Goal: Task Accomplishment & Management: Use online tool/utility

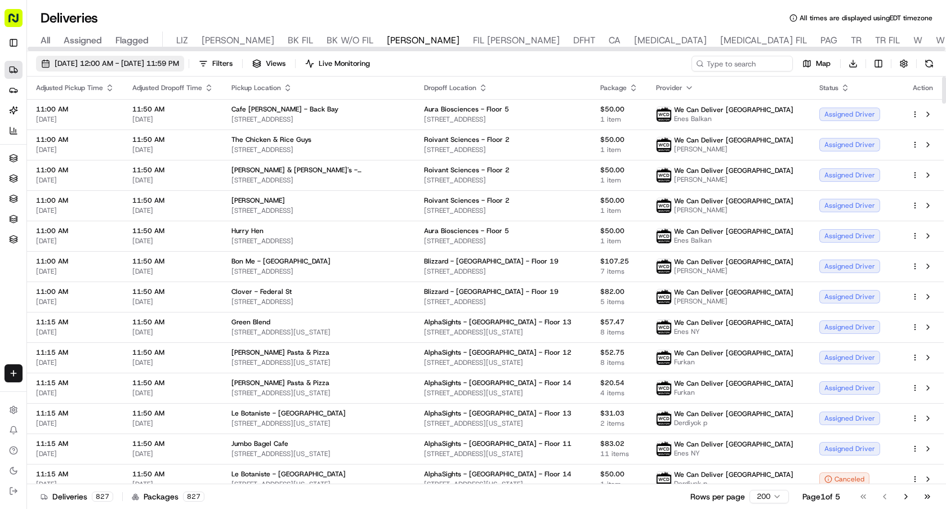
click at [143, 67] on span "[DATE] 12:00 AM - [DATE] 11:59 PM" at bounding box center [117, 64] width 124 height 10
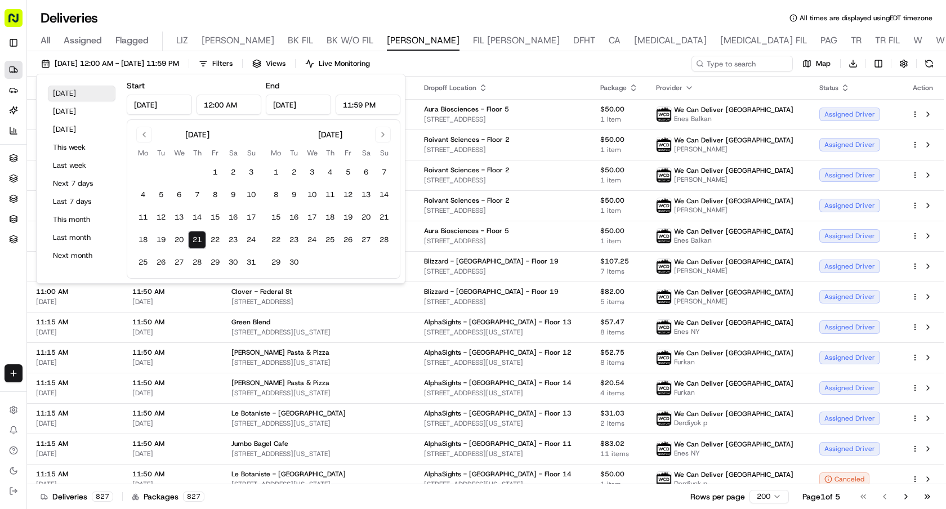
click at [74, 91] on button "[DATE]" at bounding box center [82, 94] width 68 height 16
click at [269, 19] on div "Deliveries All times are displayed using EDT timezone" at bounding box center [486, 18] width 919 height 18
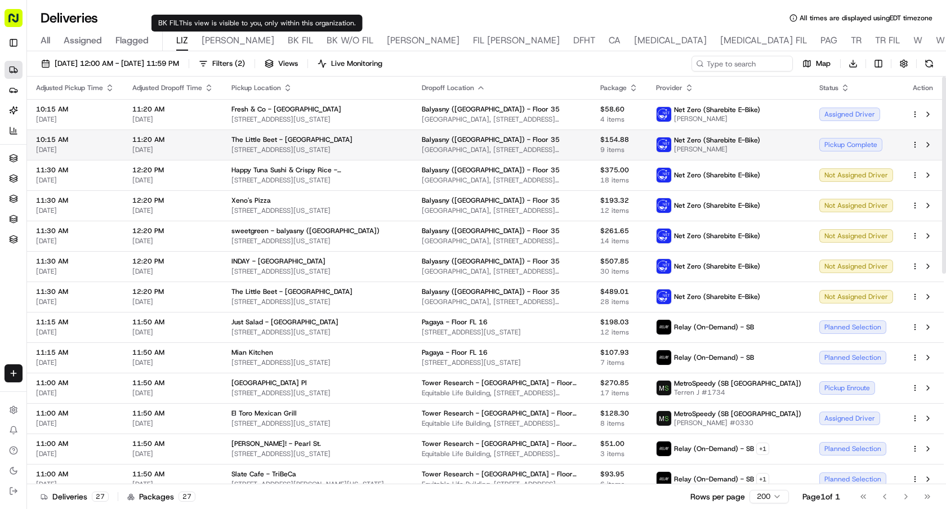
click at [859, 141] on div "Pickup Complete" at bounding box center [856, 145] width 74 height 14
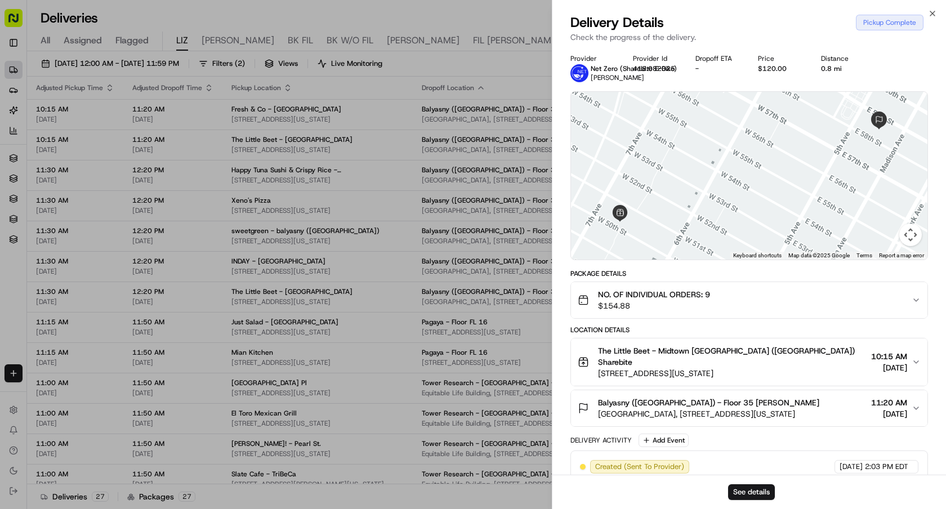
scroll to position [166, 0]
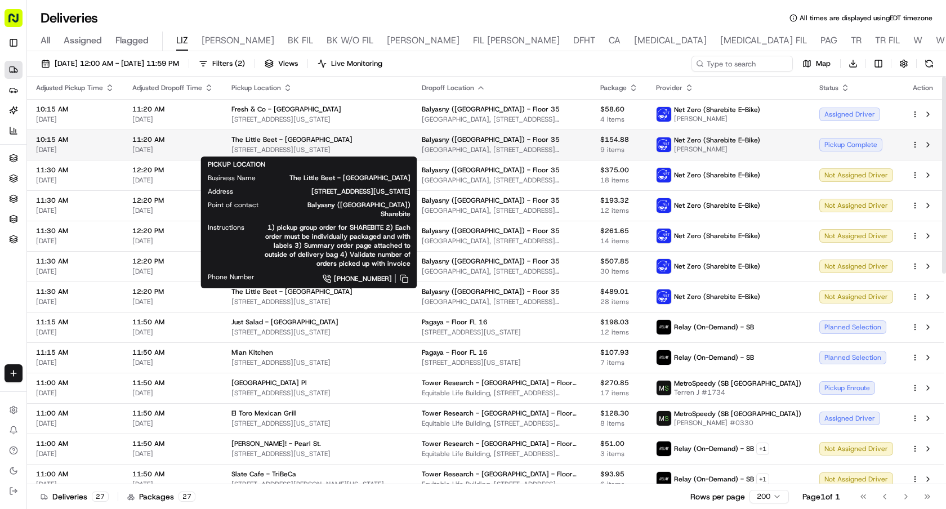
drag, startPoint x: 366, startPoint y: 151, endPoint x: 230, endPoint y: 151, distance: 135.6
click at [231, 151] on span "135 W 50th St, New York, NY 10020, USA" at bounding box center [317, 149] width 172 height 9
copy span "135 W 50th St, New York, NY 10020, USA"
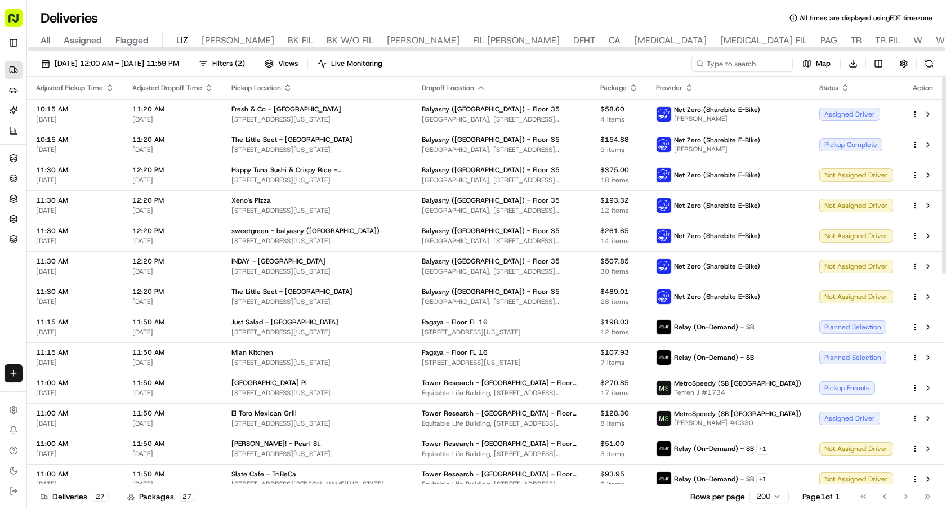
click at [550, 72] on div "08/21/2025 12:00 AM - 08/21/2025 11:59 PM Filters ( 2 ) Views Live Monitoring M…" at bounding box center [486, 66] width 919 height 21
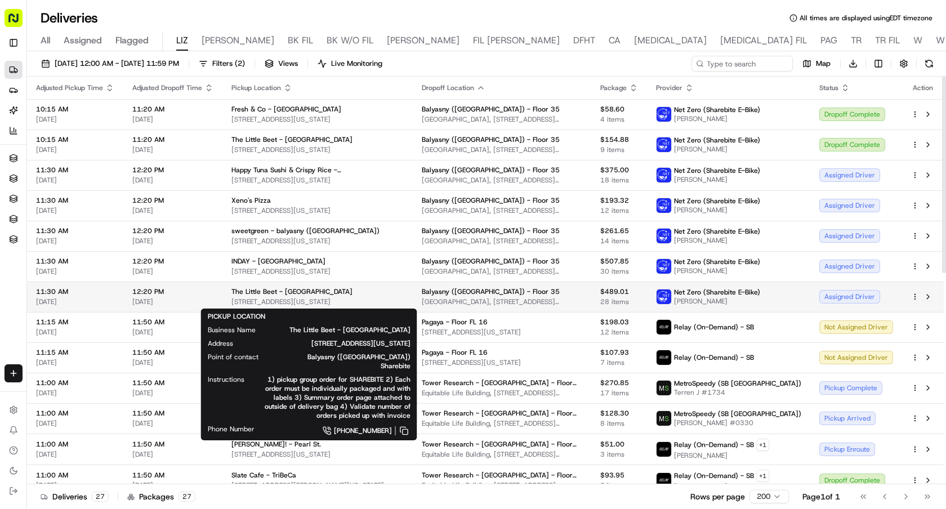
click at [363, 302] on span "320 Park Ave, New York, NY 10022, USA" at bounding box center [317, 301] width 172 height 9
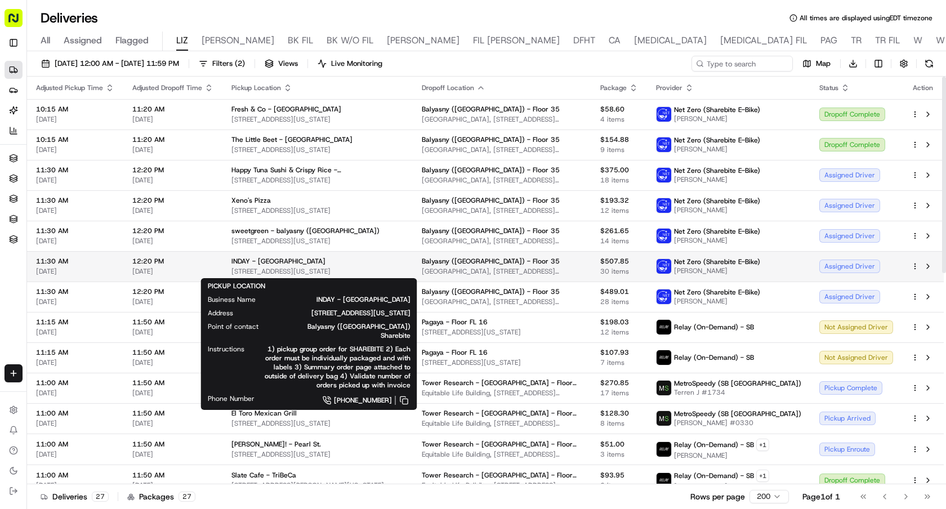
drag, startPoint x: 360, startPoint y: 274, endPoint x: 231, endPoint y: 275, distance: 129.5
click at [231, 275] on span "708 3rd Ave, New York, NY 10017, USA" at bounding box center [317, 271] width 172 height 9
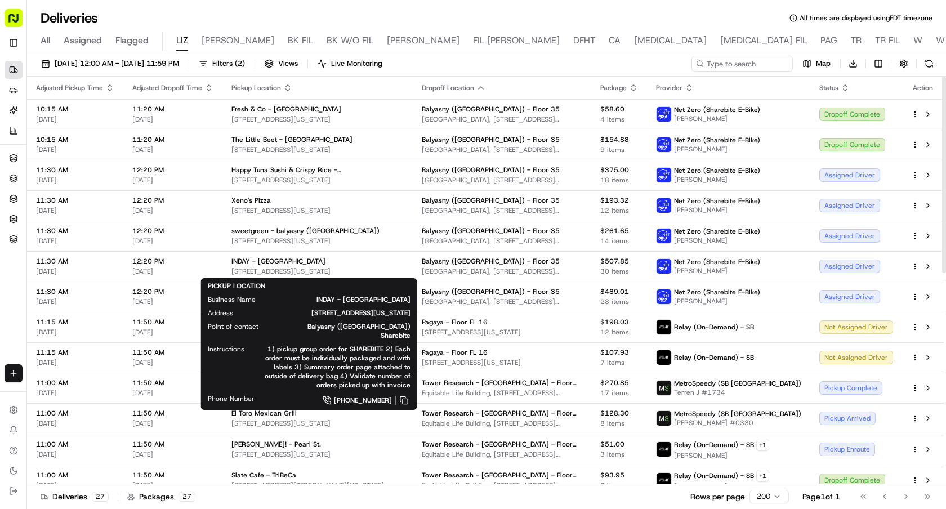
copy span "708 3rd Ave, New York, NY 10017, USA"
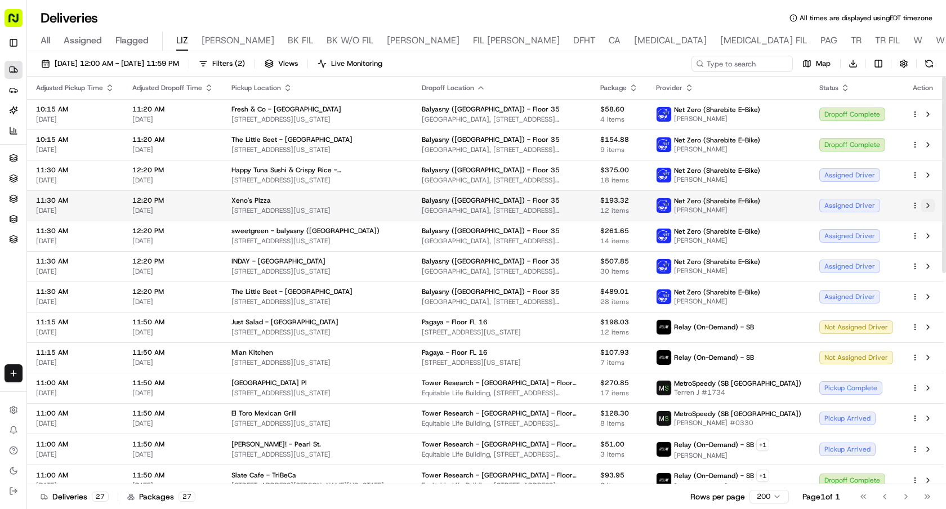
click at [930, 207] on button at bounding box center [928, 206] width 14 height 14
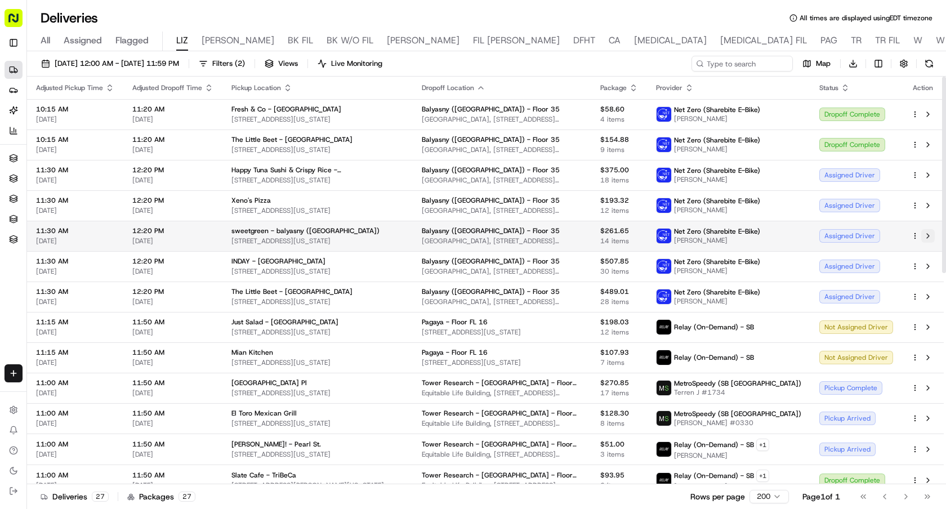
click at [929, 232] on button at bounding box center [928, 236] width 14 height 14
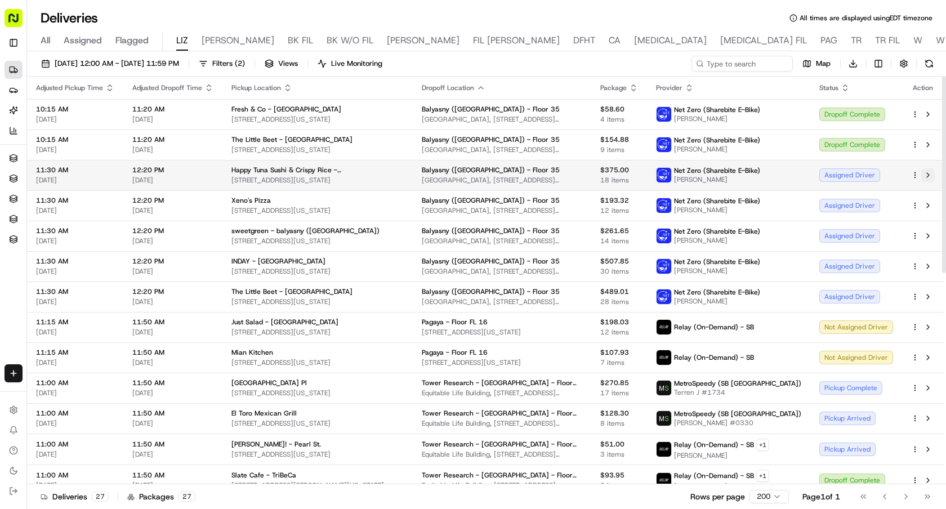
click at [927, 171] on button at bounding box center [928, 175] width 14 height 14
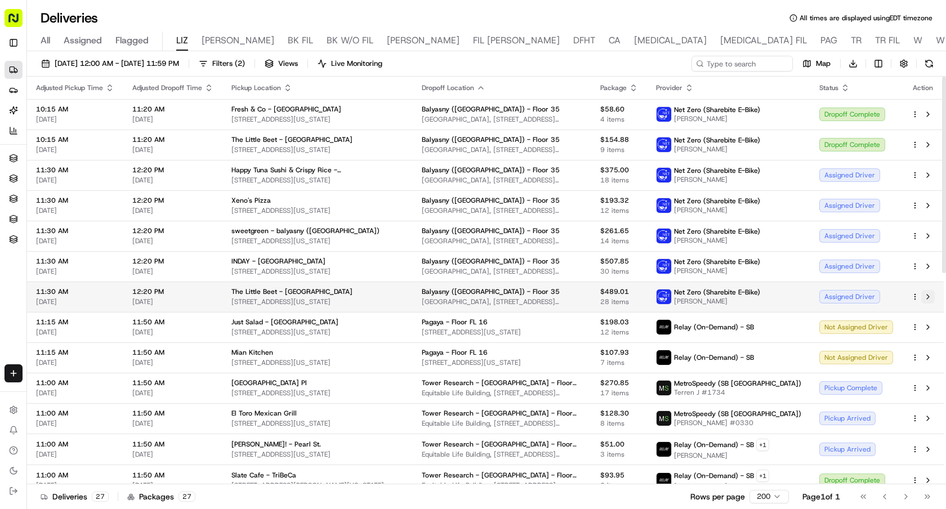
click at [928, 296] on button at bounding box center [928, 297] width 14 height 14
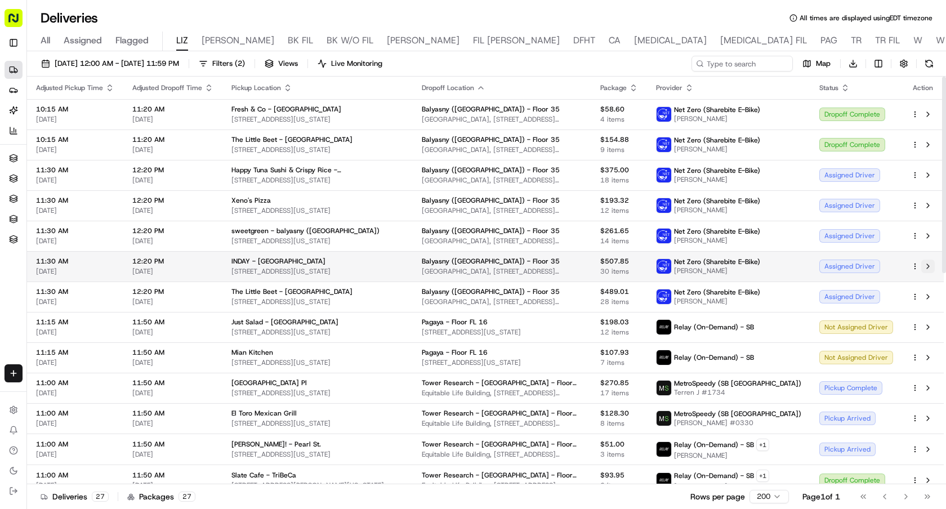
click at [929, 263] on button at bounding box center [928, 266] width 14 height 14
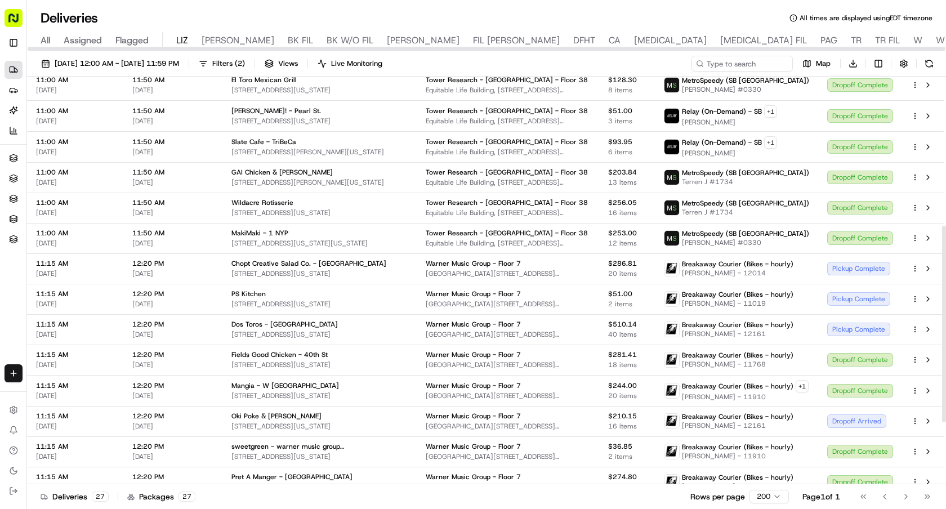
scroll to position [437, 0]
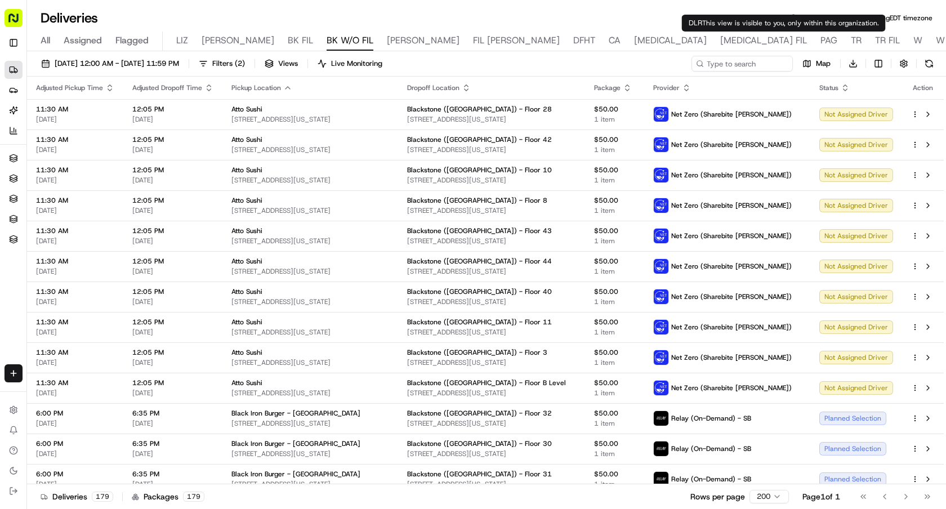
click at [451, 10] on div "Deliveries All times are displayed using EDT timezone" at bounding box center [486, 18] width 919 height 18
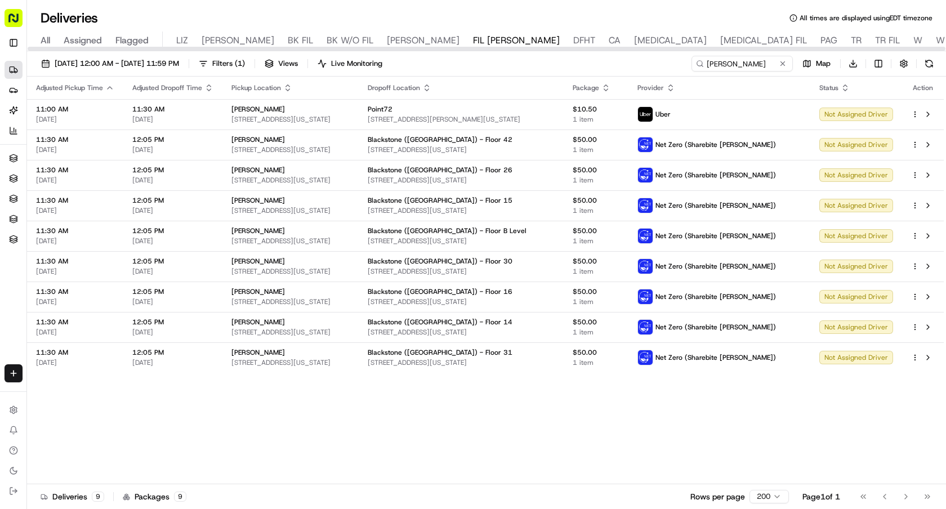
click at [428, 84] on icon "button" at bounding box center [426, 85] width 4 height 2
click at [487, 131] on button "Dropoff Location Name (A-Z)" at bounding box center [470, 134] width 114 height 14
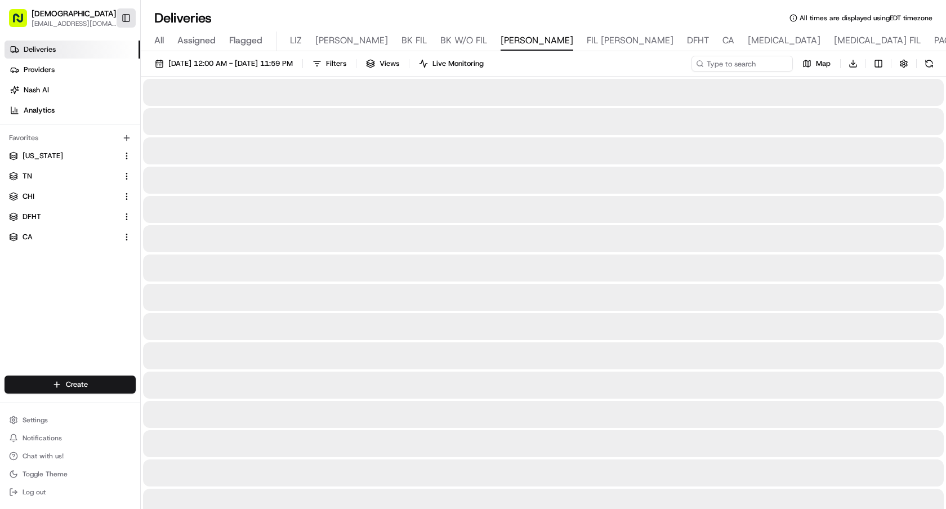
click at [122, 19] on button "Toggle Sidebar" at bounding box center [126, 17] width 19 height 19
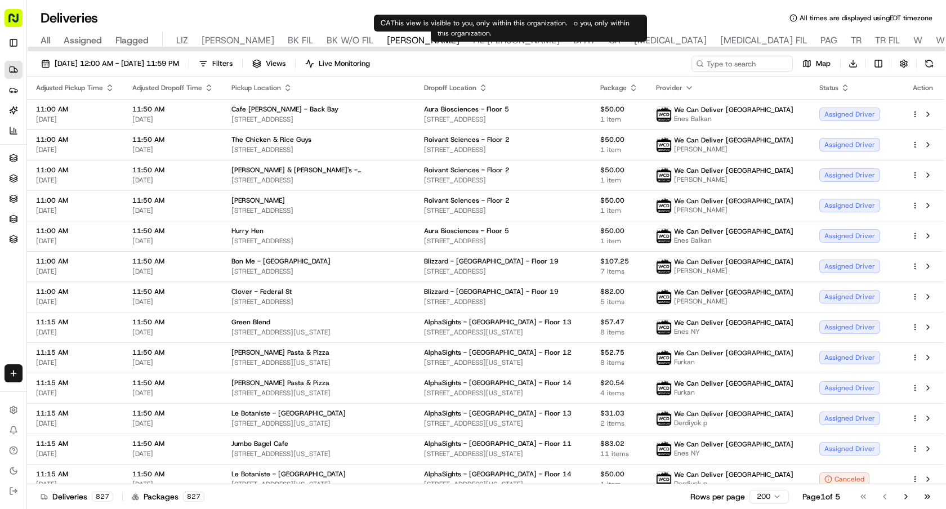
click at [608, 38] on span "CA" at bounding box center [614, 41] width 12 height 14
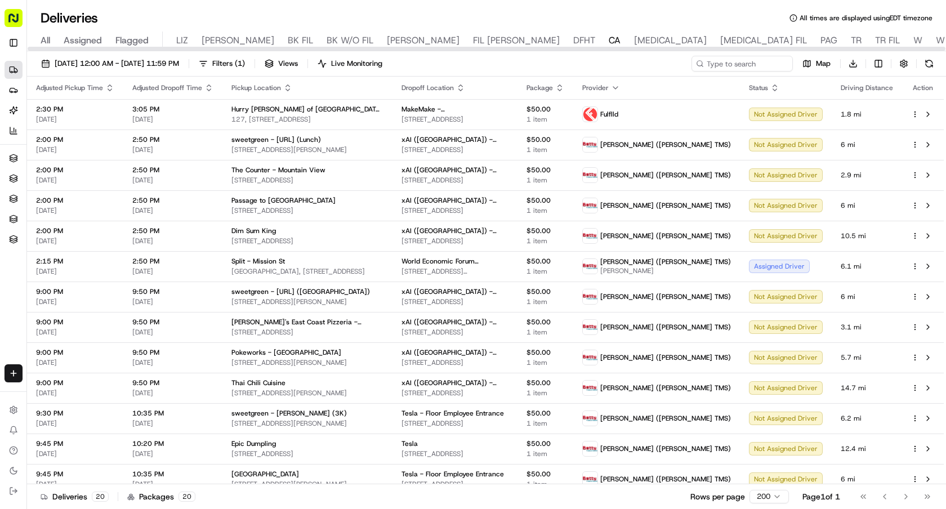
click at [170, 75] on div "08/22/2025 12:00 AM - 08/22/2025 11:59 PM Filters ( 1 ) Views Live Monitoring M…" at bounding box center [486, 66] width 919 height 21
click at [169, 62] on span "08/22/2025 12:00 AM - 08/22/2025 11:59 PM" at bounding box center [117, 64] width 124 height 10
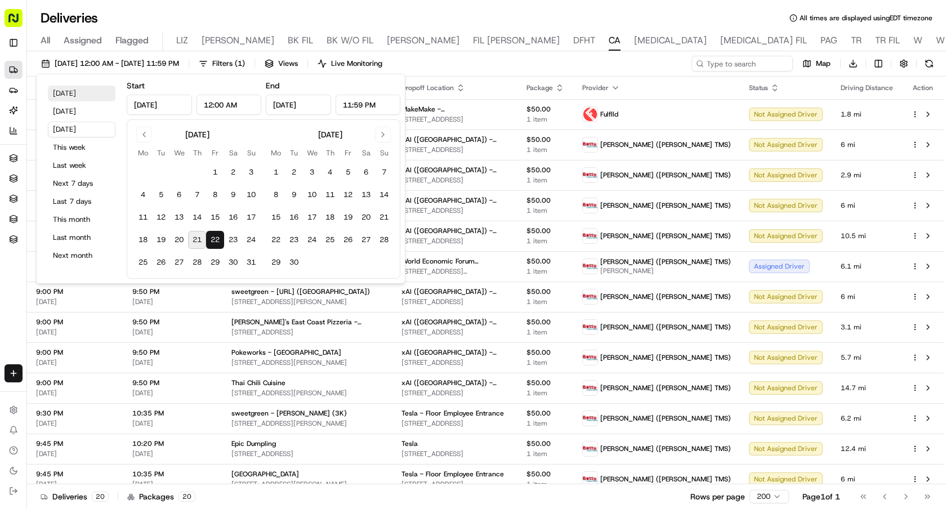
click at [105, 89] on button "Today" at bounding box center [82, 94] width 68 height 16
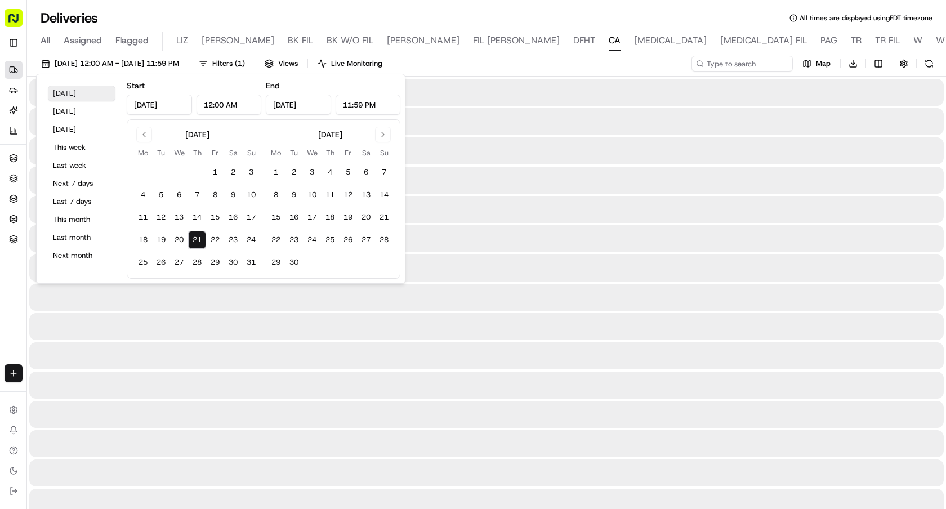
type input "Aug 21, 2025"
click at [435, 9] on div "Deliveries All times are displayed using EDT timezone" at bounding box center [486, 18] width 919 height 18
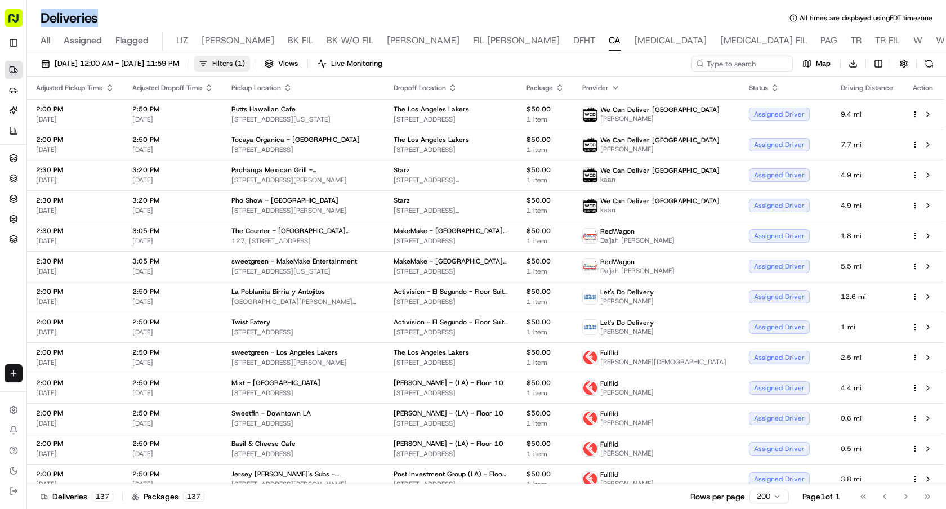
click at [250, 65] on button "Filters ( 1 )" at bounding box center [222, 64] width 56 height 16
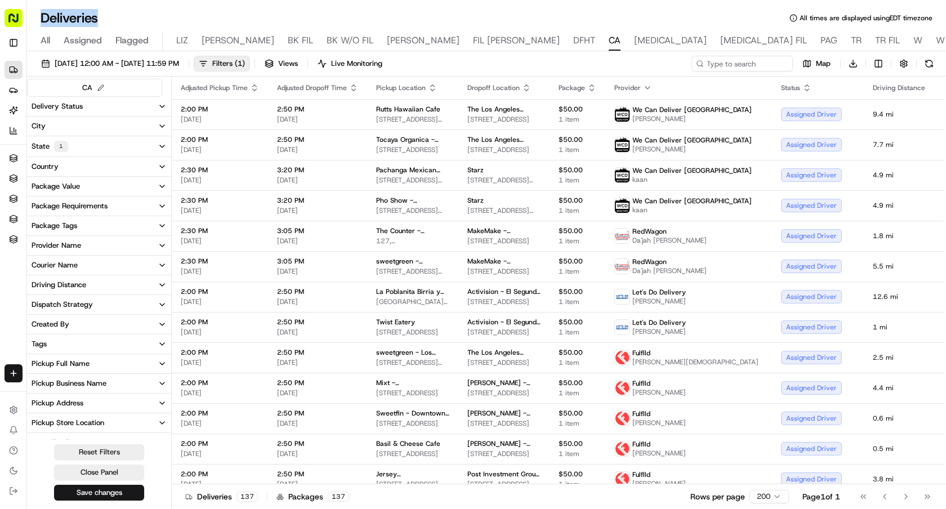
click at [92, 106] on button "Delivery Status" at bounding box center [99, 106] width 144 height 19
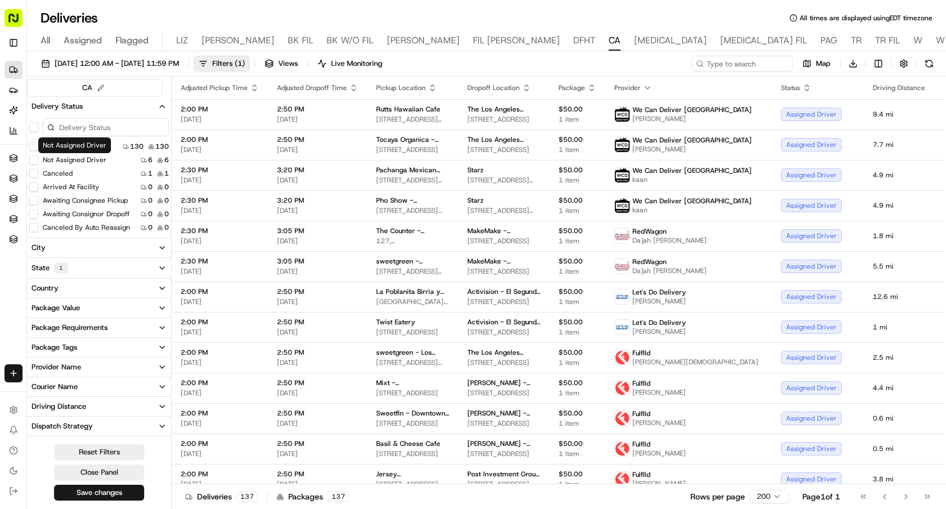
click at [81, 159] on label "Not Assigned Driver" at bounding box center [75, 159] width 64 height 9
click at [38, 159] on button "Not Assigned Driver" at bounding box center [33, 159] width 9 height 9
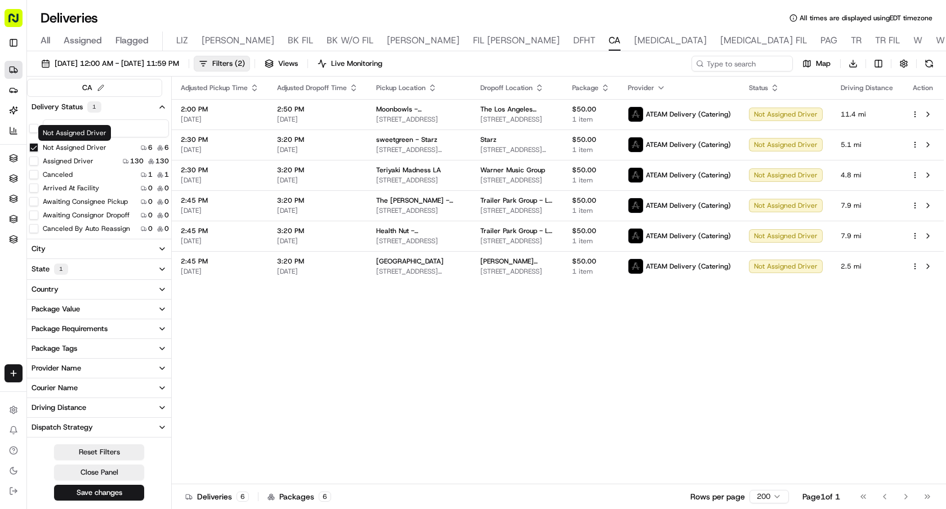
click at [72, 149] on label "Not Assigned Driver" at bounding box center [75, 147] width 64 height 9
click at [38, 149] on button "Not Assigned Driver" at bounding box center [33, 147] width 9 height 9
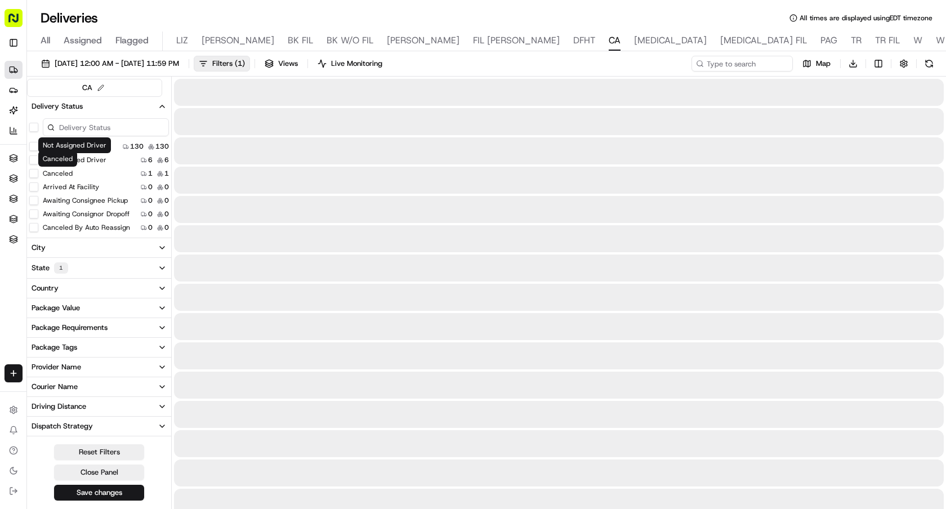
click at [59, 177] on label "Canceled" at bounding box center [58, 173] width 30 height 9
click at [38, 177] on button "Canceled" at bounding box center [33, 173] width 9 height 9
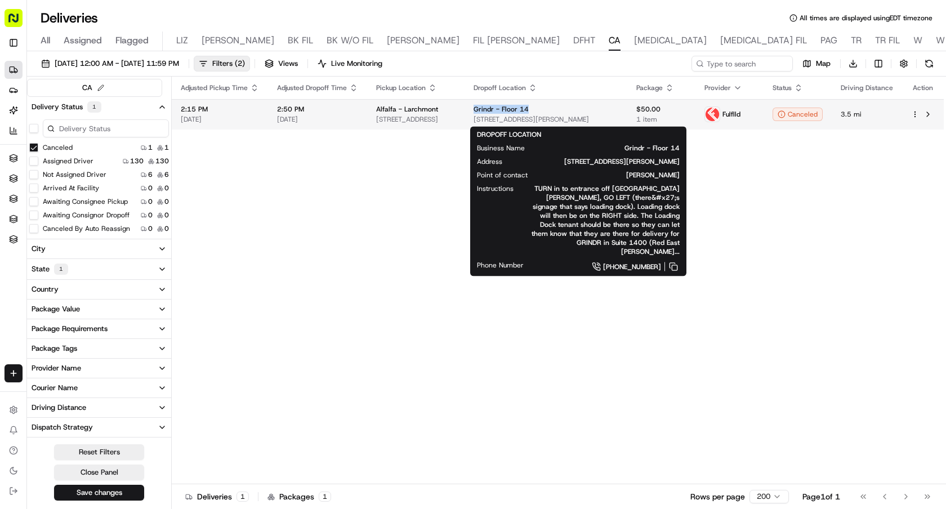
drag, startPoint x: 568, startPoint y: 106, endPoint x: 511, endPoint y: 110, distance: 57.5
click at [511, 110] on div "Grindr - Floor 14" at bounding box center [545, 109] width 145 height 9
copy span "Grindr - Floor 14"
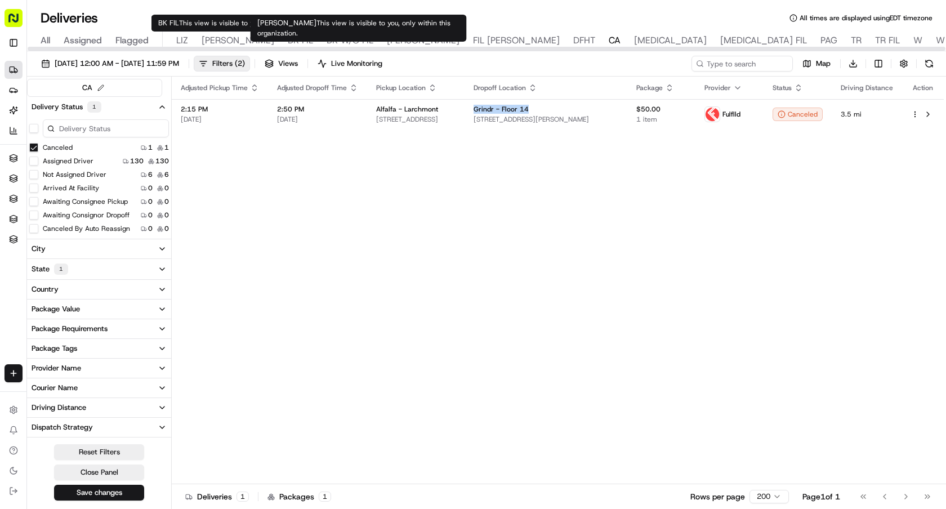
click at [387, 40] on span "[PERSON_NAME]" at bounding box center [423, 41] width 73 height 14
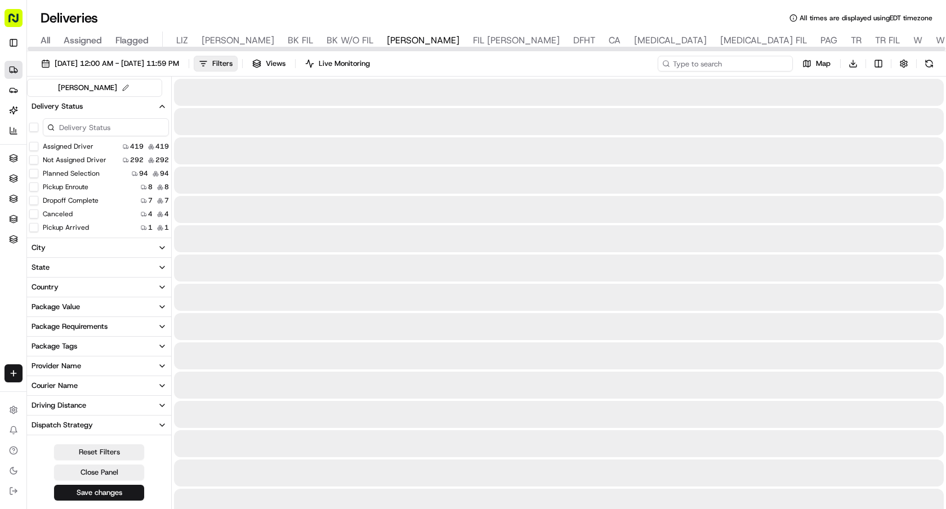
click at [738, 59] on input at bounding box center [724, 64] width 135 height 16
paste input "Grindr - Floor 14"
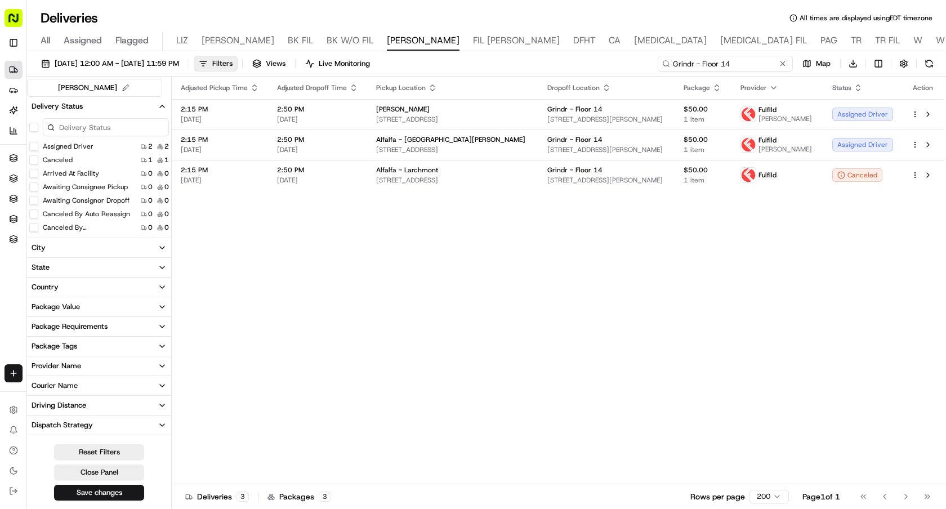
type input "Grindr - Floor 14"
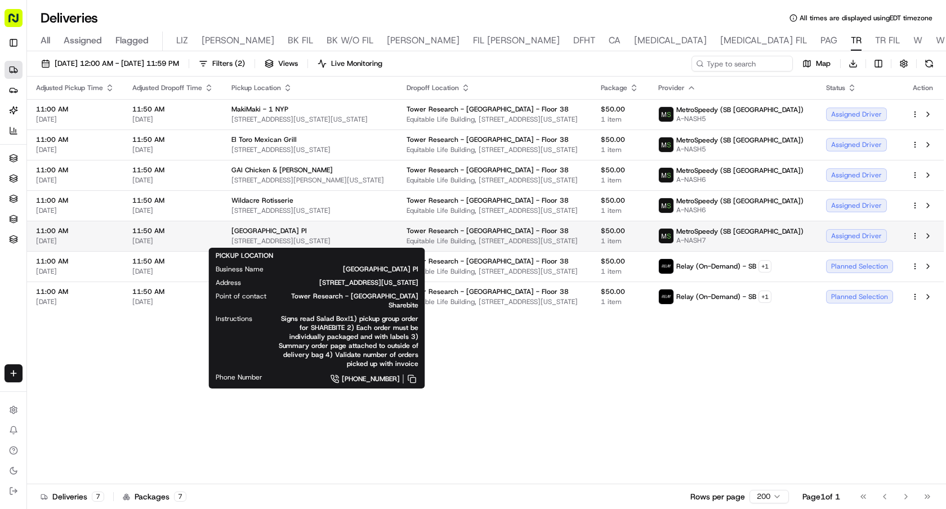
drag, startPoint x: 374, startPoint y: 241, endPoint x: 231, endPoint y: 243, distance: 142.4
click at [231, 243] on span "[STREET_ADDRESS][US_STATE]" at bounding box center [309, 240] width 157 height 9
copy span "[STREET_ADDRESS][US_STATE]"
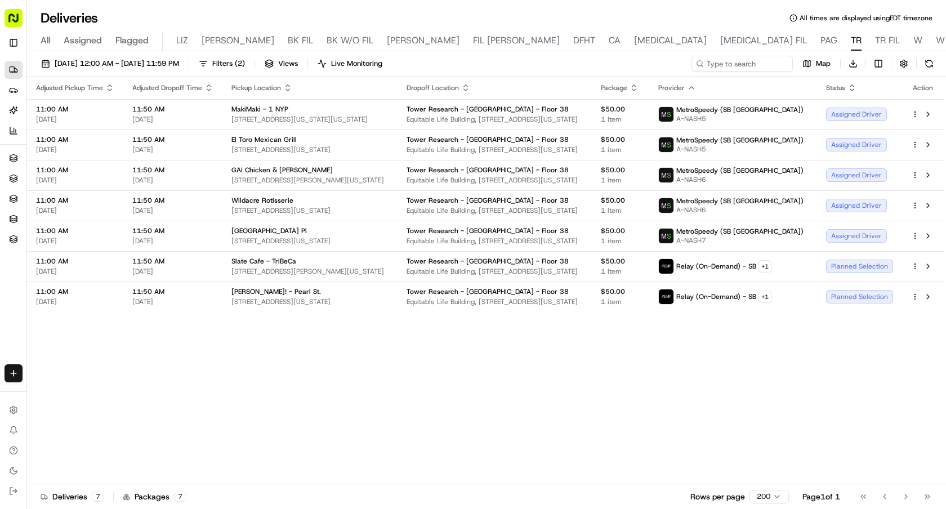
click at [672, 359] on div "Adjusted Pickup Time Adjusted Dropoff Time Pickup Location Dropoff Location Pac…" at bounding box center [485, 280] width 916 height 407
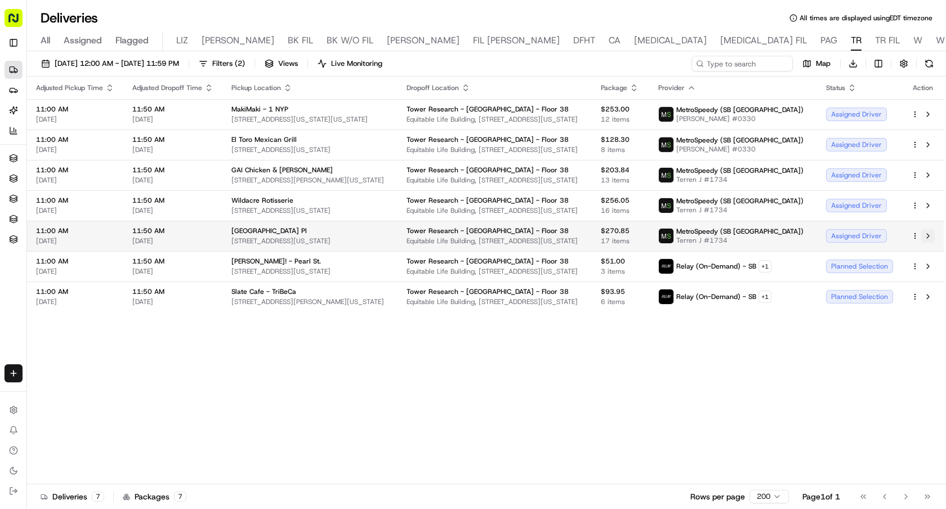
click at [930, 235] on button at bounding box center [928, 236] width 14 height 14
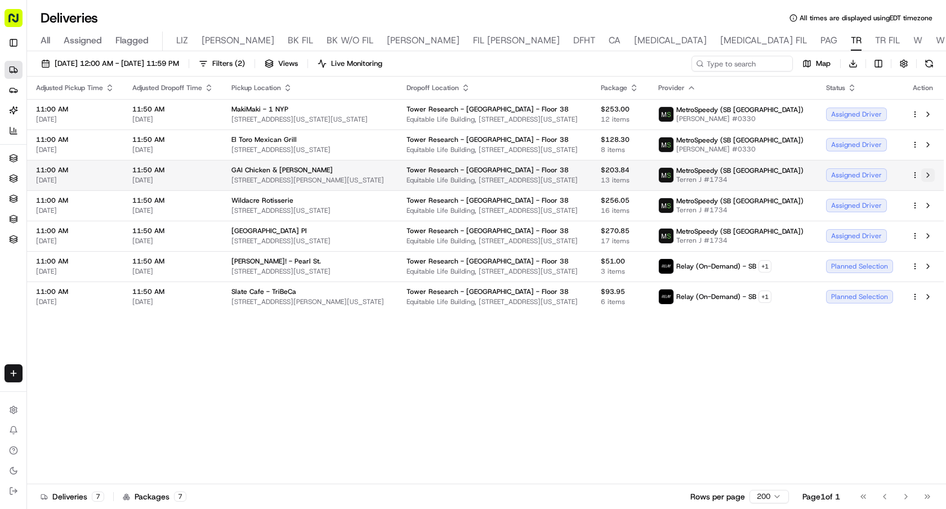
click at [931, 171] on button at bounding box center [928, 175] width 14 height 14
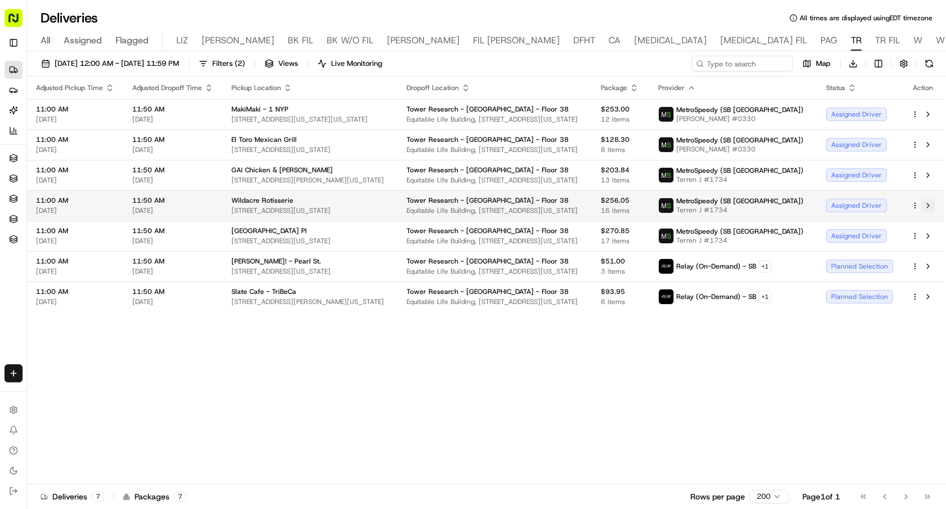
click at [930, 204] on button at bounding box center [928, 206] width 14 height 14
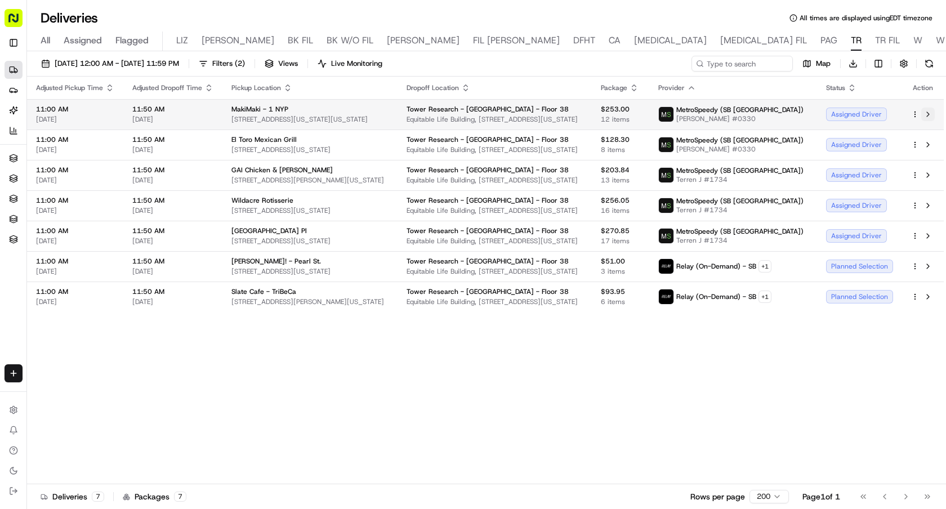
click at [927, 110] on button at bounding box center [928, 115] width 14 height 14
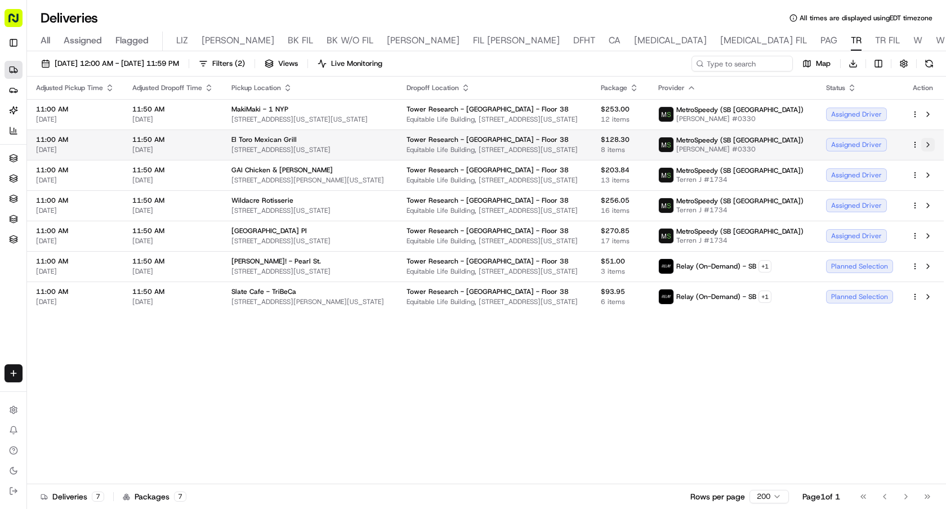
click at [928, 143] on button at bounding box center [928, 145] width 14 height 14
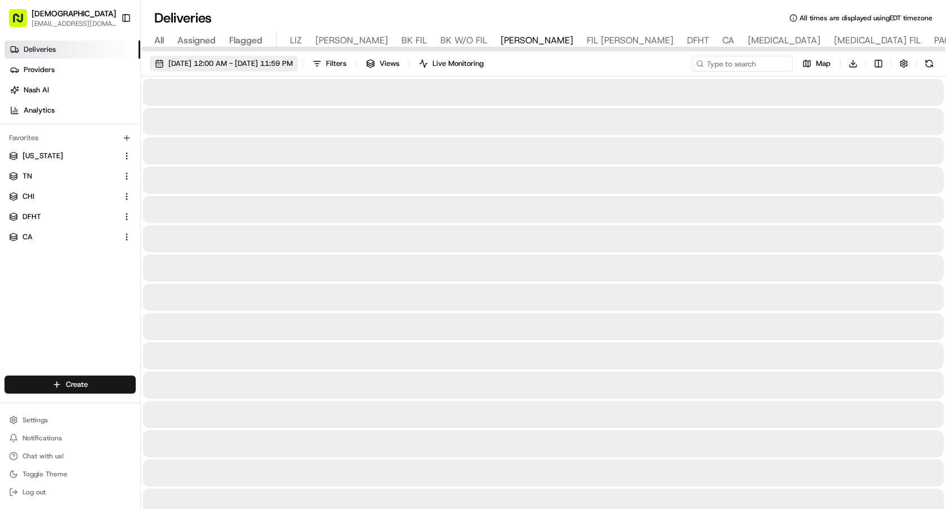
click at [171, 57] on button "[DATE] 12:00 AM - [DATE] 11:59 PM" at bounding box center [224, 64] width 148 height 16
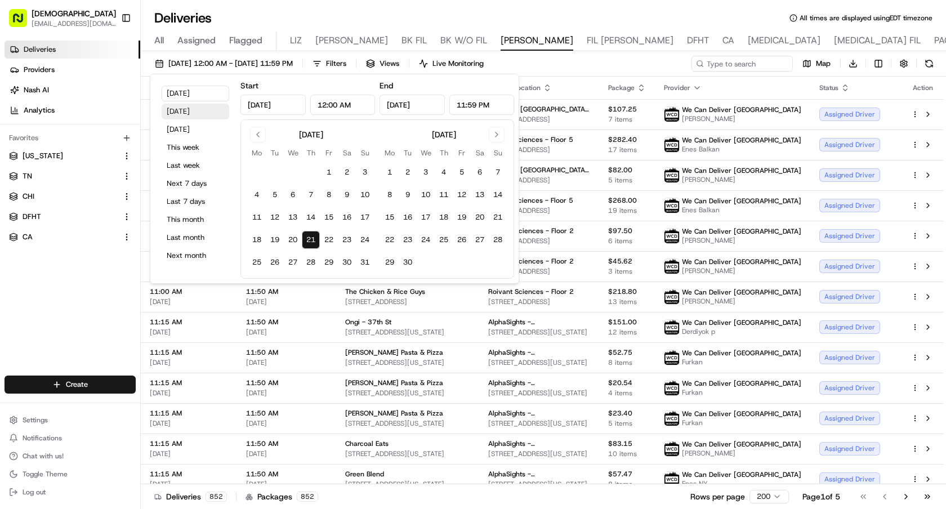
click at [192, 115] on button "Yesterday" at bounding box center [196, 112] width 68 height 16
type input "Aug 20, 2025"
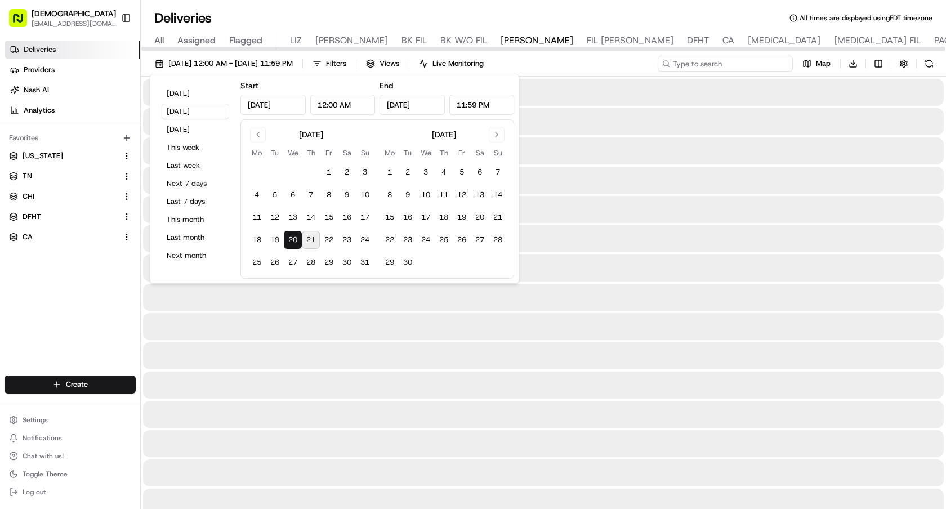
click at [765, 56] on input at bounding box center [724, 64] width 135 height 16
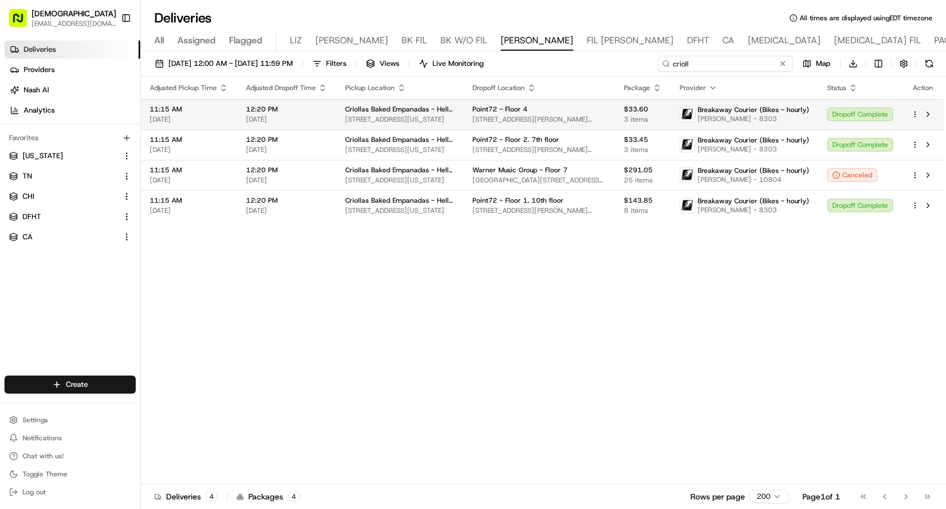
type input "crioll"
drag, startPoint x: 768, startPoint y: 120, endPoint x: 704, endPoint y: 120, distance: 64.2
click at [704, 120] on span "Antonio Sierra - 8303" at bounding box center [752, 118] width 111 height 9
click at [702, 119] on span "Antonio Sierra - 8303" at bounding box center [752, 118] width 111 height 9
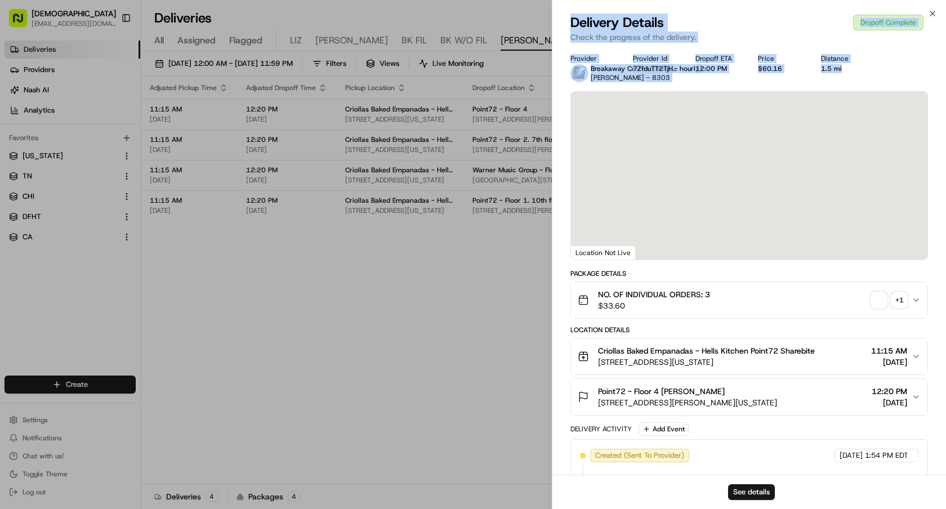
click at [737, 119] on body "Sharebite e.park@sharebite.com Toggle Sidebar Deliveries Providers Nash AI Anal…" at bounding box center [473, 254] width 946 height 509
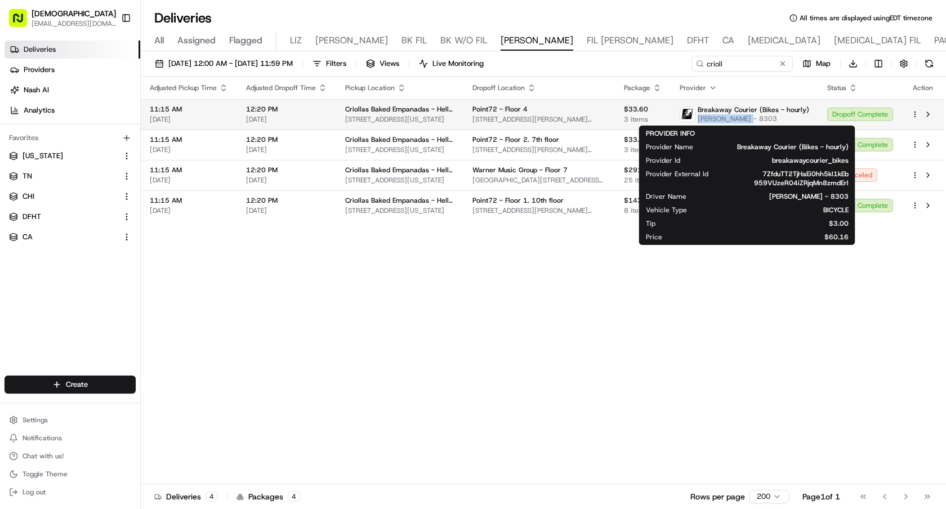
drag, startPoint x: 746, startPoint y: 121, endPoint x: 702, endPoint y: 120, distance: 43.9
click at [702, 120] on span "Antonio Sierra - 8303" at bounding box center [752, 118] width 111 height 9
copy span "Antonio Sierra"
click at [501, 236] on div "Adjusted Pickup Time Adjusted Dropoff Time Pickup Location Dropoff Location Pac…" at bounding box center [542, 280] width 803 height 407
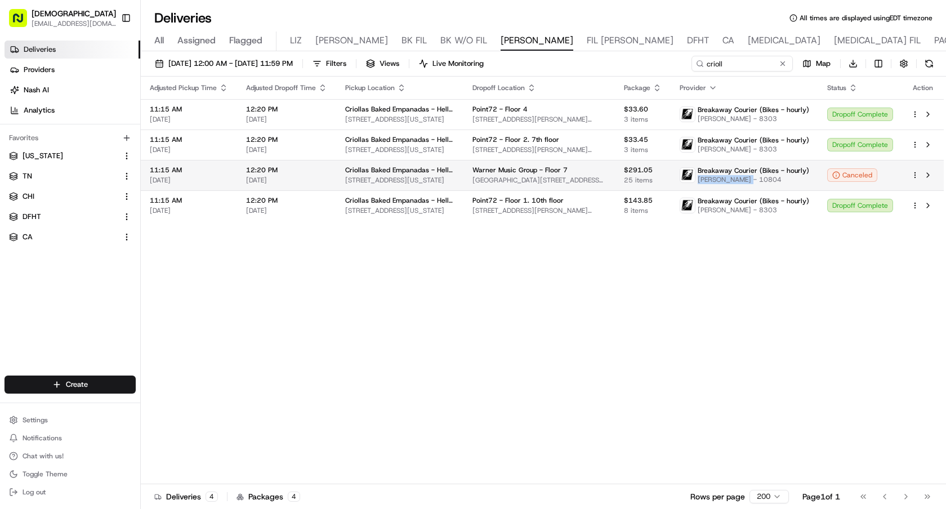
drag, startPoint x: 704, startPoint y: 180, endPoint x: 746, endPoint y: 180, distance: 42.2
click at [746, 180] on span "David Trinidad - 10804" at bounding box center [752, 179] width 111 height 9
copy span "David Trinidad"
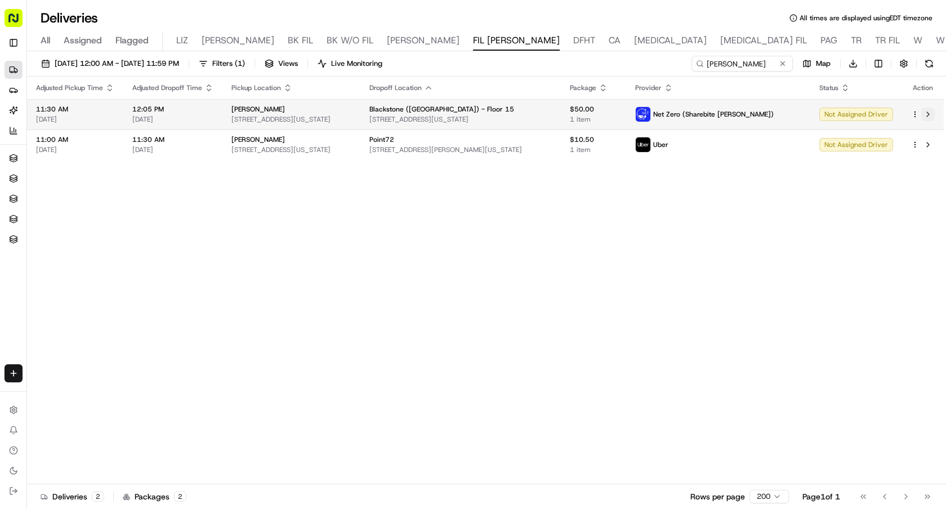
click at [927, 115] on button at bounding box center [928, 115] width 14 height 14
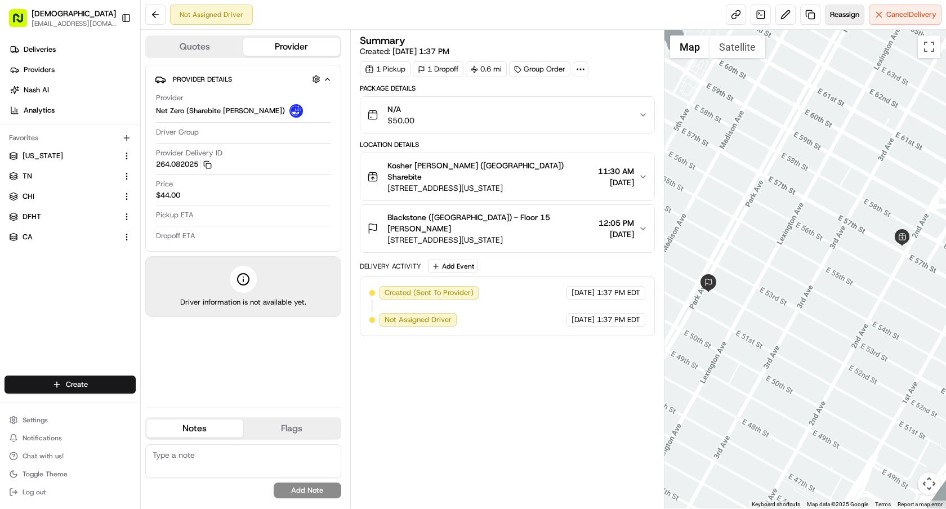
click at [830, 15] on span "Reassign" at bounding box center [844, 15] width 29 height 10
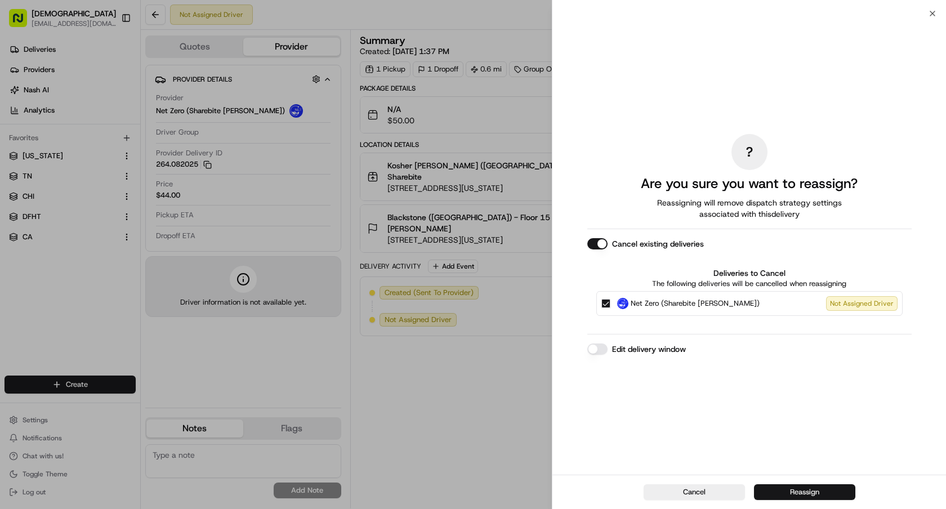
click at [778, 491] on button "Reassign" at bounding box center [804, 492] width 101 height 16
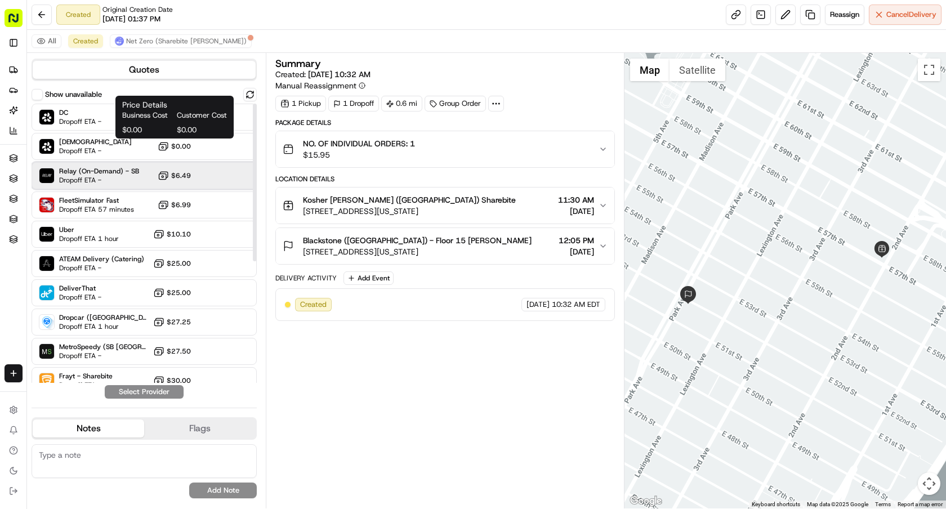
click at [149, 165] on div "Relay (On-Demand) - SB Dropoff ETA - $6.49" at bounding box center [144, 175] width 225 height 27
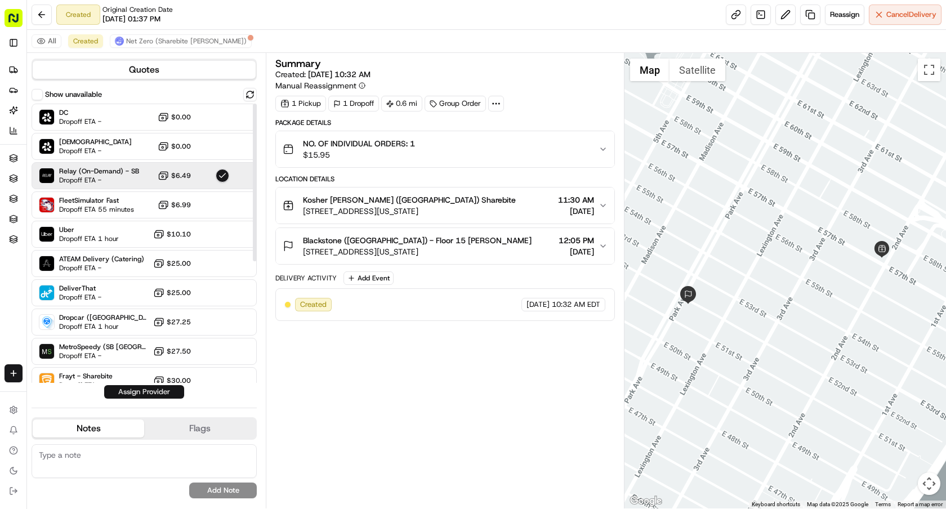
click at [141, 397] on button "Assign Provider" at bounding box center [144, 392] width 80 height 14
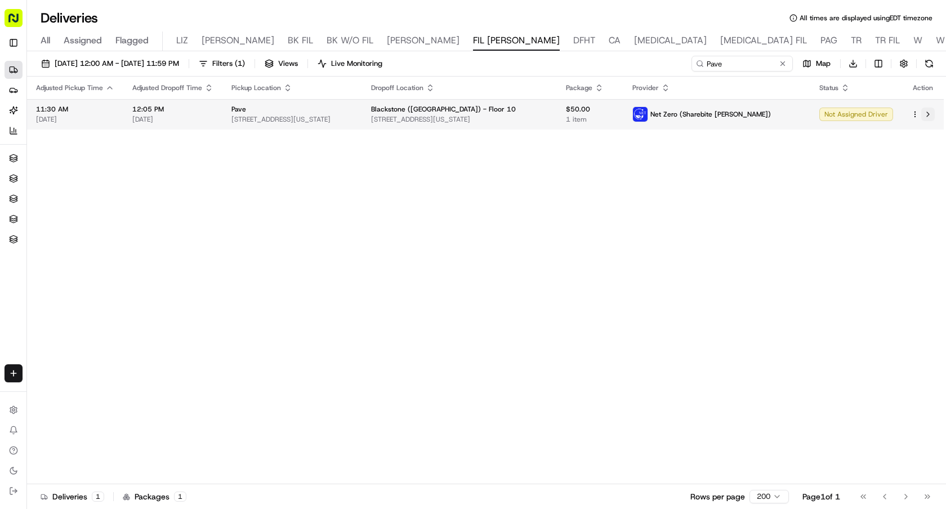
click at [928, 119] on button at bounding box center [928, 115] width 14 height 14
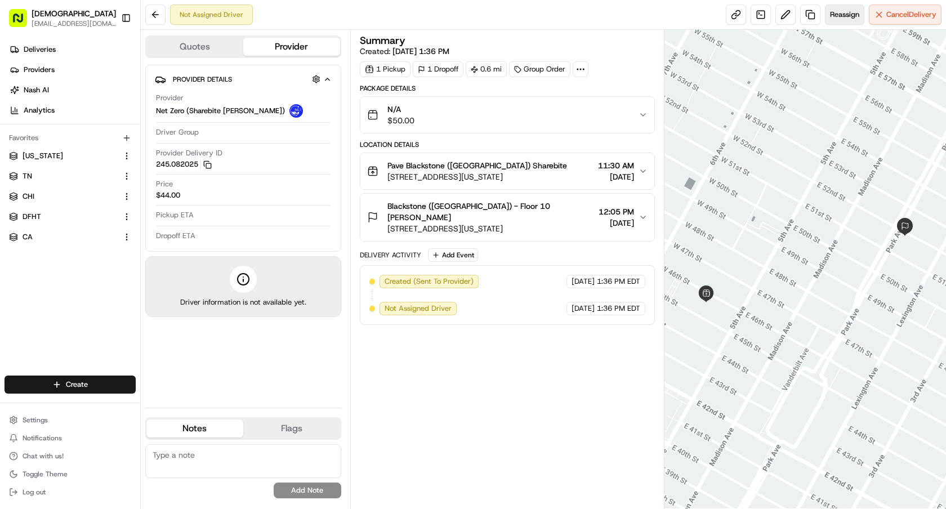
click at [836, 13] on span "Reassign" at bounding box center [844, 15] width 29 height 10
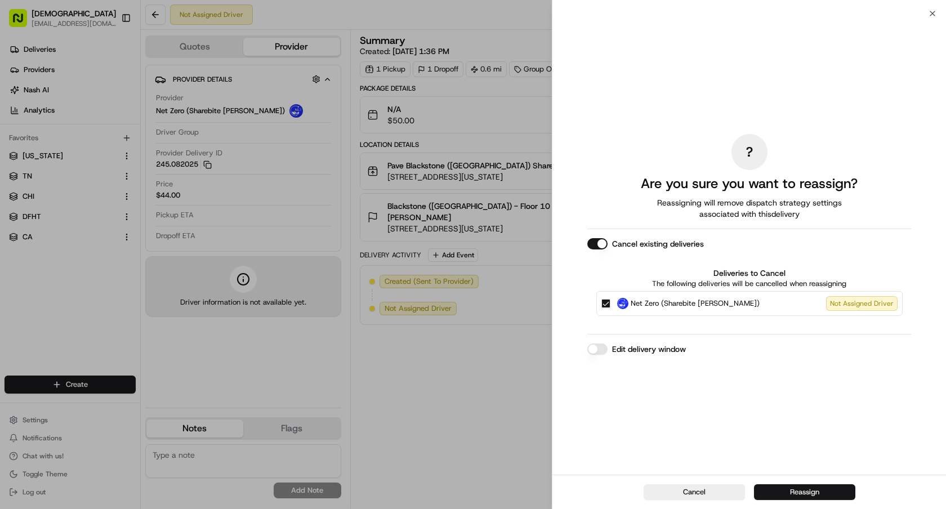
click at [799, 492] on button "Reassign" at bounding box center [804, 492] width 101 height 16
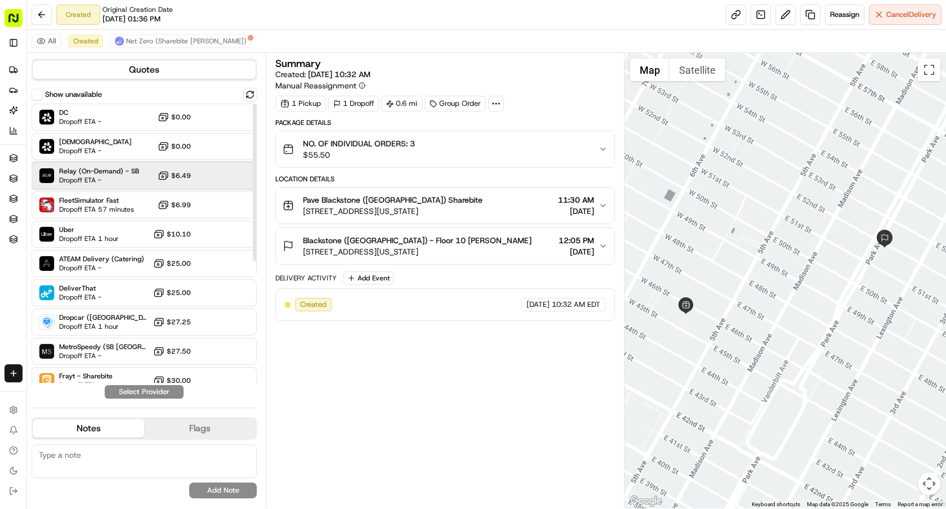
click at [120, 178] on span "Dropoff ETA -" at bounding box center [98, 180] width 79 height 9
click at [139, 393] on button "Assign Provider" at bounding box center [144, 392] width 80 height 14
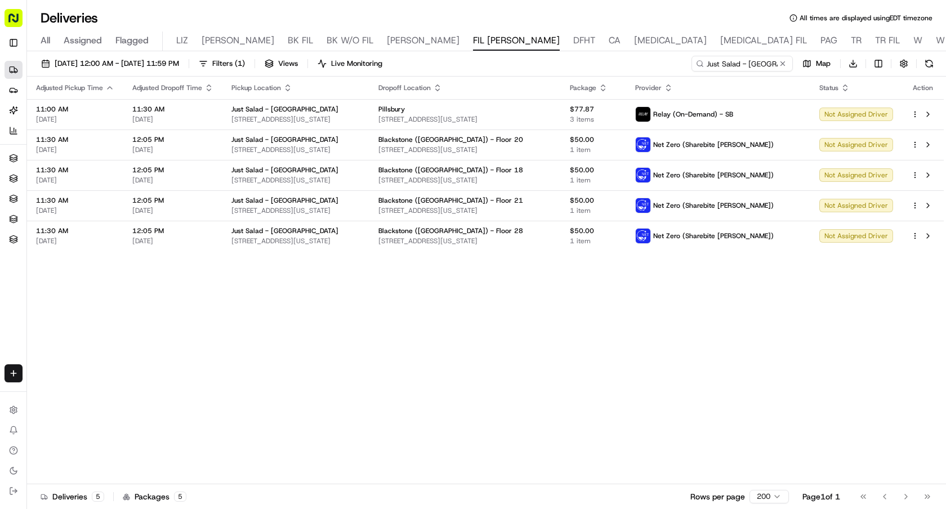
click at [442, 89] on icon "button" at bounding box center [437, 87] width 9 height 9
click at [489, 136] on button "Dropoff Location Name (A-Z)" at bounding box center [467, 134] width 114 height 14
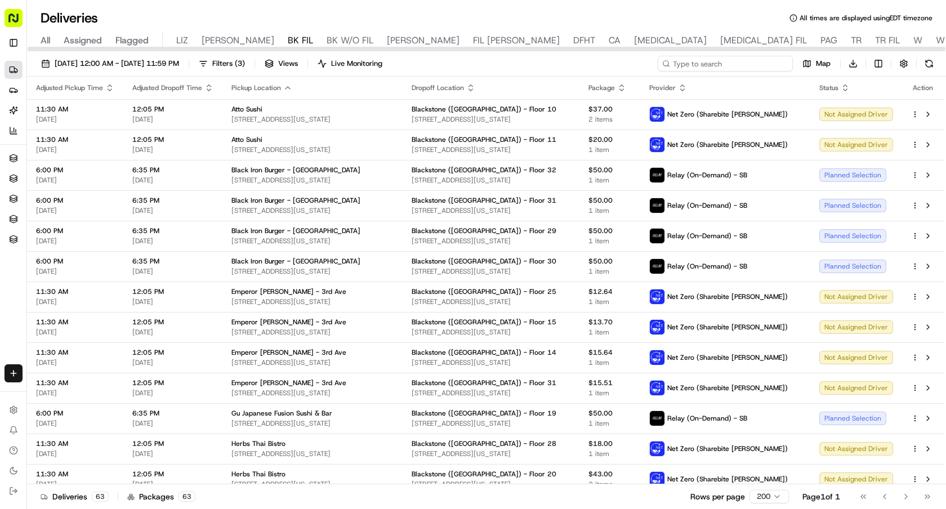
click at [727, 56] on input at bounding box center [724, 64] width 135 height 16
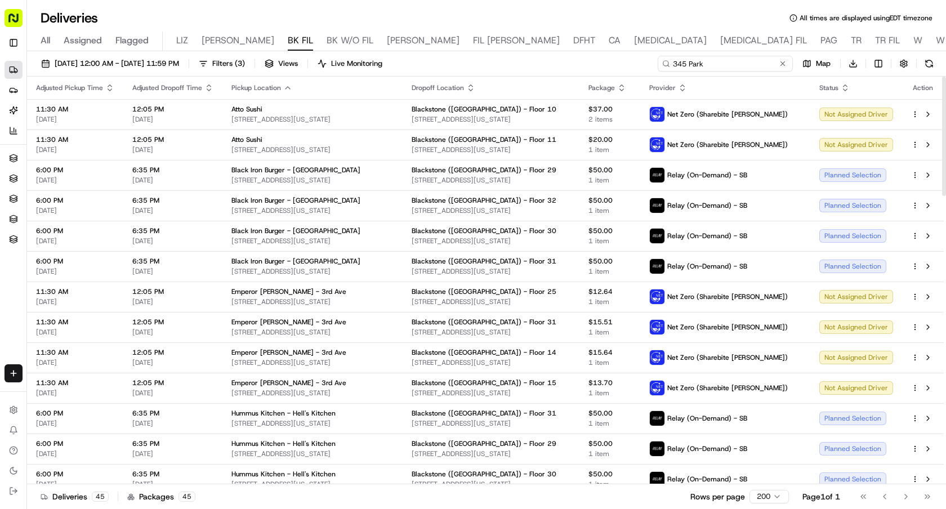
type input "345 Park"
click at [845, 87] on icon "button" at bounding box center [844, 87] width 9 height 9
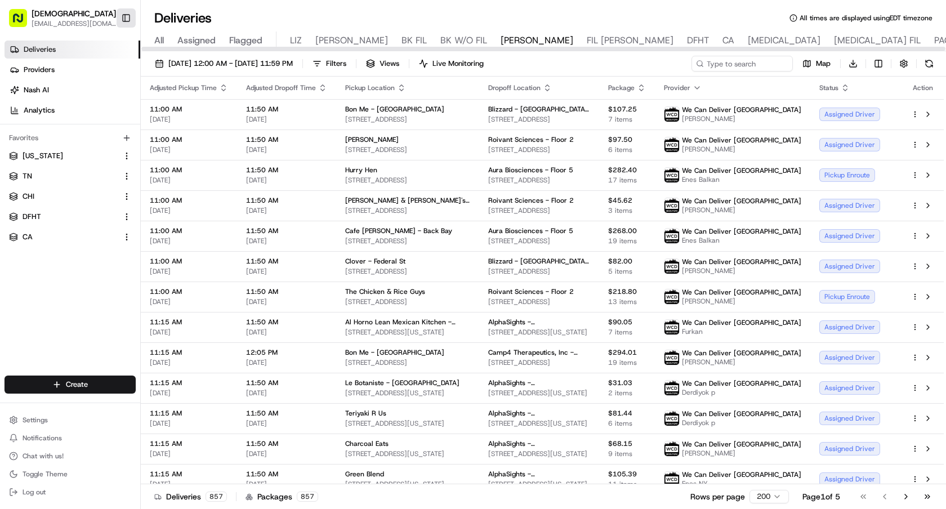
click at [135, 13] on button "Toggle Sidebar" at bounding box center [126, 17] width 19 height 19
click at [117, 15] on button "Sharebite e.park@sharebite.com" at bounding box center [61, 18] width 112 height 27
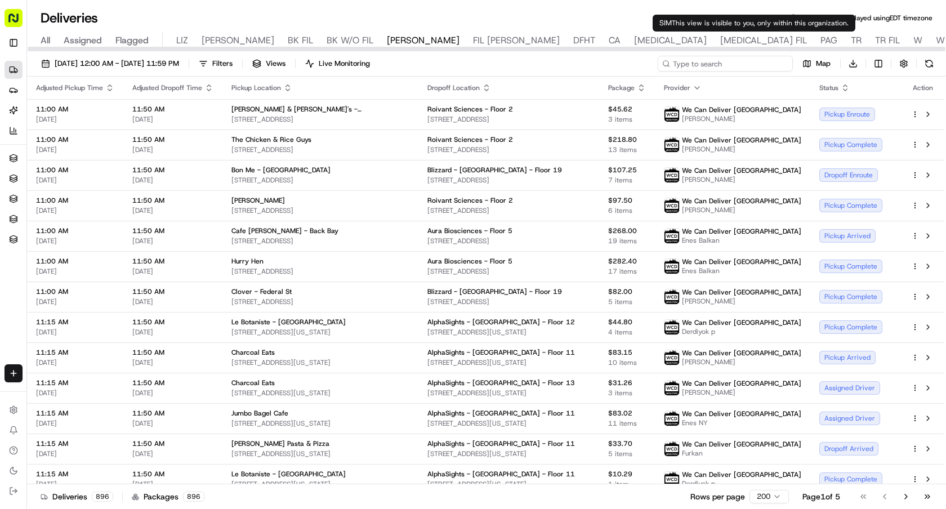
click at [743, 59] on input at bounding box center [724, 64] width 135 height 16
paste input "Roman"
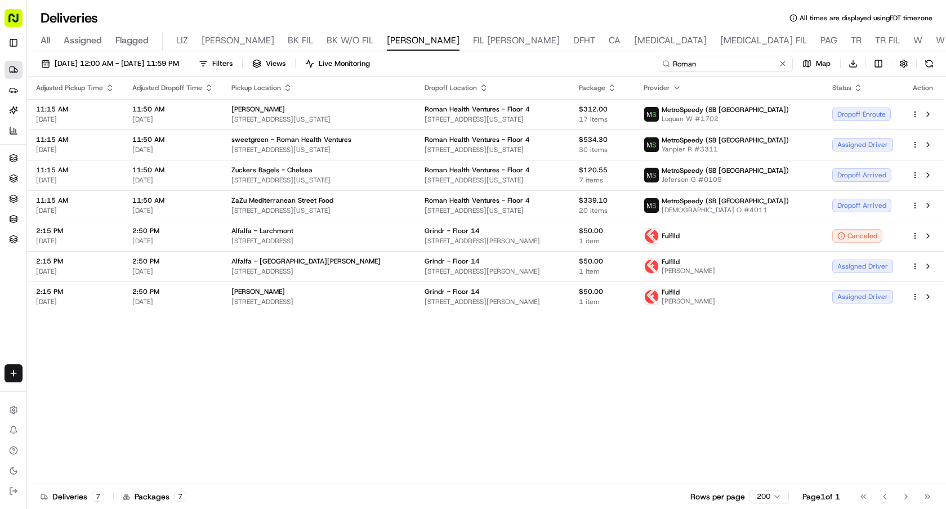
type input "Roman"
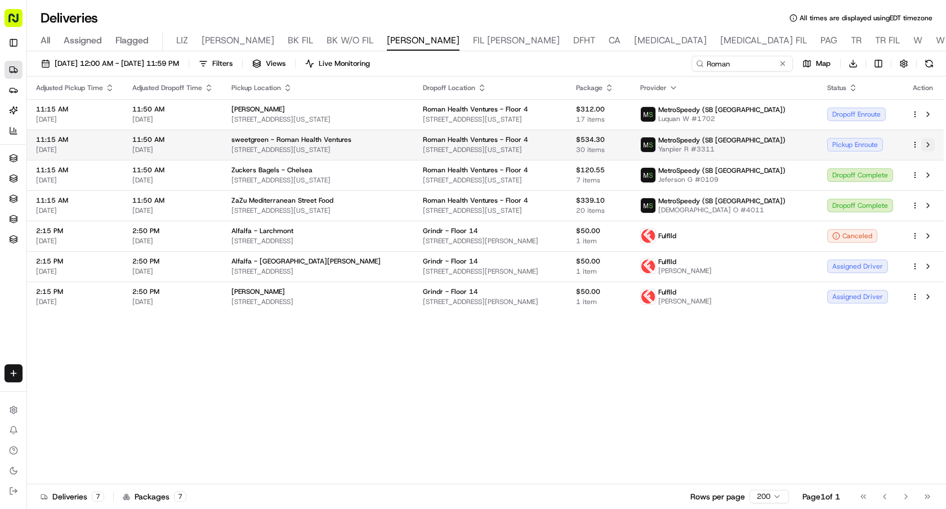
click at [926, 145] on button at bounding box center [928, 145] width 14 height 14
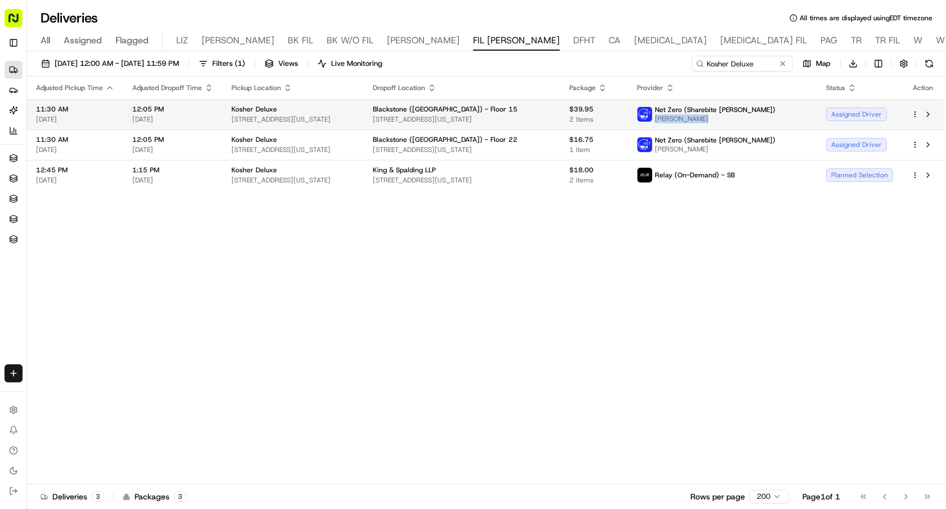
drag, startPoint x: 737, startPoint y: 118, endPoint x: 697, endPoint y: 119, distance: 40.0
click at [697, 119] on span "[PERSON_NAME]" at bounding box center [715, 118] width 120 height 9
copy span "[PERSON_NAME]"
drag, startPoint x: 763, startPoint y: 65, endPoint x: 620, endPoint y: 56, distance: 142.6
click at [620, 56] on div "[DATE] 12:00 AM - [DATE] 11:59 PM Filters ( 1 ) Views Live Monitoring Kosher De…" at bounding box center [486, 66] width 919 height 21
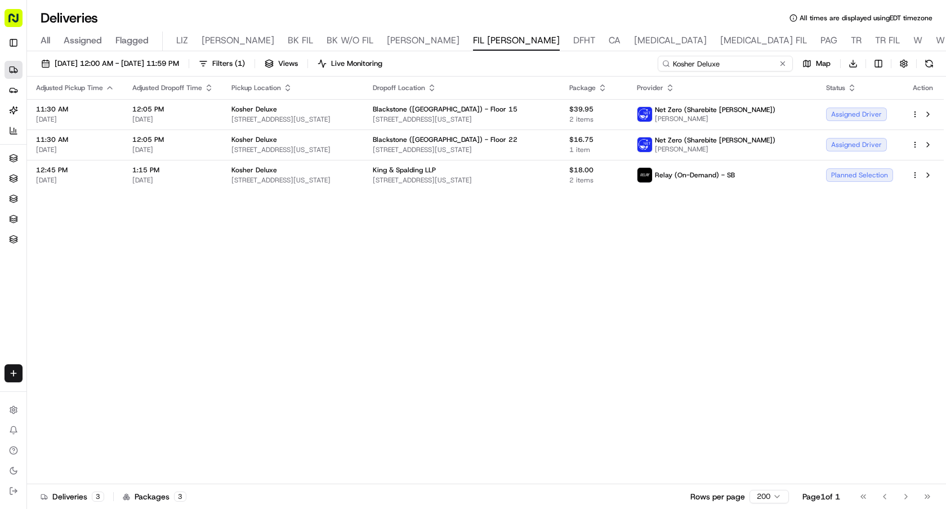
paste input "[PERSON_NAME]"
type input "[PERSON_NAME]"
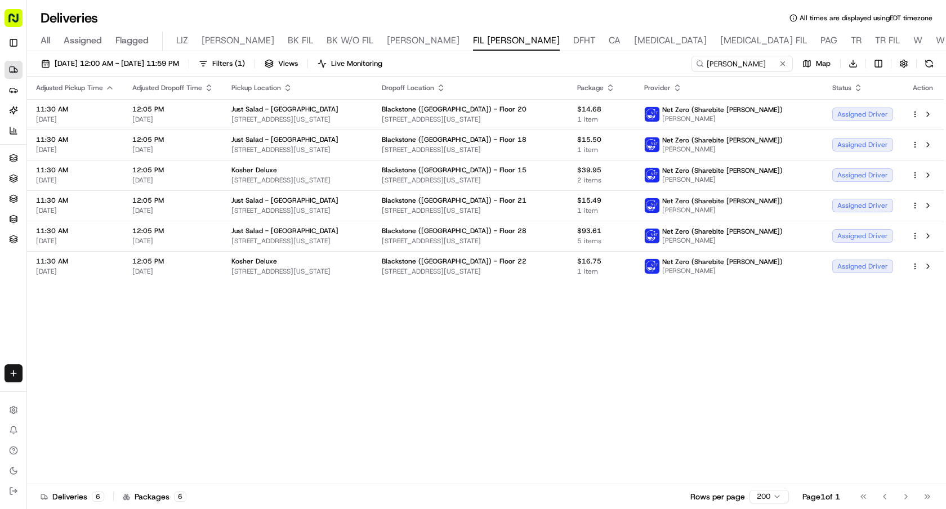
click at [283, 88] on icon "button" at bounding box center [287, 87] width 9 height 9
click at [304, 151] on button "Pickup Location Name (Z-A)" at bounding box center [286, 149] width 113 height 14
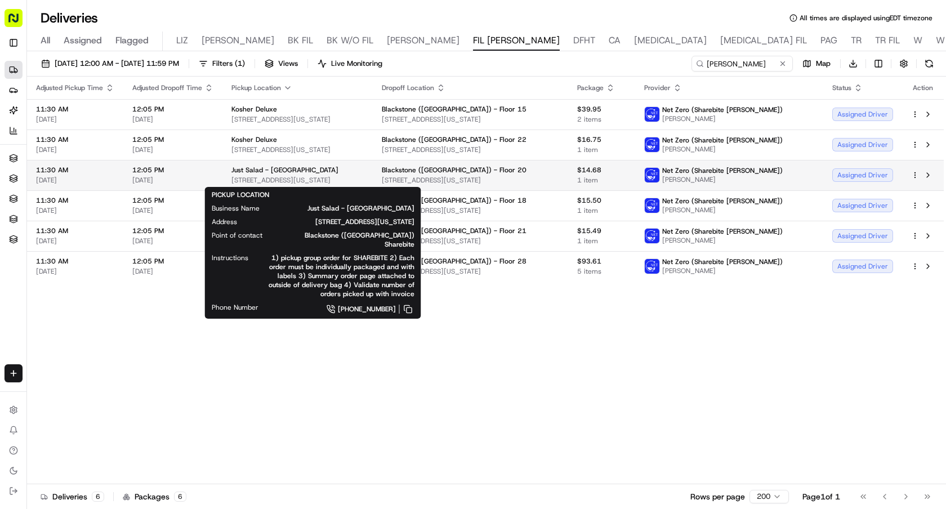
drag, startPoint x: 371, startPoint y: 184, endPoint x: 224, endPoint y: 182, distance: 147.5
click at [224, 182] on td "Just Salad - [GEOGRAPHIC_DATA][STREET_ADDRESS][US_STATE]" at bounding box center [297, 175] width 150 height 30
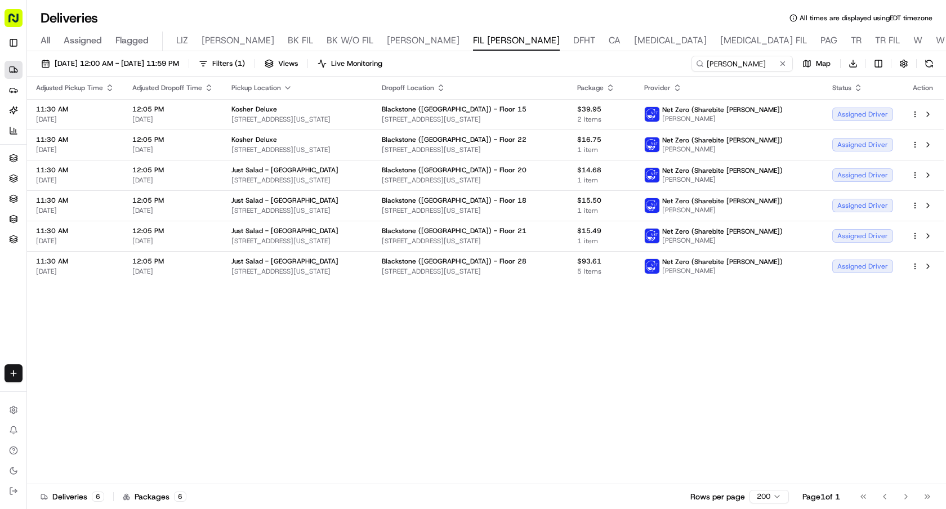
copy span "[STREET_ADDRESS][US_STATE]"
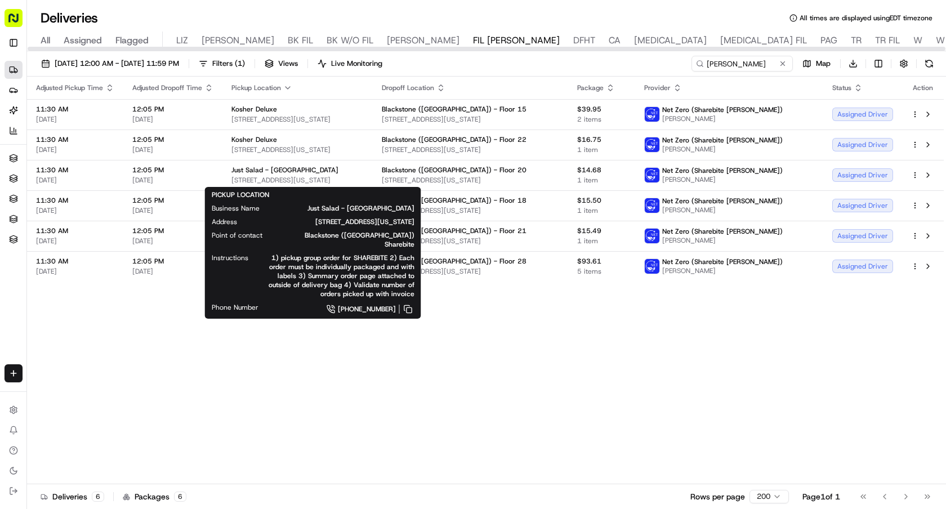
click at [653, 328] on div "Adjusted Pickup Time Adjusted Dropoff Time Pickup Location Dropoff Location Pac…" at bounding box center [485, 280] width 916 height 407
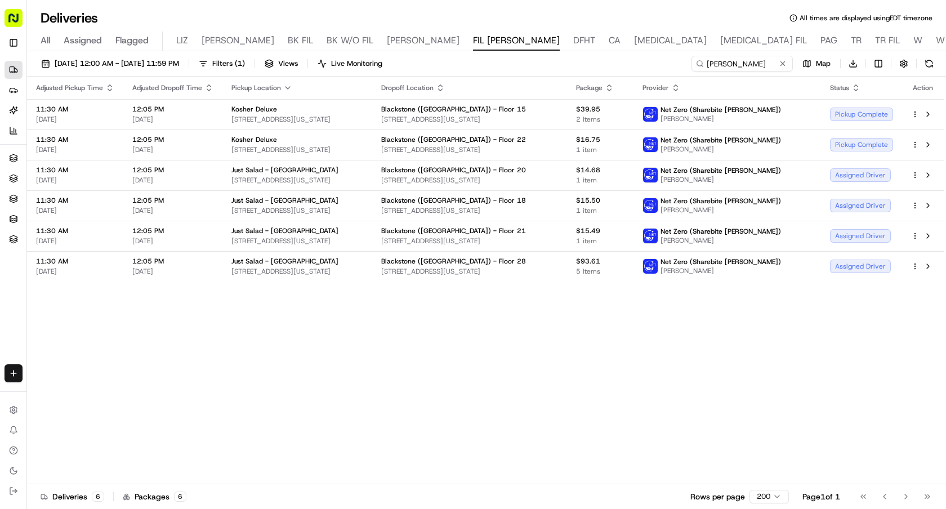
click at [285, 89] on icon "button" at bounding box center [287, 87] width 9 height 9
click at [310, 136] on button "Pickup Location Name (A-Z)" at bounding box center [285, 134] width 123 height 14
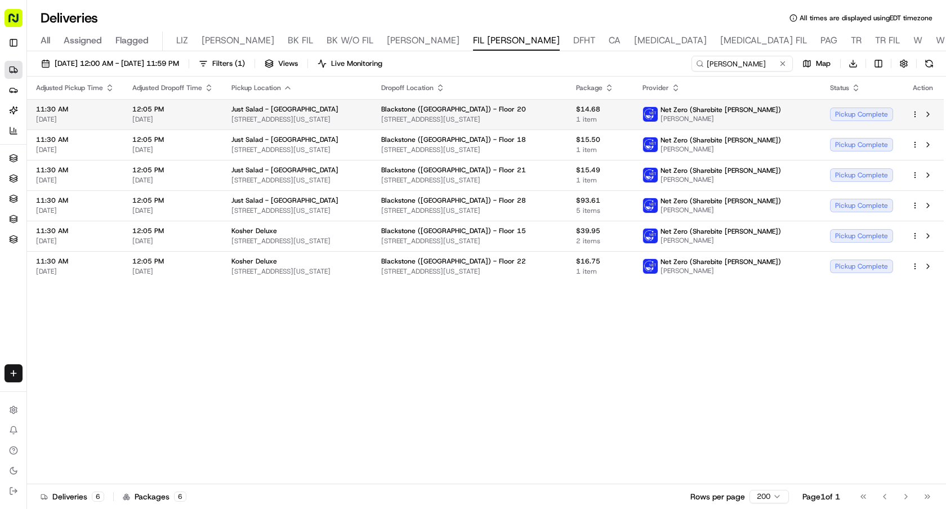
drag, startPoint x: 363, startPoint y: 117, endPoint x: 225, endPoint y: 117, distance: 138.5
click at [225, 117] on td "Just Salad - Midtown West 1290 6th Ave, New York, NY 10104, USA" at bounding box center [297, 114] width 150 height 30
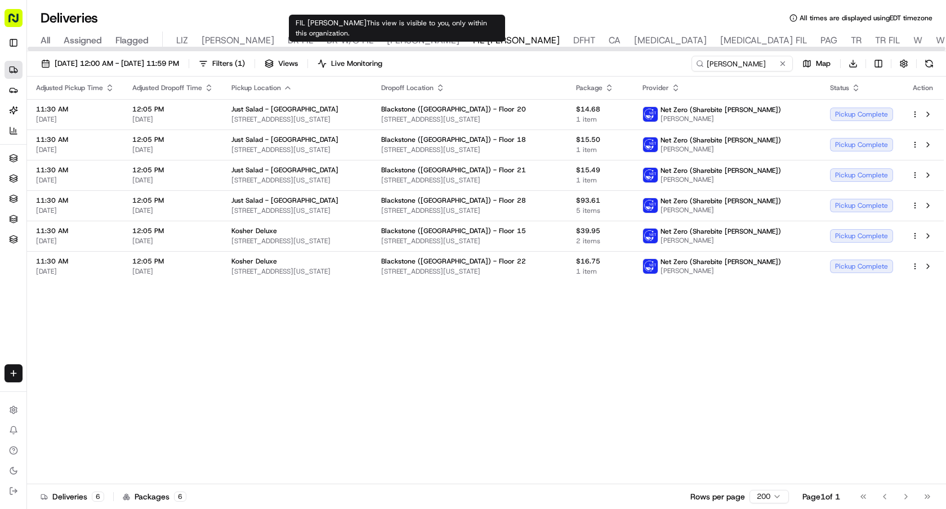
copy span "1290 6th Ave, New York, NY 10104, USA"
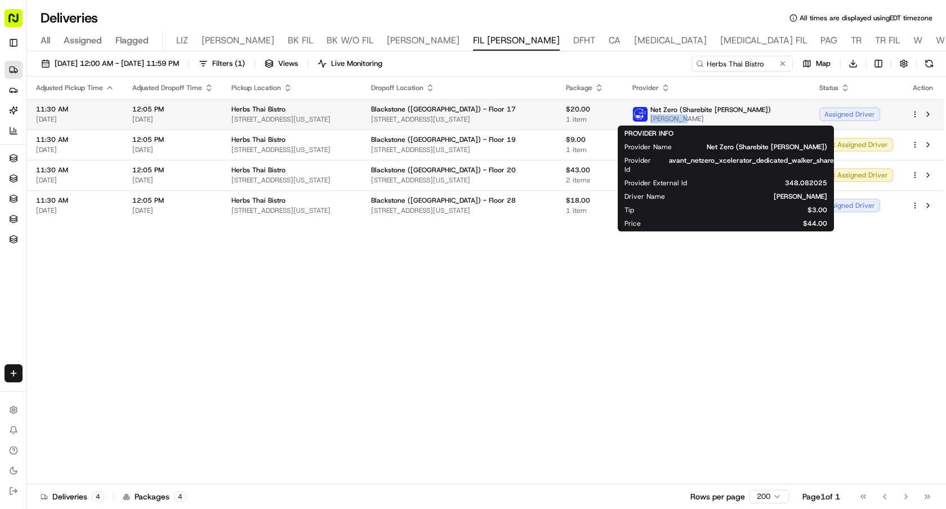
drag, startPoint x: 735, startPoint y: 120, endPoint x: 692, endPoint y: 120, distance: 43.3
click at [692, 120] on span "EDMUND YU" at bounding box center [710, 118] width 120 height 9
copy span "EDMUND YU"
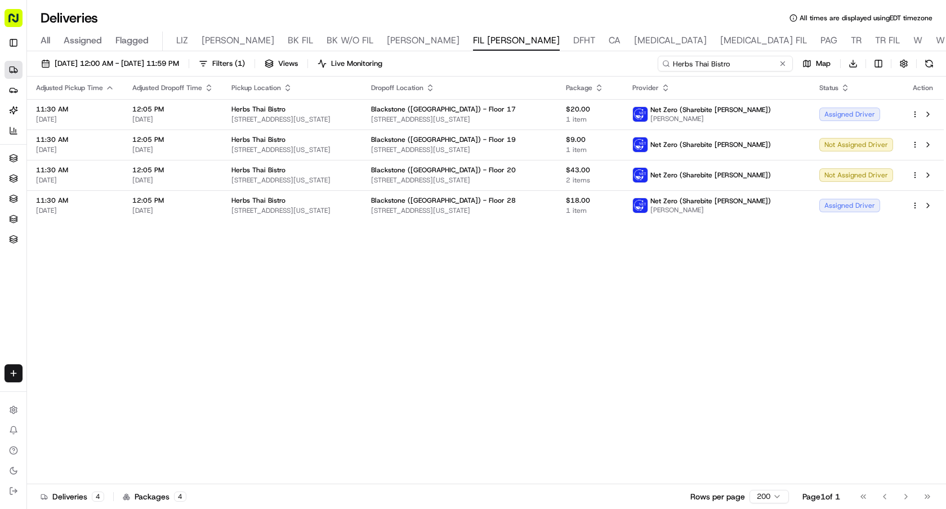
drag, startPoint x: 765, startPoint y: 63, endPoint x: 644, endPoint y: 62, distance: 121.0
click at [645, 62] on div "08/21/2025 12:00 AM - 08/21/2025 11:59 PM Filters ( 1 ) Views Live Monitoring H…" at bounding box center [486, 66] width 919 height 21
paste input "EDMUND YU"
type input "EDMUND YU"
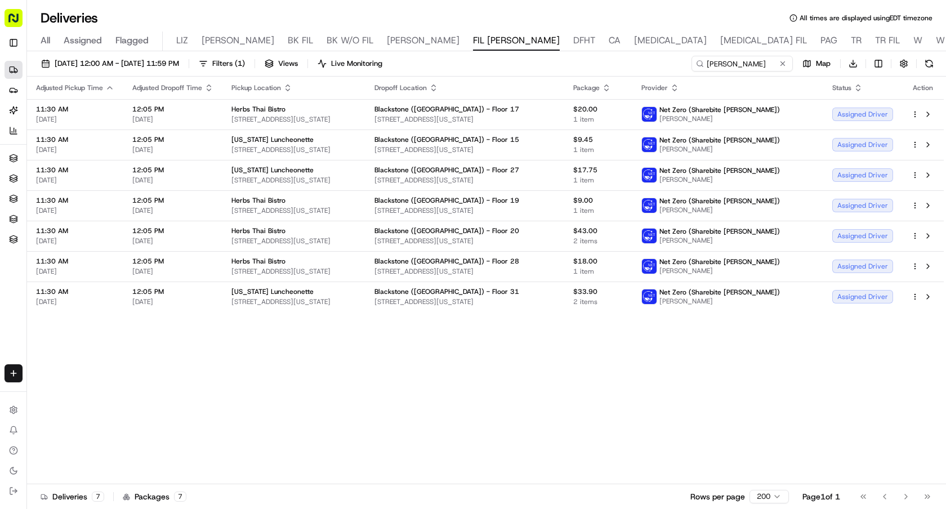
click at [286, 89] on icon "button" at bounding box center [288, 90] width 4 height 2
click at [308, 147] on button "Pickup Location Name (Z-A)" at bounding box center [286, 149] width 113 height 14
click at [286, 88] on icon "button" at bounding box center [287, 88] width 5 height 2
click at [307, 133] on button "Pickup Location Name (A-Z)" at bounding box center [285, 134] width 123 height 14
click at [287, 87] on icon "button" at bounding box center [287, 87] width 9 height 9
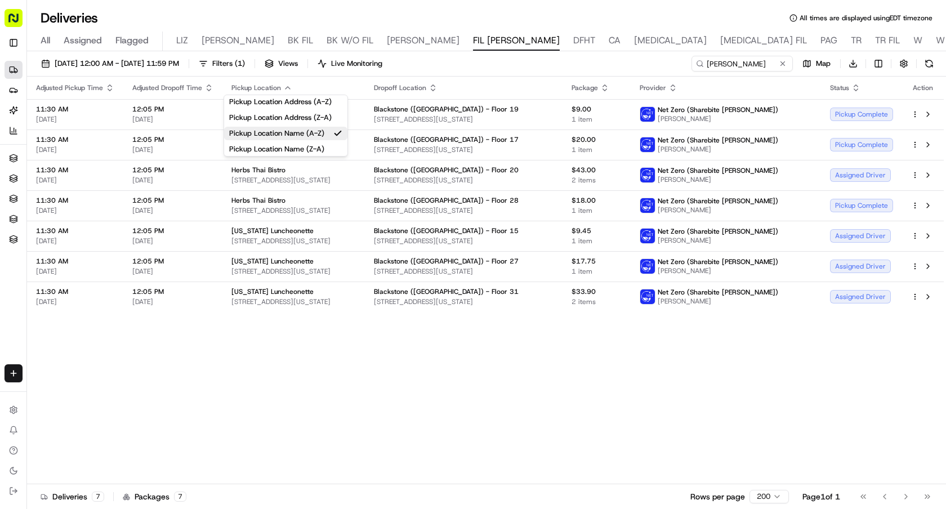
click at [311, 149] on button "Pickup Location Name (Z-A)" at bounding box center [285, 149] width 123 height 14
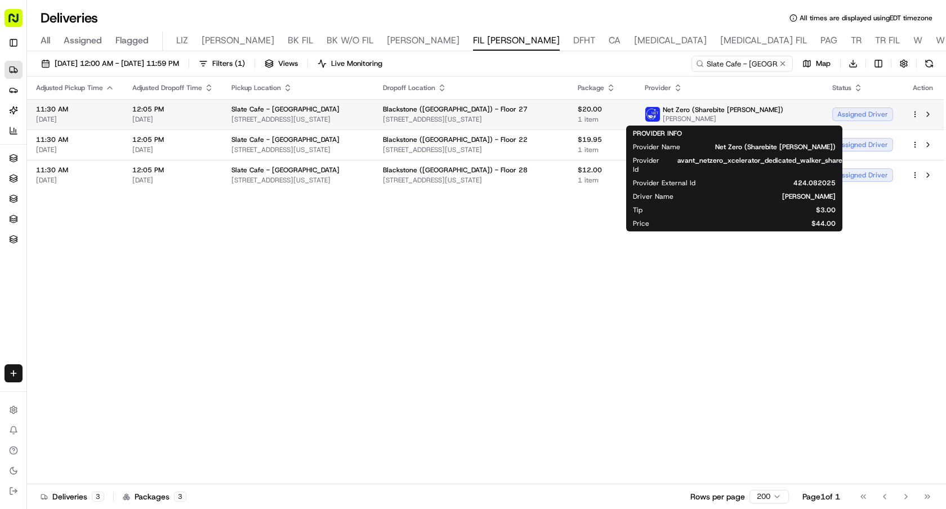
drag, startPoint x: 754, startPoint y: 120, endPoint x: 701, endPoint y: 120, distance: 52.3
click at [701, 120] on span "Daphne Escobar" at bounding box center [722, 118] width 120 height 9
copy span "Daphne Escobar"
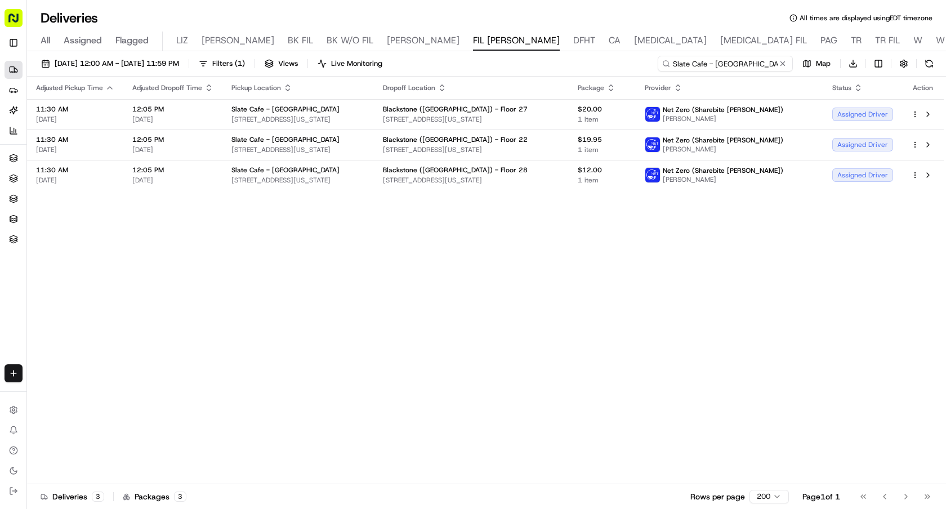
click at [753, 66] on input "Slate Cafe - Midtown" at bounding box center [724, 64] width 135 height 16
drag, startPoint x: 759, startPoint y: 66, endPoint x: 596, endPoint y: 59, distance: 163.4
click at [597, 59] on div "08/21/2025 12:00 AM - 08/21/2025 11:59 PM Filters ( 1 ) Views Live Monitoring S…" at bounding box center [486, 66] width 919 height 21
paste input "Daphne Escobar"
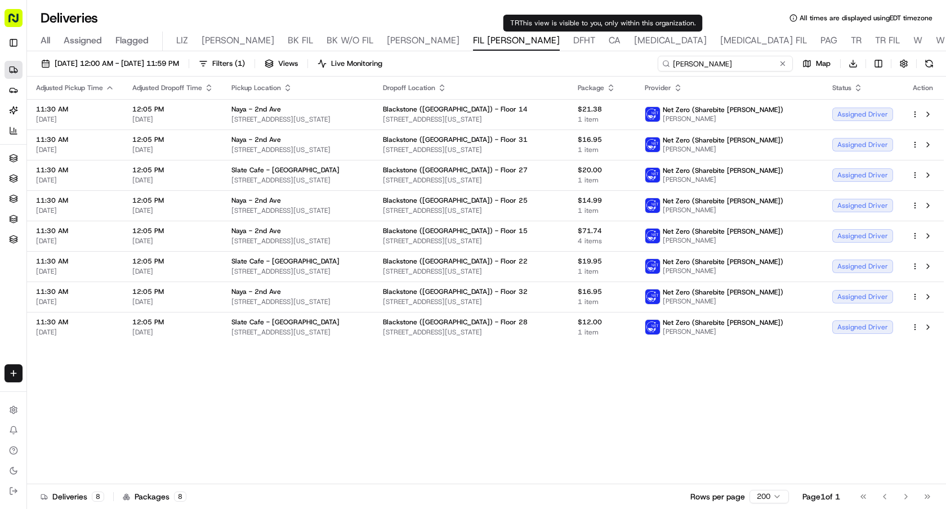
type input "Daphne Escobar"
click at [285, 88] on icon "button" at bounding box center [287, 87] width 9 height 9
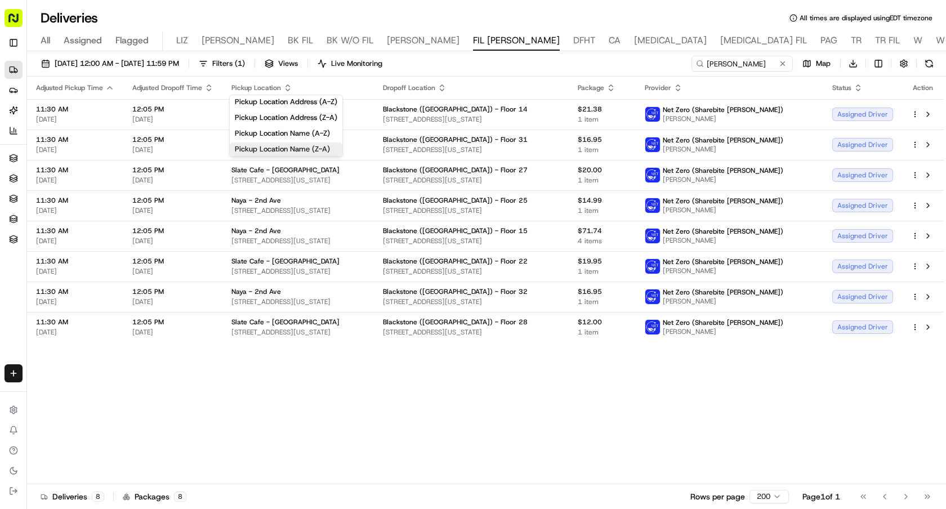
click at [320, 147] on button "Pickup Location Name (Z-A)" at bounding box center [286, 149] width 113 height 14
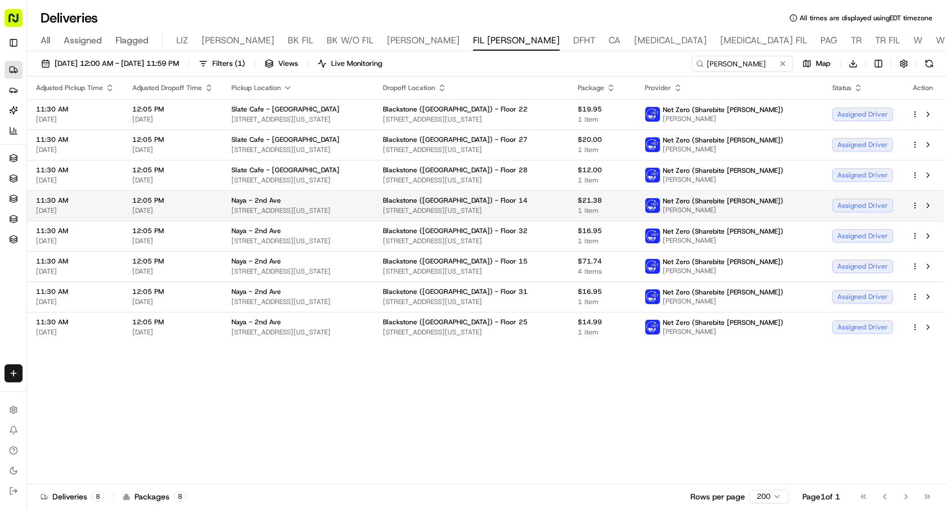
drag, startPoint x: 365, startPoint y: 210, endPoint x: 231, endPoint y: 213, distance: 134.0
click at [231, 213] on span "1057 2nd Ave, New York, NY 10022, USA" at bounding box center [297, 210] width 133 height 9
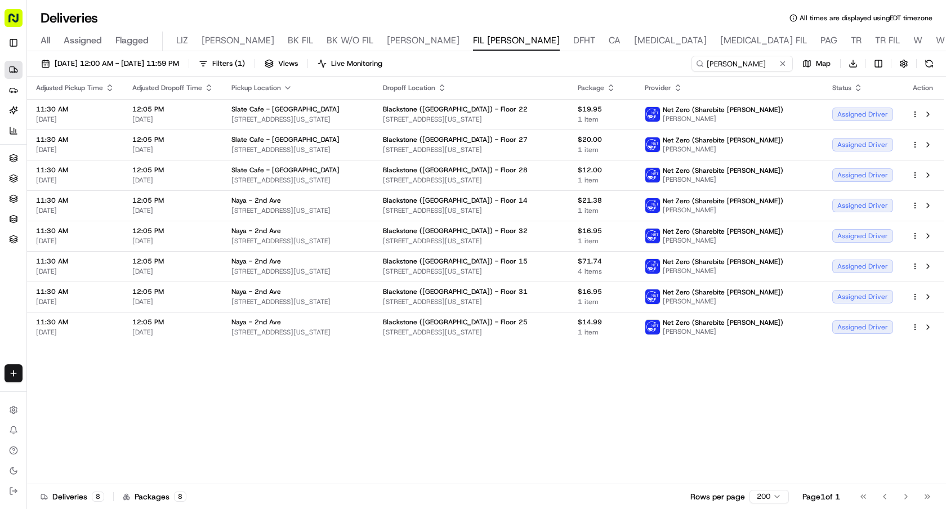
copy span "1057 2nd Ave, New York, NY 10022, USA"
click at [589, 476] on div "Adjusted Pickup Time Adjusted Dropoff Time Pickup Location Dropoff Location Pac…" at bounding box center [485, 280] width 916 height 407
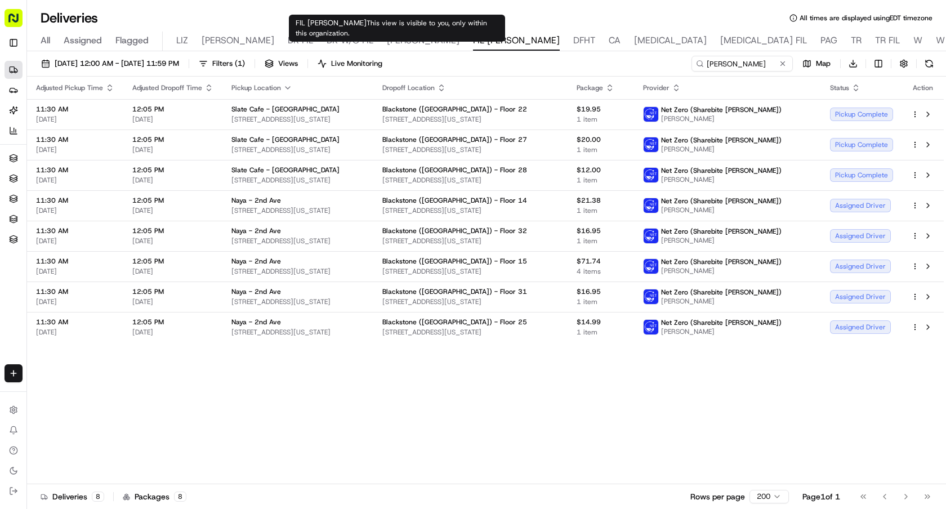
click at [285, 84] on icon "button" at bounding box center [287, 87] width 9 height 9
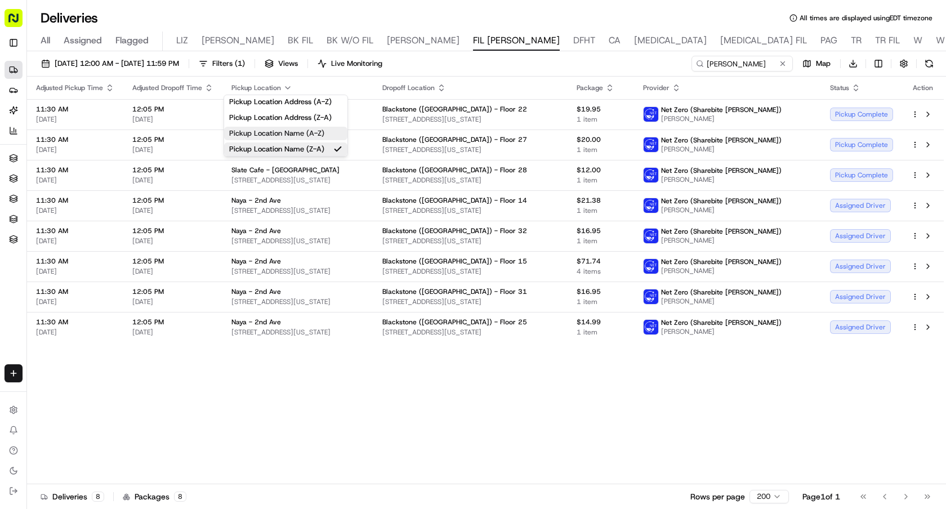
click at [306, 131] on button "Pickup Location Name (A-Z)" at bounding box center [285, 134] width 123 height 14
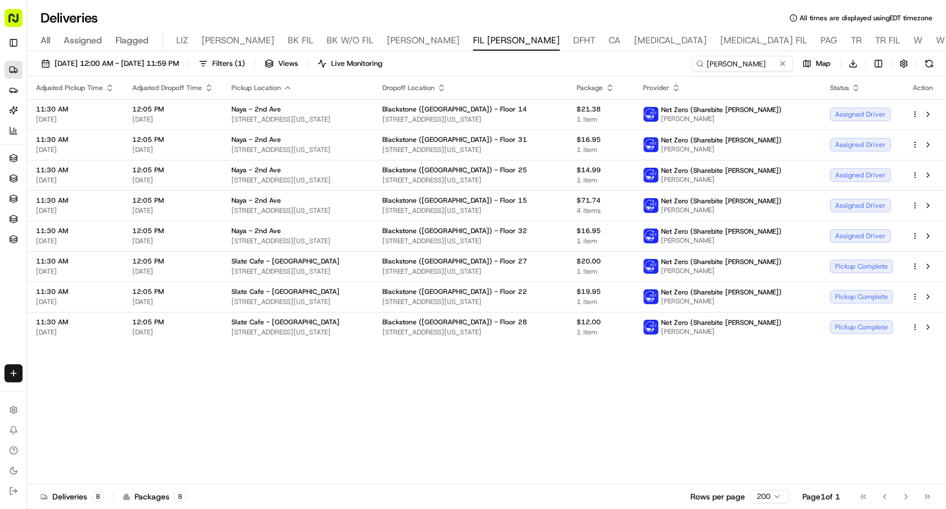
click at [225, 453] on div "Adjusted Pickup Time Adjusted Dropoff Time Pickup Location Dropoff Location Pac…" at bounding box center [485, 280] width 916 height 407
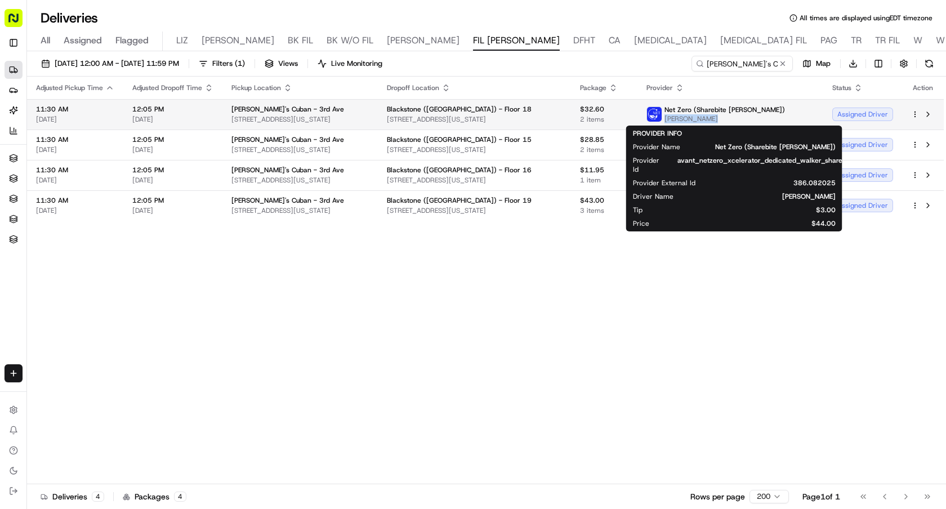
drag, startPoint x: 749, startPoint y: 120, endPoint x: 701, endPoint y: 120, distance: 48.4
click at [701, 120] on span "[PERSON_NAME]" at bounding box center [724, 118] width 120 height 9
copy span "[PERSON_NAME]"
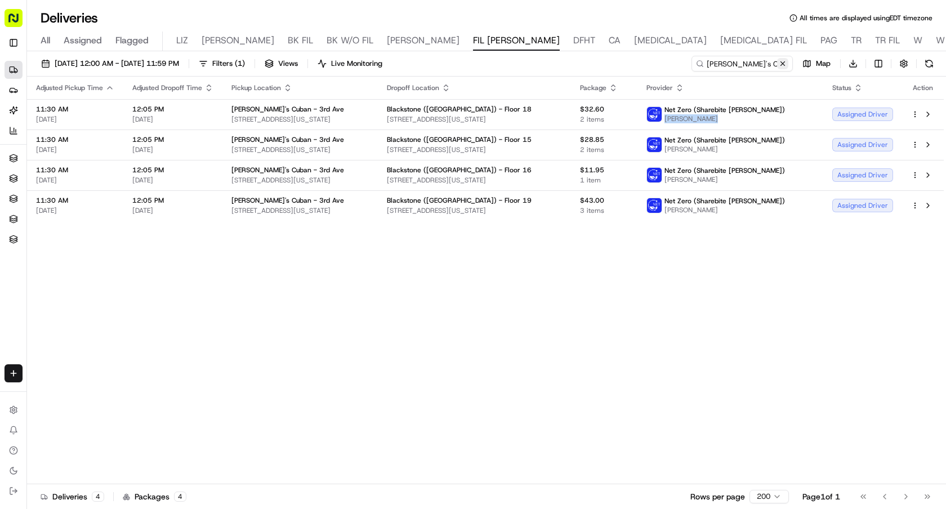
click at [782, 62] on button at bounding box center [782, 63] width 11 height 11
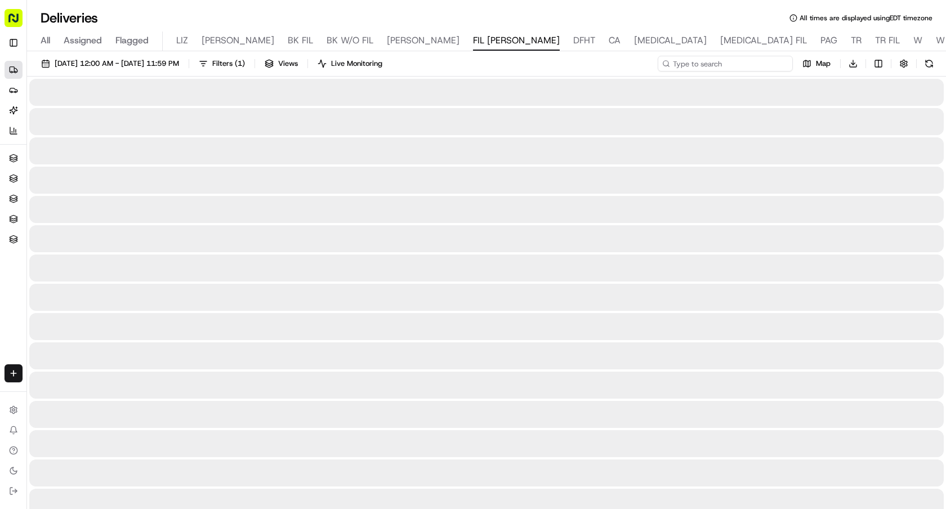
click at [760, 62] on input at bounding box center [724, 64] width 135 height 16
paste input "[PERSON_NAME]"
type input "[PERSON_NAME]"
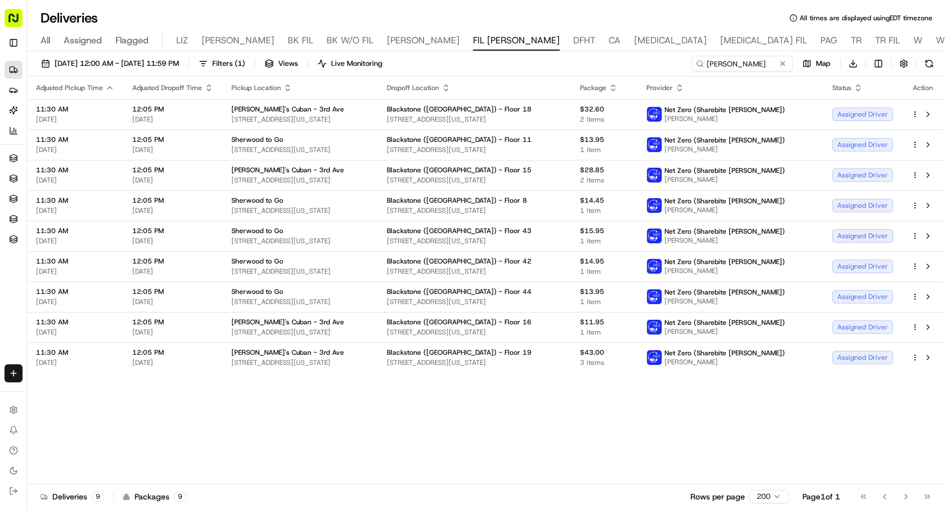
click at [285, 86] on icon "button" at bounding box center [287, 87] width 9 height 9
click at [307, 134] on button "Pickup Location Name (A-Z)" at bounding box center [286, 134] width 113 height 14
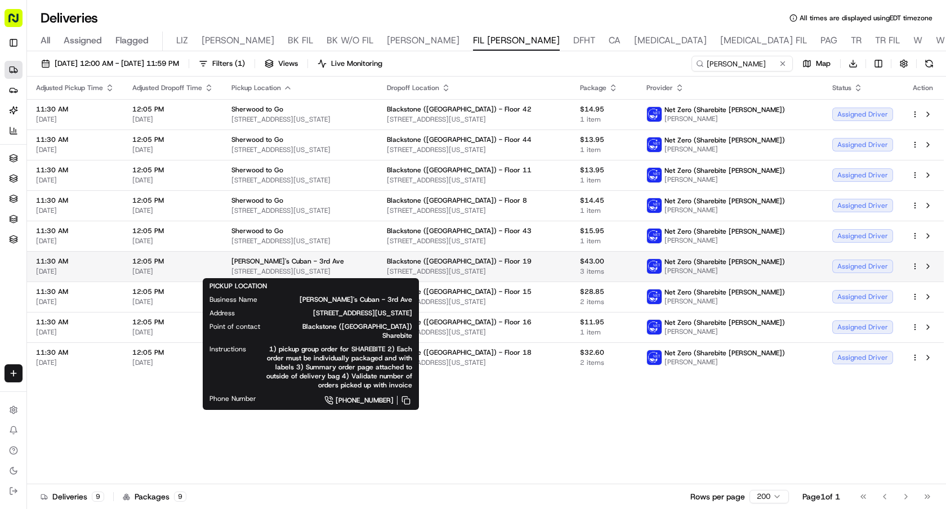
drag, startPoint x: 358, startPoint y: 272, endPoint x: 229, endPoint y: 272, distance: 128.9
click at [229, 272] on td "[PERSON_NAME]'s Cuban - [GEOGRAPHIC_DATA][STREET_ADDRESS][US_STATE]" at bounding box center [299, 266] width 155 height 30
copy span "[STREET_ADDRESS][US_STATE]"
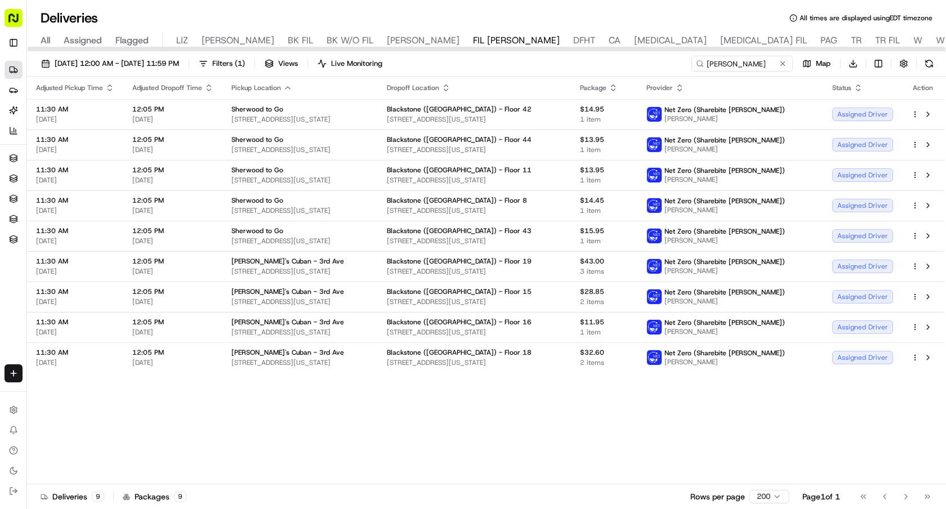
click at [702, 411] on div "Adjusted Pickup Time Adjusted Dropoff Time Pickup Location Dropoff Location Pac…" at bounding box center [485, 280] width 916 height 407
click at [662, 427] on div "Adjusted Pickup Time Adjusted Dropoff Time Pickup Location Dropoff Location Pac…" at bounding box center [485, 280] width 916 height 407
click at [283, 89] on icon "button" at bounding box center [287, 87] width 9 height 9
click at [312, 145] on button "Pickup Location Name (Z-A)" at bounding box center [285, 149] width 123 height 14
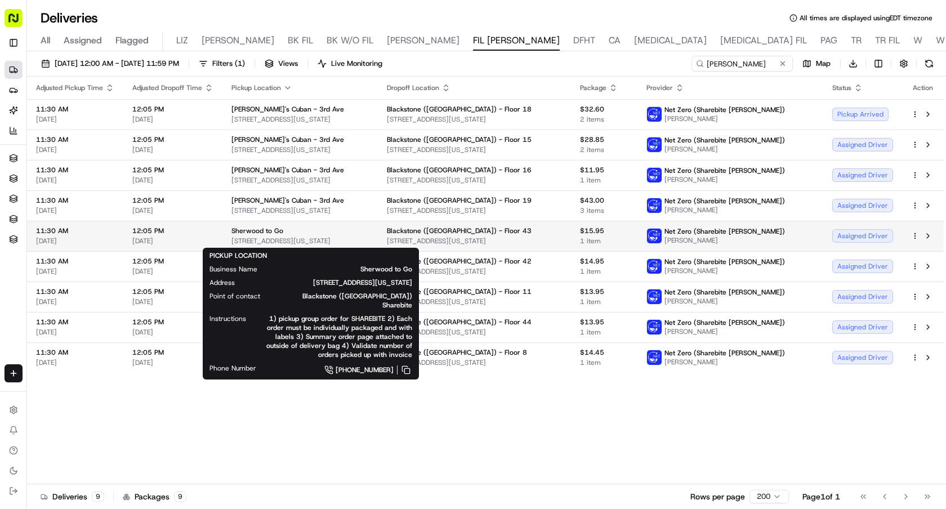
drag, startPoint x: 371, startPoint y: 241, endPoint x: 222, endPoint y: 240, distance: 149.2
click at [222, 240] on td "Sherwood to Go 930 3rd Ave, New York, NY 10022, USA" at bounding box center [299, 236] width 155 height 30
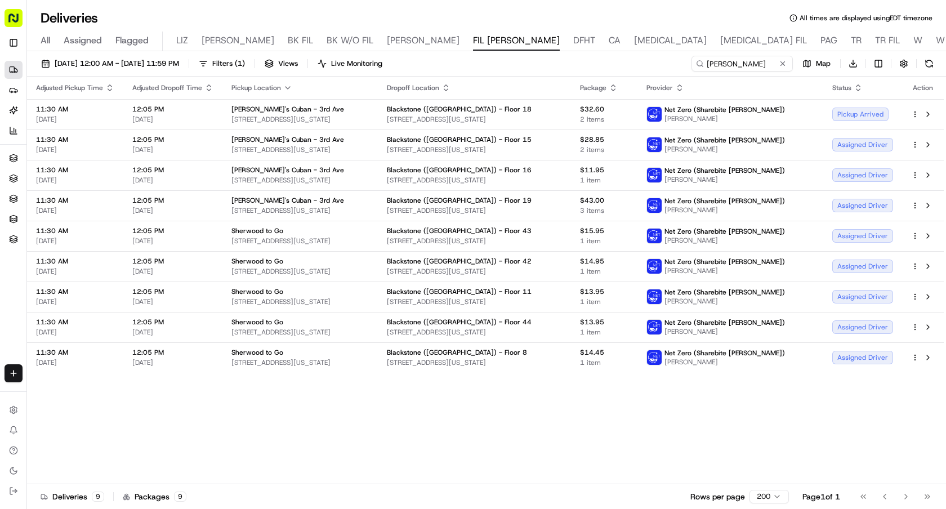
copy span "930 3rd Ave, New York, NY 10022, USA"
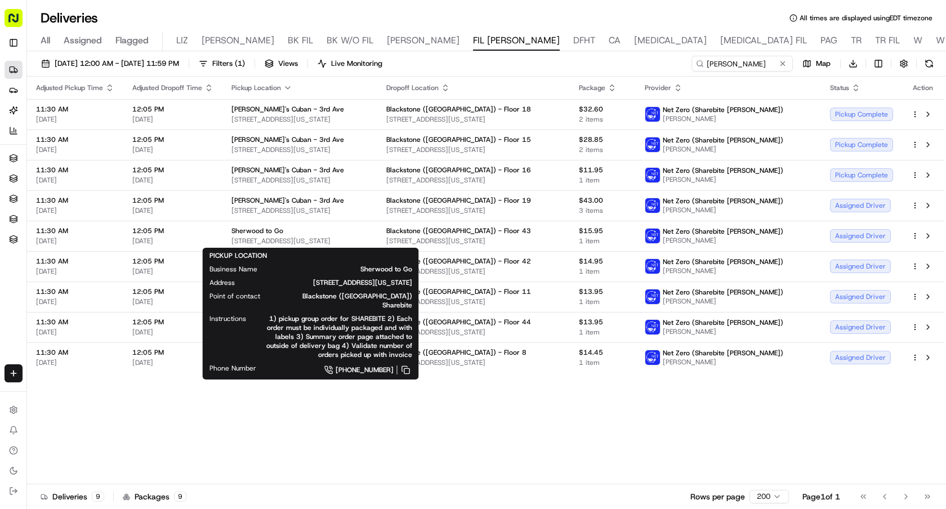
click at [520, 402] on div "Adjusted Pickup Time Adjusted Dropoff Time Pickup Location Dropoff Location Pac…" at bounding box center [485, 280] width 916 height 407
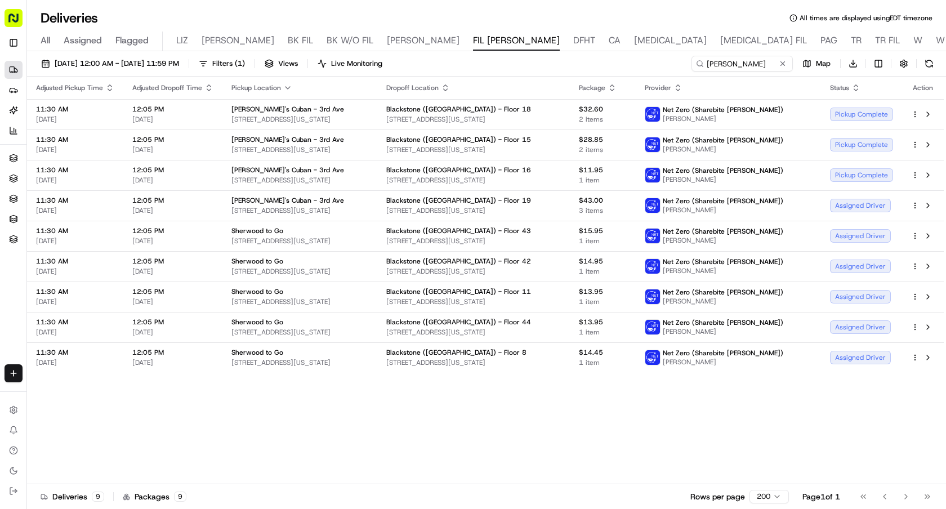
click at [288, 84] on icon "button" at bounding box center [287, 87] width 9 height 9
click at [304, 133] on button "Pickup Location Name (A-Z)" at bounding box center [285, 134] width 123 height 14
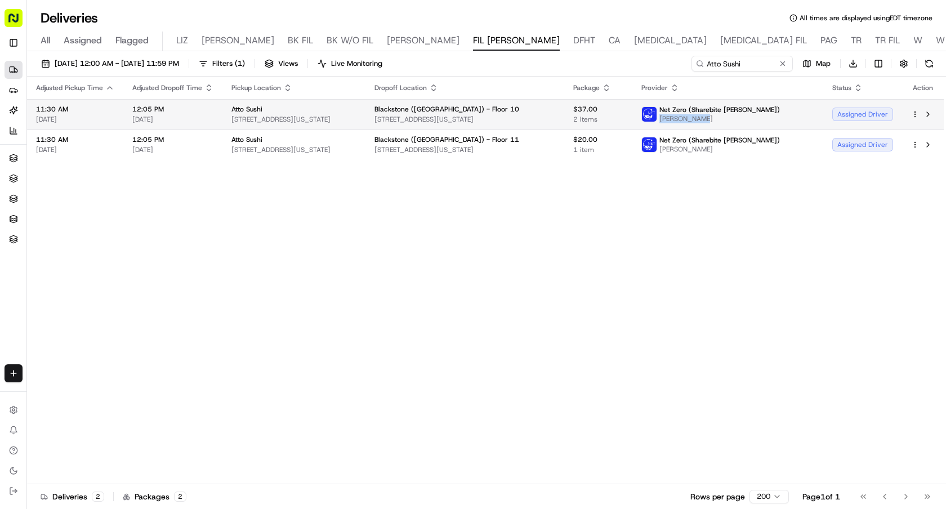
drag, startPoint x: 728, startPoint y: 124, endPoint x: 687, endPoint y: 120, distance: 40.8
click at [687, 120] on td "Net Zero (Sharebite [PERSON_NAME]) [PERSON_NAME]" at bounding box center [727, 114] width 191 height 30
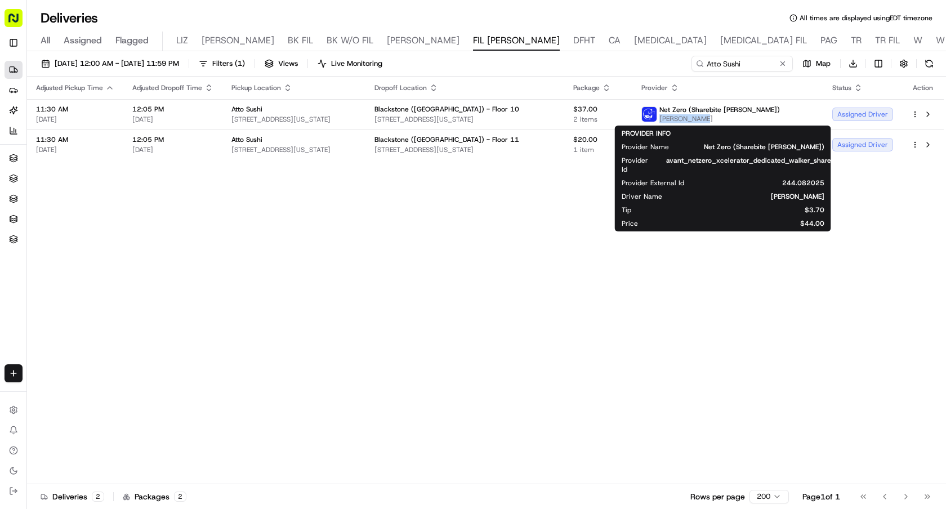
copy span "[PERSON_NAME]"
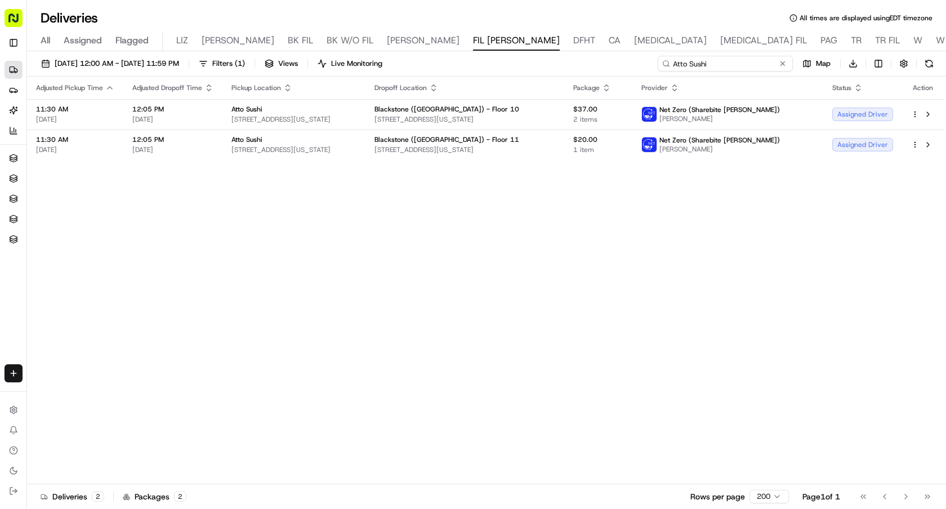
drag, startPoint x: 749, startPoint y: 67, endPoint x: 619, endPoint y: 52, distance: 130.8
paste input "[PERSON_NAME]"
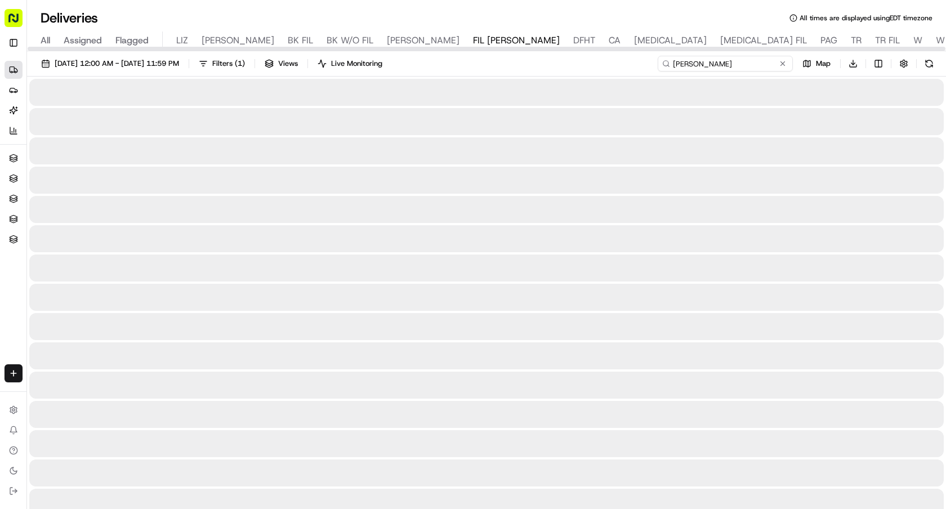
type input "[PERSON_NAME]"
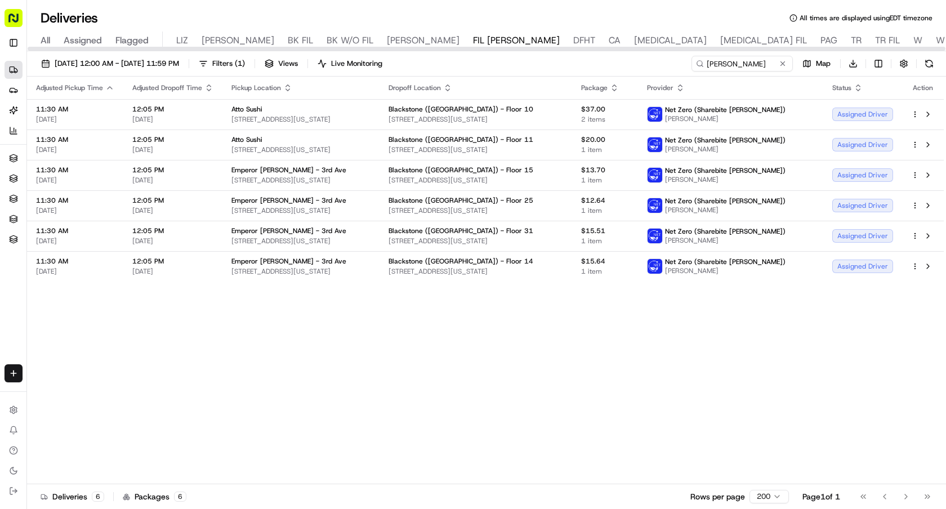
click at [285, 86] on icon "button" at bounding box center [287, 87] width 9 height 9
click at [320, 149] on button "Pickup Location Name (Z-A)" at bounding box center [286, 149] width 113 height 14
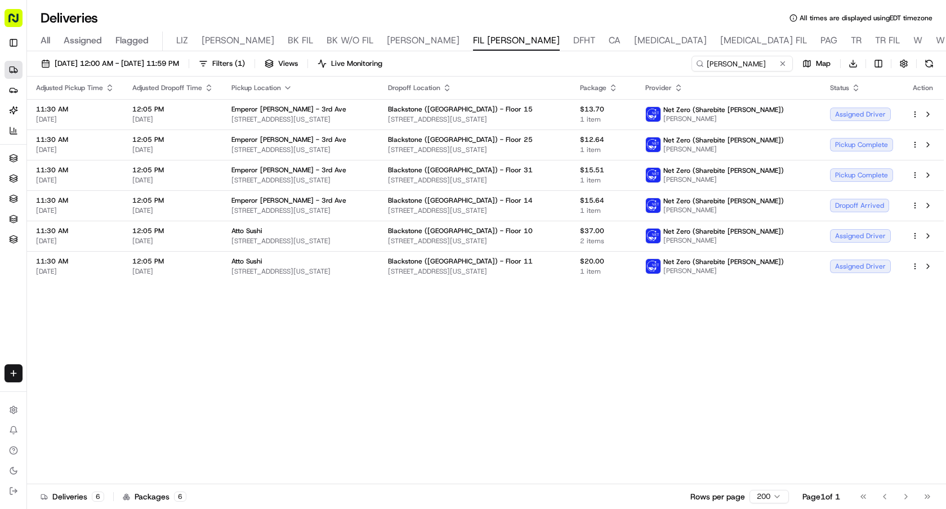
click at [285, 88] on icon "button" at bounding box center [287, 88] width 5 height 2
click at [312, 132] on button "Pickup Location Name (A-Z)" at bounding box center [285, 134] width 123 height 14
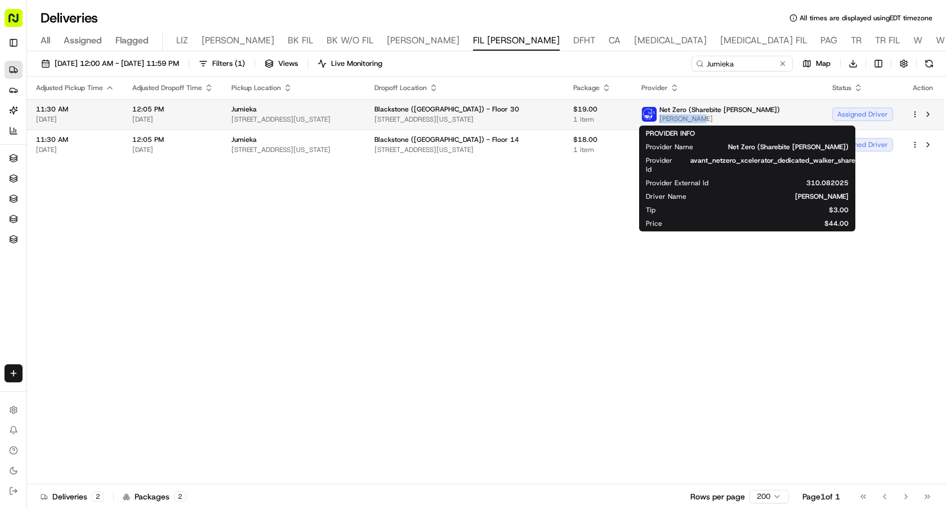
drag, startPoint x: 764, startPoint y: 118, endPoint x: 713, endPoint y: 118, distance: 50.7
click at [713, 118] on span "UNDRE WHITE" at bounding box center [719, 118] width 120 height 9
copy span "UNDRE WHITE"
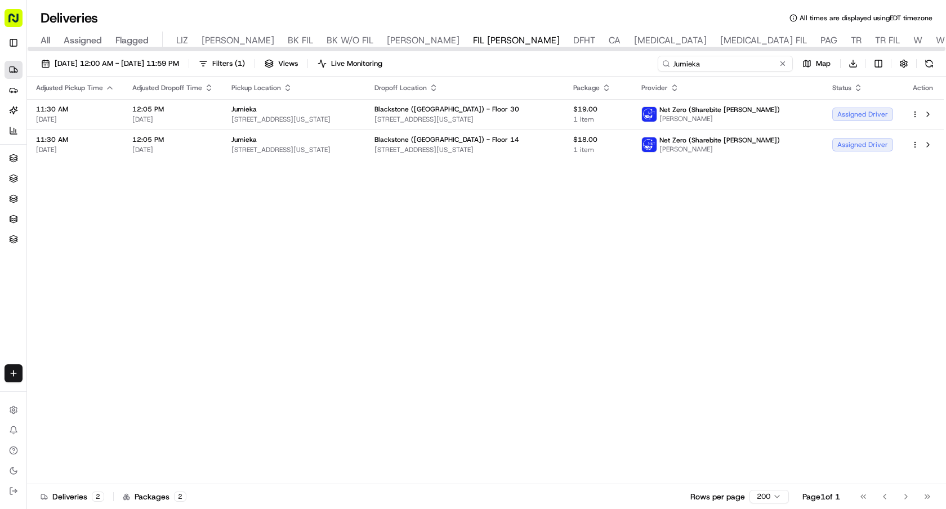
drag, startPoint x: 741, startPoint y: 69, endPoint x: 621, endPoint y: 62, distance: 120.1
click at [622, 63] on div "08/21/2025 12:00 AM - 08/21/2025 11:59 PM Filters ( 1 ) Views Live Monitoring J…" at bounding box center [486, 66] width 919 height 21
paste input "UNDRE WHITE"
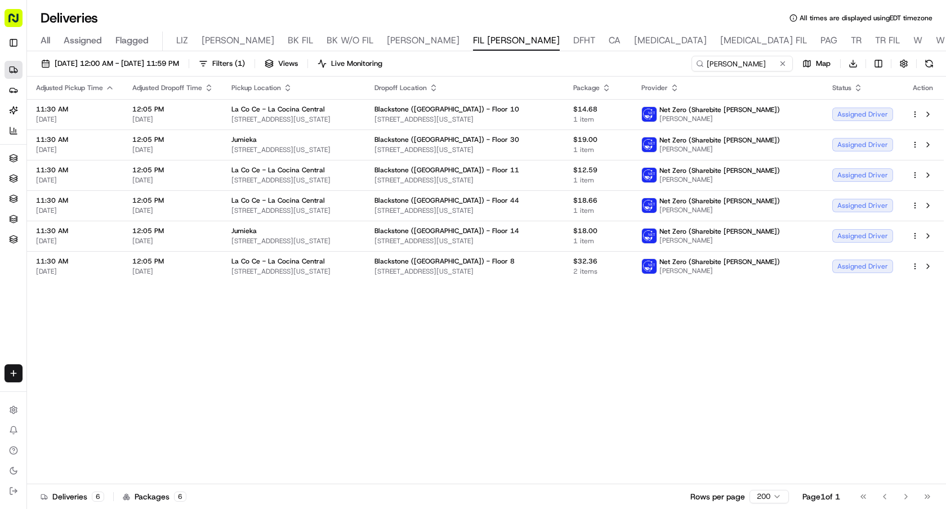
click at [283, 83] on icon "button" at bounding box center [287, 87] width 9 height 9
click at [310, 130] on button "Pickup Location Name (A-Z)" at bounding box center [286, 134] width 113 height 14
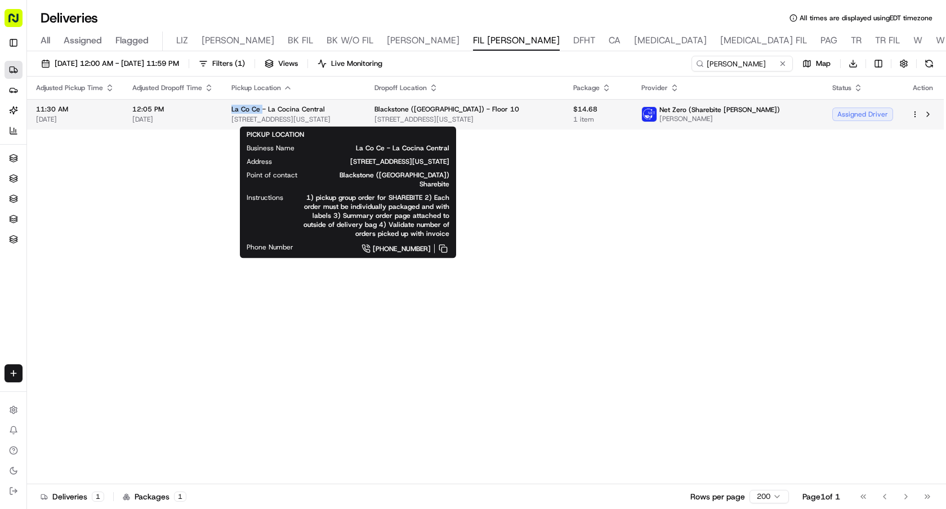
drag, startPoint x: 227, startPoint y: 109, endPoint x: 260, endPoint y: 108, distance: 32.6
click at [260, 108] on td "La Co Ce - La Cocina Central 601 Lexington Avenue, 153 E 53rd St, New York, NY …" at bounding box center [293, 114] width 143 height 30
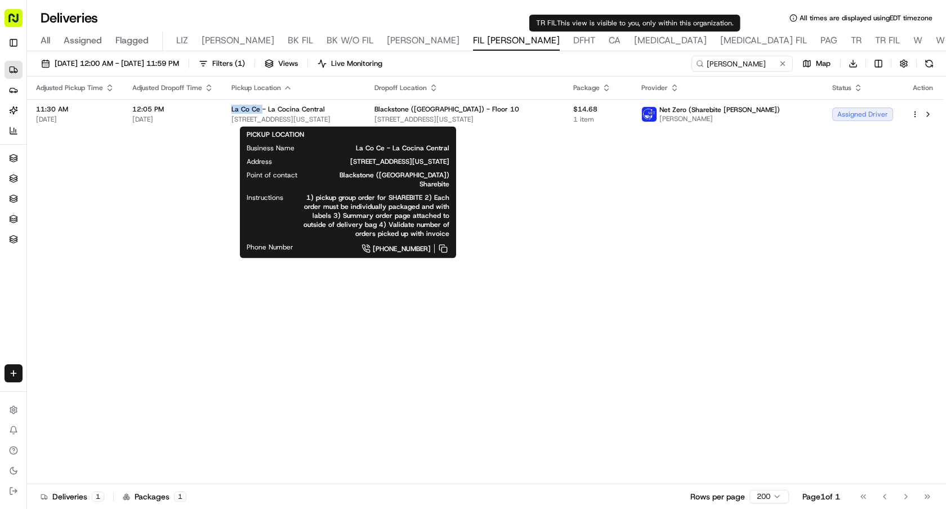
copy span "La Co Ce"
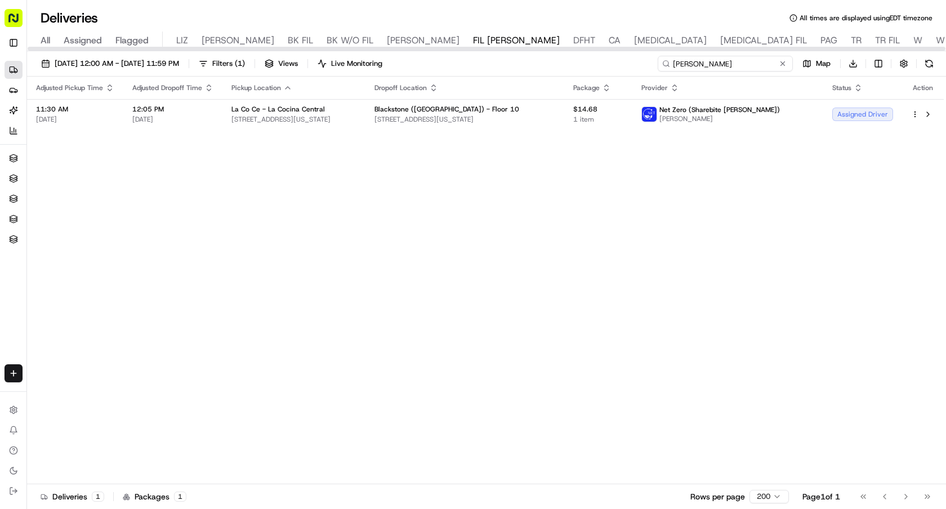
click at [724, 61] on input "UNDRE WHITE" at bounding box center [724, 64] width 135 height 16
drag, startPoint x: 734, startPoint y: 65, endPoint x: 562, endPoint y: 56, distance: 172.5
click at [565, 56] on div "08/21/2025 12:00 AM - 08/21/2025 11:59 PM Filters ( 1 ) Views Live Monitoring U…" at bounding box center [486, 66] width 919 height 21
paste input "La Co Ce"
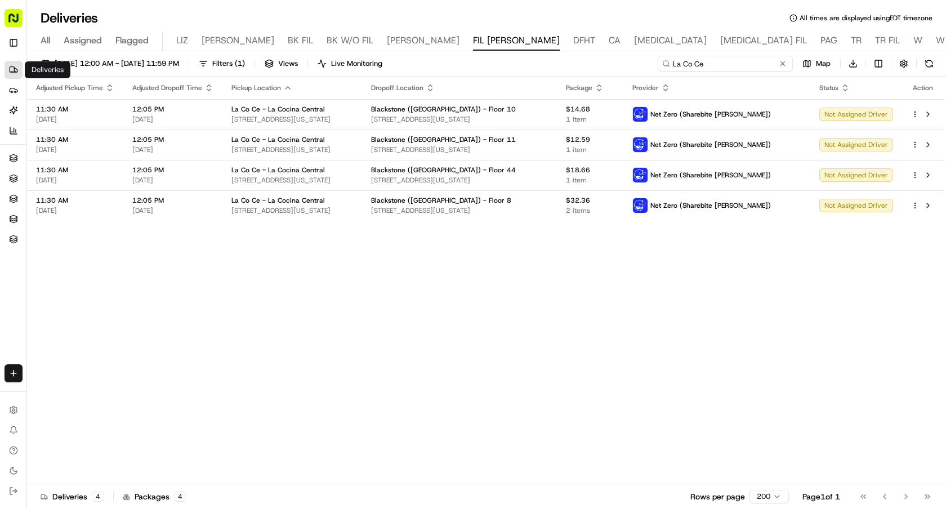
type input "La Co Ce"
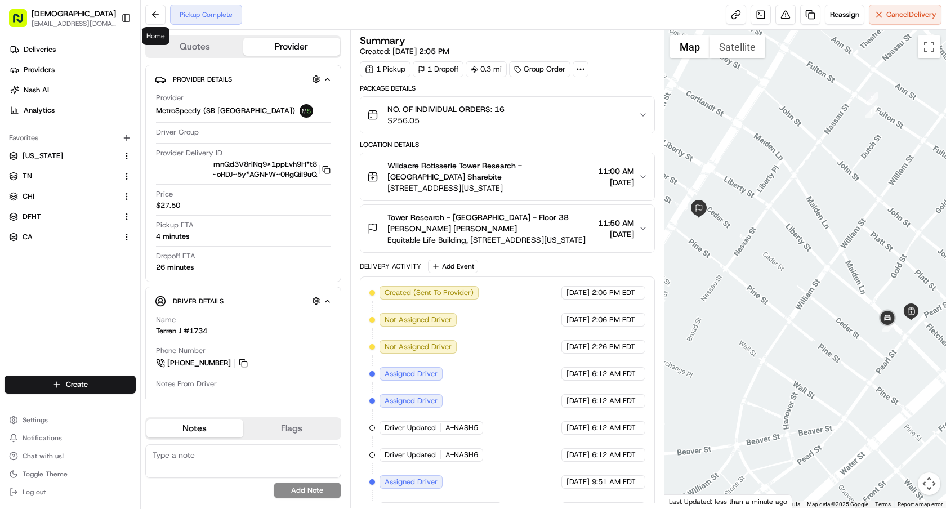
scroll to position [81, 0]
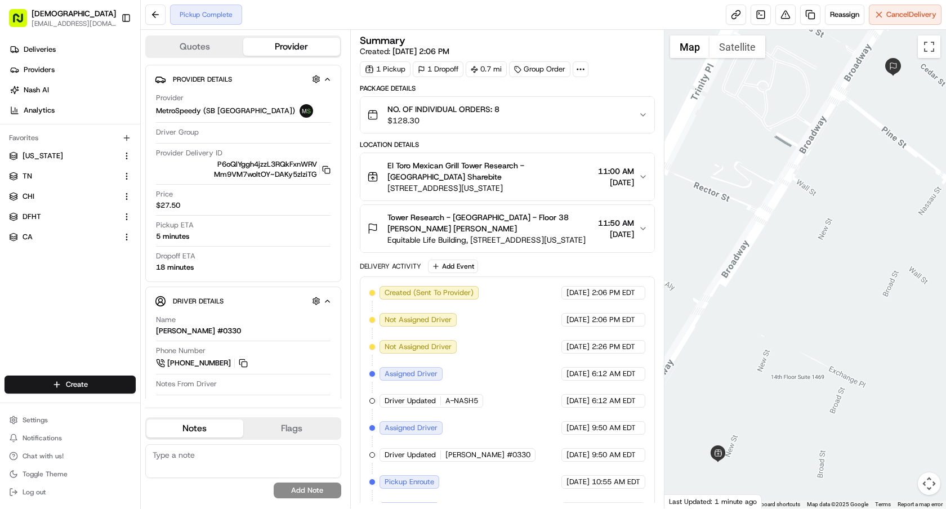
scroll to position [27, 0]
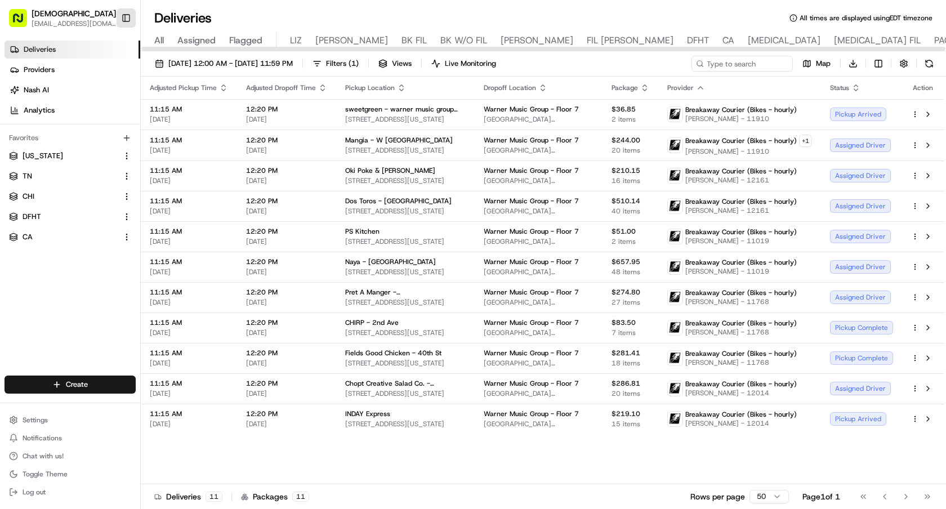
click at [131, 23] on button "Toggle Sidebar" at bounding box center [126, 17] width 19 height 19
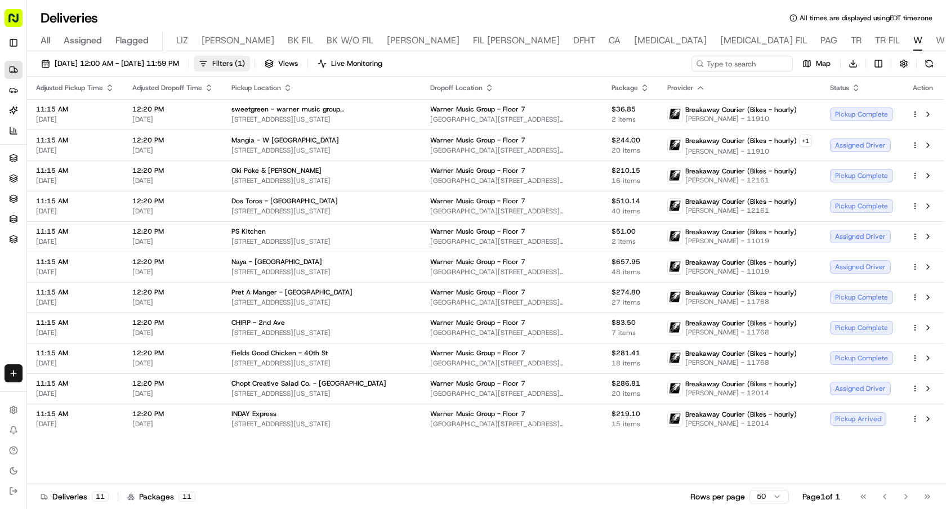
click at [245, 63] on span "Filters ( 1 )" at bounding box center [228, 64] width 33 height 10
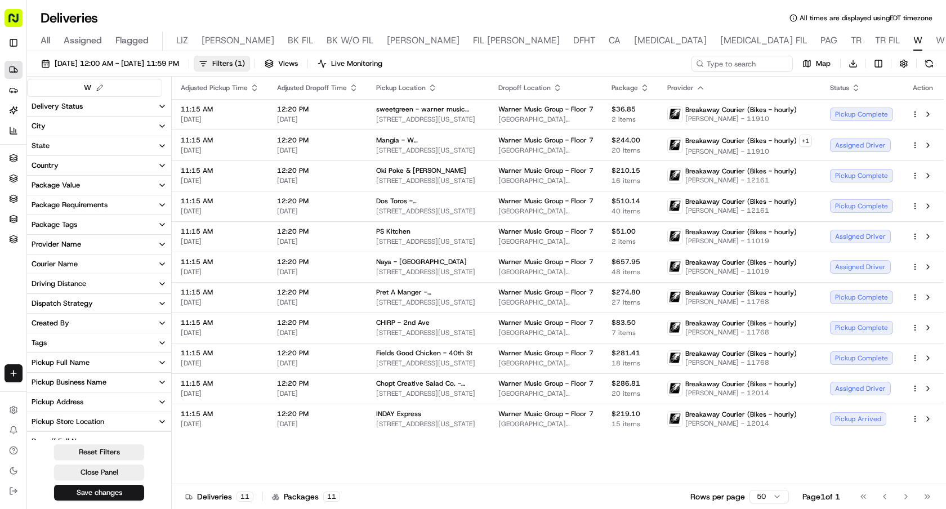
click at [95, 265] on button "Courier Name" at bounding box center [99, 263] width 144 height 19
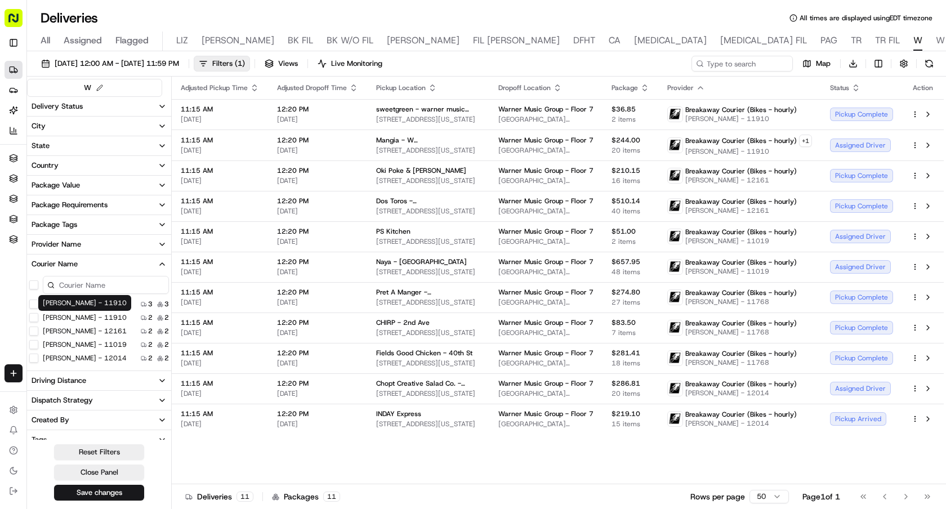
click at [71, 320] on label "[PERSON_NAME] - 11910" at bounding box center [85, 317] width 84 height 9
click at [38, 320] on 11910 "[PERSON_NAME] - 11910" at bounding box center [33, 317] width 9 height 9
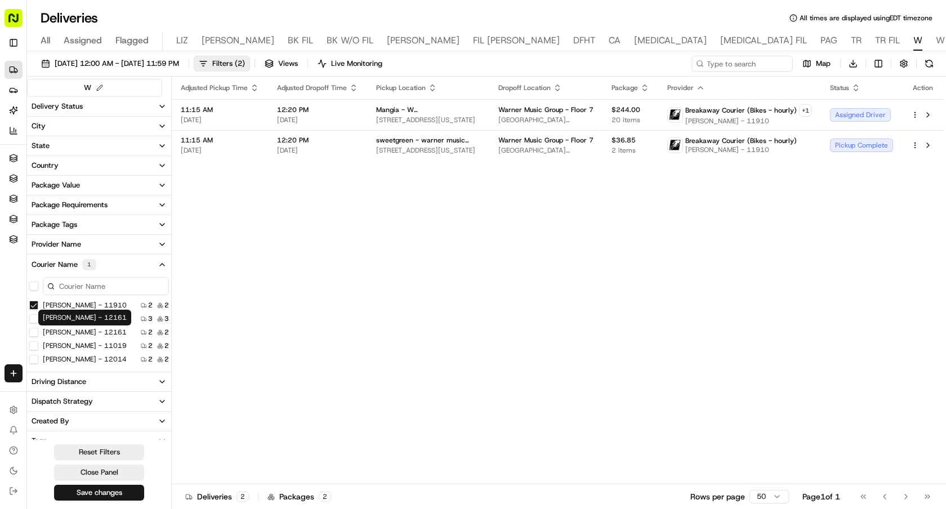
click at [69, 332] on label "[PERSON_NAME] - 12161" at bounding box center [85, 332] width 84 height 9
click at [38, 332] on 12161 "[PERSON_NAME] - 12161" at bounding box center [33, 332] width 9 height 9
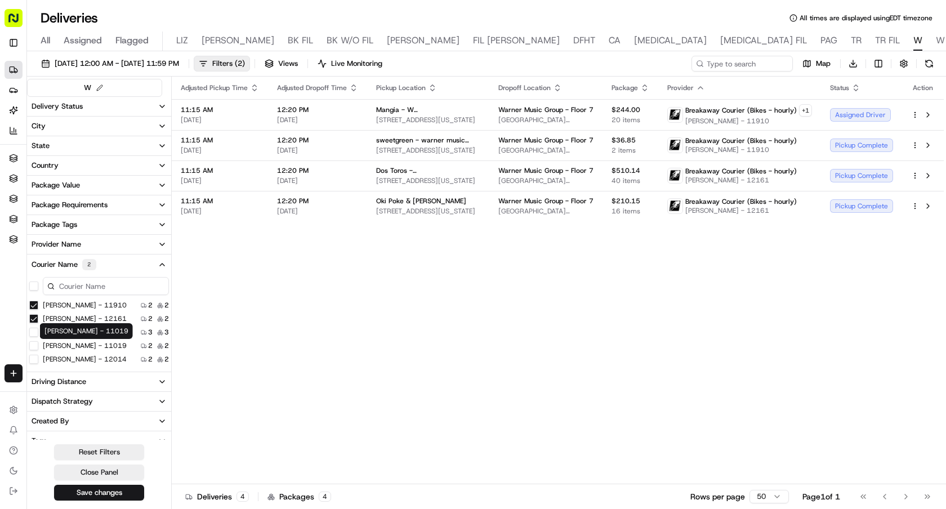
click at [74, 347] on label "[PERSON_NAME] - 11019" at bounding box center [85, 345] width 84 height 9
click at [38, 347] on 11019 "[PERSON_NAME] - 11019" at bounding box center [33, 345] width 9 height 9
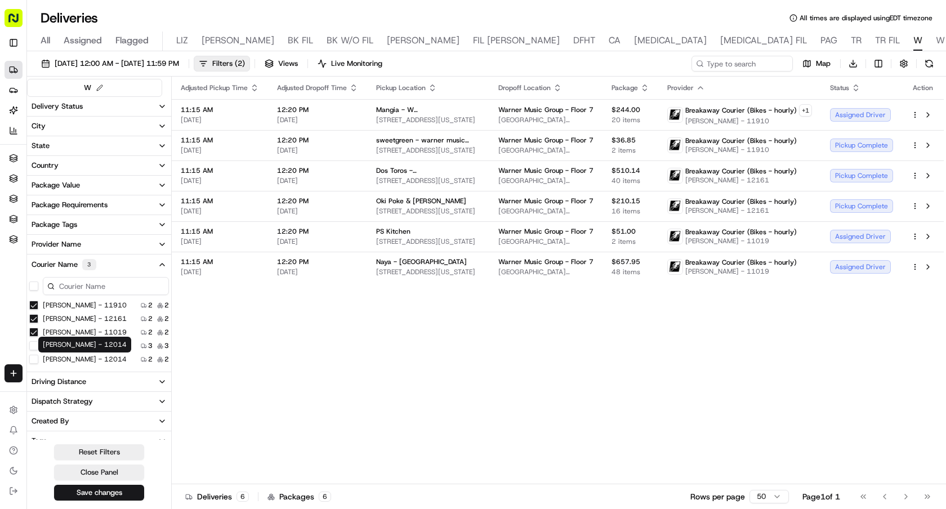
click at [75, 360] on label "[PERSON_NAME] - 12014" at bounding box center [85, 359] width 84 height 9
click at [38, 360] on 12014 "[PERSON_NAME] - 12014" at bounding box center [33, 359] width 9 height 9
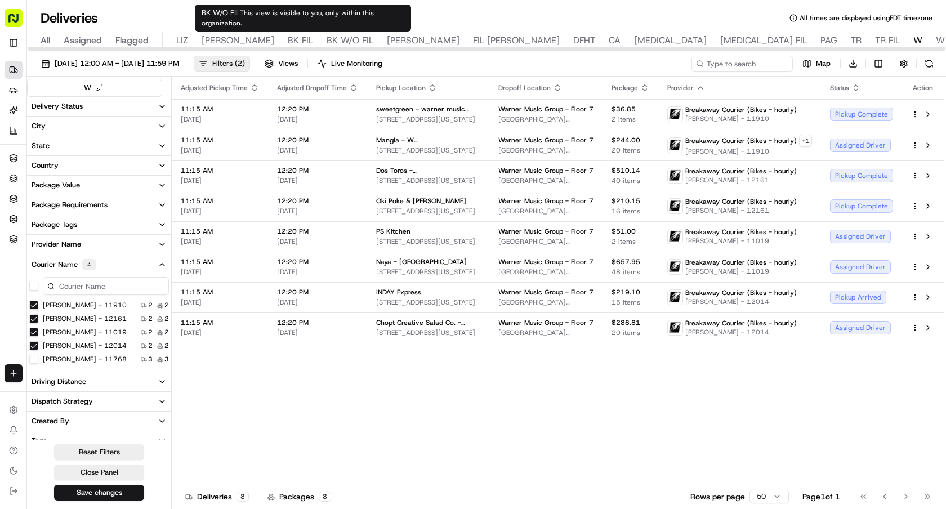
click at [245, 62] on span "Filters ( 2 )" at bounding box center [228, 64] width 33 height 10
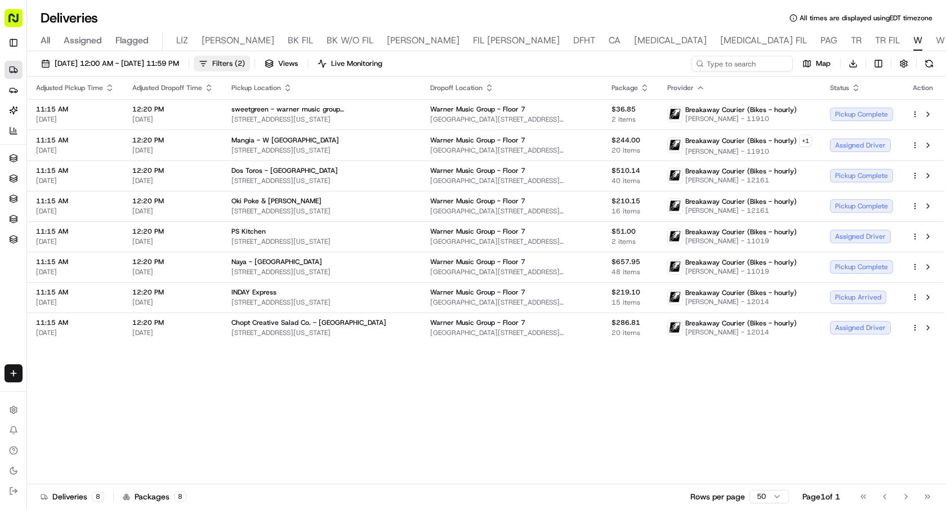
click at [245, 60] on span "( 2 )" at bounding box center [240, 64] width 10 height 10
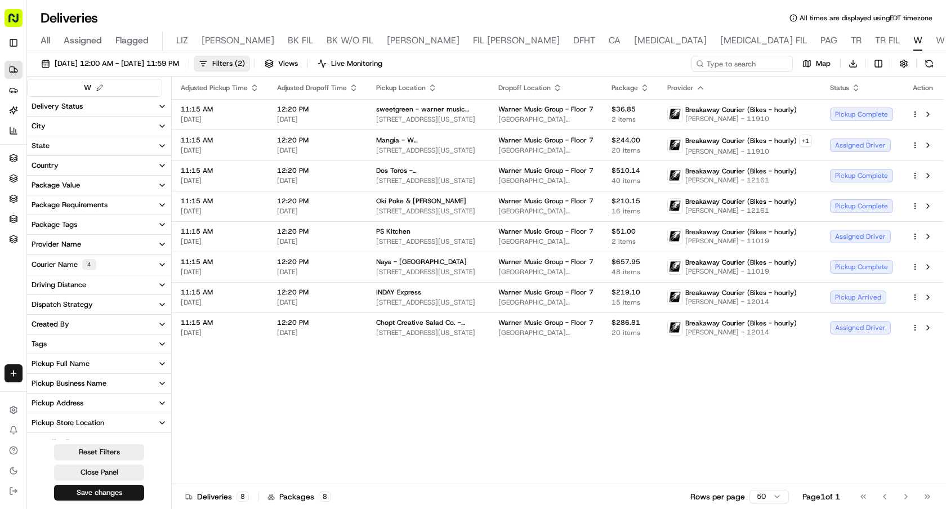
click at [101, 259] on button "Courier Name 4" at bounding box center [99, 264] width 144 height 20
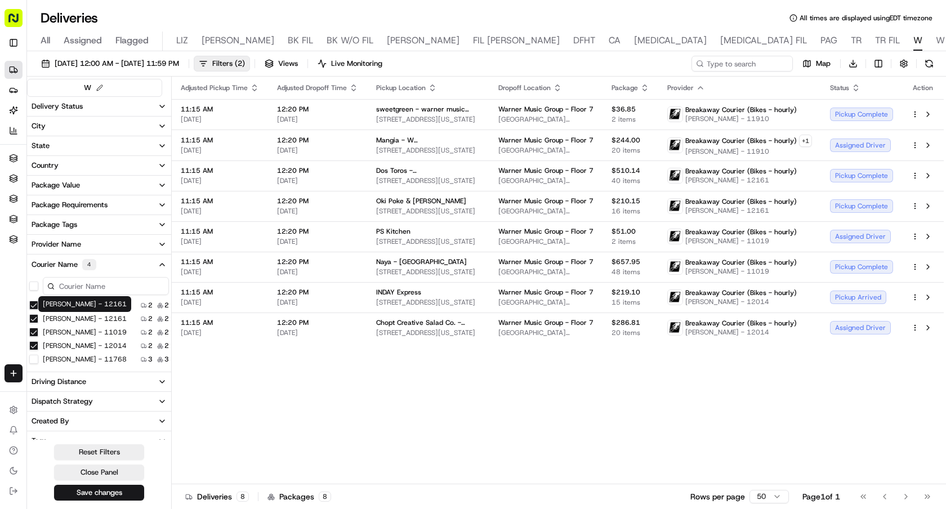
click at [56, 320] on label "[PERSON_NAME] - 12161" at bounding box center [85, 318] width 84 height 9
click at [38, 320] on 12161 "[PERSON_NAME] - 12161" at bounding box center [33, 318] width 9 height 9
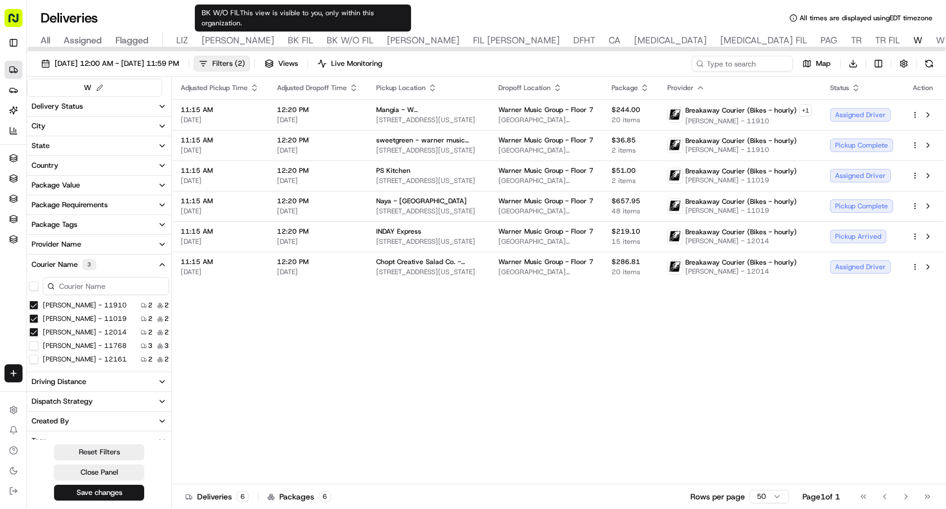
click at [250, 57] on button "Filters ( 2 )" at bounding box center [222, 64] width 56 height 16
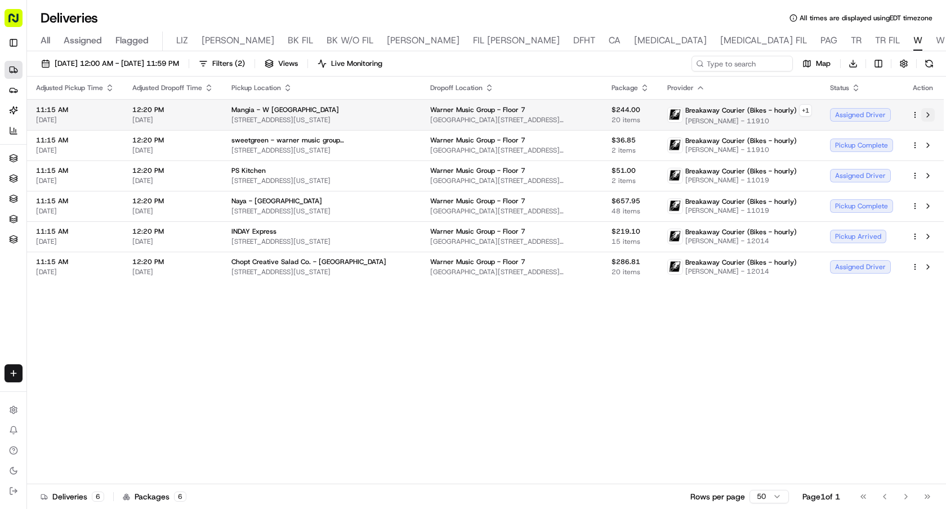
click at [926, 115] on button at bounding box center [928, 115] width 14 height 14
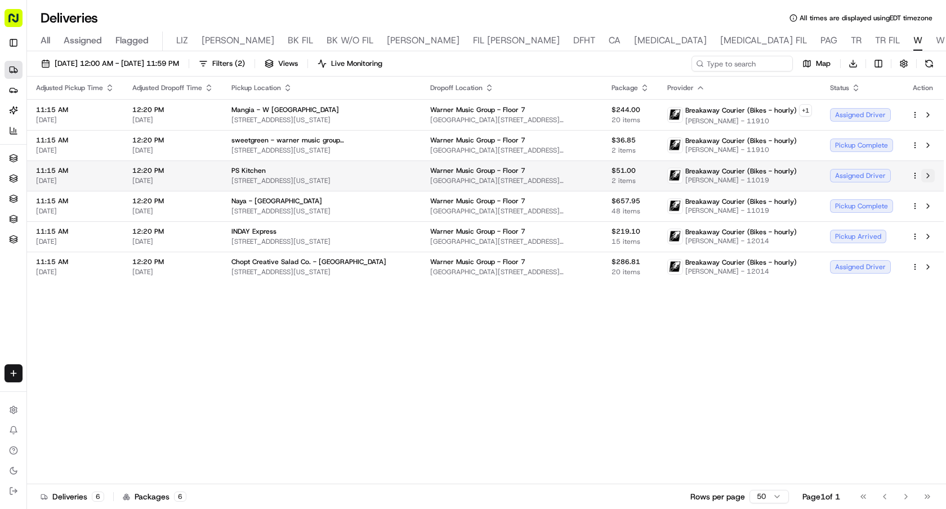
click at [928, 174] on button at bounding box center [928, 176] width 14 height 14
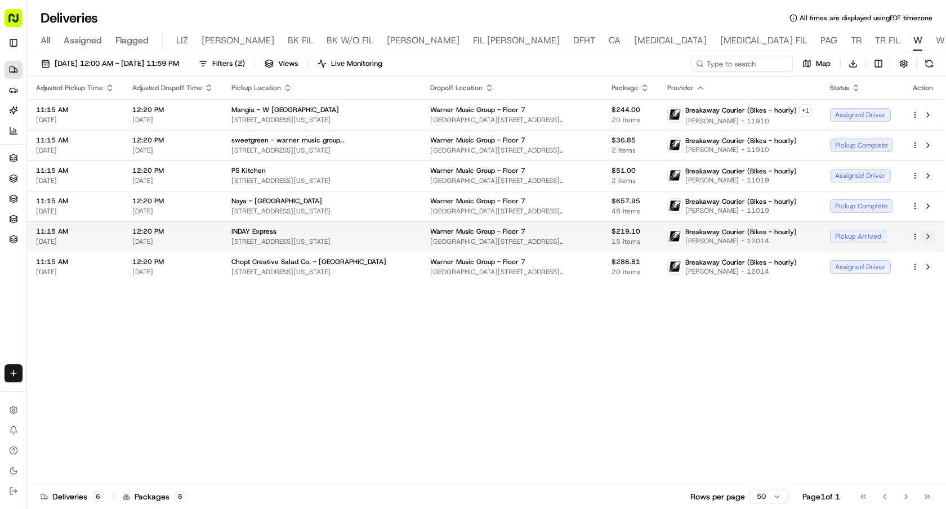
click at [929, 236] on button at bounding box center [928, 237] width 14 height 14
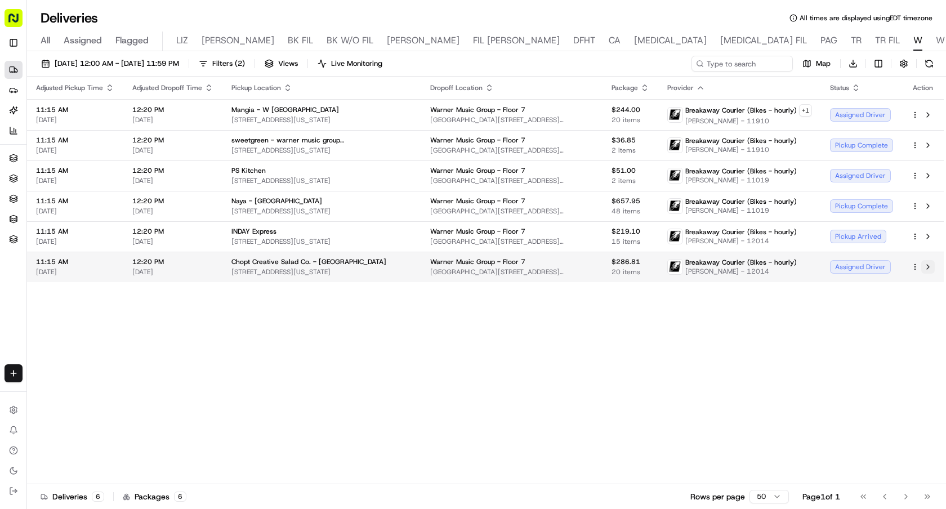
click at [930, 268] on button at bounding box center [928, 267] width 14 height 14
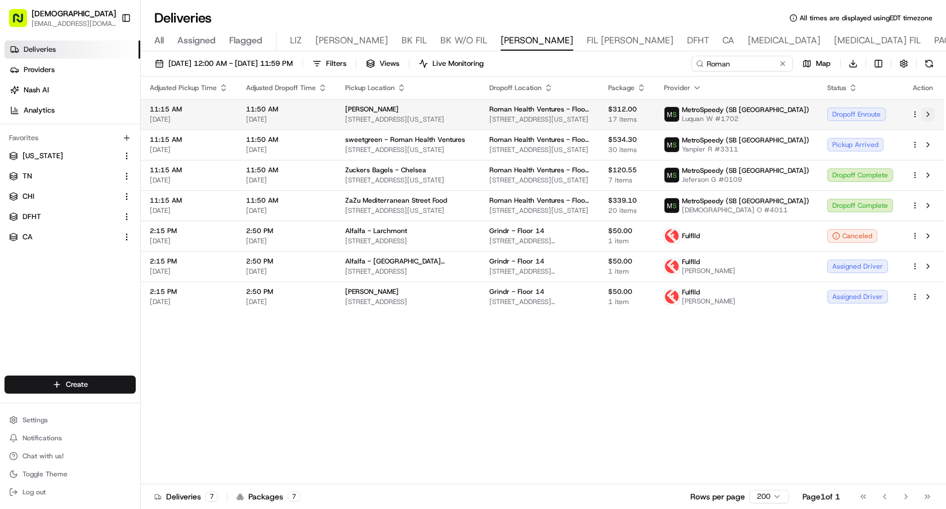
click at [924, 116] on button at bounding box center [928, 115] width 14 height 14
click at [132, 20] on button "Toggle Sidebar" at bounding box center [126, 17] width 19 height 19
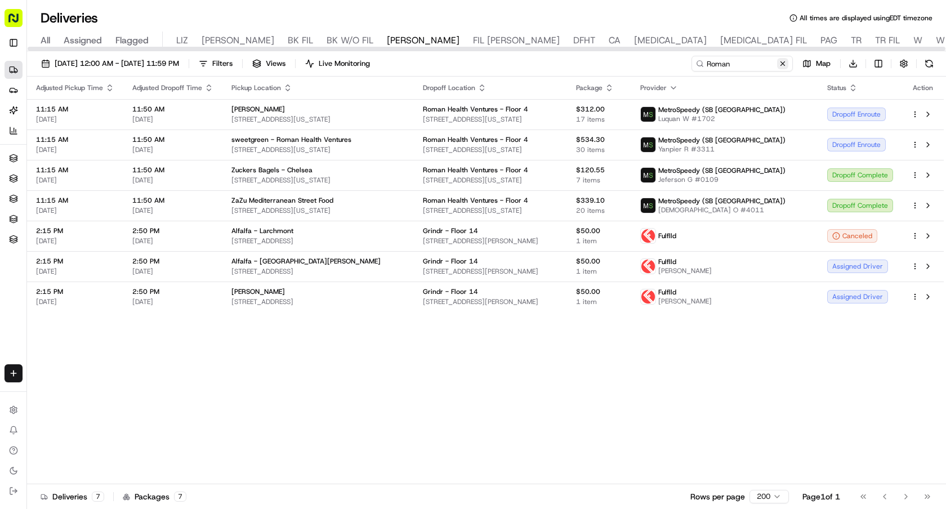
click at [785, 58] on button at bounding box center [782, 63] width 11 height 11
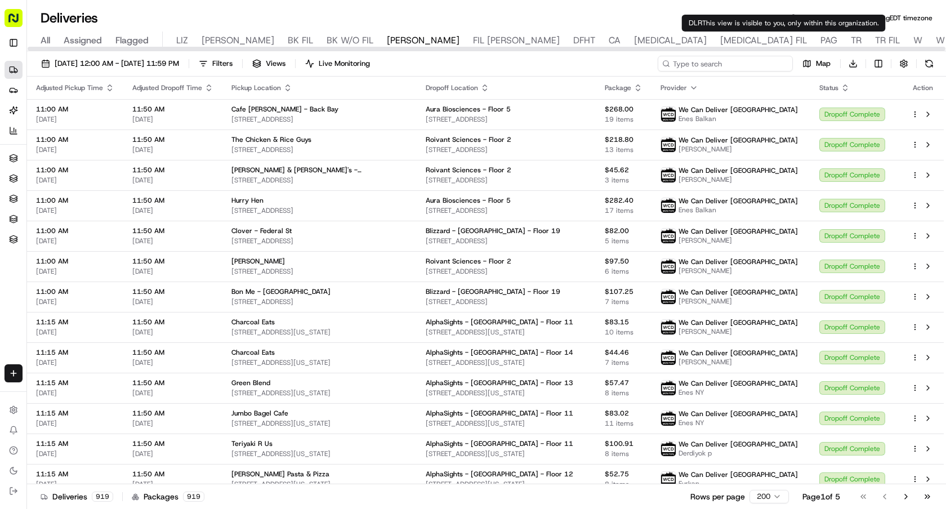
click at [760, 65] on input at bounding box center [724, 64] width 135 height 16
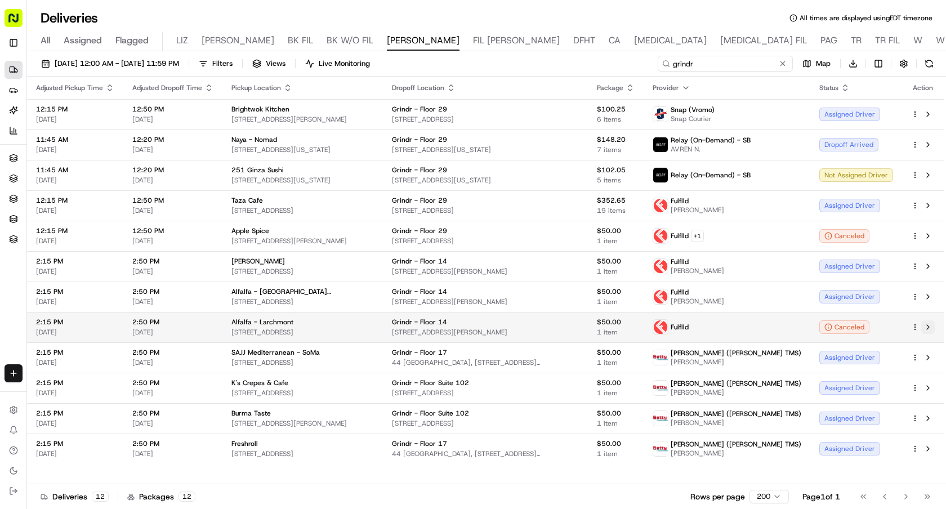
type input "grindr"
click at [931, 327] on button at bounding box center [928, 327] width 14 height 14
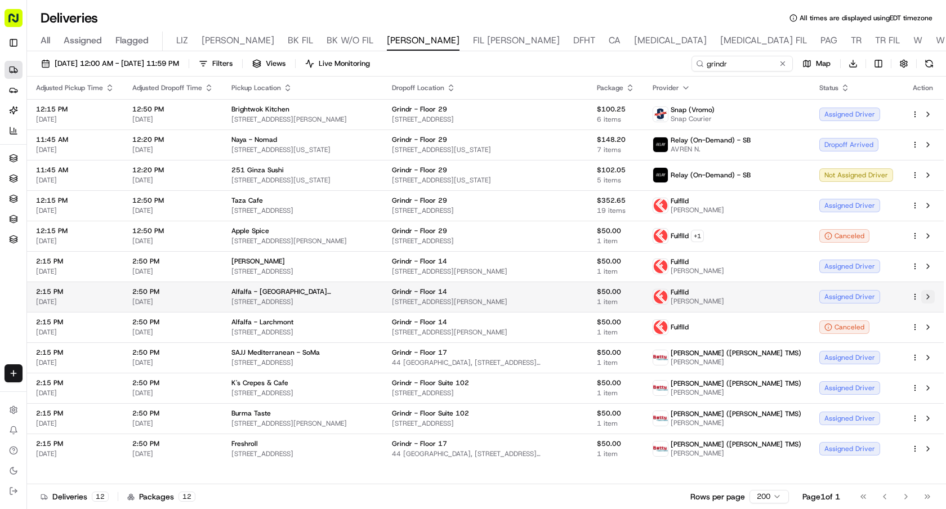
click at [926, 297] on button at bounding box center [928, 297] width 14 height 14
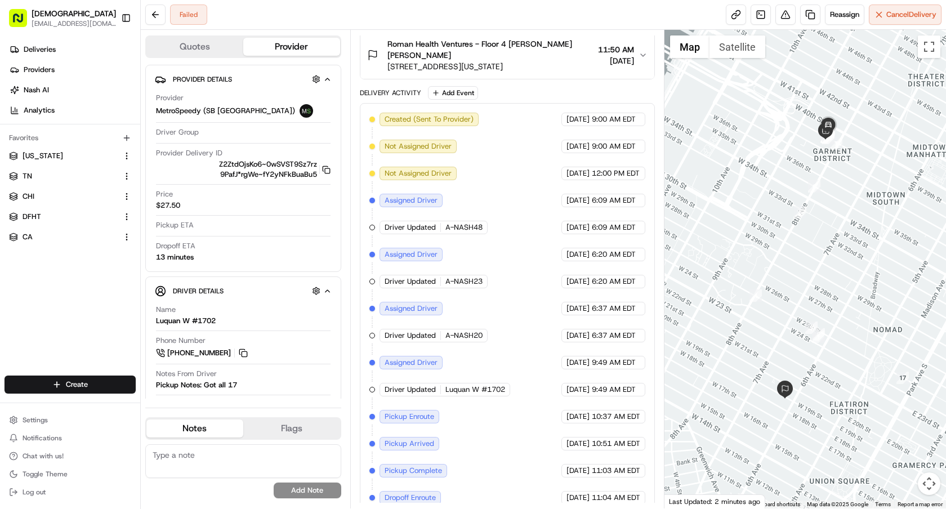
scroll to position [378, 0]
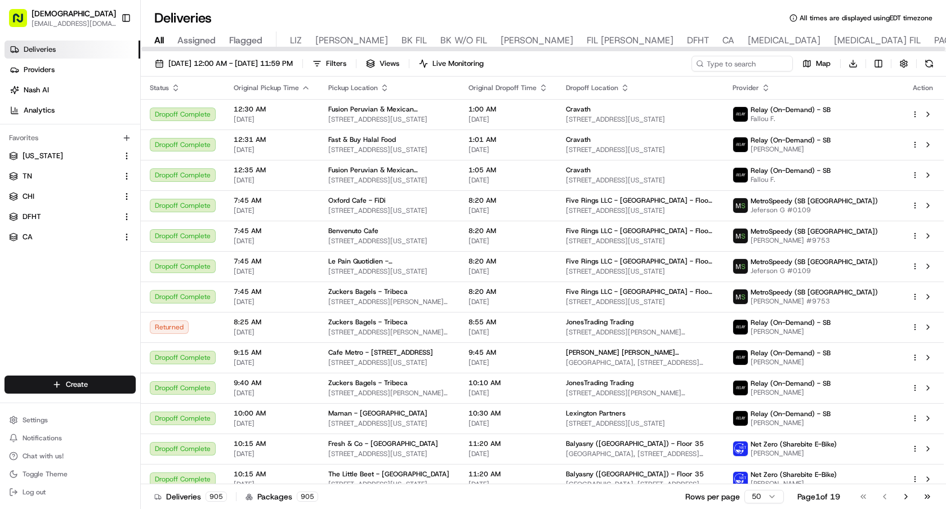
click at [586, 38] on span "FIL [PERSON_NAME]" at bounding box center [629, 41] width 87 height 14
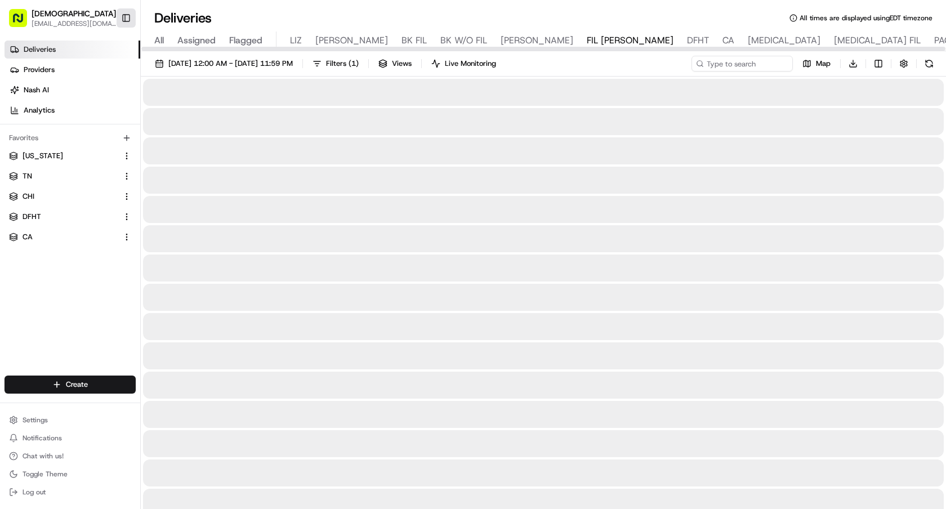
click at [135, 15] on button "Toggle Sidebar" at bounding box center [126, 17] width 19 height 19
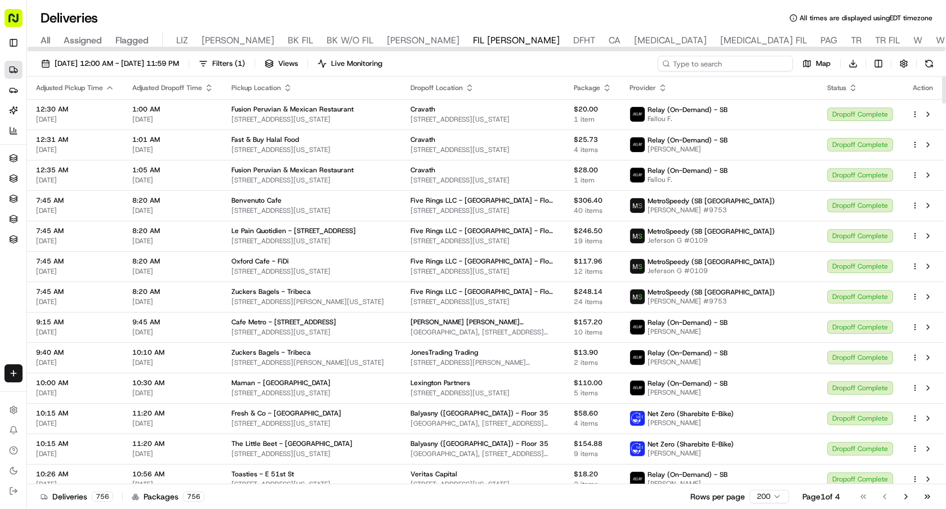
click at [724, 70] on input at bounding box center [724, 64] width 135 height 16
paste input "Jumieka"
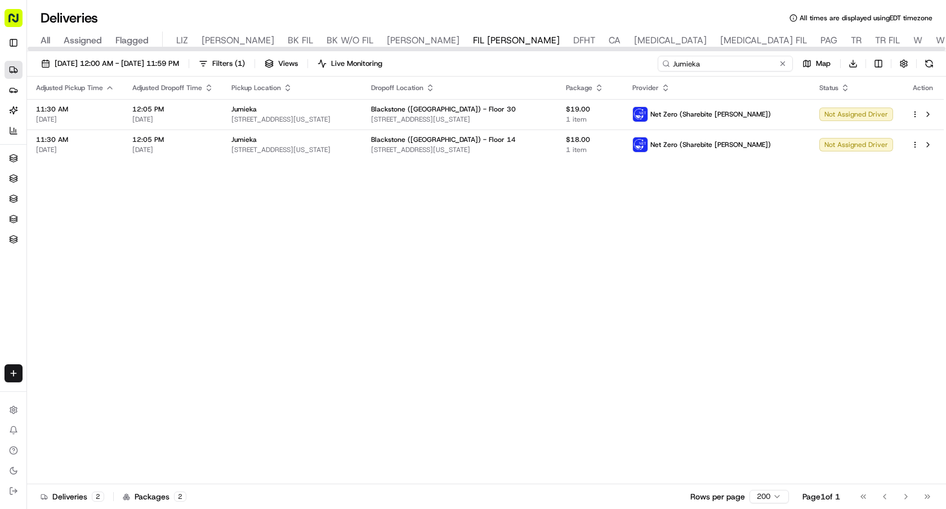
type input "Jumieka"
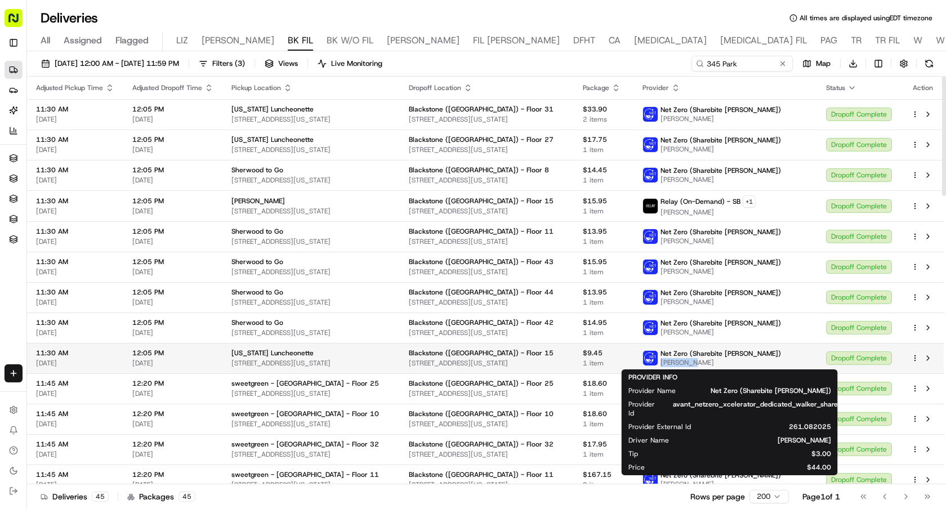
drag, startPoint x: 739, startPoint y: 361, endPoint x: 696, endPoint y: 361, distance: 42.8
click at [696, 361] on span "[PERSON_NAME]" at bounding box center [720, 362] width 120 height 9
copy span "[PERSON_NAME]"
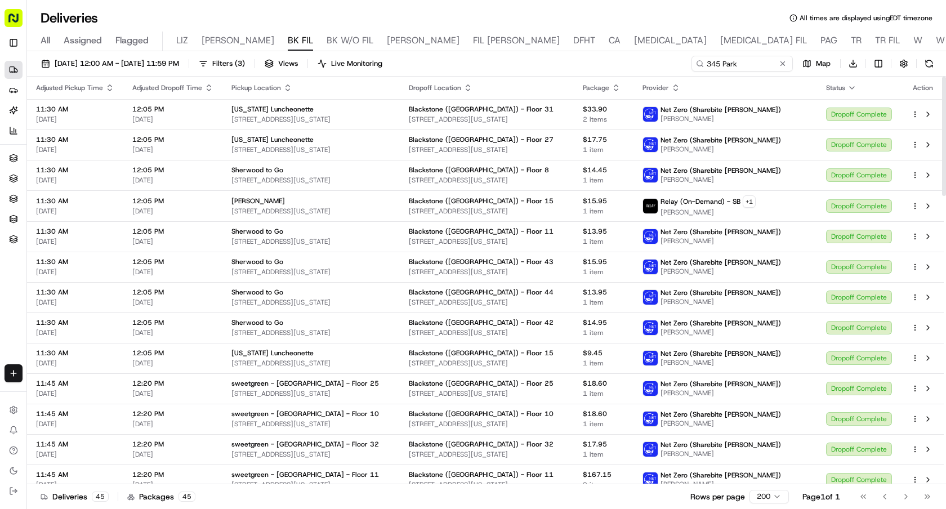
click at [740, 54] on div "[DATE] 12:00 AM - [DATE] 11:59 PM Filters ( 3 ) Views Live Monitoring 345 Park …" at bounding box center [486, 281] width 919 height 460
drag, startPoint x: 738, startPoint y: 62, endPoint x: 588, endPoint y: 70, distance: 150.5
click at [590, 69] on div "[DATE] 12:00 AM - [DATE] 11:59 PM Filters ( 3 ) Views Live Monitoring 345 Park …" at bounding box center [486, 66] width 919 height 21
paste input "EDMUND YU"
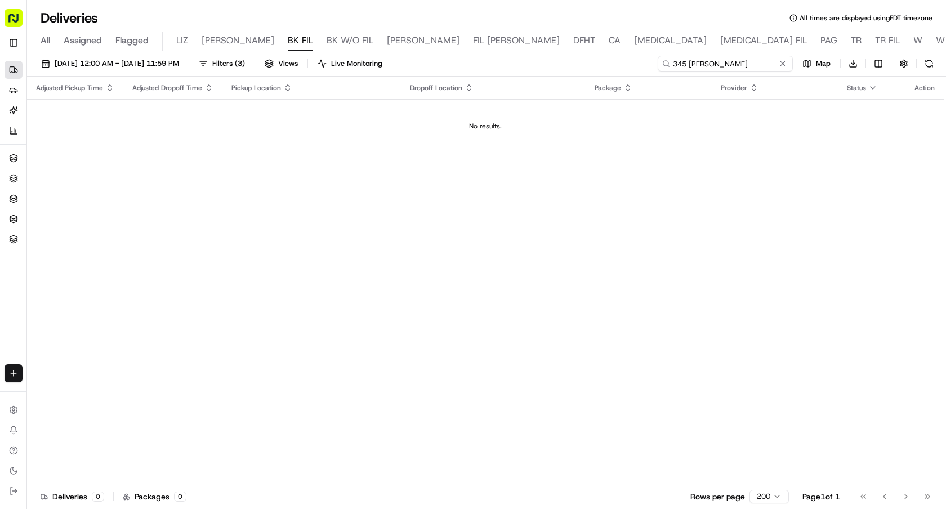
drag, startPoint x: 755, startPoint y: 63, endPoint x: 587, endPoint y: 57, distance: 167.8
click at [592, 57] on div "08/21/2025 12:00 AM - 08/21/2025 11:59 PM Filters ( 3 ) Views Live Monitoring 3…" at bounding box center [486, 66] width 919 height 21
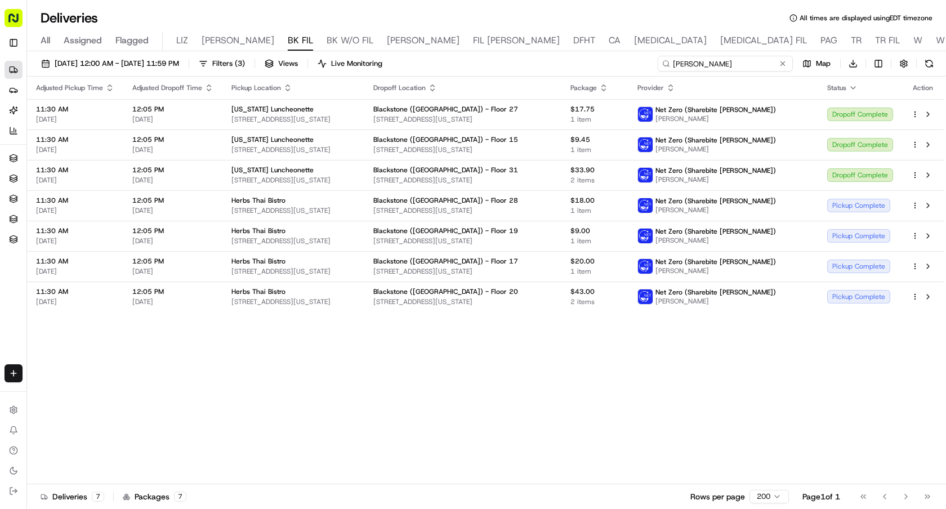
type input "EDMUND YU"
drag, startPoint x: 723, startPoint y: 65, endPoint x: 558, endPoint y: 62, distance: 164.4
click at [560, 62] on div "08/21/2025 12:00 AM - 08/21/2025 11:59 PM Filters ( 3 ) Views Live Monitoring E…" at bounding box center [486, 66] width 919 height 21
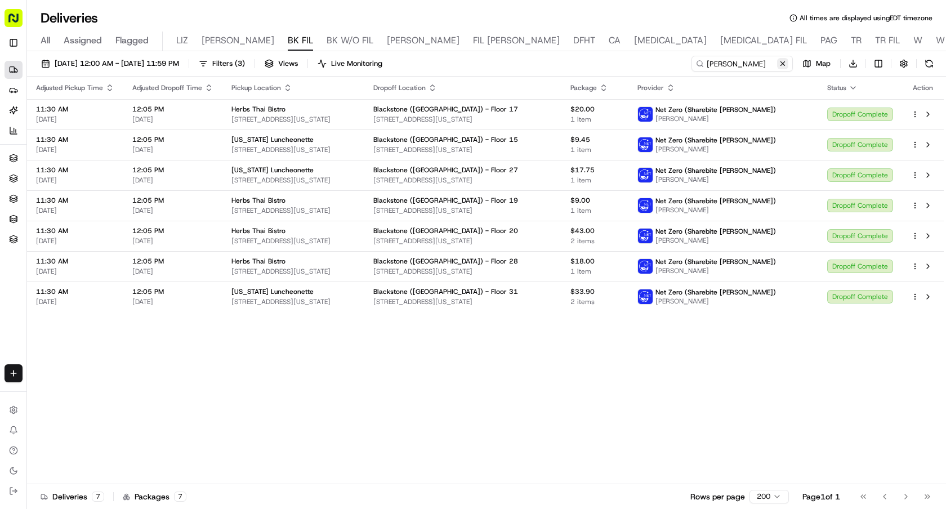
click at [785, 61] on button at bounding box center [782, 63] width 11 height 11
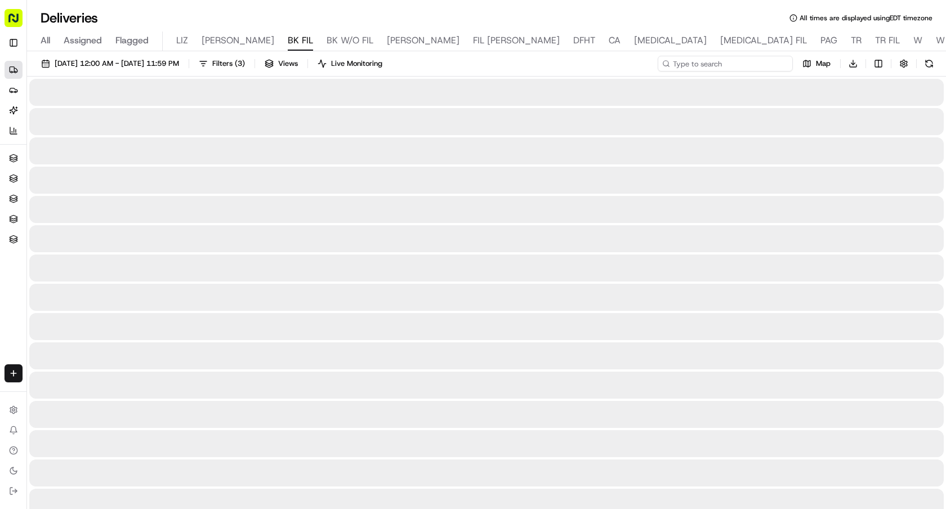
click at [768, 62] on input at bounding box center [724, 64] width 135 height 16
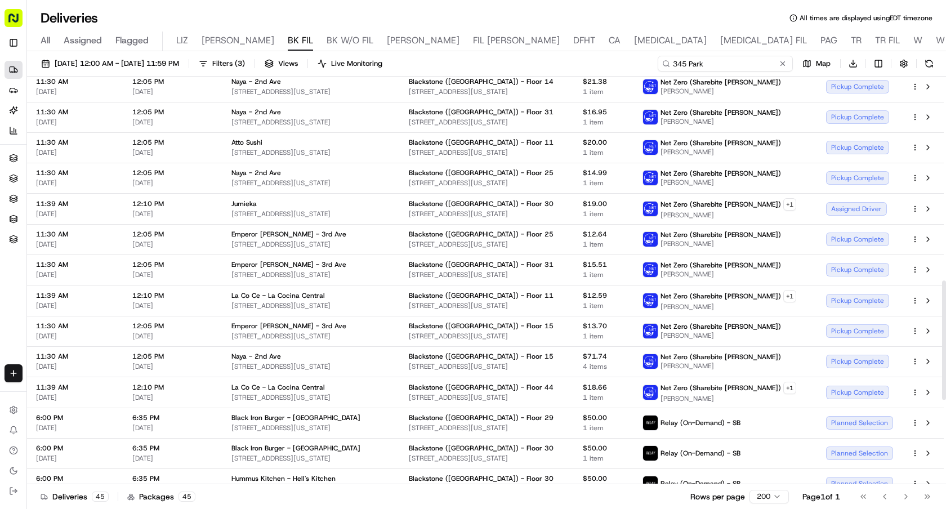
scroll to position [700, 0]
drag, startPoint x: 726, startPoint y: 64, endPoint x: 606, endPoint y: 57, distance: 120.1
click at [607, 57] on div "08/21/2025 12:00 AM - 08/21/2025 11:59 PM Filters ( 3 ) Views Live Monitoring 3…" at bounding box center [486, 66] width 919 height 21
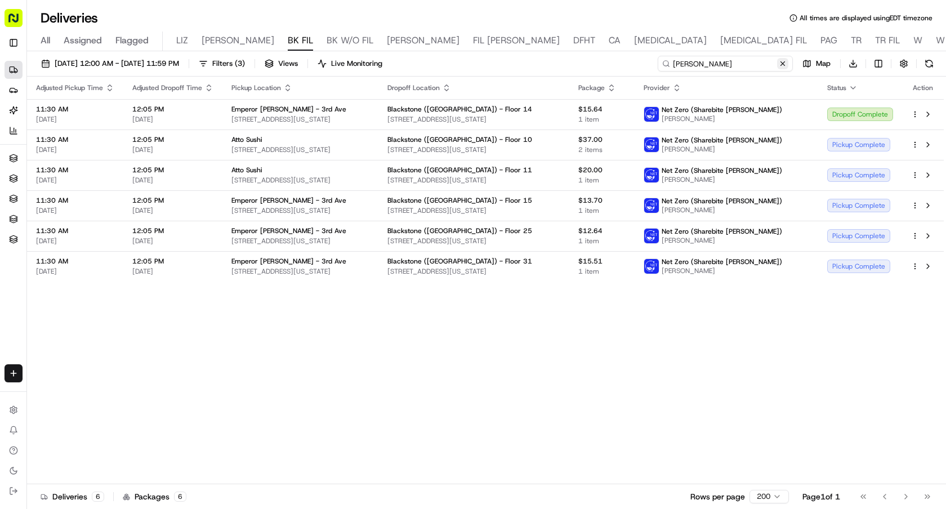
type input "kevin"
click at [780, 62] on button at bounding box center [782, 63] width 11 height 11
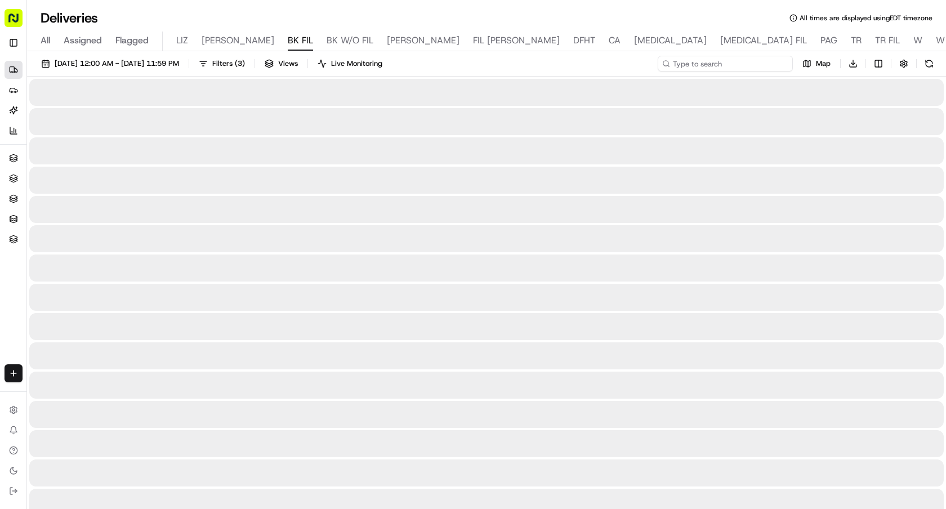
click at [771, 63] on input at bounding box center [724, 64] width 135 height 16
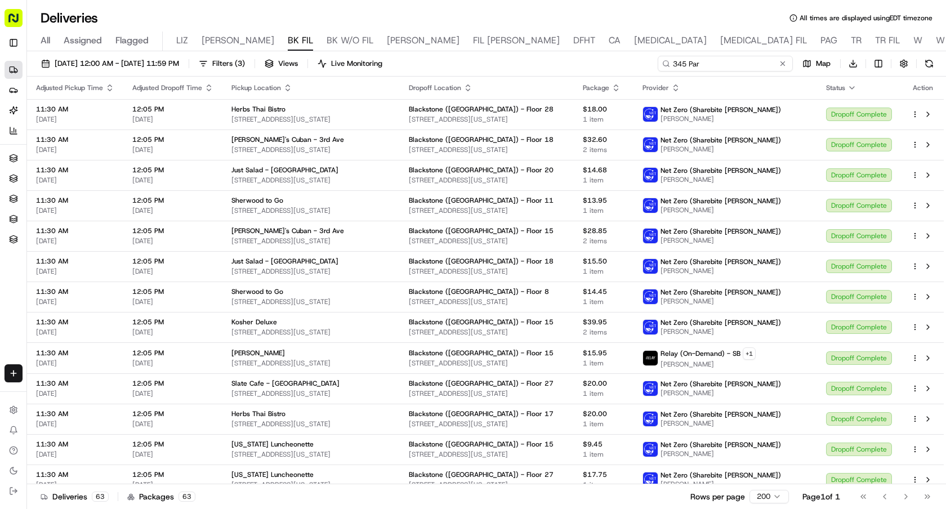
type input "345 Park"
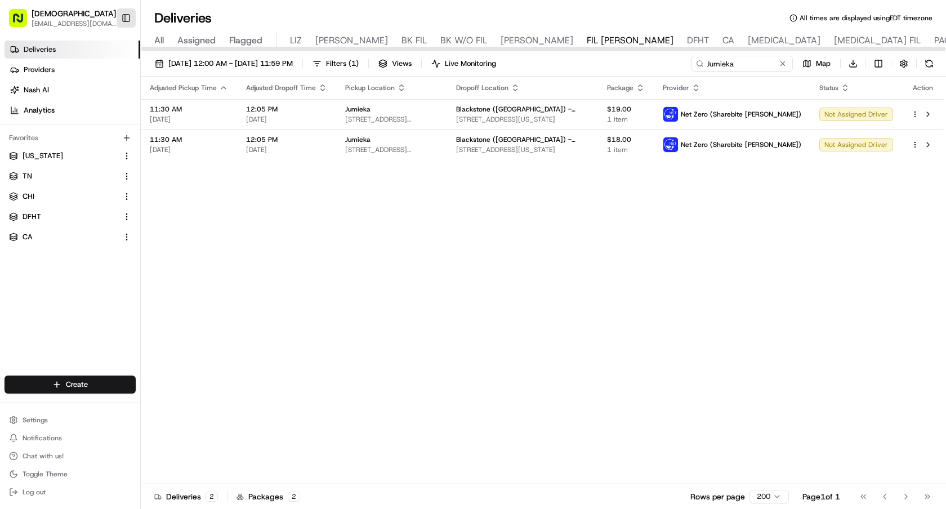
click at [128, 19] on button "Toggle Sidebar" at bounding box center [126, 17] width 19 height 19
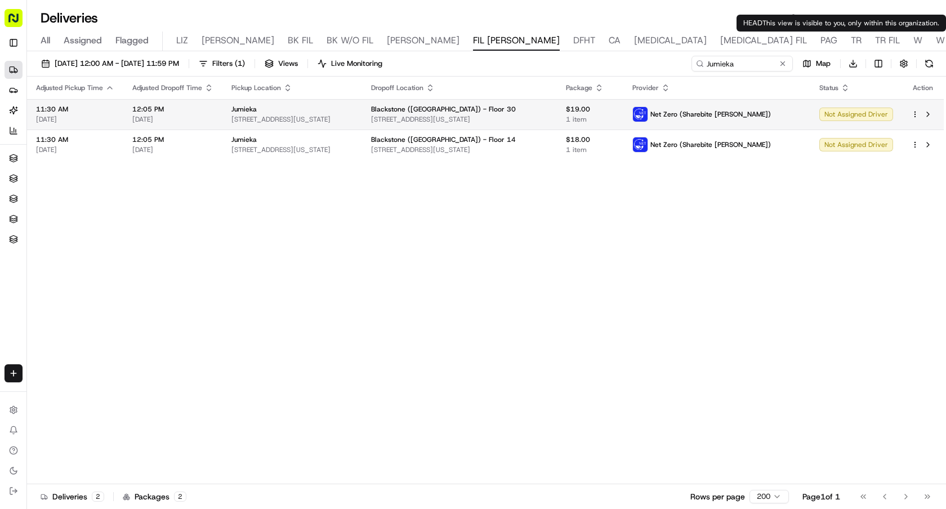
click at [913, 114] on html "Sharebite e.park@sharebite.com Toggle Sidebar Deliveries Providers Nash AI Anal…" at bounding box center [473, 254] width 946 height 509
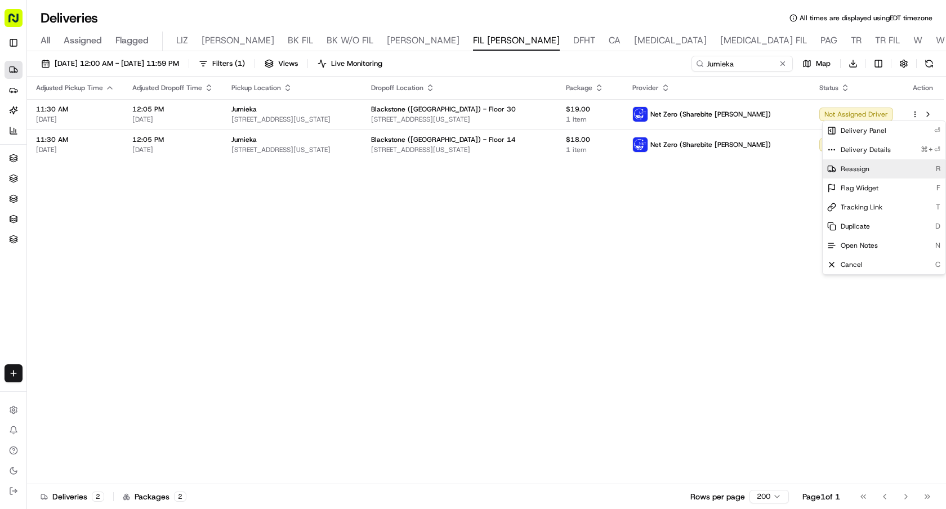
click at [865, 173] on span "Reassign" at bounding box center [854, 168] width 29 height 9
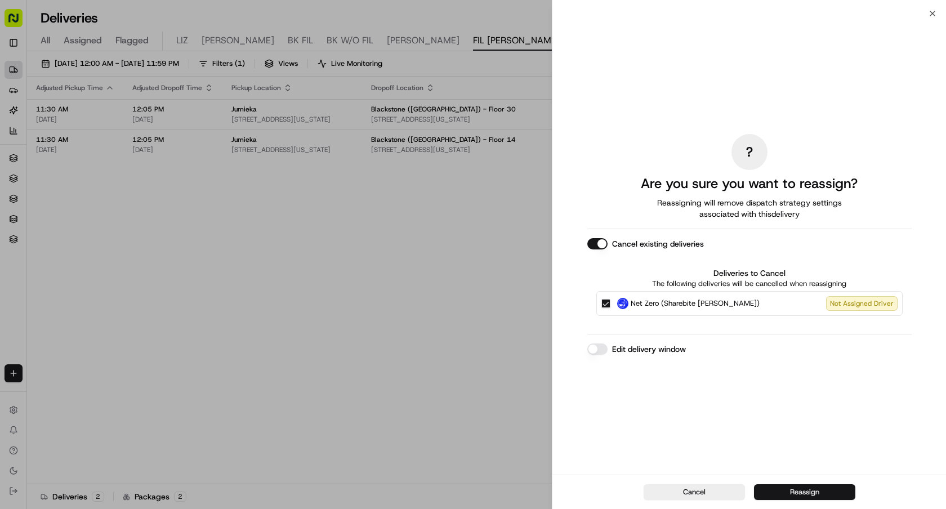
click at [799, 487] on button "Reassign" at bounding box center [804, 492] width 101 height 16
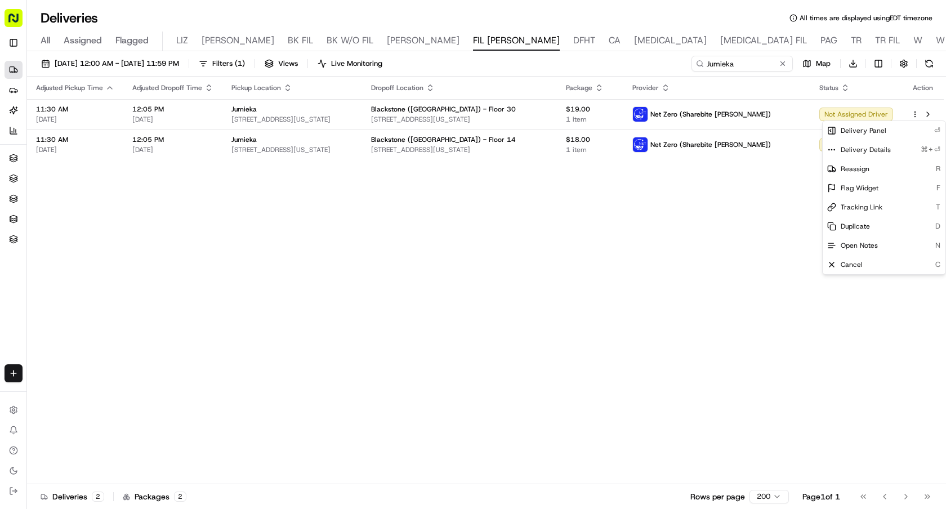
click at [682, 183] on div "Adjusted Pickup Time Adjusted Dropoff Time Pickup Location Dropoff Location Pac…" at bounding box center [485, 280] width 916 height 407
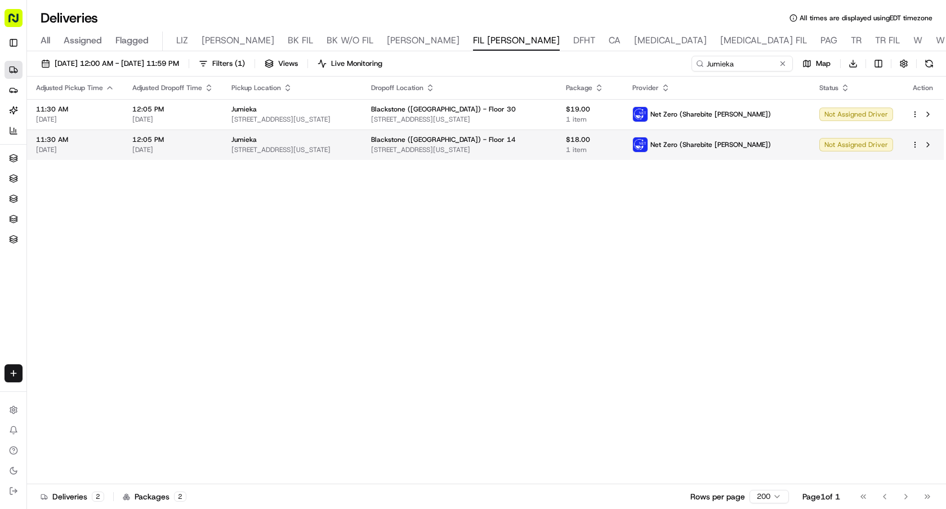
click at [915, 145] on html "Sharebite e.park@sharebite.com Toggle Sidebar Deliveries Providers Nash AI Anal…" at bounding box center [473, 254] width 946 height 509
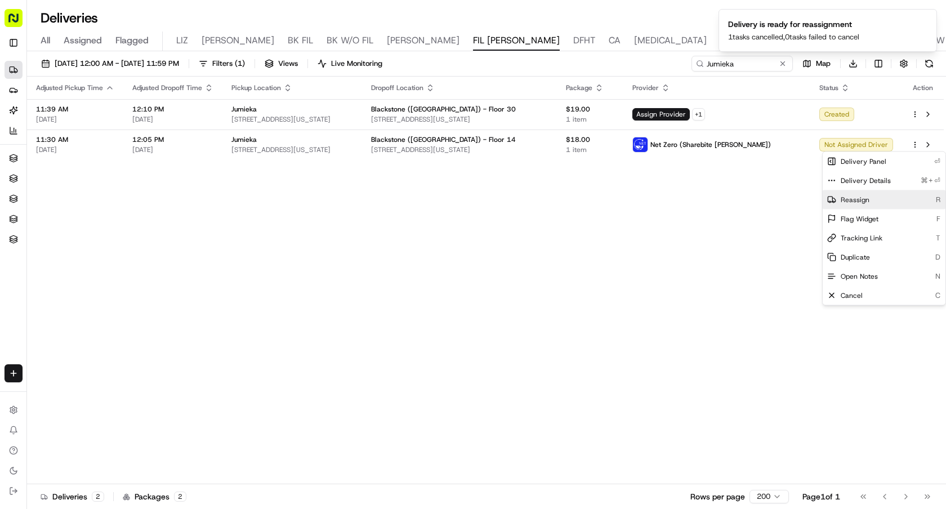
click at [877, 204] on div "Reassign R" at bounding box center [883, 199] width 123 height 19
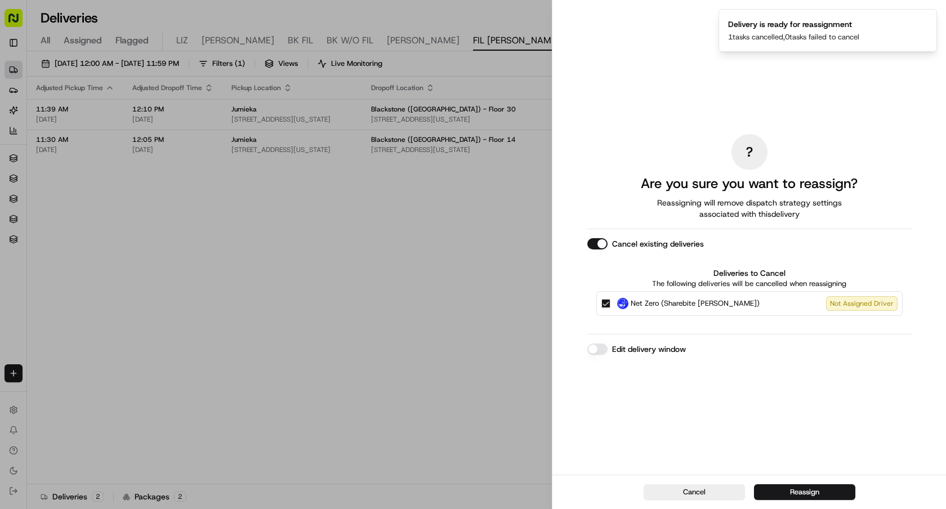
click at [803, 481] on div "Cancel Reassign" at bounding box center [748, 491] width 393 height 34
click at [800, 490] on button "Reassign" at bounding box center [804, 492] width 101 height 16
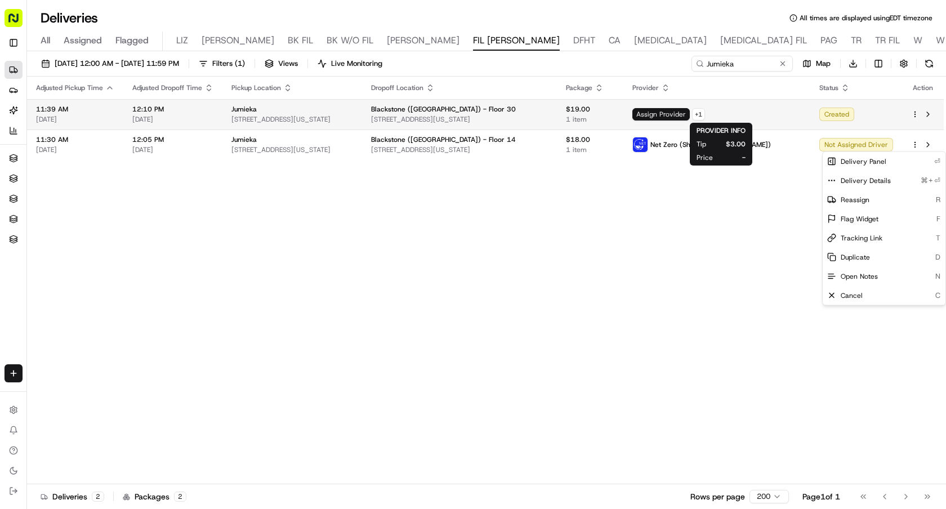
click at [689, 115] on span "Assign Provider" at bounding box center [660, 114] width 57 height 12
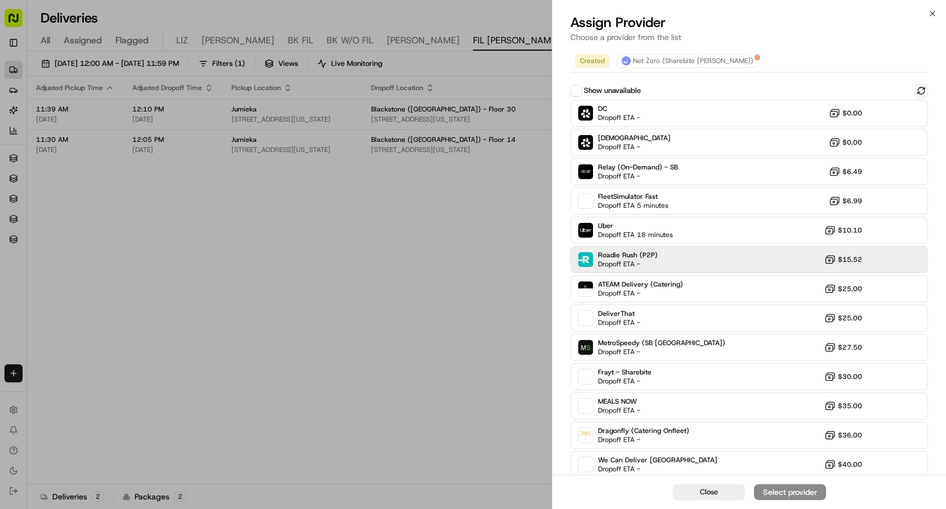
scroll to position [123, 0]
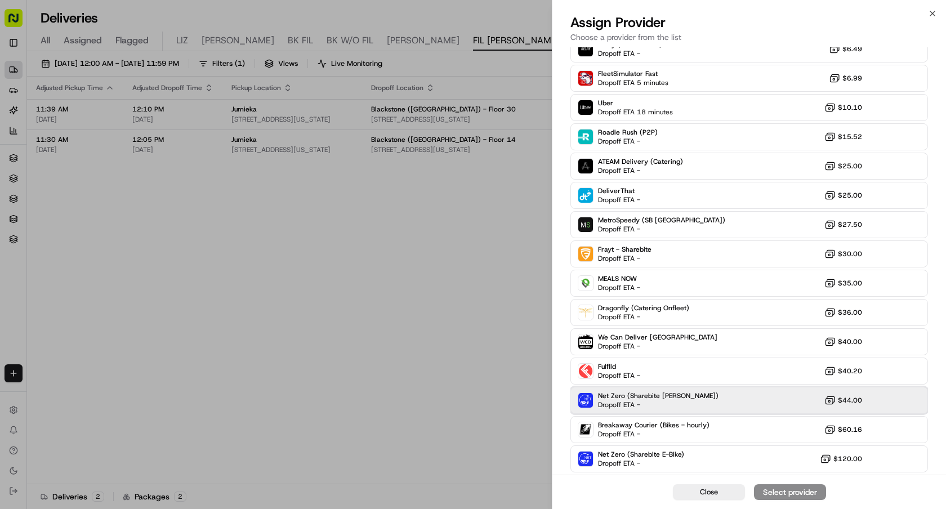
click at [718, 405] on div "Net Zero (Sharebite Walker) Dropoff ETA - $44.00" at bounding box center [748, 400] width 357 height 27
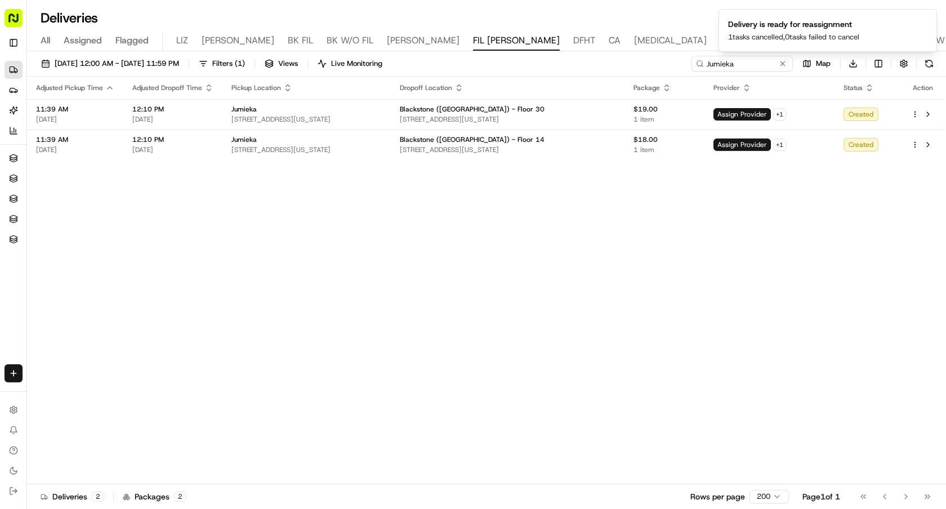
click at [782, 488] on div "Deliveries 2 Packages 2 Rows per page 200 Page 1 of 1 Go to first page Go to pr…" at bounding box center [486, 495] width 919 height 25
click at [755, 114] on span "Assign Provider" at bounding box center [741, 114] width 57 height 12
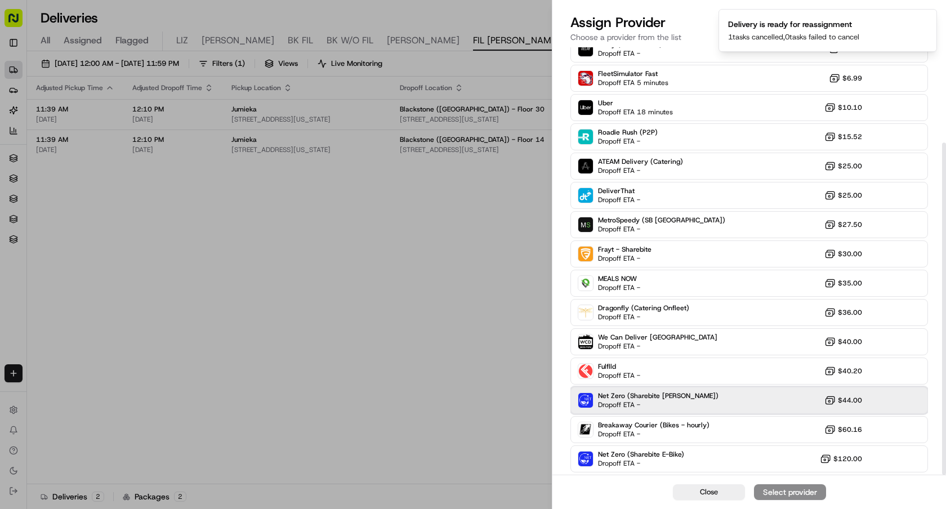
click at [687, 410] on div "Net Zero (Sharebite Walker) Dropoff ETA - $44.00" at bounding box center [748, 400] width 357 height 27
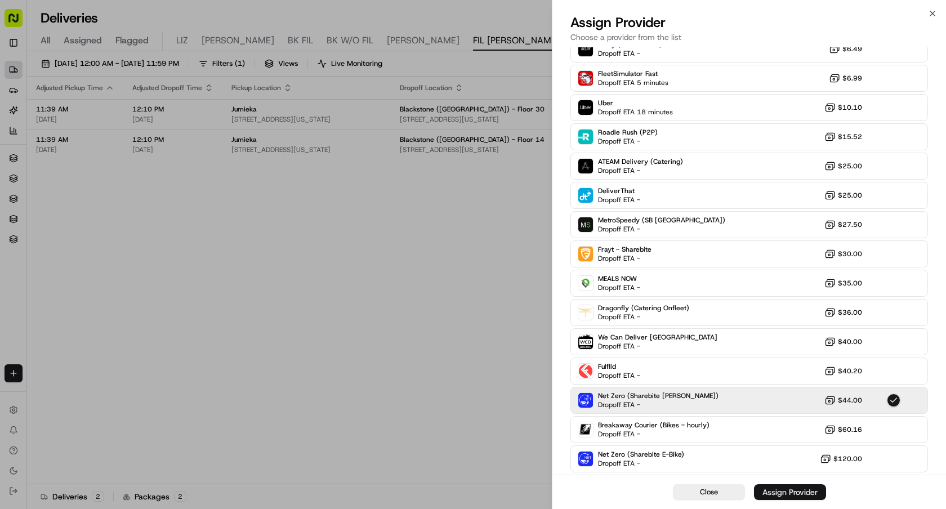
click at [768, 499] on button "Assign Provider" at bounding box center [790, 492] width 72 height 16
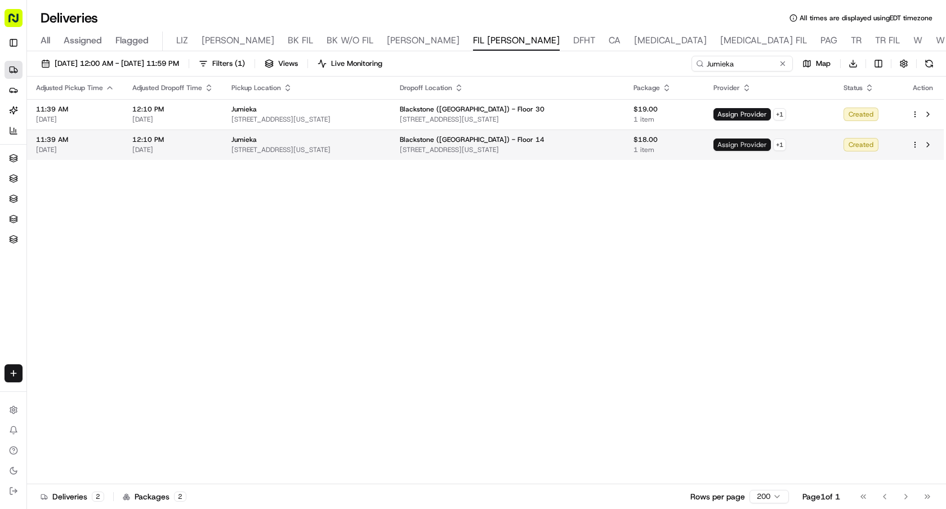
click at [760, 147] on span "Assign Provider" at bounding box center [741, 144] width 57 height 12
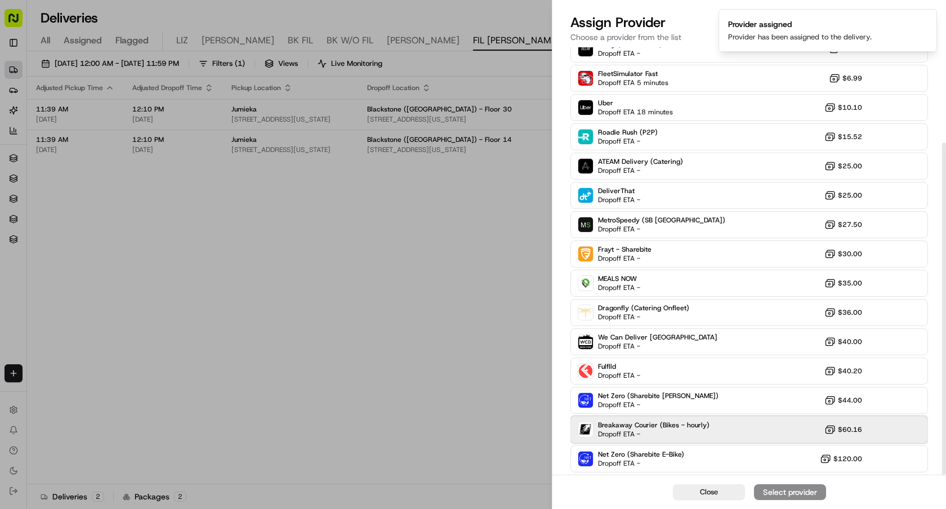
click at [684, 416] on div "Breakaway Courier (Bikes - hourly) Dropoff ETA - $60.16" at bounding box center [748, 429] width 357 height 27
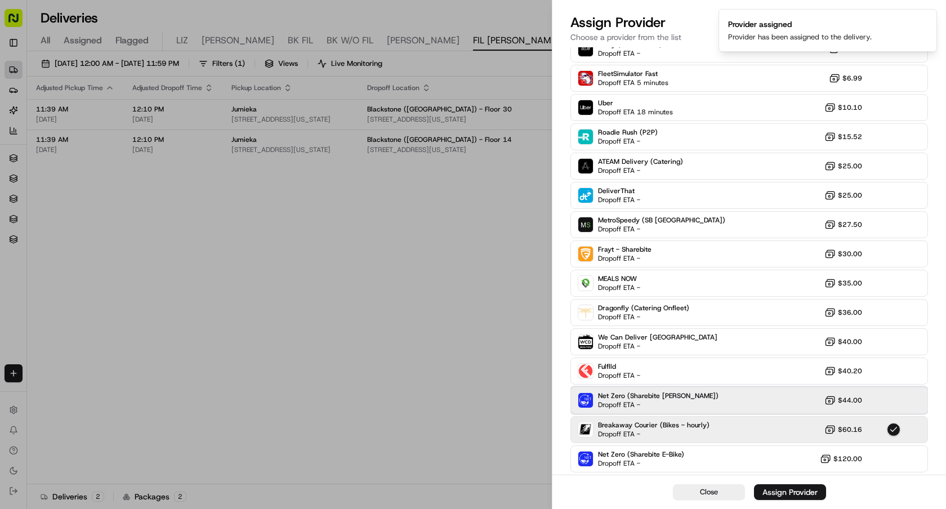
click at [684, 410] on div "Net Zero (Sharebite Walker) Dropoff ETA - $44.00" at bounding box center [748, 400] width 357 height 27
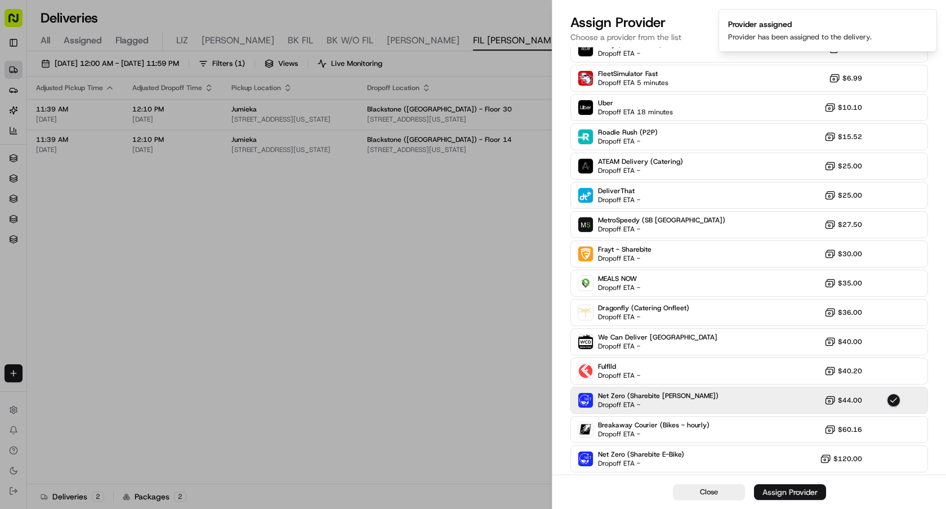
click at [760, 498] on button "Assign Provider" at bounding box center [790, 492] width 72 height 16
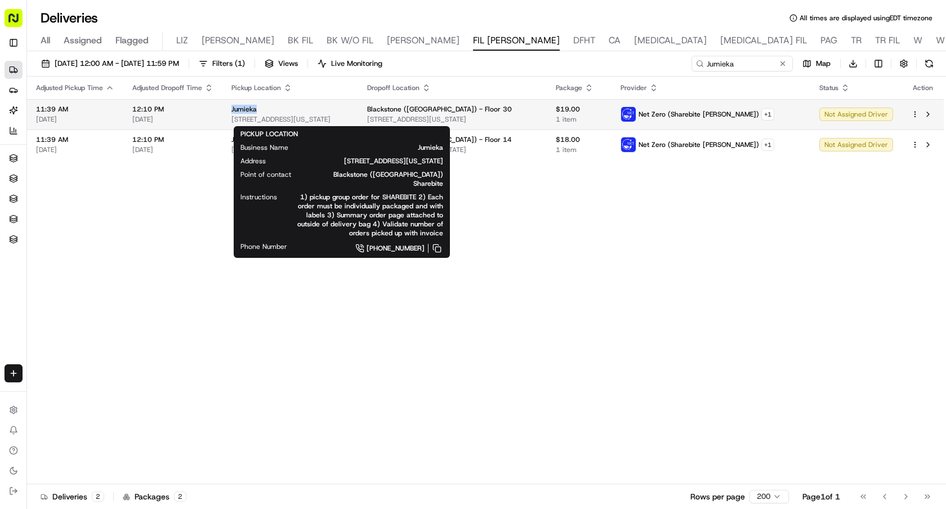
drag, startPoint x: 257, startPoint y: 108, endPoint x: 230, endPoint y: 110, distance: 27.1
click at [231, 110] on div "Jumieka" at bounding box center [290, 109] width 118 height 9
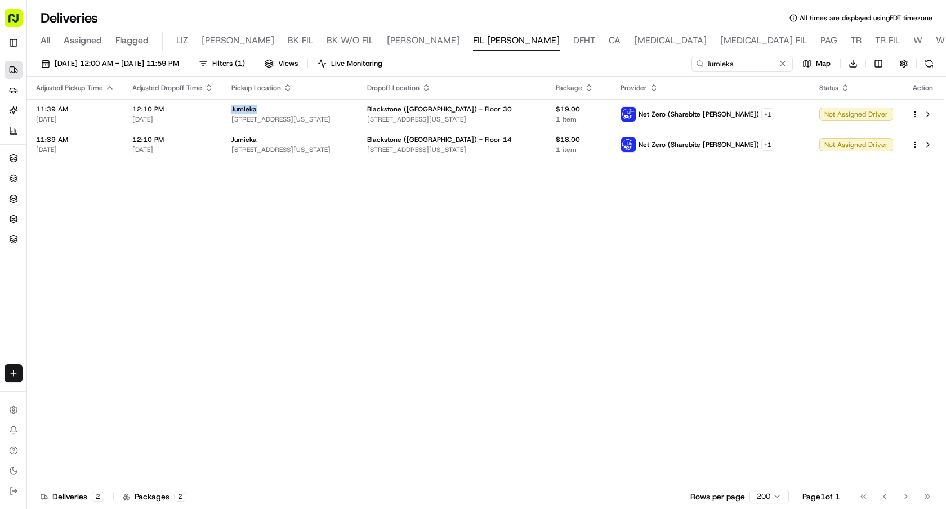
copy span "Jumieka"
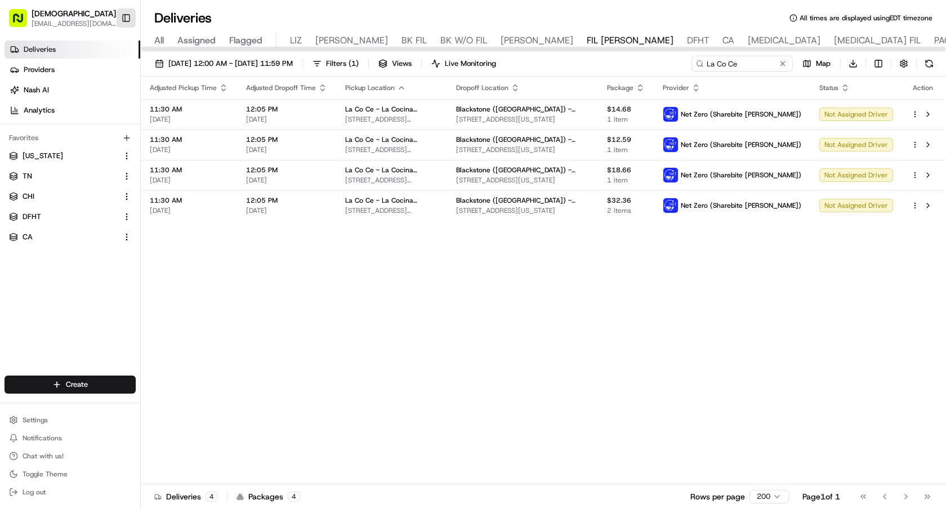
click at [120, 17] on button "Toggle Sidebar" at bounding box center [126, 17] width 19 height 19
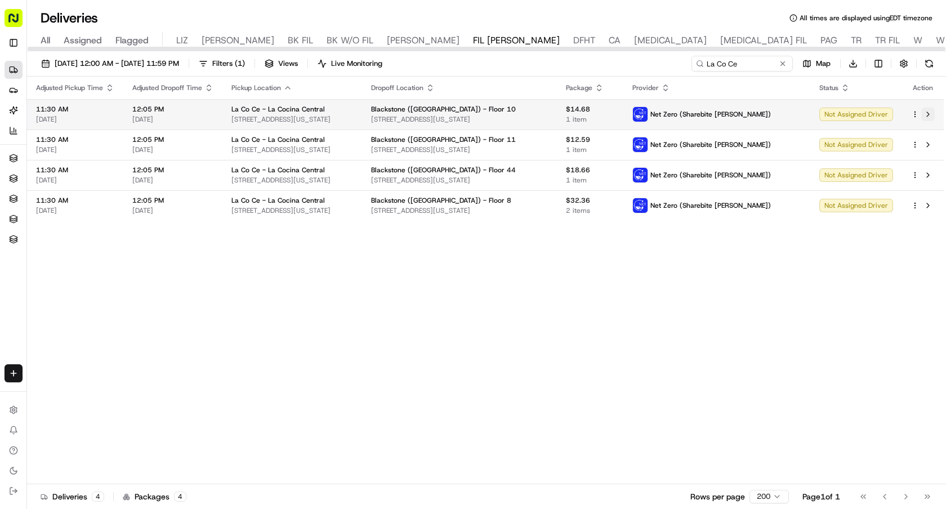
click at [928, 109] on button at bounding box center [928, 115] width 14 height 14
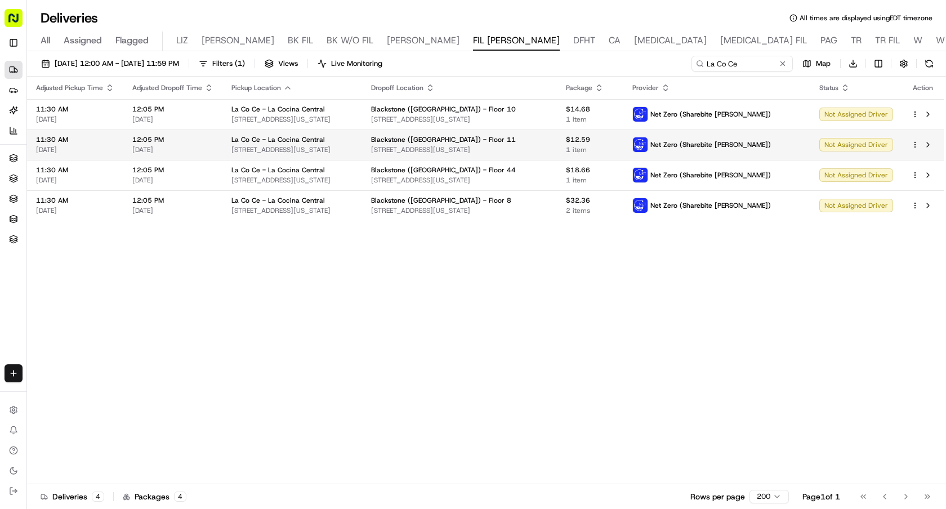
click at [912, 144] on html "Sharebite [EMAIL_ADDRESS][DOMAIN_NAME] Toggle Sidebar Deliveries Providers [PER…" at bounding box center [473, 254] width 946 height 509
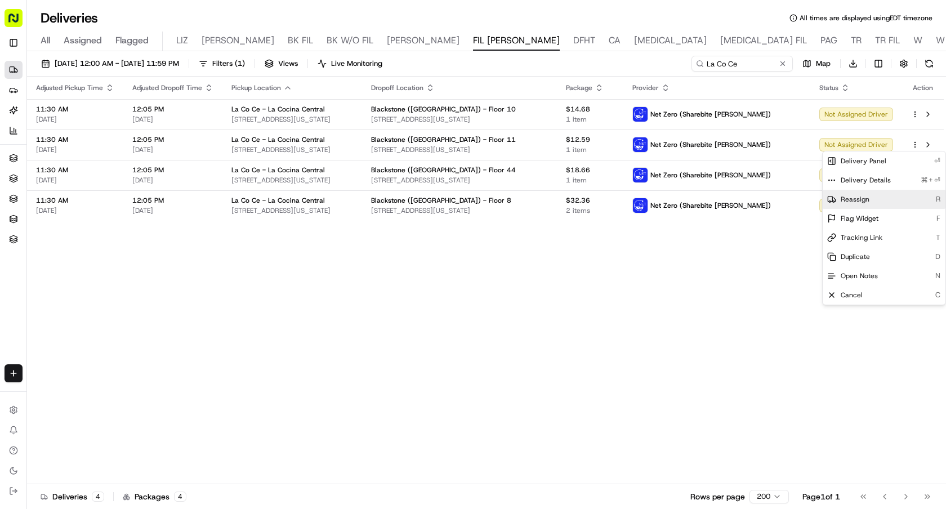
click at [870, 203] on div "Reassign R" at bounding box center [883, 199] width 123 height 19
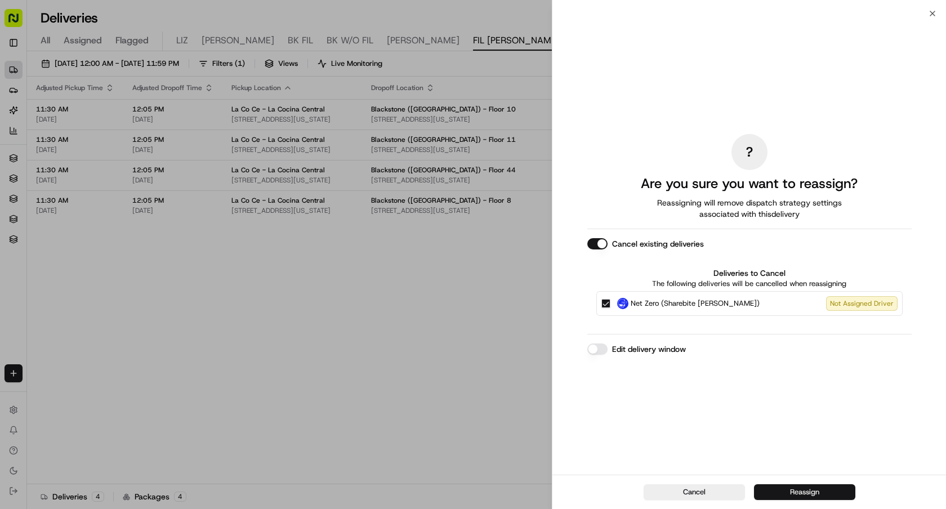
click at [804, 498] on button "Reassign" at bounding box center [804, 492] width 101 height 16
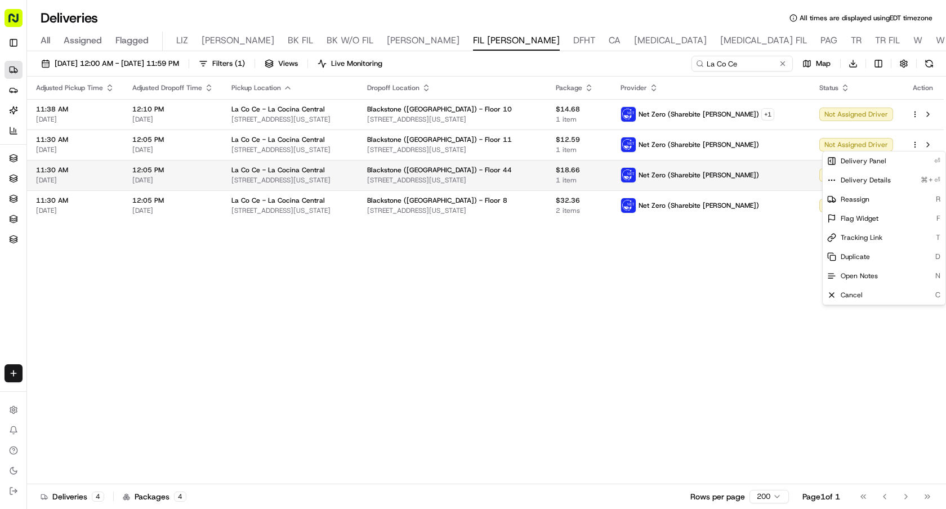
click at [751, 183] on td "Net Zero (Sharebite [PERSON_NAME])" at bounding box center [710, 175] width 199 height 30
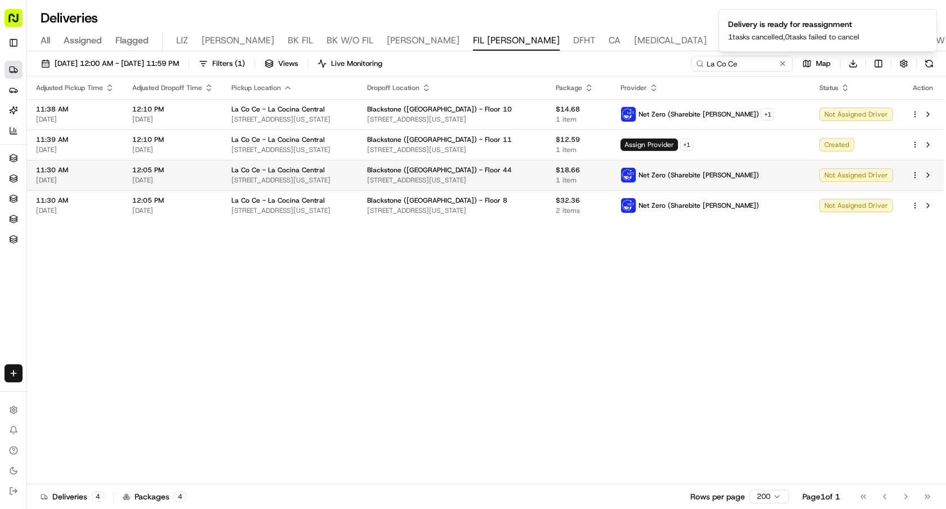
click at [913, 174] on html "Sharebite [EMAIL_ADDRESS][DOMAIN_NAME] Toggle Sidebar Deliveries Providers [PER…" at bounding box center [473, 254] width 946 height 509
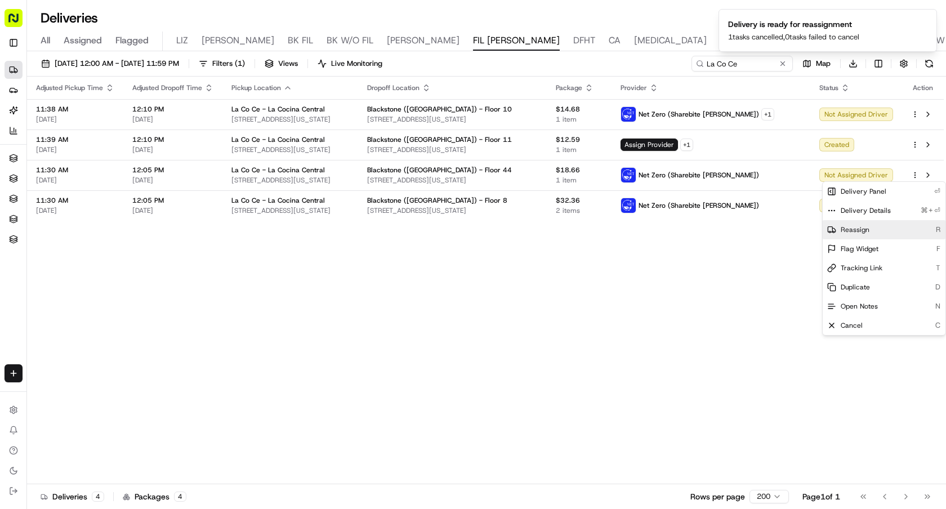
click at [851, 231] on span "Reassign" at bounding box center [854, 229] width 29 height 9
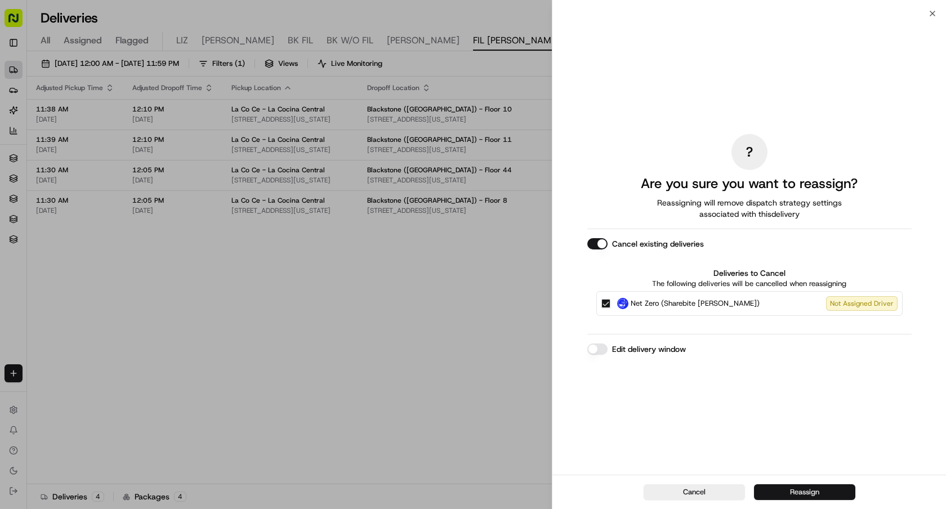
click at [799, 486] on button "Reassign" at bounding box center [804, 492] width 101 height 16
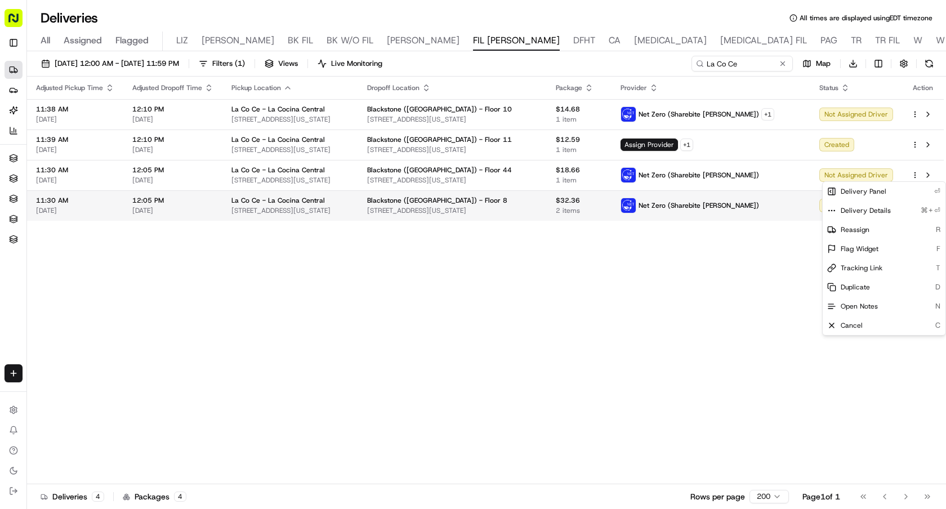
click at [733, 216] on td "Net Zero (Sharebite [PERSON_NAME])" at bounding box center [710, 205] width 199 height 30
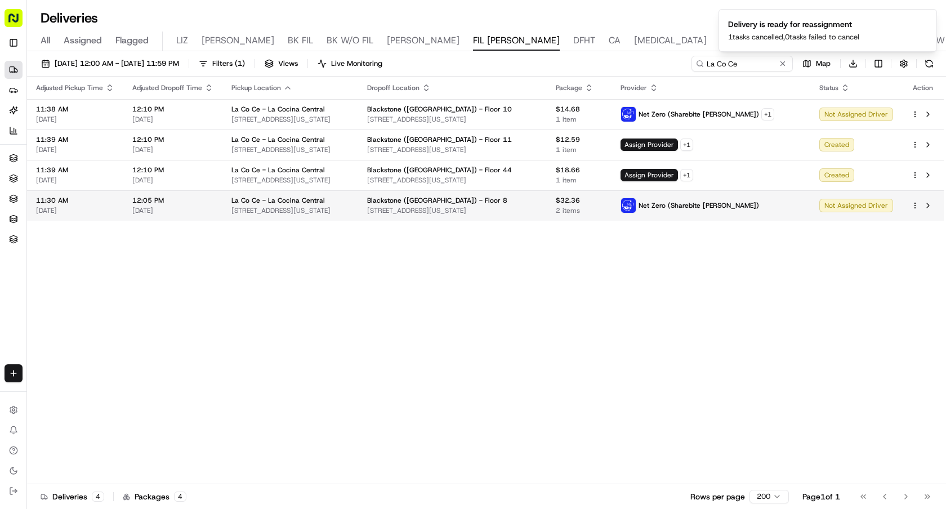
click at [913, 204] on html "Sharebite [EMAIL_ADDRESS][DOMAIN_NAME] Toggle Sidebar Deliveries Providers [PER…" at bounding box center [473, 254] width 946 height 509
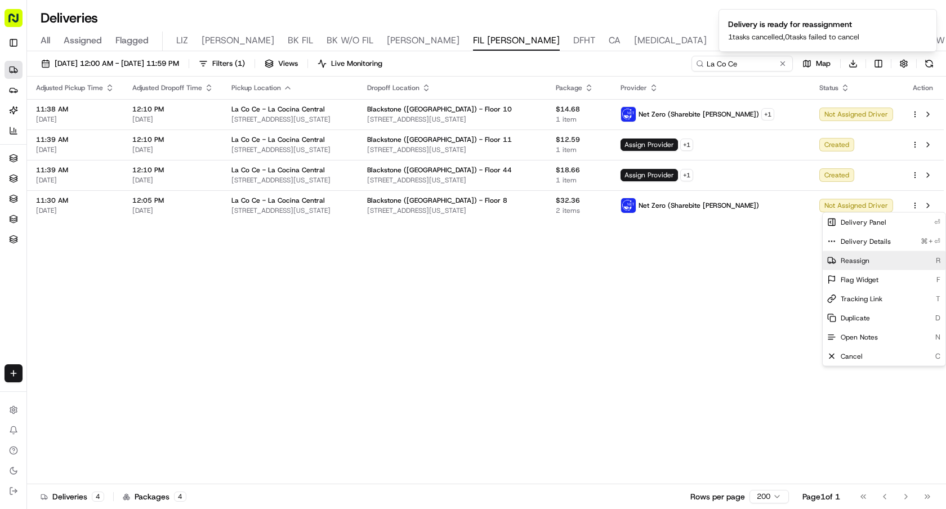
click at [849, 261] on span "Reassign" at bounding box center [854, 260] width 29 height 9
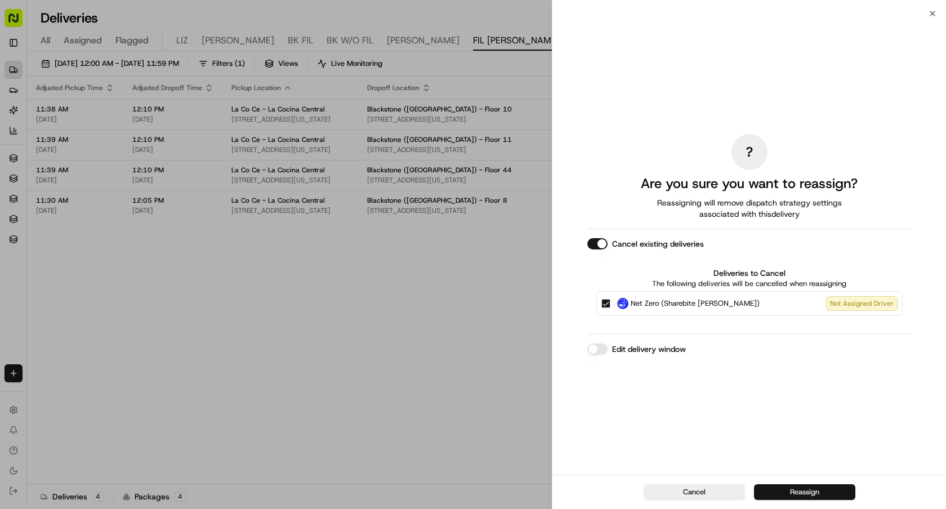
click at [783, 489] on button "Reassign" at bounding box center [804, 492] width 101 height 16
click at [579, 396] on div "? Are you sure you want to reassign? Reassigning will remove dispatch strategy …" at bounding box center [748, 244] width 393 height 461
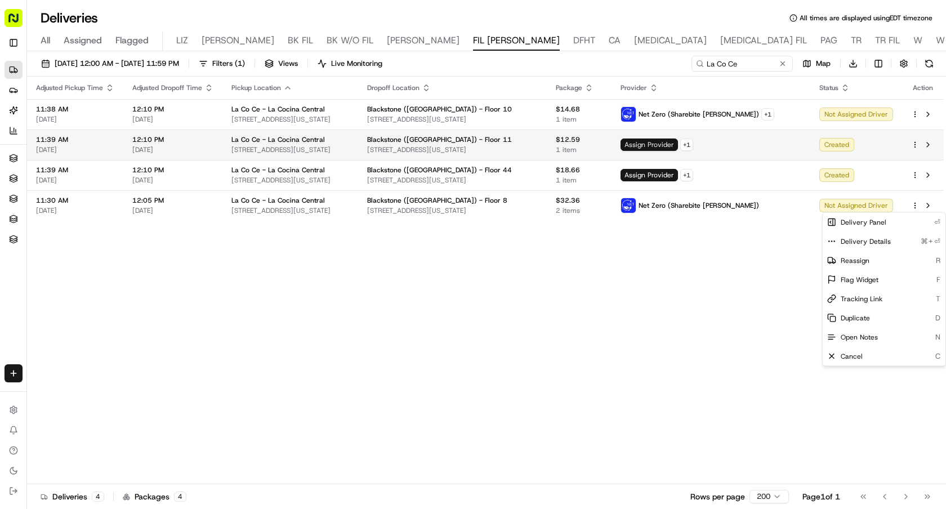
click at [678, 144] on span "Assign Provider" at bounding box center [648, 144] width 57 height 12
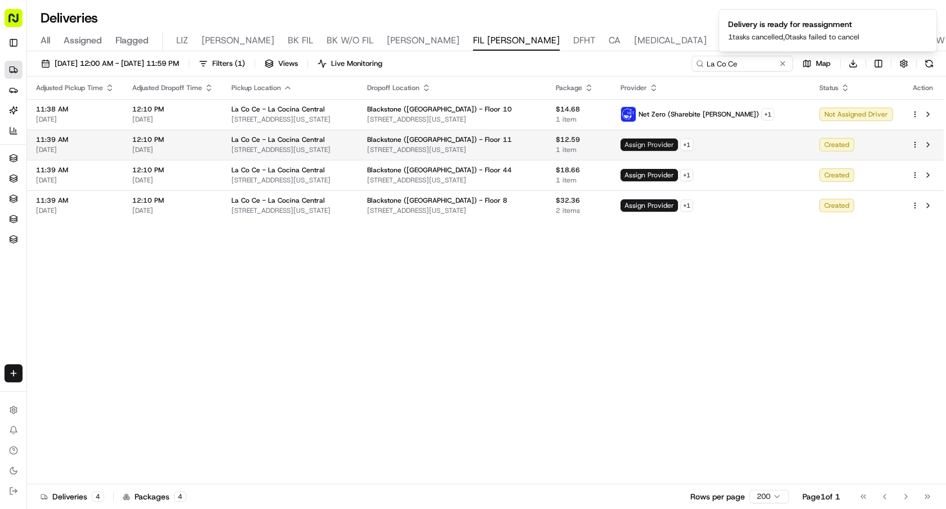
click at [678, 142] on span "Assign Provider" at bounding box center [648, 144] width 57 height 12
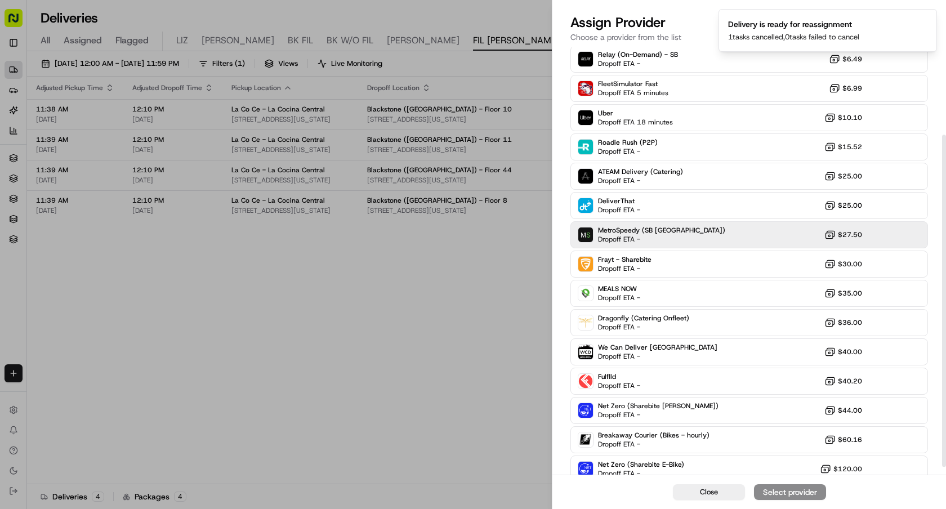
scroll to position [123, 0]
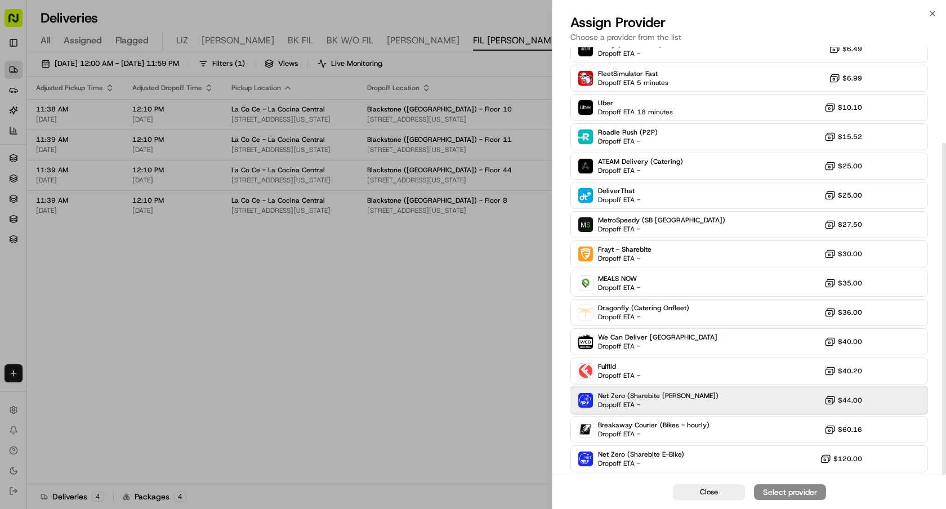
click at [652, 391] on span "Net Zero (Sharebite [PERSON_NAME])" at bounding box center [658, 395] width 120 height 9
click at [762, 487] on div "Assign Provider" at bounding box center [789, 491] width 55 height 11
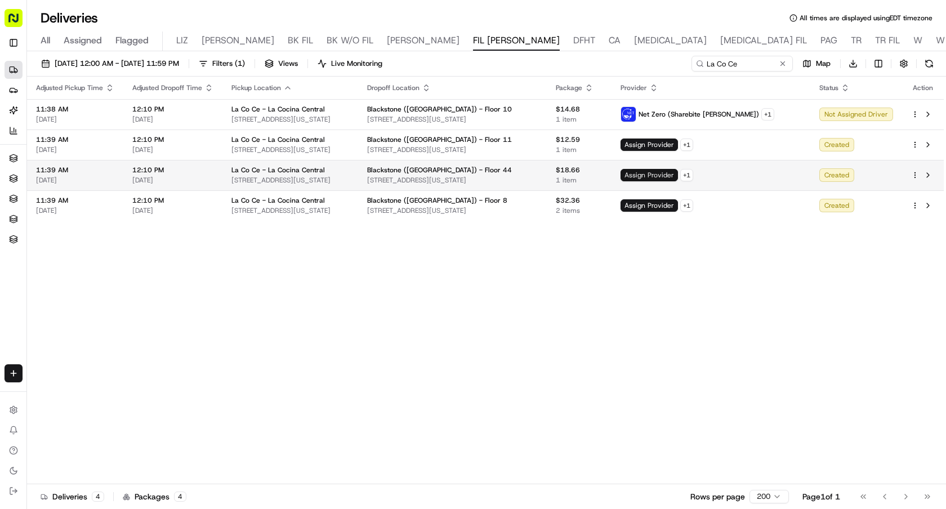
click at [678, 171] on span "Assign Provider" at bounding box center [648, 175] width 57 height 12
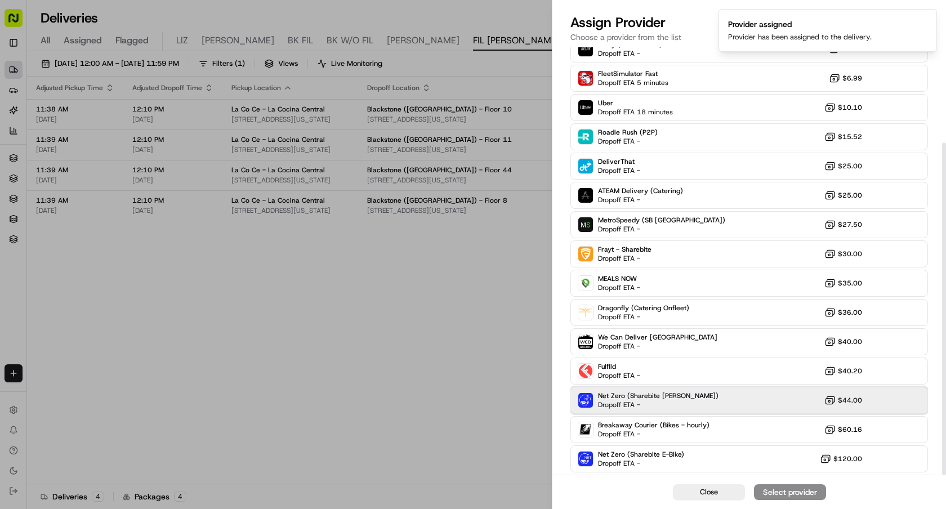
click at [668, 409] on div "Net Zero (Sharebite [PERSON_NAME]) Dropoff ETA - $44.00" at bounding box center [748, 400] width 357 height 27
click at [775, 493] on div "Assign Provider" at bounding box center [789, 491] width 55 height 11
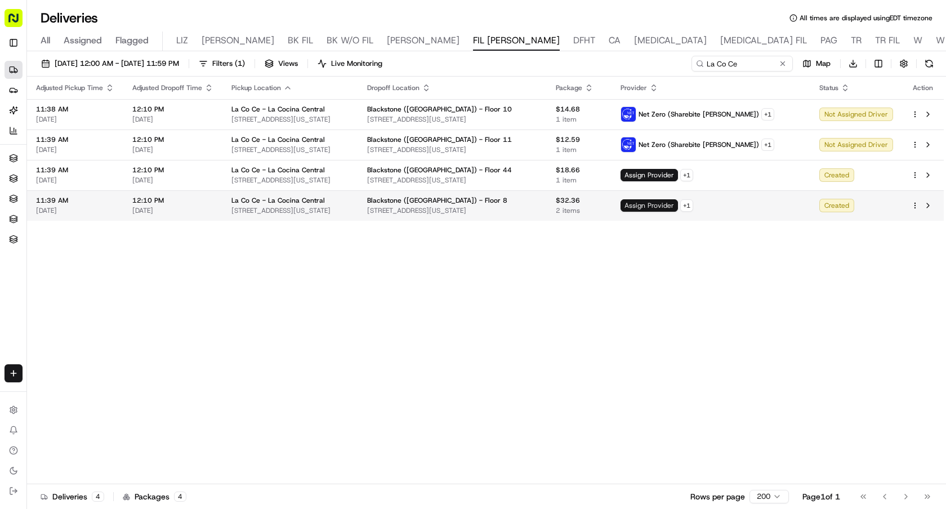
click at [678, 207] on span "Assign Provider" at bounding box center [648, 205] width 57 height 12
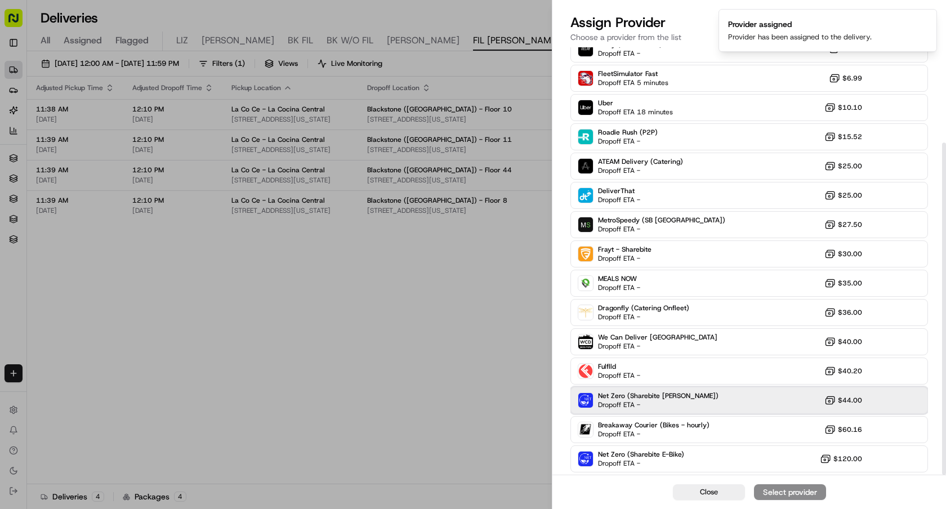
click at [698, 406] on div "Net Zero (Sharebite [PERSON_NAME]) Dropoff ETA - $44.00" at bounding box center [748, 400] width 357 height 27
click at [762, 490] on div "Assign Provider" at bounding box center [789, 491] width 55 height 11
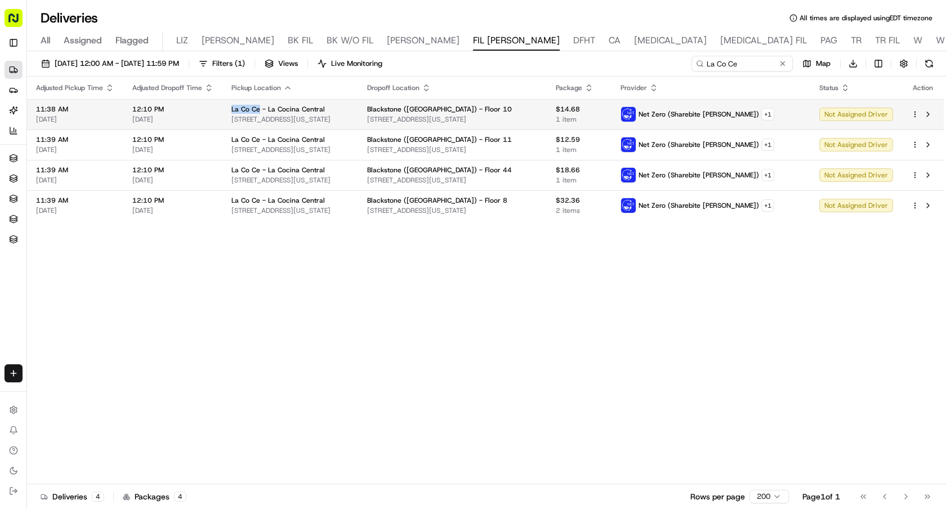
drag, startPoint x: 227, startPoint y: 106, endPoint x: 258, endPoint y: 109, distance: 30.5
click at [258, 109] on td "La Co Ce - [GEOGRAPHIC_DATA][STREET_ADDRESS][US_STATE][GEOGRAPHIC_DATA]" at bounding box center [290, 114] width 136 height 30
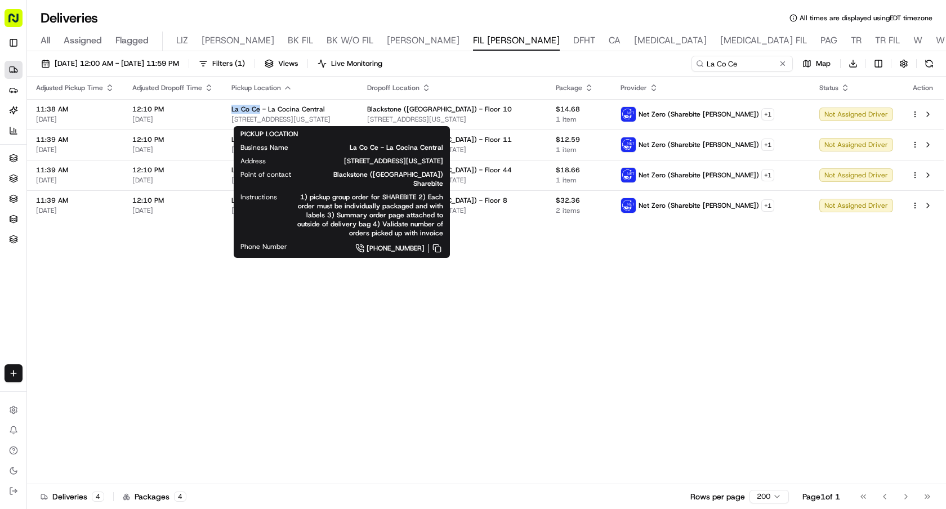
copy span "La Co Ce"
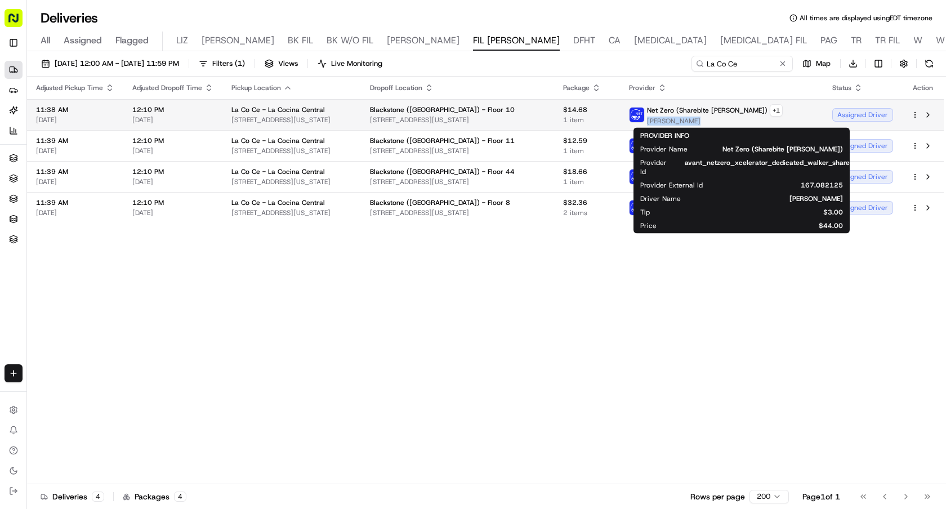
drag, startPoint x: 748, startPoint y: 124, endPoint x: 699, endPoint y: 123, distance: 49.0
click at [699, 123] on div "Net Zero (Sharebite [PERSON_NAME]) + 1 [PERSON_NAME]" at bounding box center [706, 114] width 154 height 21
copy span "[PERSON_NAME]"
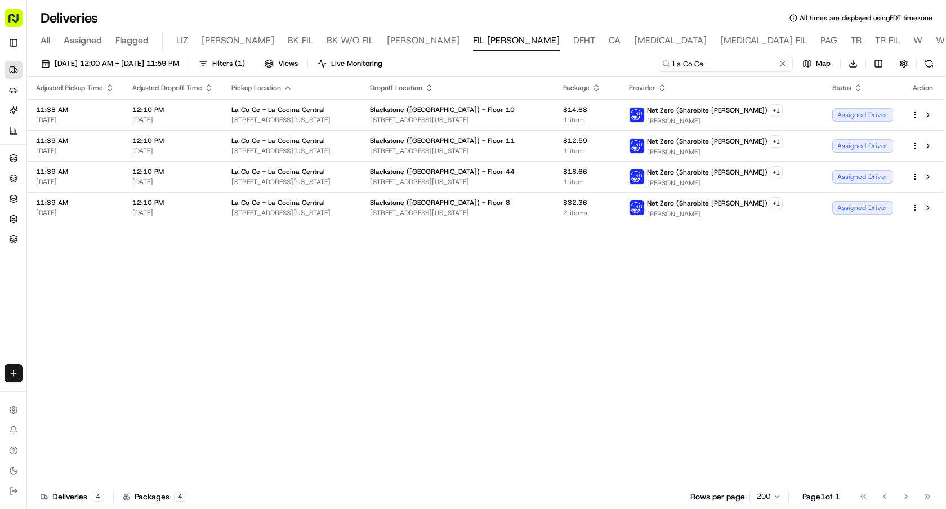
drag, startPoint x: 747, startPoint y: 67, endPoint x: 638, endPoint y: 61, distance: 108.8
click at [638, 61] on div "[DATE] 12:00 AM - [DATE] 11:59 PM Filters ( 1 ) Views Live Monitoring La Co Ce …" at bounding box center [486, 66] width 919 height 21
paste input "[PERSON_NAME]"
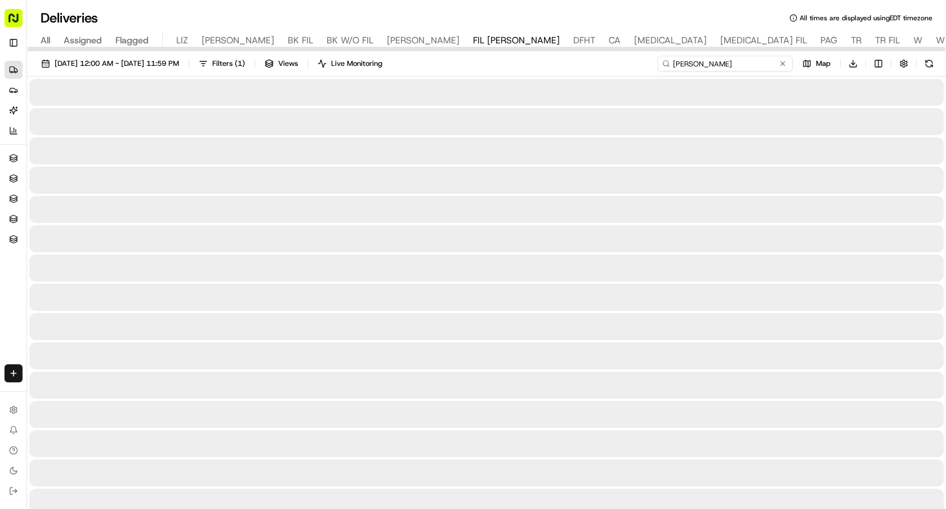
type input "[PERSON_NAME]"
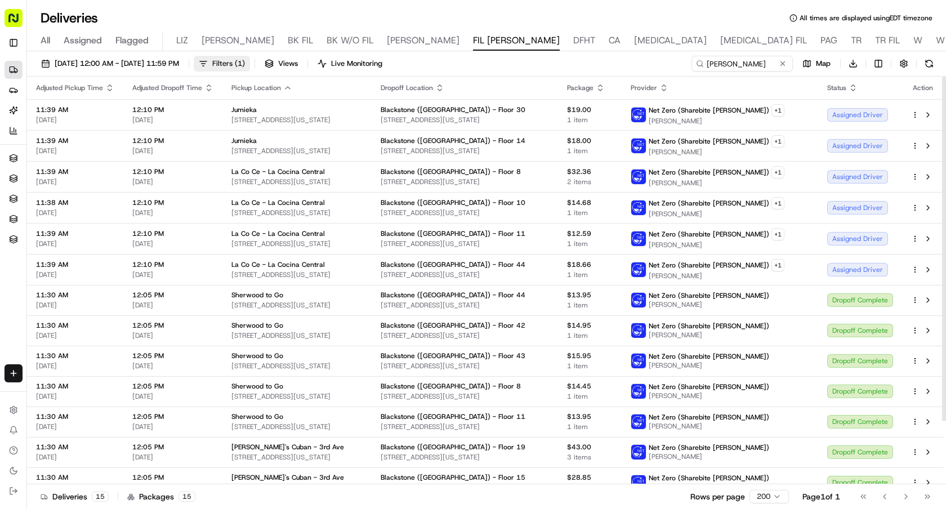
click at [245, 65] on span "Filters ( 1 )" at bounding box center [228, 64] width 33 height 10
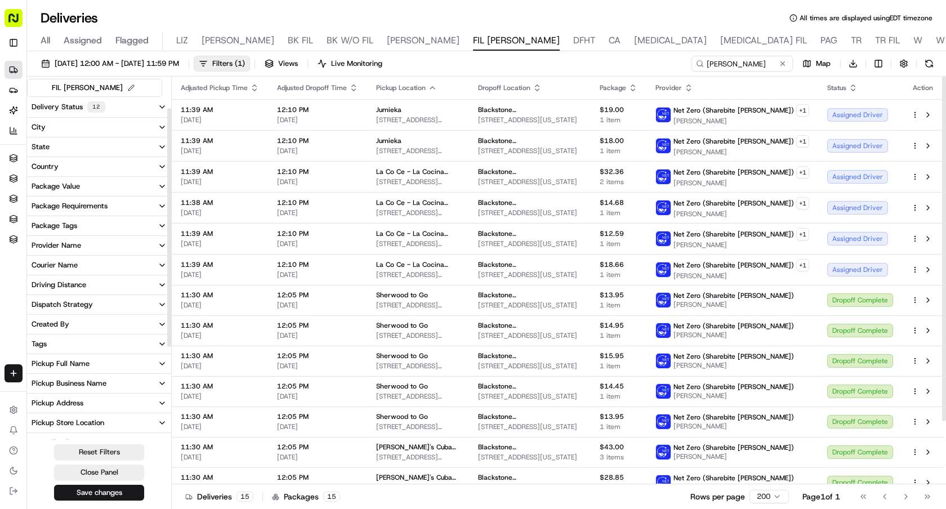
scroll to position [71, 0]
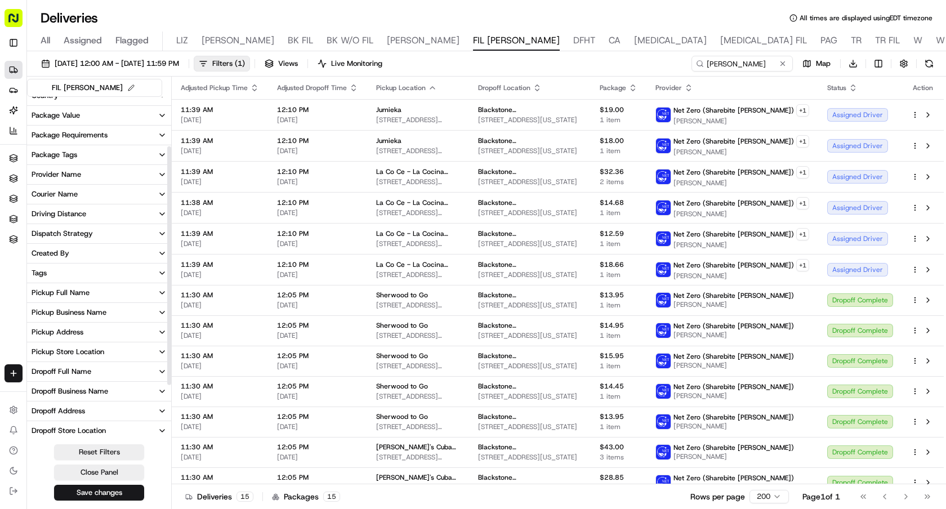
click at [91, 305] on button "Pickup Business Name" at bounding box center [99, 312] width 144 height 19
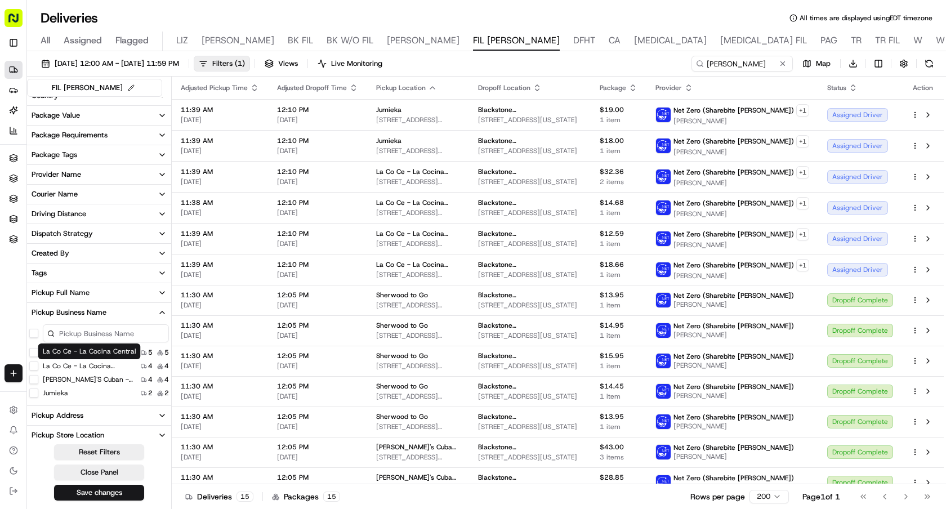
click at [62, 364] on label "La Co Ce - La Cocina Central" at bounding box center [88, 365] width 90 height 9
click at [38, 364] on Central "La Co Ce - La Cocina Central" at bounding box center [33, 365] width 9 height 9
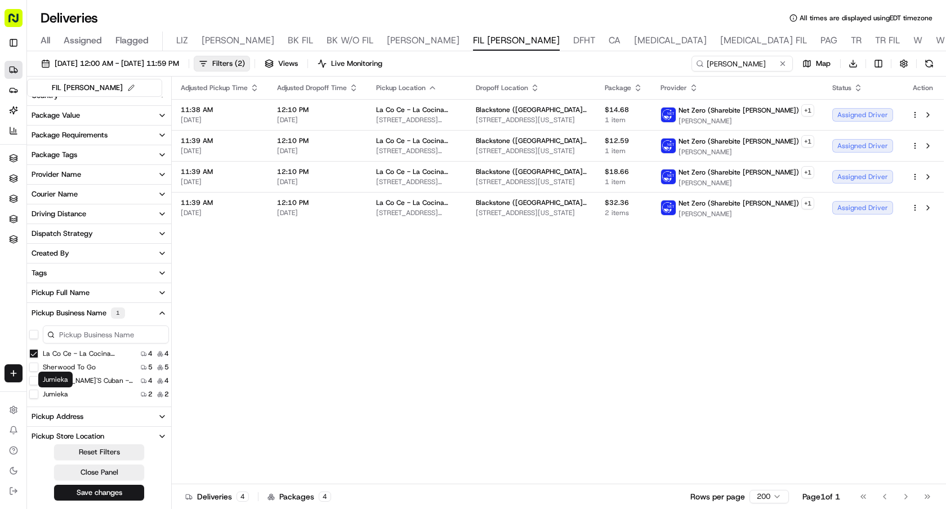
click at [47, 393] on label "Jumieka" at bounding box center [55, 393] width 25 height 9
click at [38, 393] on button "Jumieka" at bounding box center [33, 393] width 9 height 9
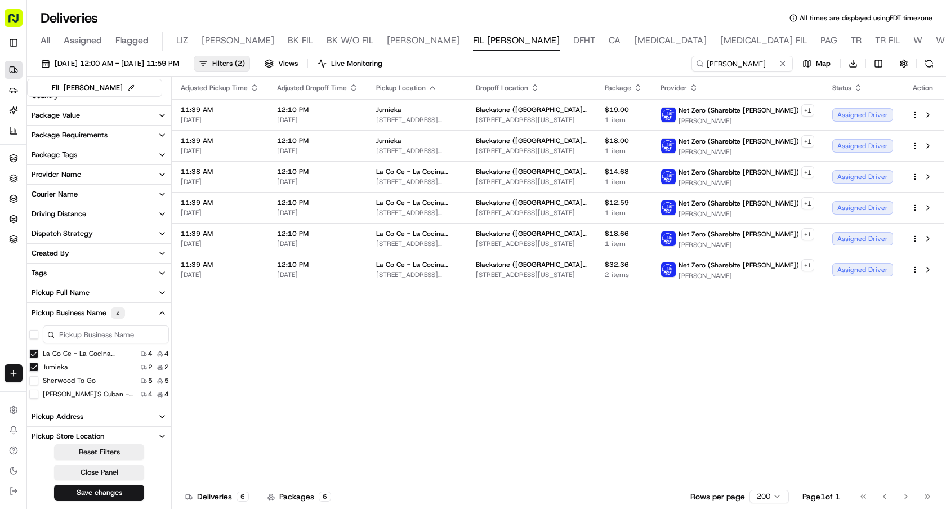
click at [266, 54] on div "[DATE] 12:00 AM - [DATE] 11:59 PM Filters ( 2 ) Views Live Monitoring [PERSON_N…" at bounding box center [486, 281] width 919 height 460
click at [245, 68] on span "Filters ( 2 )" at bounding box center [228, 64] width 33 height 10
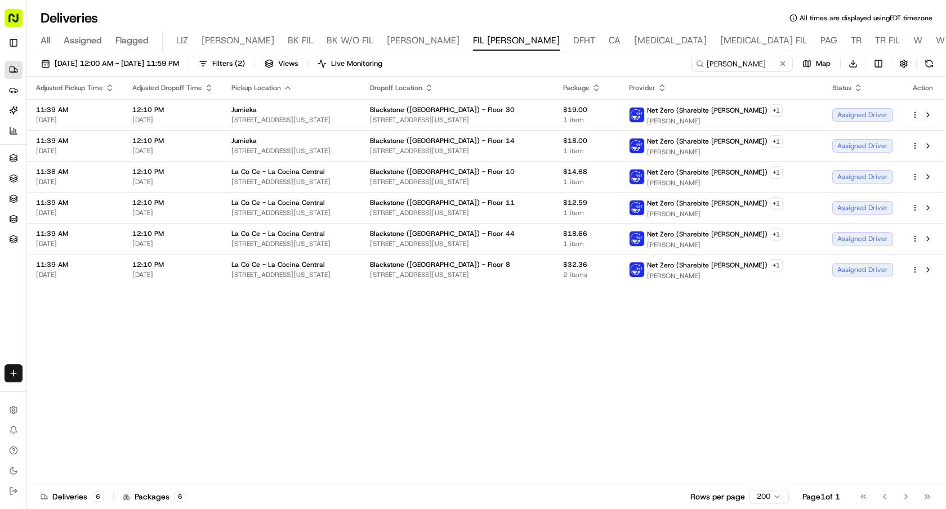
click at [288, 88] on icon "button" at bounding box center [287, 87] width 9 height 9
click at [432, 326] on div "Adjusted Pickup Time Adjusted Dropoff Time Pickup Location Dropoff Location Pac…" at bounding box center [485, 280] width 916 height 407
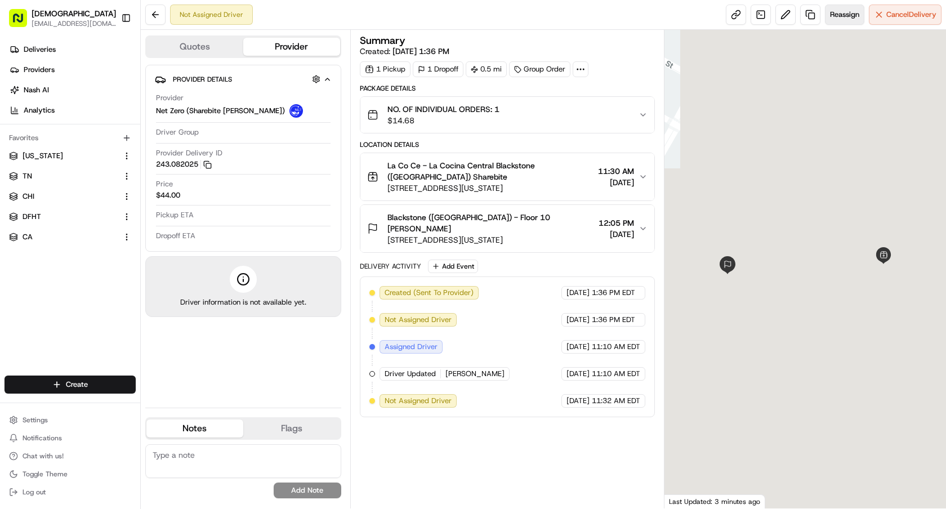
click at [848, 21] on button "Reassign" at bounding box center [844, 15] width 39 height 20
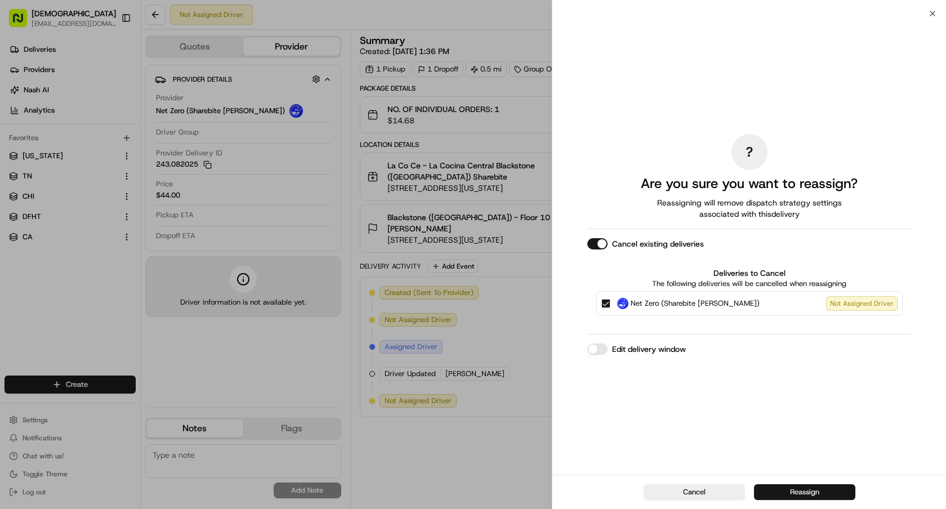
click at [790, 498] on button "Reassign" at bounding box center [804, 492] width 101 height 16
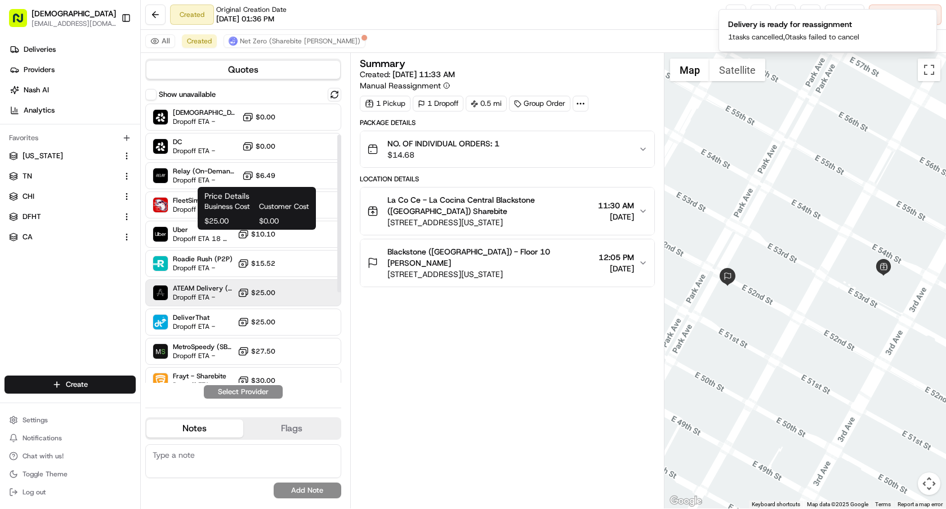
scroll to position [216, 0]
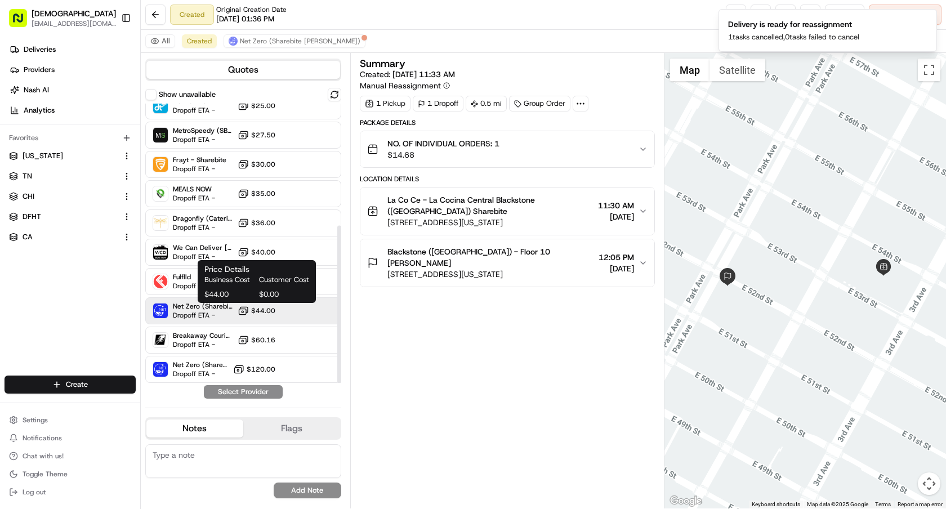
click at [245, 313] on icon at bounding box center [243, 310] width 11 height 11
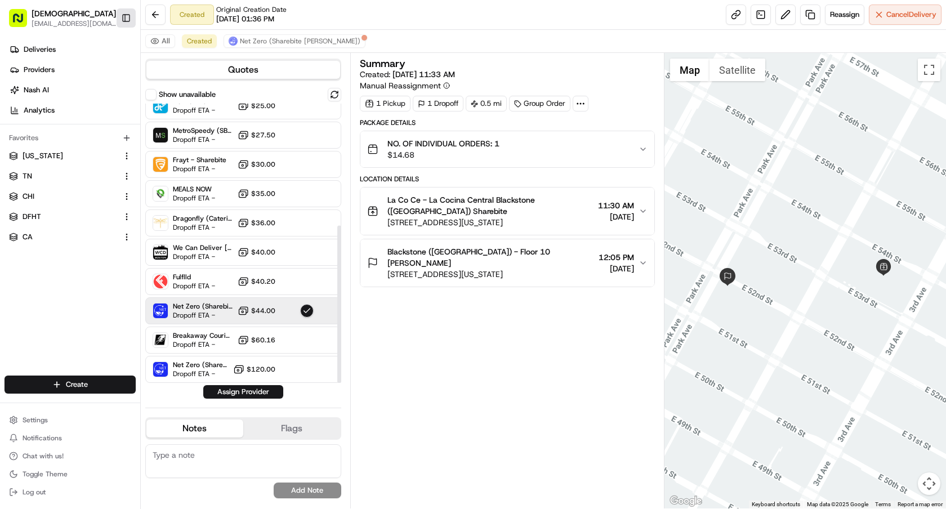
click at [127, 20] on button "Toggle Sidebar" at bounding box center [126, 17] width 19 height 19
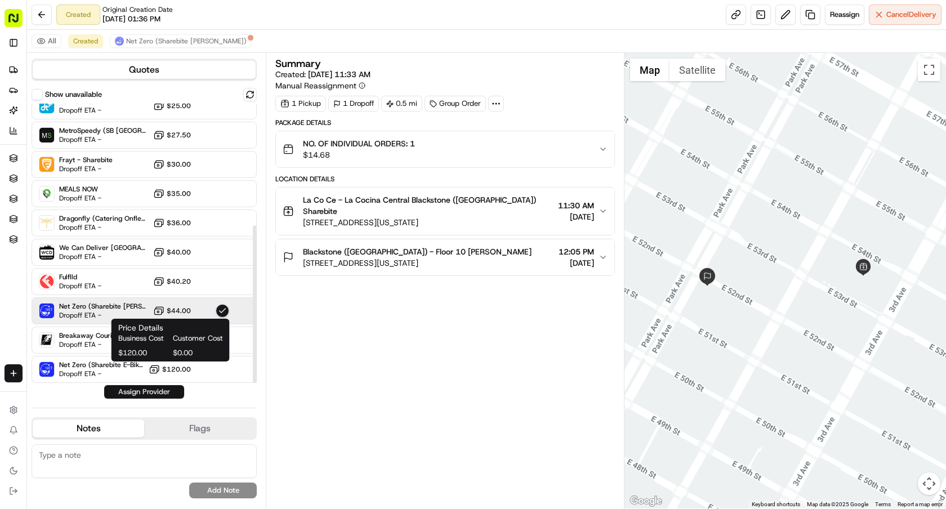
click at [155, 385] on button "Assign Provider" at bounding box center [144, 392] width 80 height 14
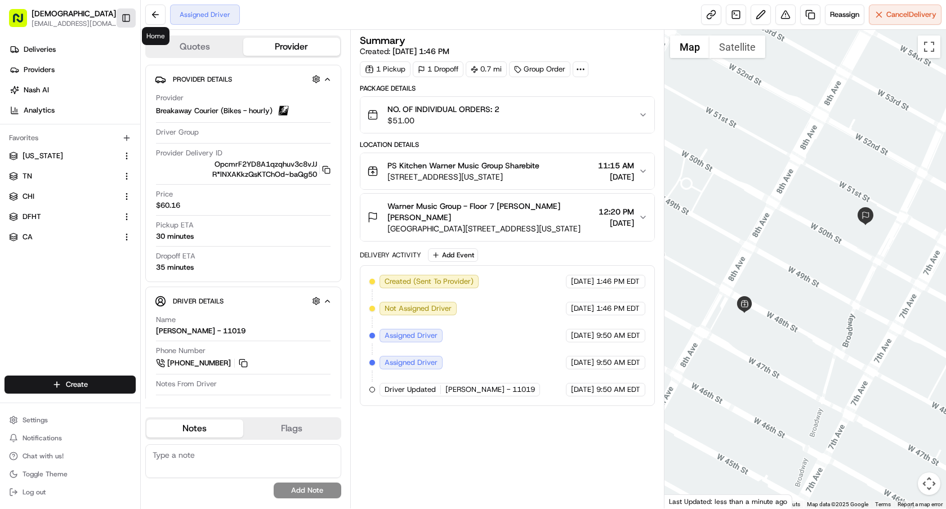
click at [129, 19] on button "Toggle Sidebar" at bounding box center [126, 17] width 19 height 19
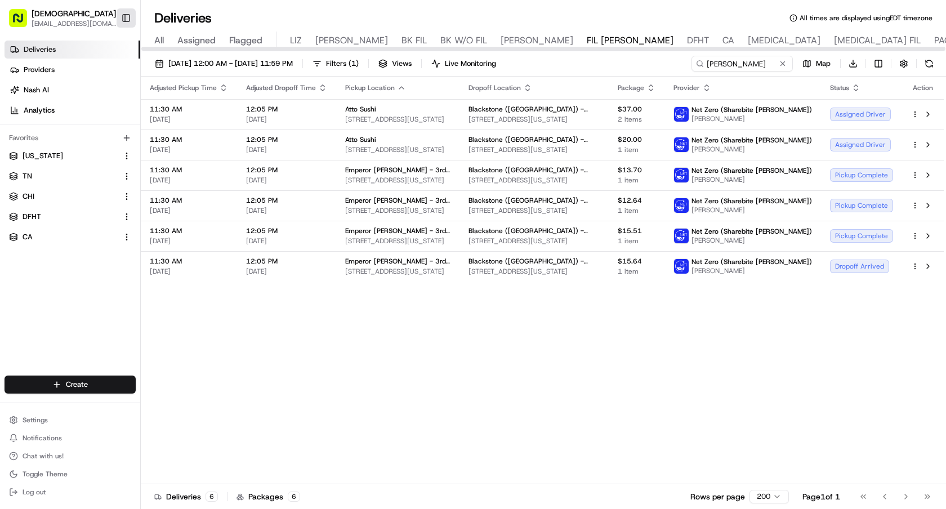
click at [131, 21] on button "Toggle Sidebar" at bounding box center [126, 17] width 19 height 19
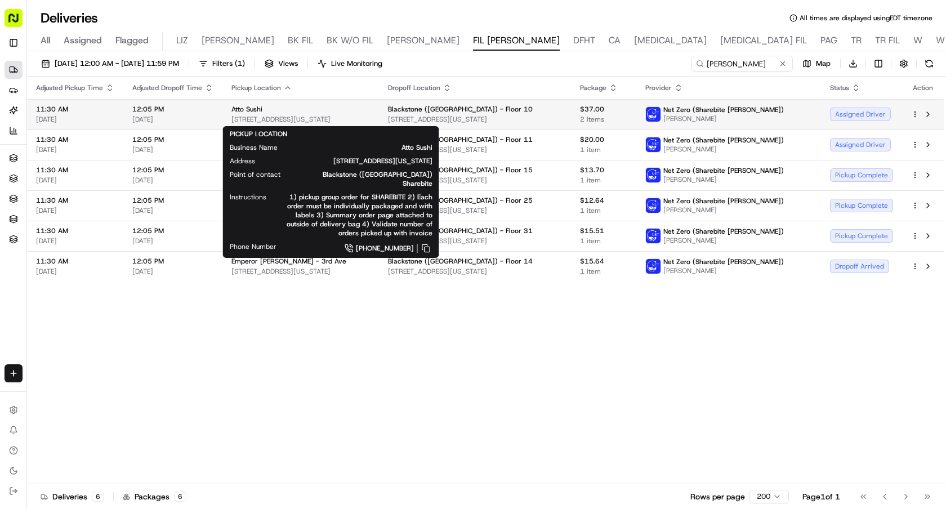
drag, startPoint x: 370, startPoint y: 119, endPoint x: 231, endPoint y: 119, distance: 139.0
click at [231, 119] on span "875 3rd Ave, New York, NY 10022, USA" at bounding box center [300, 119] width 138 height 9
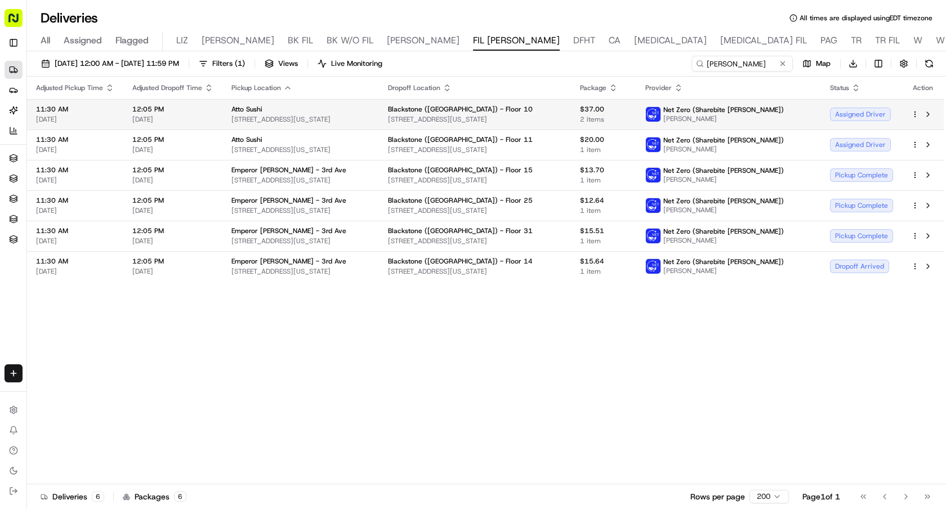
copy span "875 3rd Ave, New York, NY 10022, USA"
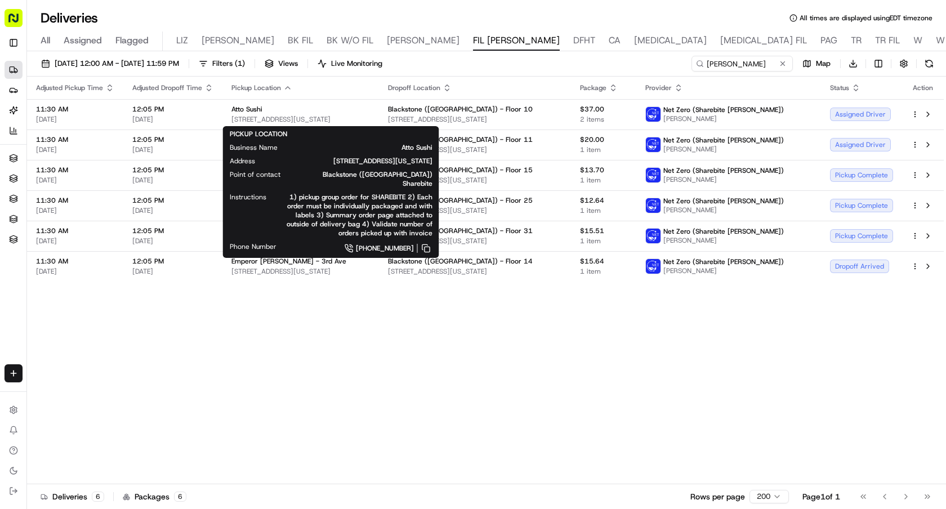
click at [538, 347] on div "Adjusted Pickup Time Adjusted Dropoff Time Pickup Location Dropoff Location Pac…" at bounding box center [485, 280] width 916 height 407
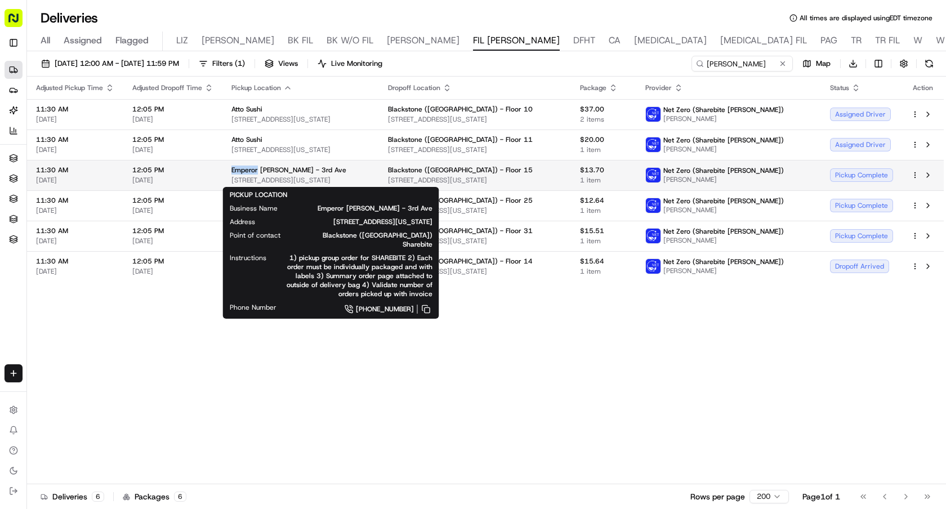
drag, startPoint x: 229, startPoint y: 171, endPoint x: 256, endPoint y: 170, distance: 27.0
click at [256, 170] on td "Emperor Dumpling - 3rd Ave 685 3rd Ave store 104, New York, NY 10017, USA" at bounding box center [300, 175] width 156 height 30
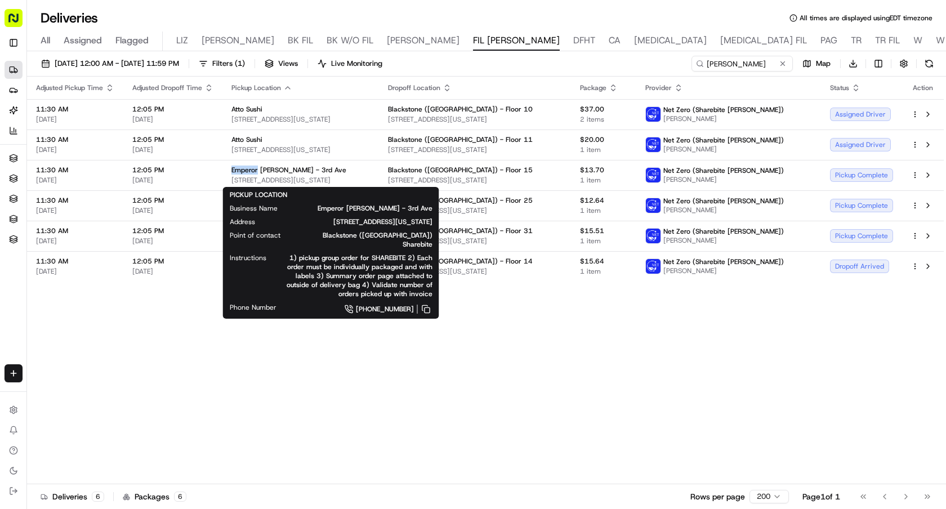
copy span "Emperor"
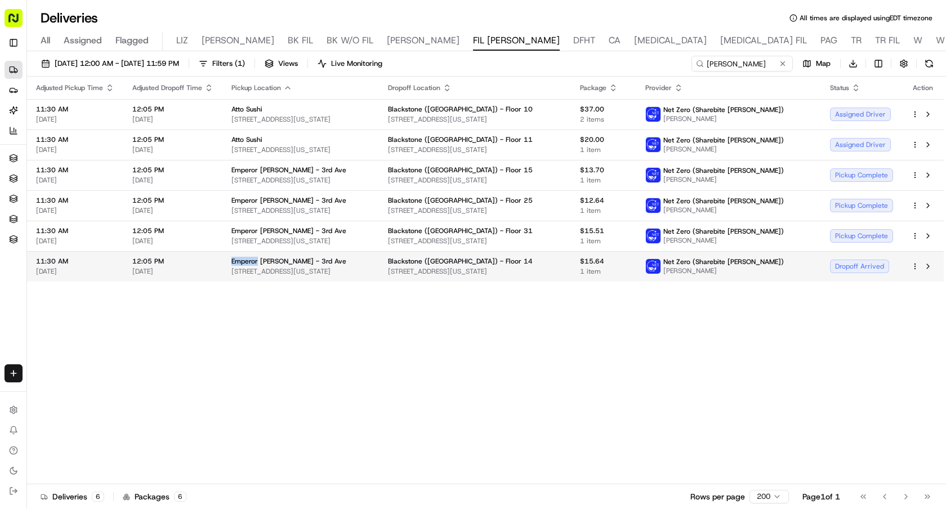
drag, startPoint x: 226, startPoint y: 259, endPoint x: 256, endPoint y: 263, distance: 30.6
click at [256, 263] on td "Emperor Dumpling - 3rd Ave 685 3rd Ave store 104, New York, NY 10017, USA" at bounding box center [300, 266] width 156 height 30
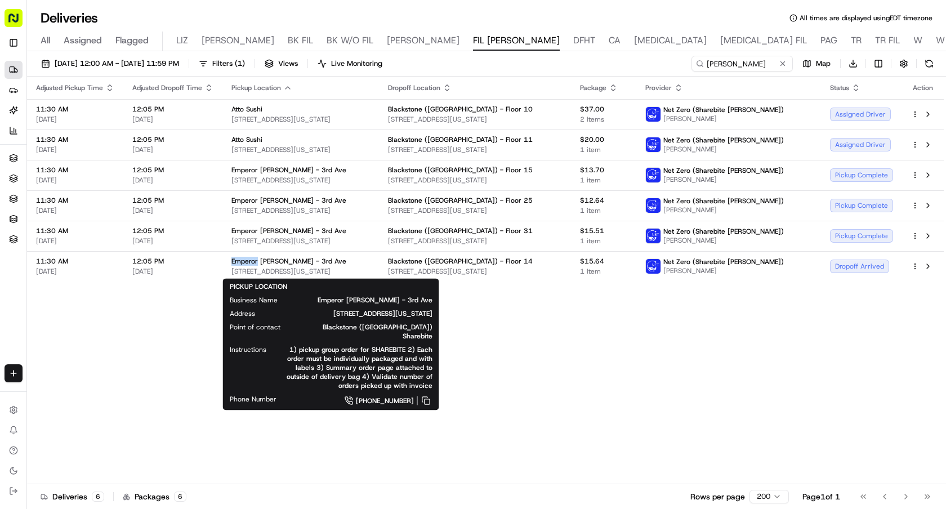
copy span "Emperor"
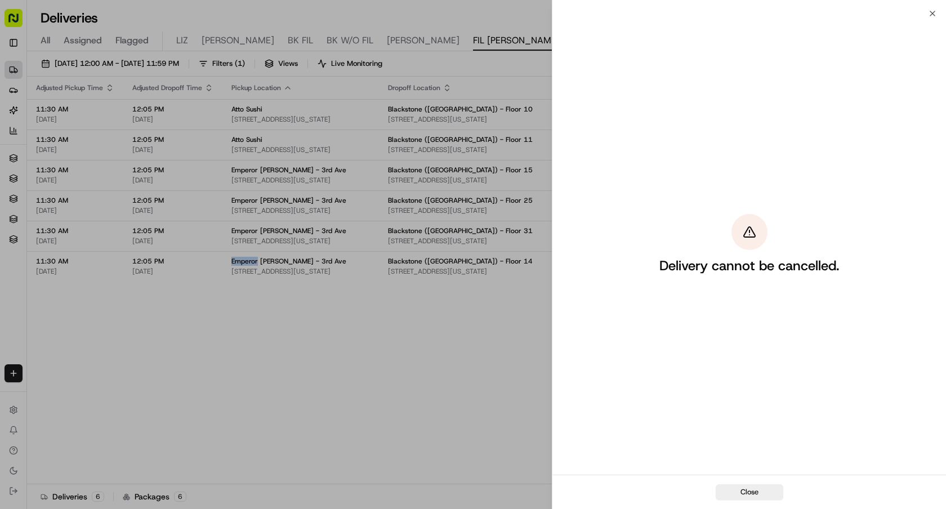
click at [473, 453] on div "Adjusted Pickup Time Adjusted Dropoff Time Pickup Location Dropoff Location Pac…" at bounding box center [485, 280] width 916 height 407
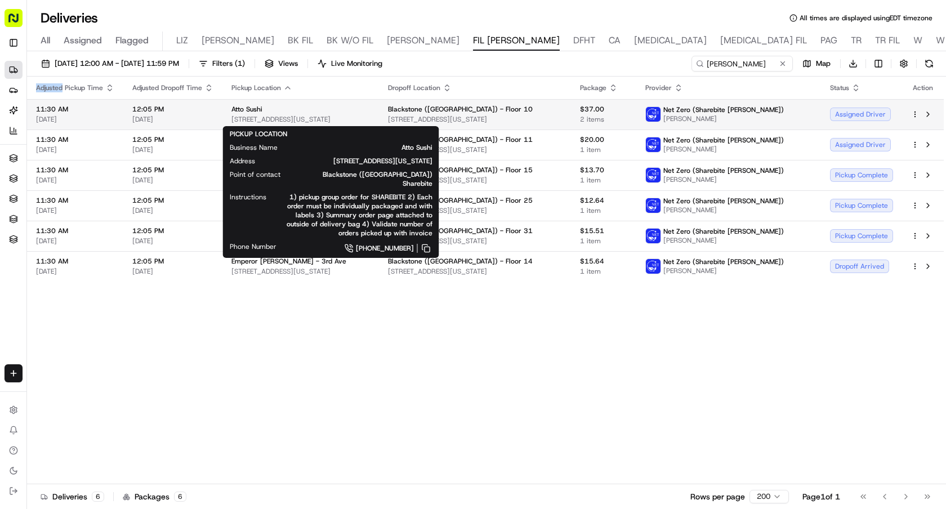
drag, startPoint x: 362, startPoint y: 115, endPoint x: 230, endPoint y: 119, distance: 132.3
click at [231, 119] on span "875 3rd Ave, New York, NY 10022, USA" at bounding box center [300, 119] width 138 height 9
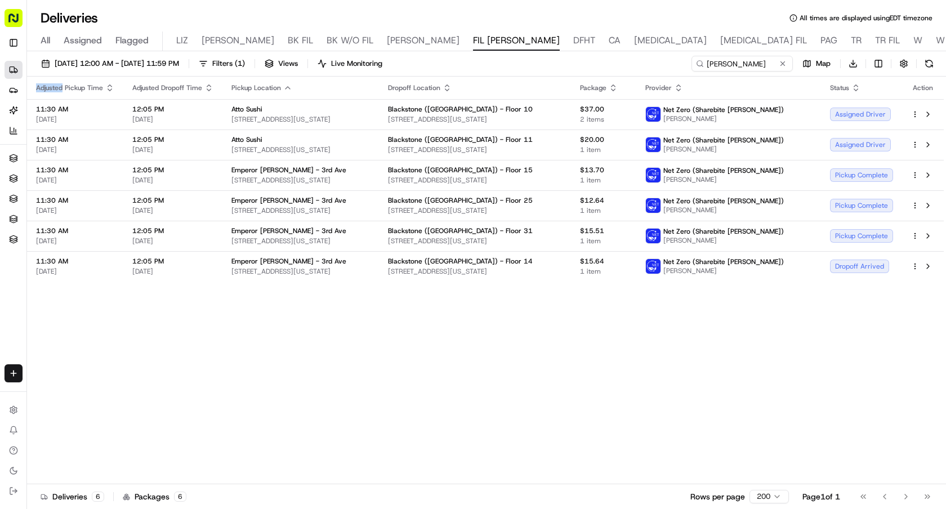
copy span "875 3rd Ave, New York, NY 10022, USA"
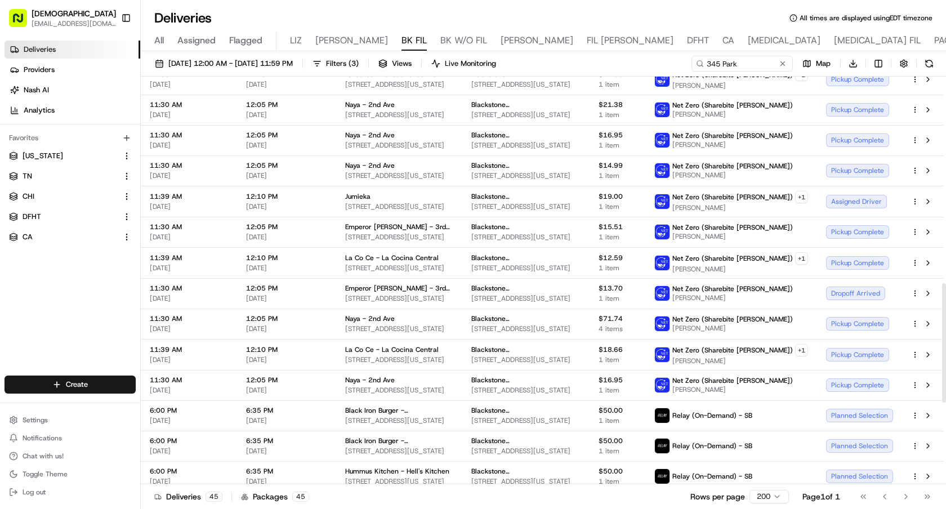
scroll to position [707, 0]
drag, startPoint x: 739, startPoint y: 65, endPoint x: 577, endPoint y: 65, distance: 161.5
click at [580, 65] on div "08/21/2025 12:00 AM - 08/21/2025 11:59 PM Filters ( 3 ) Views Live Monitoring 3…" at bounding box center [543, 66] width 805 height 21
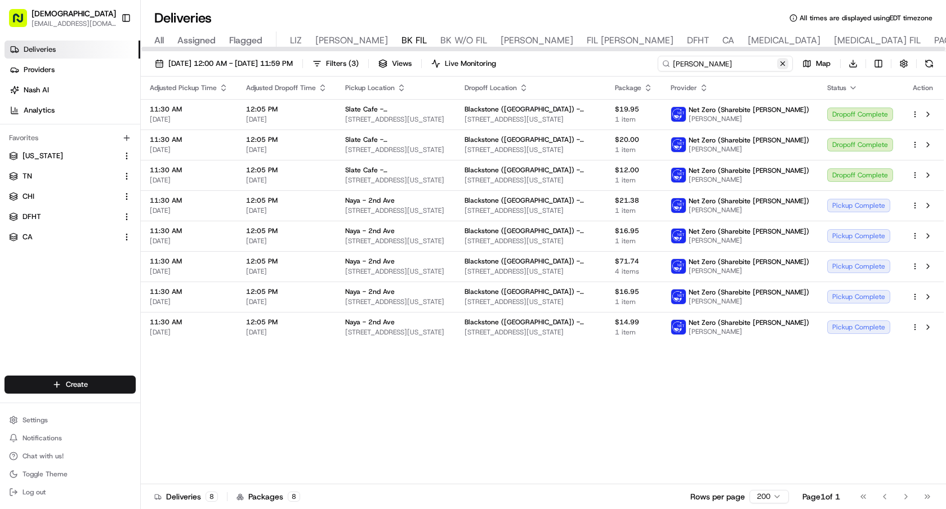
type input "daphne"
click at [785, 60] on button at bounding box center [782, 63] width 11 height 11
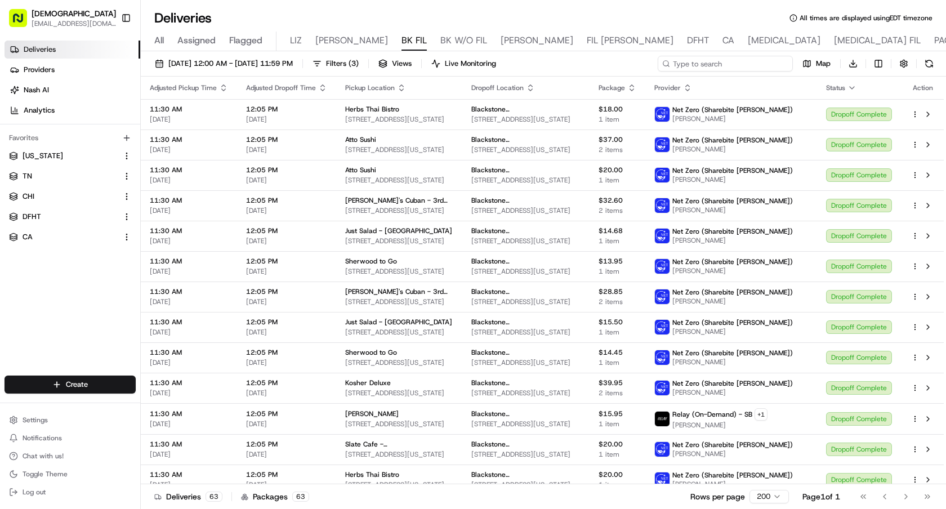
click at [766, 60] on input at bounding box center [724, 64] width 135 height 16
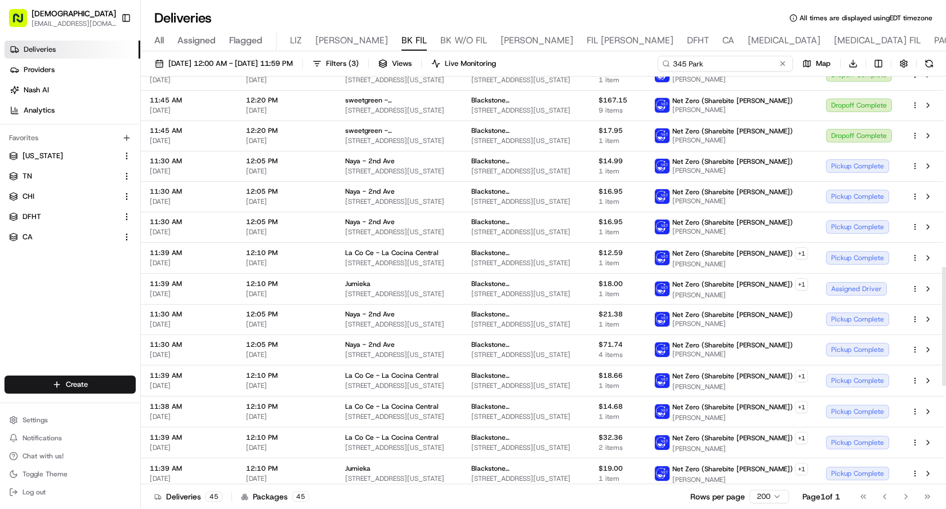
scroll to position [608, 0]
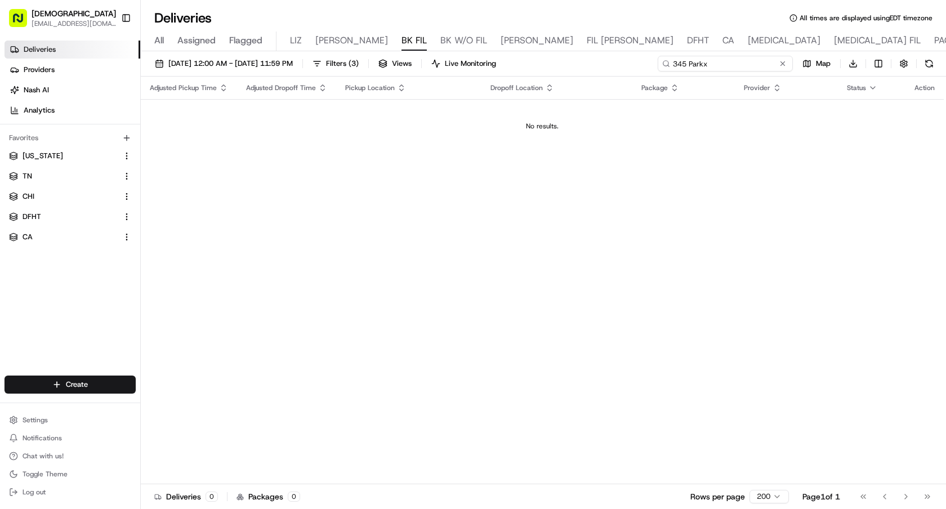
type input "345 Park"
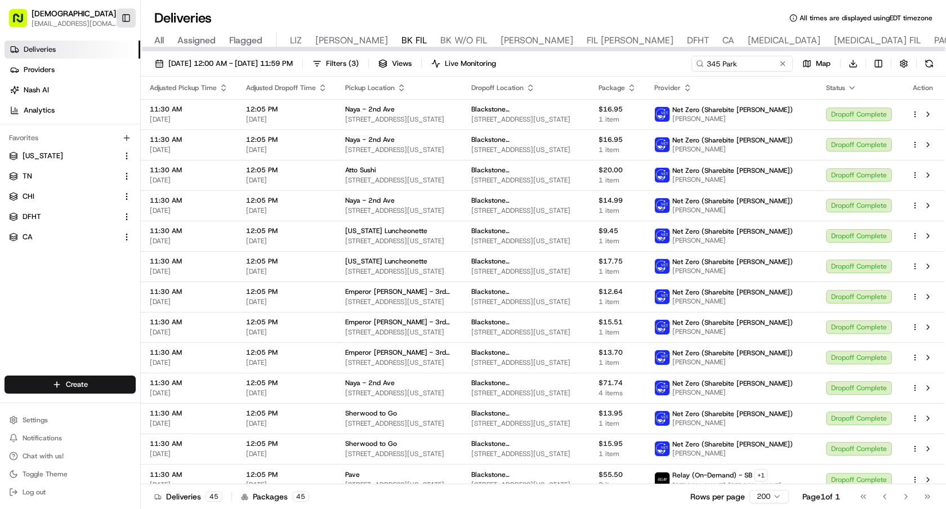
click at [132, 19] on button "Toggle Sidebar" at bounding box center [126, 17] width 19 height 19
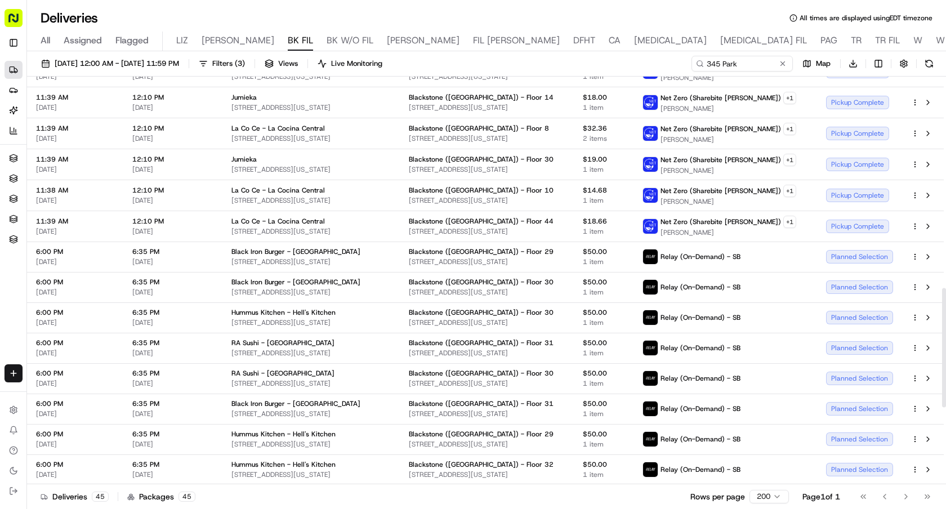
scroll to position [702, 0]
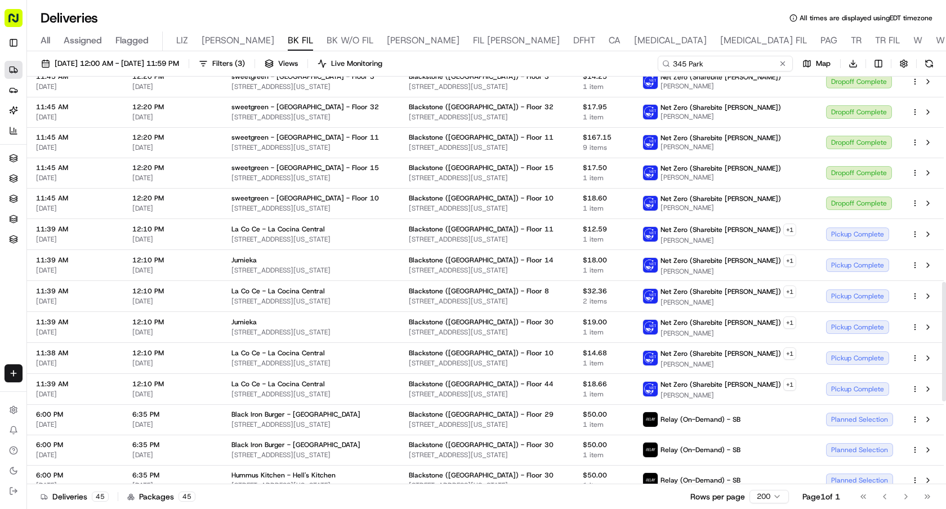
drag, startPoint x: 744, startPoint y: 59, endPoint x: 633, endPoint y: 59, distance: 111.4
click at [633, 59] on div "08/21/2025 12:00 AM - 08/21/2025 11:59 PM Filters ( 3 ) Views Live Monitoring 3…" at bounding box center [486, 66] width 919 height 21
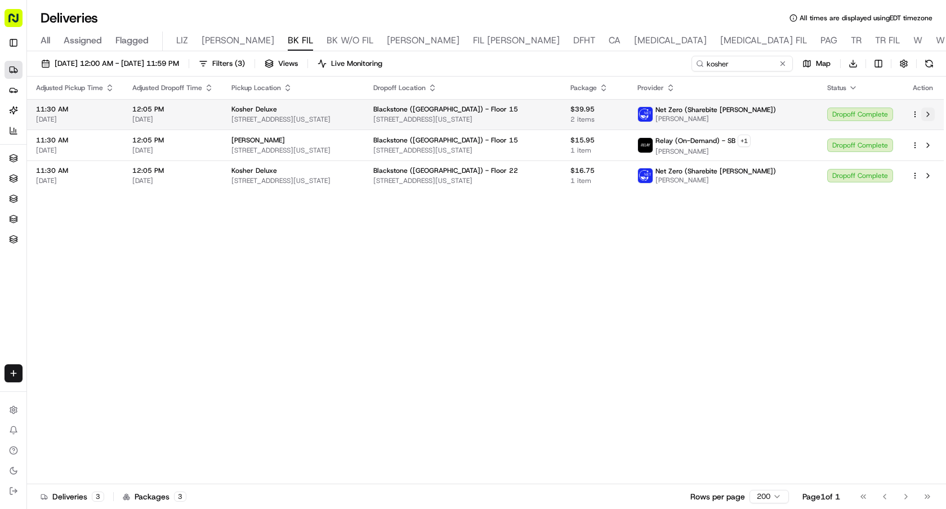
click at [932, 115] on button at bounding box center [928, 115] width 14 height 14
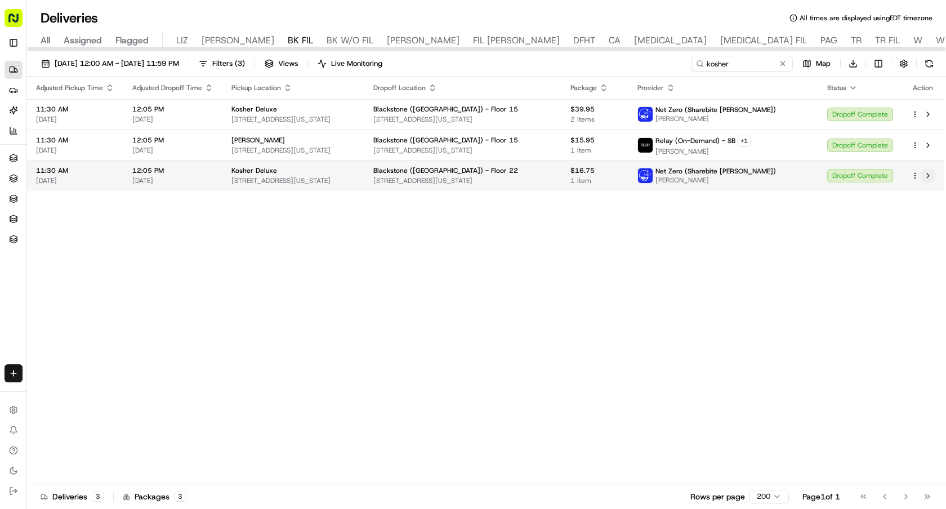
click at [925, 177] on button at bounding box center [928, 176] width 14 height 14
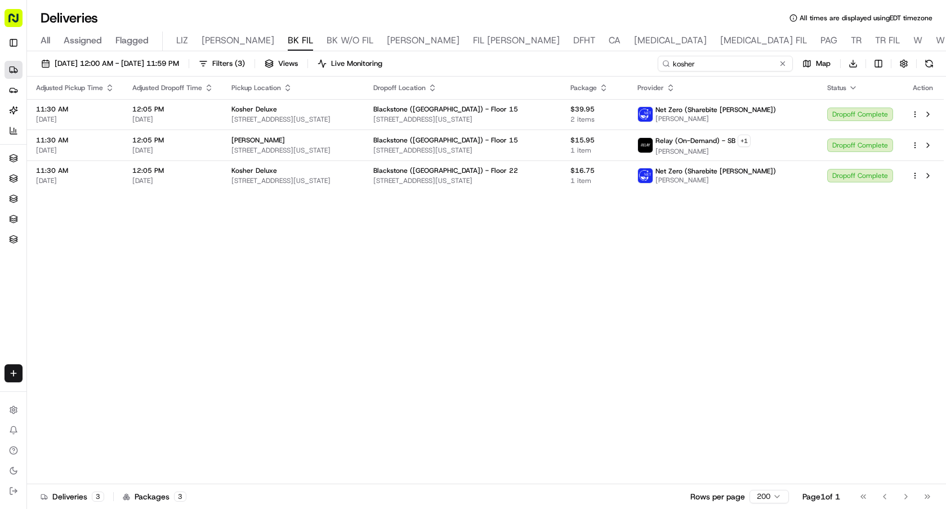
drag, startPoint x: 746, startPoint y: 63, endPoint x: 574, endPoint y: 62, distance: 172.2
click at [575, 63] on div "08/21/2025 12:00 AM - 08/21/2025 11:59 PM Filters ( 3 ) Views Live Monitoring k…" at bounding box center [486, 66] width 919 height 21
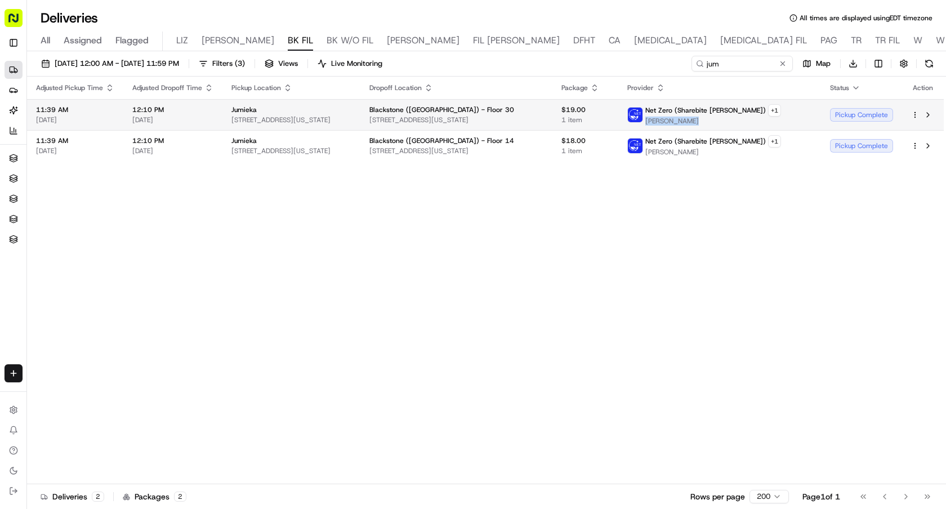
drag, startPoint x: 747, startPoint y: 120, endPoint x: 697, endPoint y: 120, distance: 49.5
click at [697, 120] on span "Sean Loughlin" at bounding box center [713, 121] width 136 height 9
copy span "Sean Loughlin"
drag, startPoint x: 735, startPoint y: 65, endPoint x: 644, endPoint y: 65, distance: 91.2
click at [644, 65] on div "08/21/2025 12:00 AM - 08/21/2025 11:59 PM Filters ( 3 ) Views Live Monitoring j…" at bounding box center [486, 66] width 919 height 21
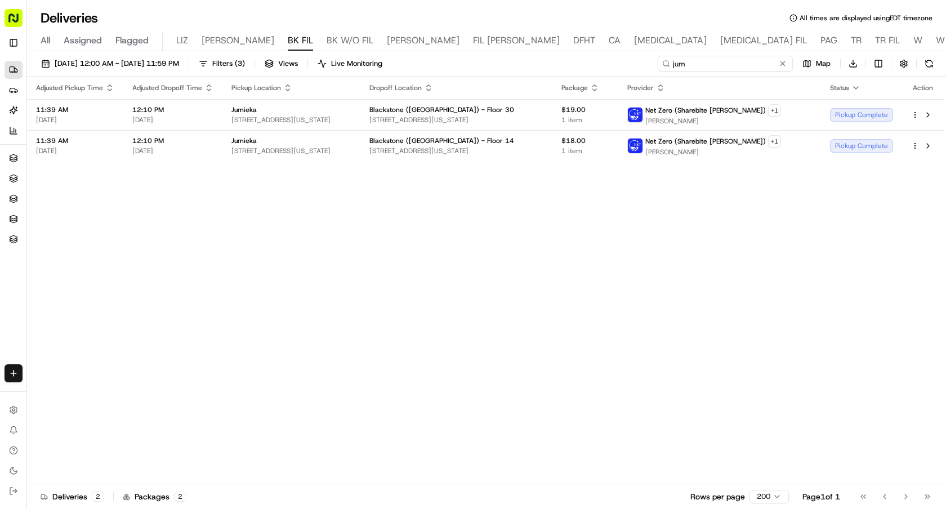
paste input "Sean Loughlin"
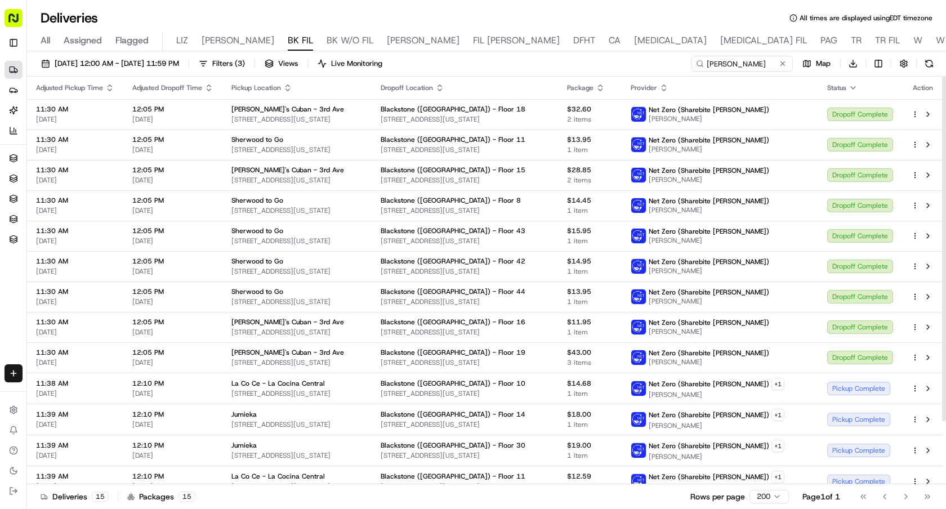
click at [285, 88] on icon "button" at bounding box center [287, 87] width 9 height 9
click at [306, 129] on button "Pickup Location Name (A-Z)" at bounding box center [286, 134] width 113 height 14
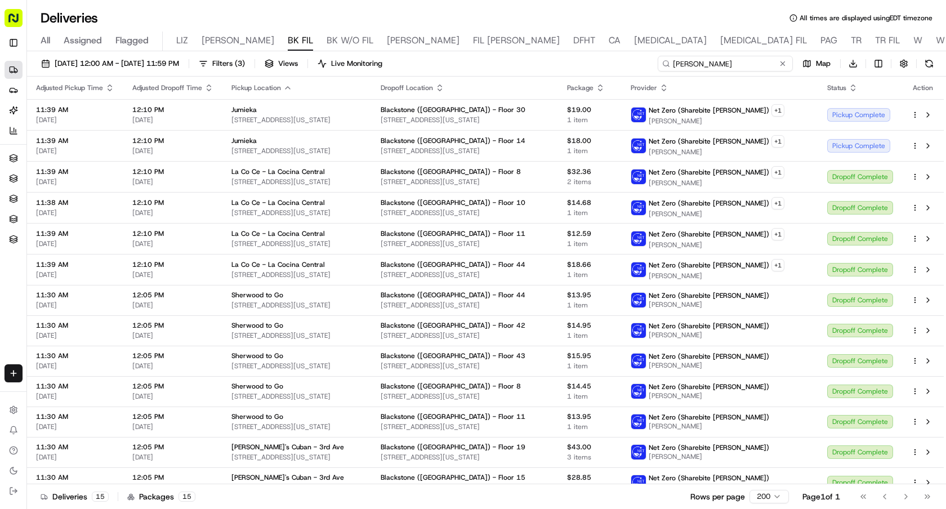
drag, startPoint x: 767, startPoint y: 65, endPoint x: 642, endPoint y: 64, distance: 124.4
click at [642, 65] on div "08/21/2025 12:00 AM - 08/21/2025 11:59 PM Filters ( 3 ) Views Live Monitoring S…" at bounding box center [486, 66] width 919 height 21
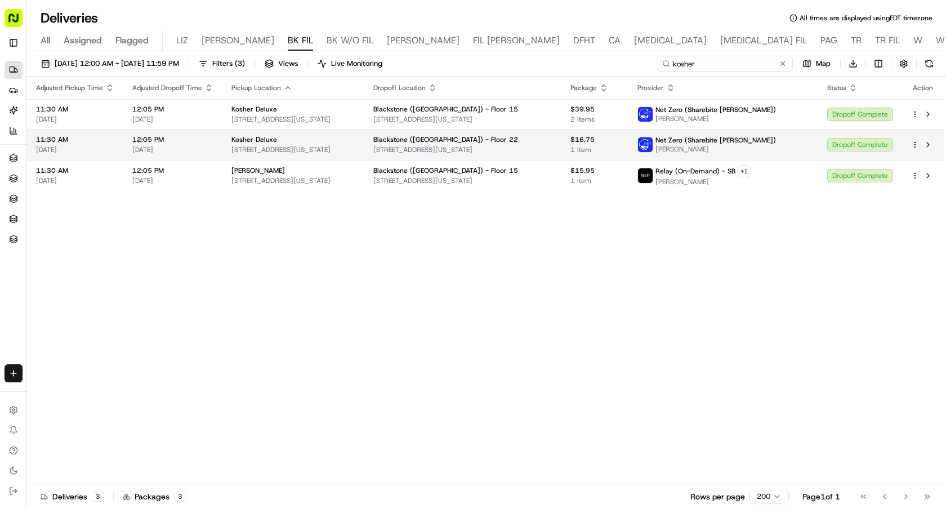
type input "kosher"
click at [914, 145] on html "Sharebite e.park@sharebite.com Toggle Sidebar Deliveries Providers Nash AI Anal…" at bounding box center [473, 254] width 946 height 509
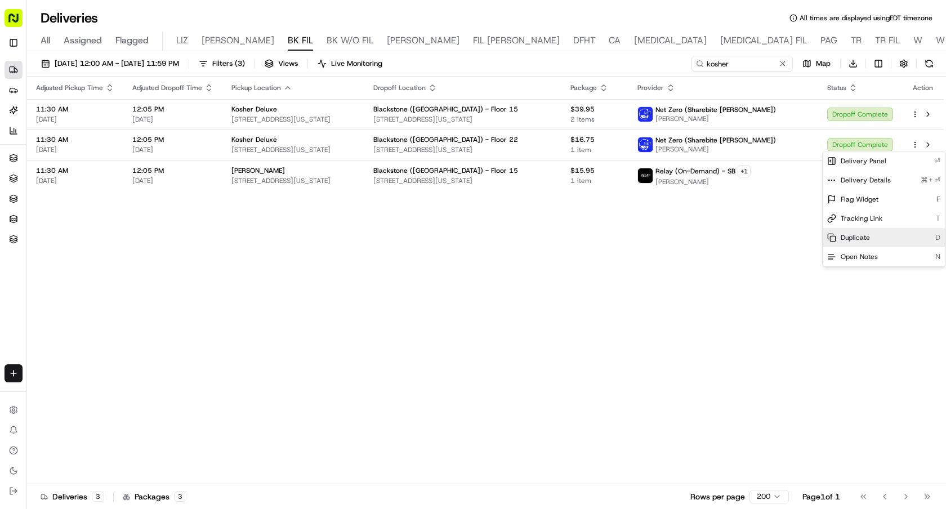
click at [845, 237] on span "Duplicate" at bounding box center [854, 237] width 29 height 9
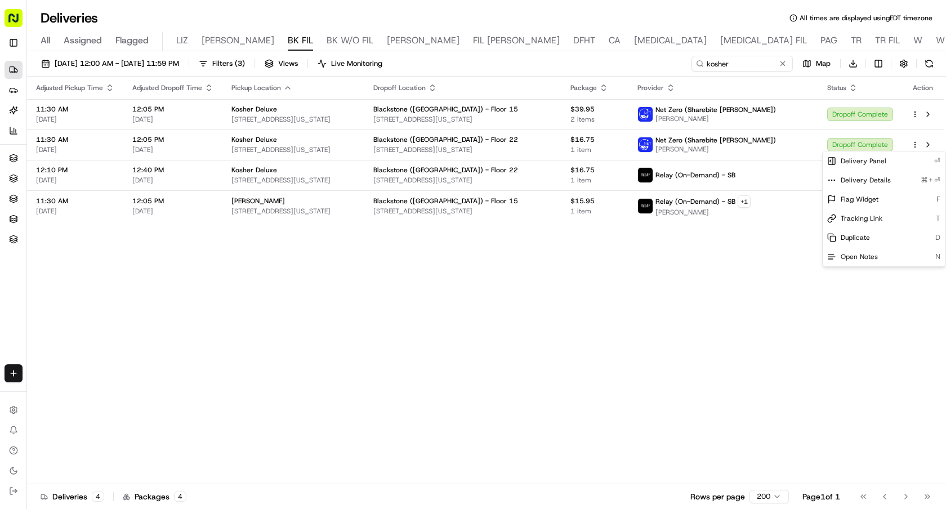
click at [626, 228] on html "Sharebite e.park@sharebite.com Toggle Sidebar Deliveries Providers Nash AI Anal…" at bounding box center [473, 254] width 946 height 509
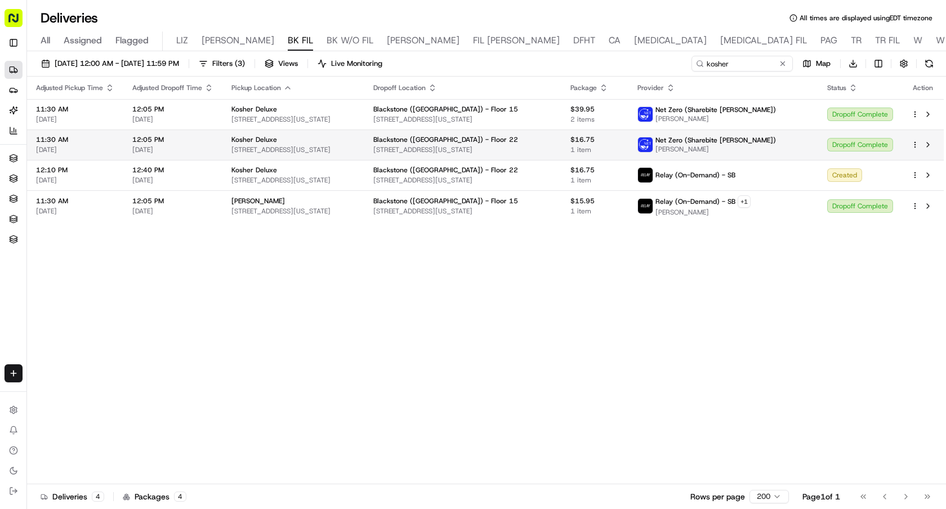
click at [915, 144] on html "Sharebite e.park@sharebite.com Toggle Sidebar Deliveries Providers Nash AI Anal…" at bounding box center [473, 254] width 946 height 509
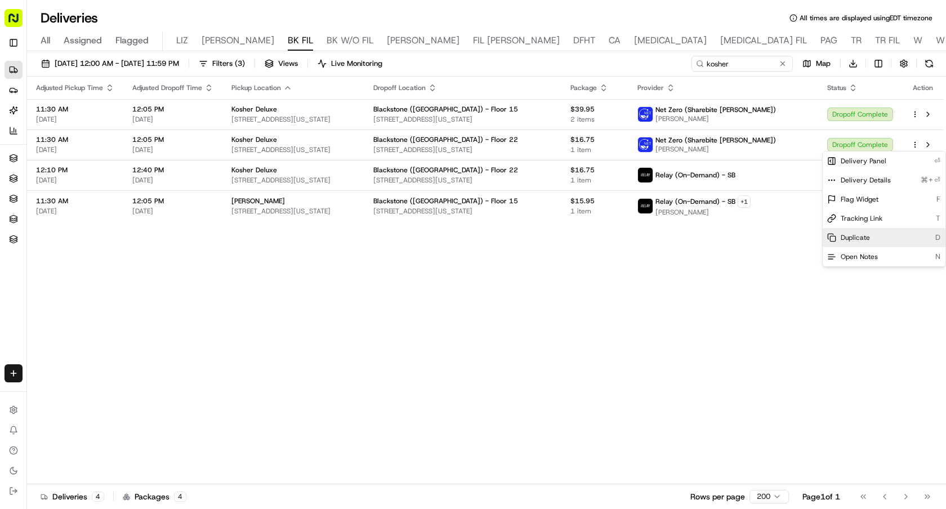
click at [859, 233] on span "Duplicate" at bounding box center [854, 237] width 29 height 9
click at [926, 139] on html "Sharebite e.park@sharebite.com Toggle Sidebar Deliveries Providers Nash AI Anal…" at bounding box center [473, 254] width 946 height 509
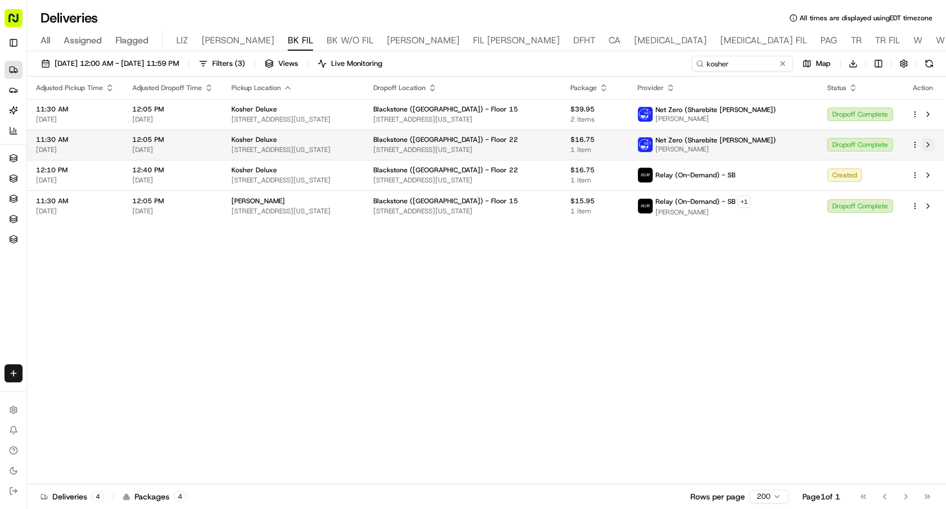
click at [926, 141] on button at bounding box center [928, 145] width 14 height 14
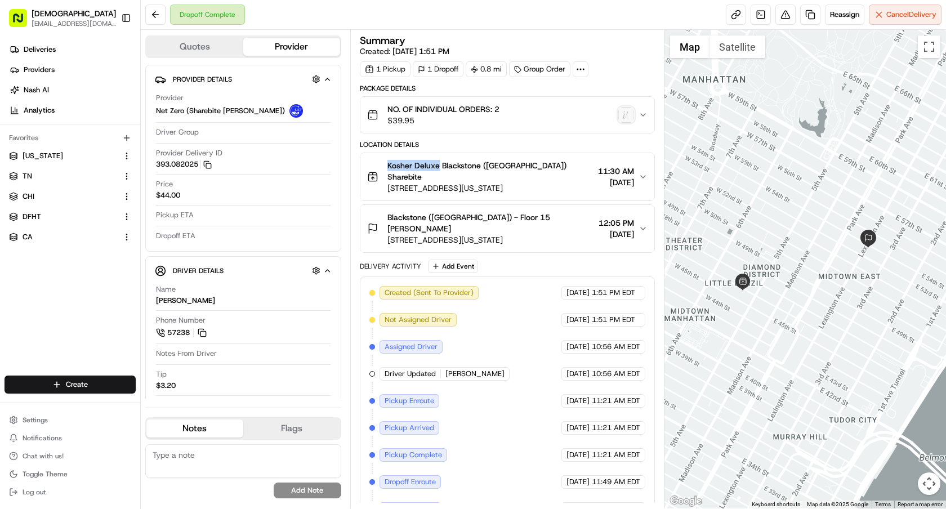
drag, startPoint x: 387, startPoint y: 165, endPoint x: 438, endPoint y: 166, distance: 51.2
click at [438, 166] on div "Kosher Deluxe Blackstone ([GEOGRAPHIC_DATA]) Sharebite [STREET_ADDRESS][US_STAT…" at bounding box center [480, 177] width 226 height 34
copy span "Kosher Deluxe"
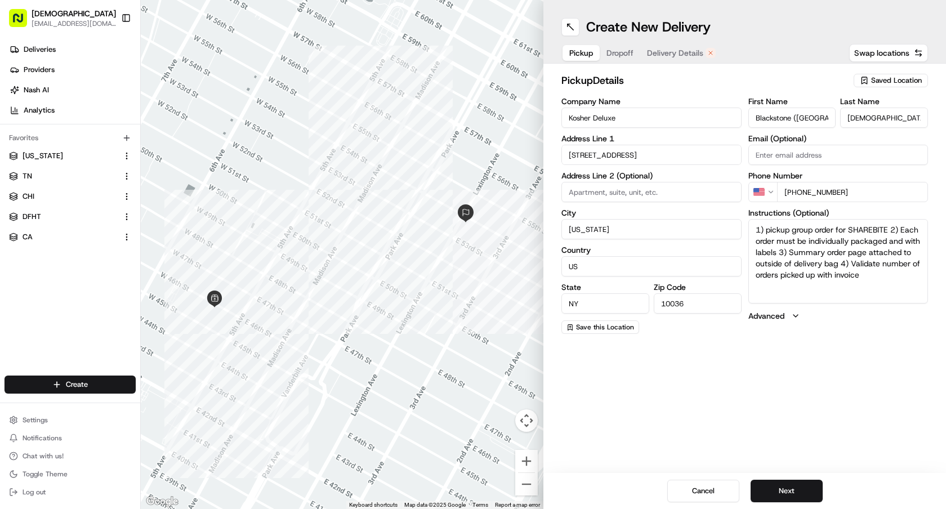
click at [653, 56] on span "Delivery Details" at bounding box center [675, 52] width 56 height 11
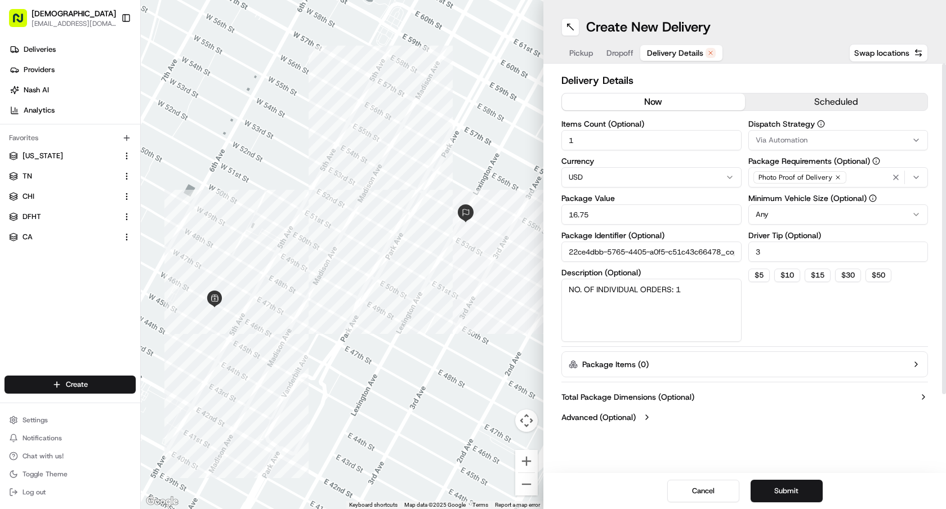
click at [641, 107] on button "now" at bounding box center [653, 101] width 183 height 17
click at [776, 480] on button "Submit" at bounding box center [786, 491] width 72 height 23
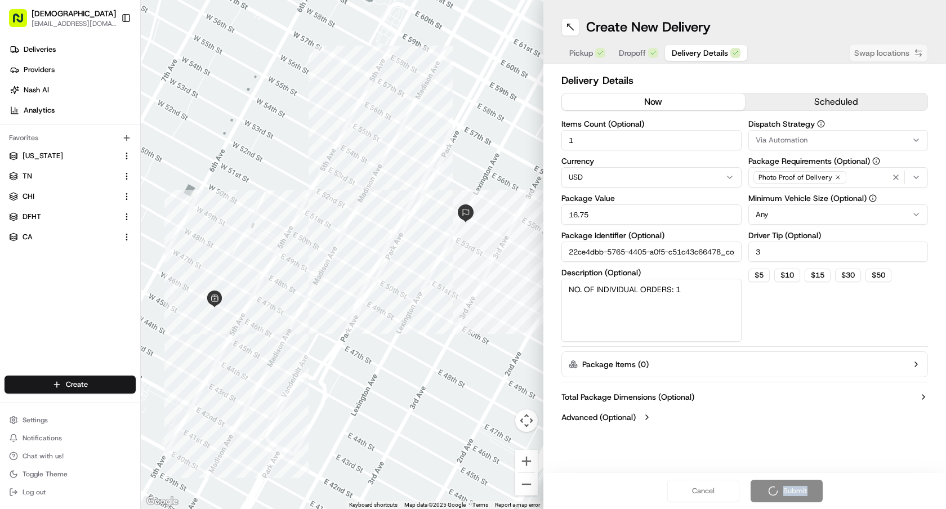
click at [776, 480] on div "Cancel Submit" at bounding box center [744, 491] width 402 height 36
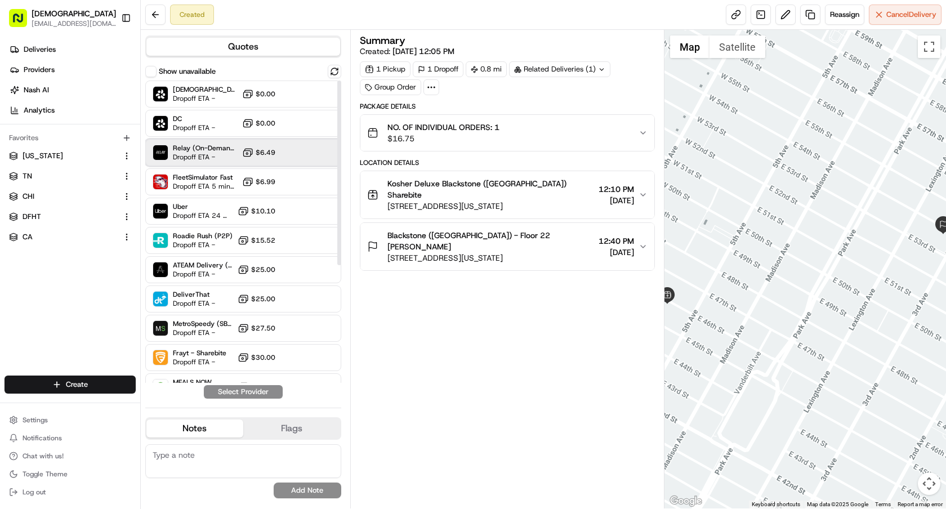
click at [219, 146] on span "Relay (On-Demand) - SB" at bounding box center [205, 148] width 65 height 9
click at [265, 389] on button "Assign Provider" at bounding box center [243, 392] width 80 height 14
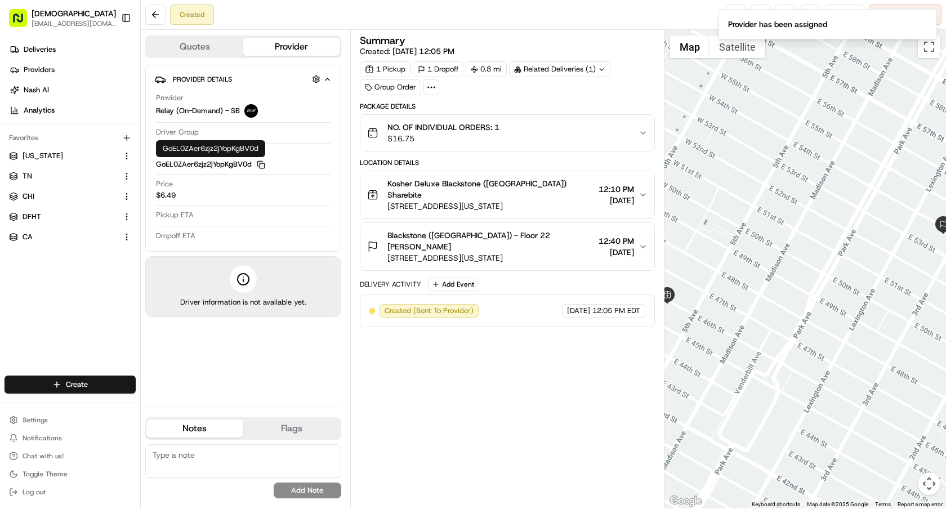
click at [265, 168] on icon "button" at bounding box center [261, 164] width 8 height 8
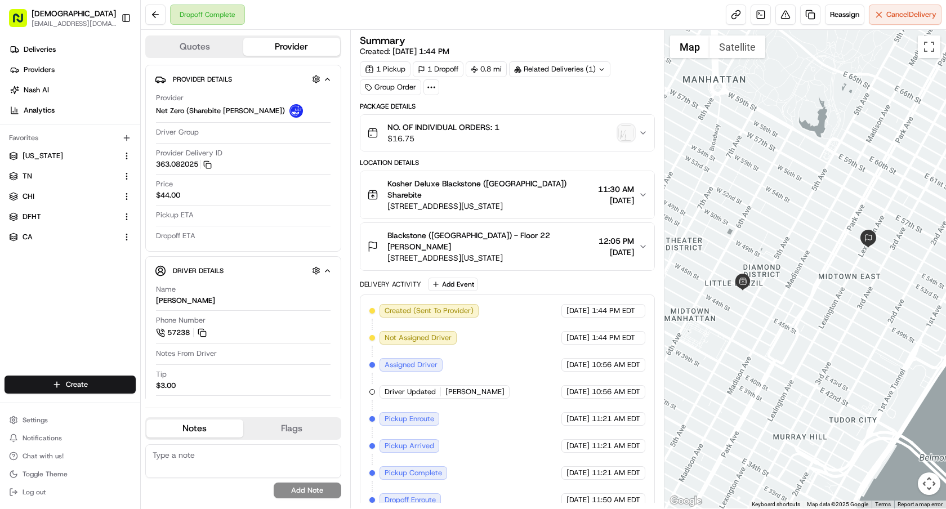
click at [306, 450] on textarea at bounding box center [243, 461] width 196 height 34
click at [196, 456] on textarea "Admins reported missing even though COA reported all received" at bounding box center [243, 461] width 196 height 34
click at [164, 466] on textarea "Admins reported missing even though COA reported all received" at bounding box center [243, 461] width 196 height 34
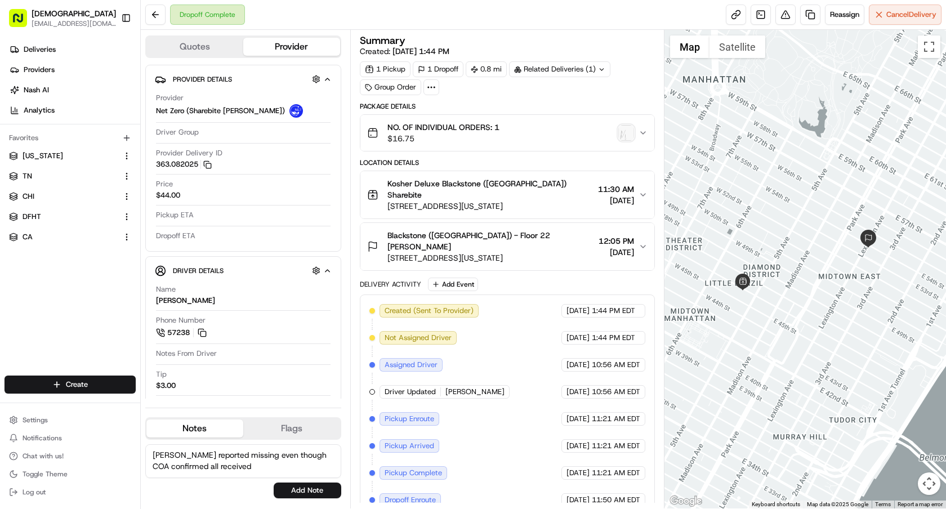
click at [243, 465] on textarea "Admins reported missing even though COA confirmed all received" at bounding box center [243, 461] width 196 height 34
type textarea "Admins reported missing even though COA confirmed all received. Order was left …"
click at [326, 491] on button "Add Note" at bounding box center [308, 490] width 68 height 16
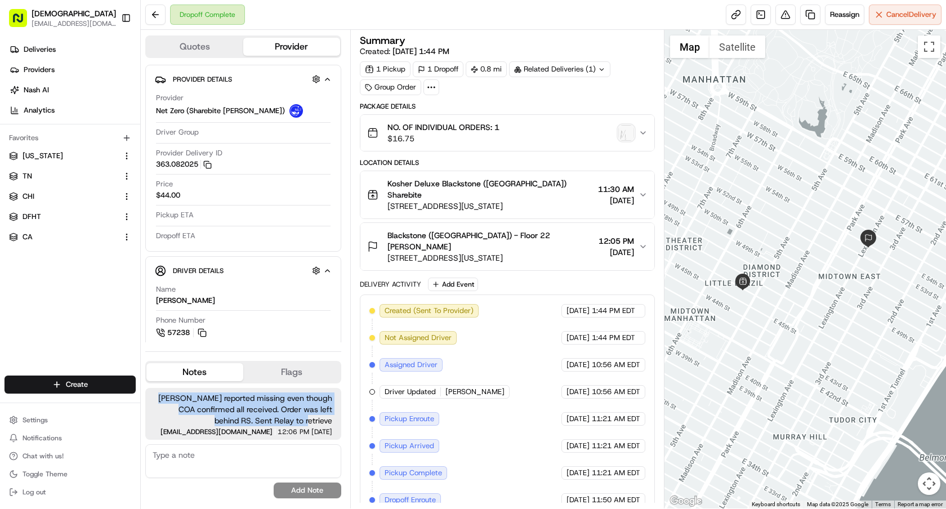
drag, startPoint x: 176, startPoint y: 399, endPoint x: 333, endPoint y: 419, distance: 158.8
click at [333, 419] on div "Admins reported missing even though COA confirmed all received. Order was left …" at bounding box center [243, 414] width 196 height 52
copy span "Admins reported missing even though COA confirmed all received. Order was left …"
click at [777, 15] on button at bounding box center [785, 15] width 20 height 20
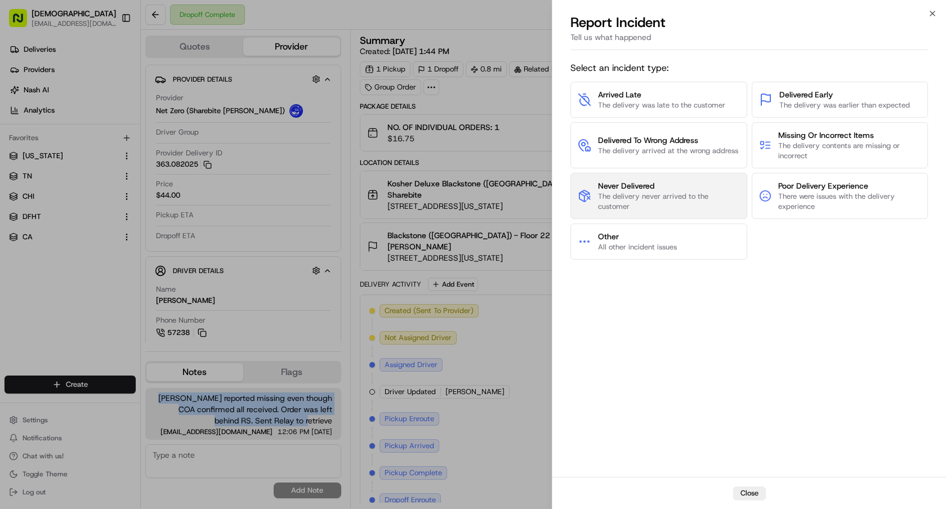
click at [678, 190] on span "Never Delivered" at bounding box center [669, 185] width 142 height 11
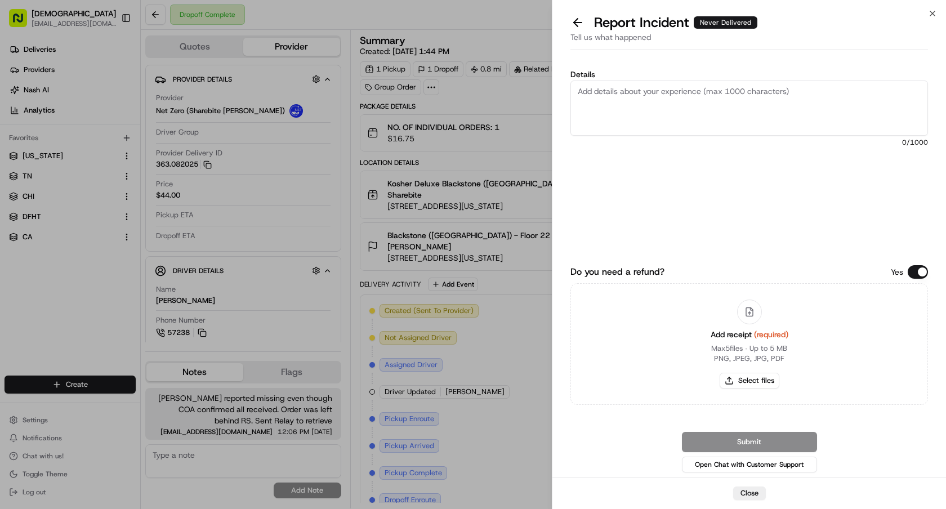
click at [665, 117] on textarea "Details" at bounding box center [748, 107] width 357 height 55
paste textarea "Admins reported missing even though COA confirmed all received. Order was left …"
type textarea "Admins reported missing even though COA confirmed all received. Order was left …"
click at [744, 379] on button "Select files" at bounding box center [749, 381] width 60 height 16
type input "C:\fakepath\receipt.pdf"
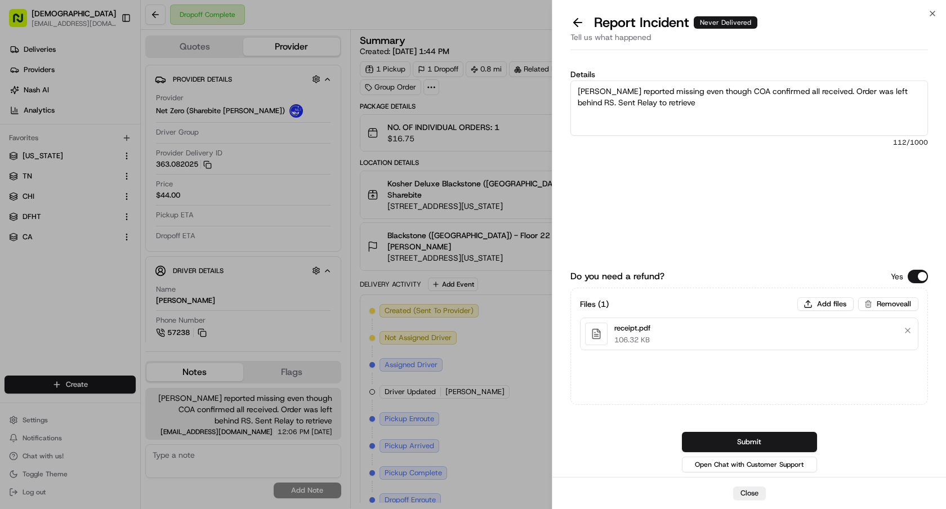
click at [763, 442] on button "Submit" at bounding box center [749, 442] width 135 height 20
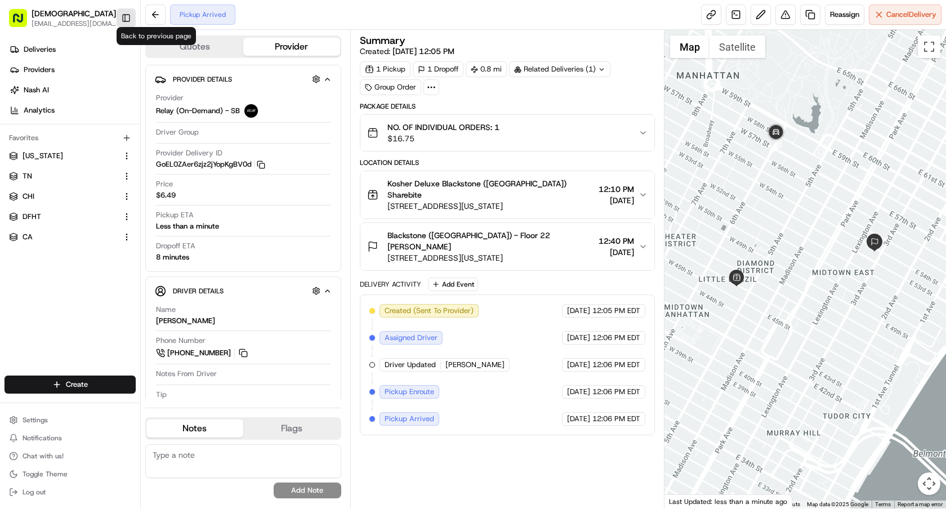
click at [128, 19] on button "Toggle Sidebar" at bounding box center [126, 17] width 19 height 19
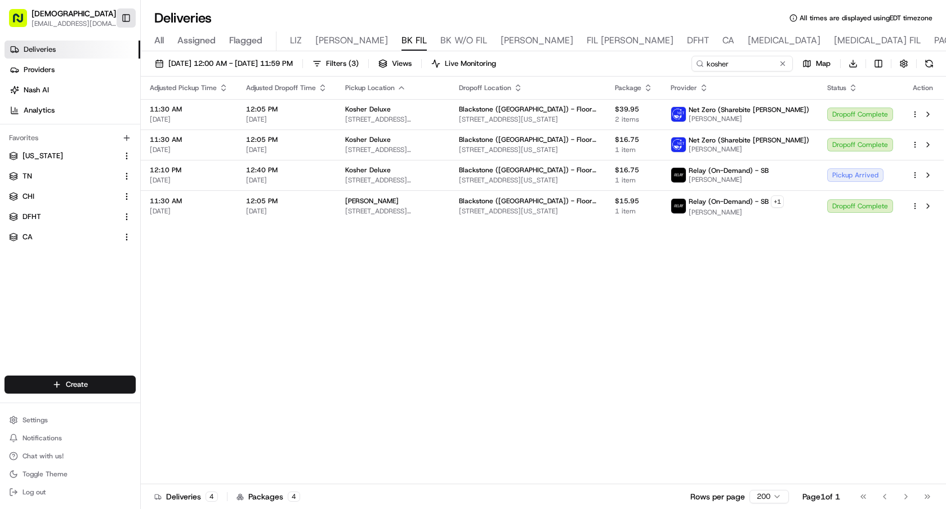
click at [126, 11] on button "Toggle Sidebar" at bounding box center [126, 17] width 19 height 19
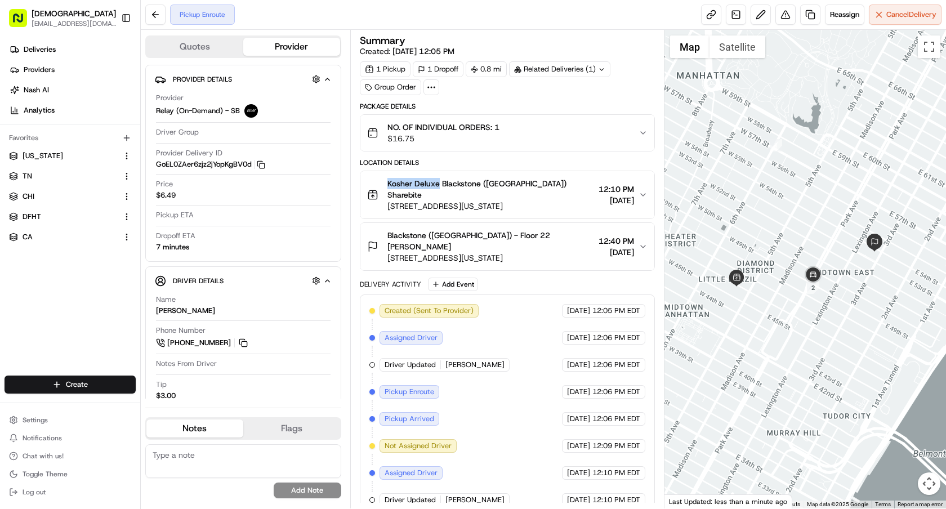
drag, startPoint x: 385, startPoint y: 181, endPoint x: 437, endPoint y: 181, distance: 51.8
click at [437, 181] on div "Kosher Deluxe Blackstone ([GEOGRAPHIC_DATA]) Sharebite [STREET_ADDRESS][US_STAT…" at bounding box center [480, 195] width 227 height 34
copy span "Kosher Deluxe"
click at [620, 132] on img "button" at bounding box center [626, 133] width 16 height 16
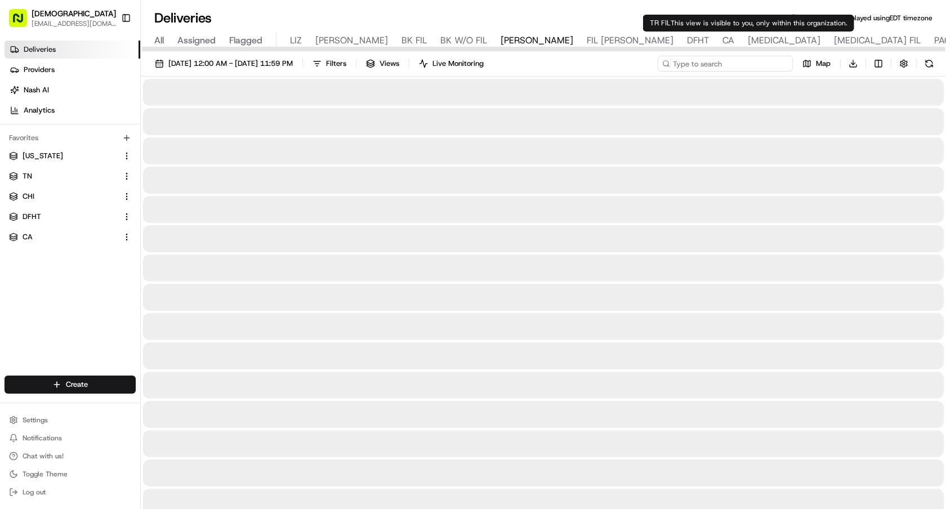
click at [736, 66] on input at bounding box center [724, 64] width 135 height 16
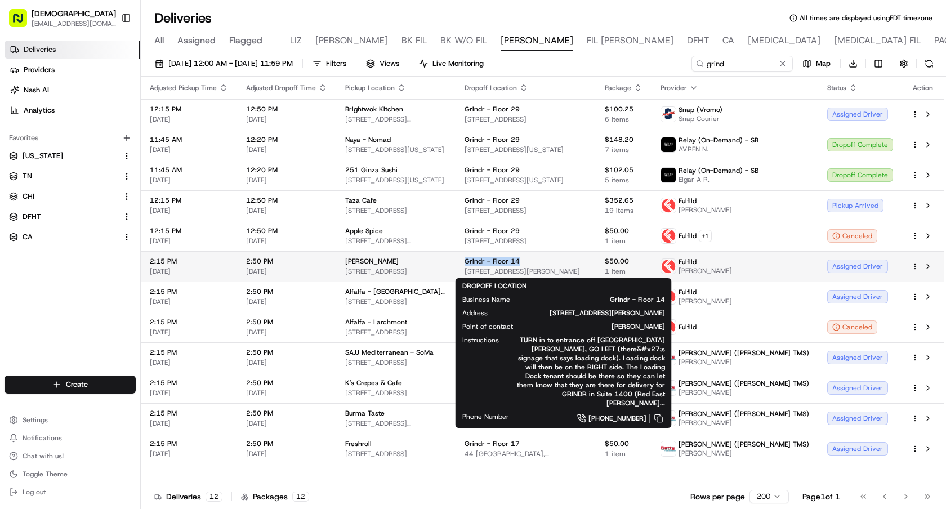
drag, startPoint x: 543, startPoint y: 259, endPoint x: 487, endPoint y: 259, distance: 56.3
click at [487, 259] on div "Grindr - Floor 14" at bounding box center [525, 261] width 122 height 9
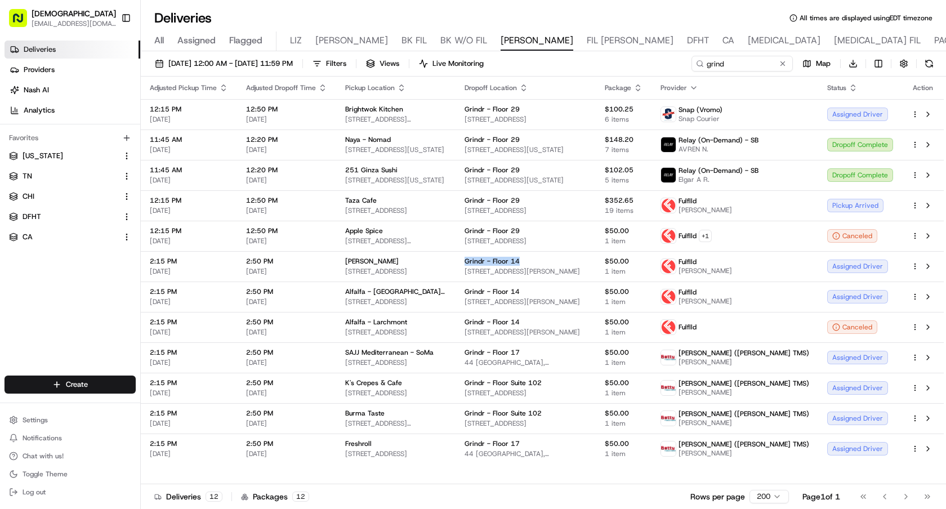
copy span "Grindr - Floor 14"
drag, startPoint x: 734, startPoint y: 57, endPoint x: 725, endPoint y: 57, distance: 8.4
click at [728, 57] on input "grind" at bounding box center [724, 64] width 135 height 16
drag, startPoint x: 724, startPoint y: 63, endPoint x: 592, endPoint y: 61, distance: 132.3
click at [593, 62] on div "[DATE] 12:00 AM - [DATE] 11:59 PM Filters Views Live Monitoring grind Map Downl…" at bounding box center [543, 66] width 805 height 21
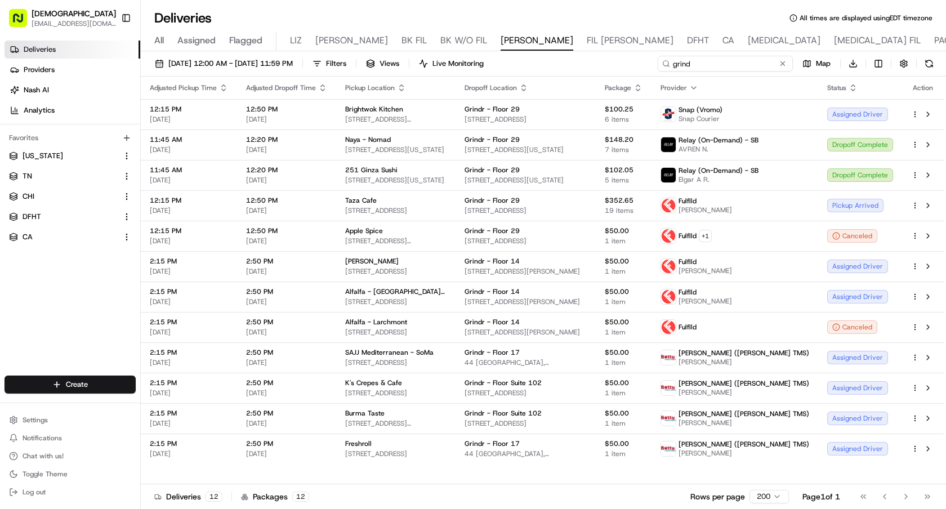
paste input "Grindr - Floor 14"
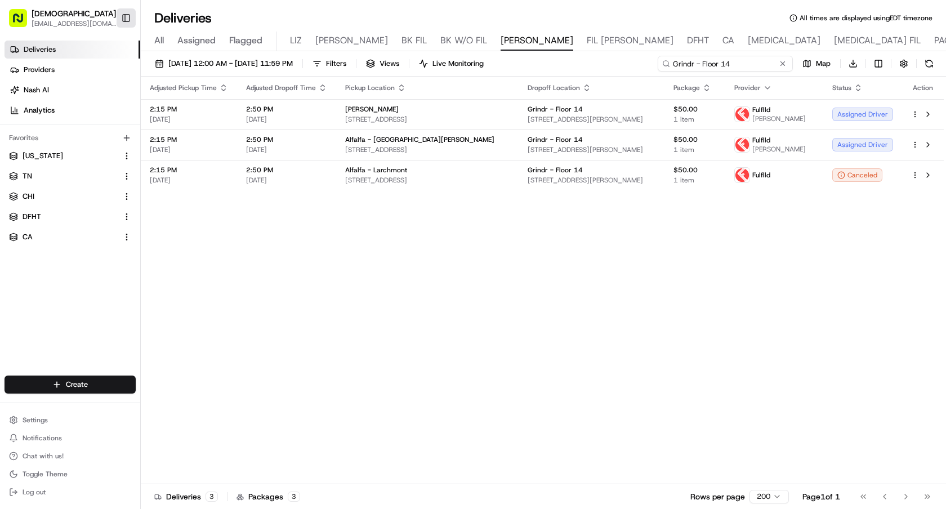
type input "Grindr - Floor 14"
click at [127, 16] on button "Toggle Sidebar" at bounding box center [126, 17] width 19 height 19
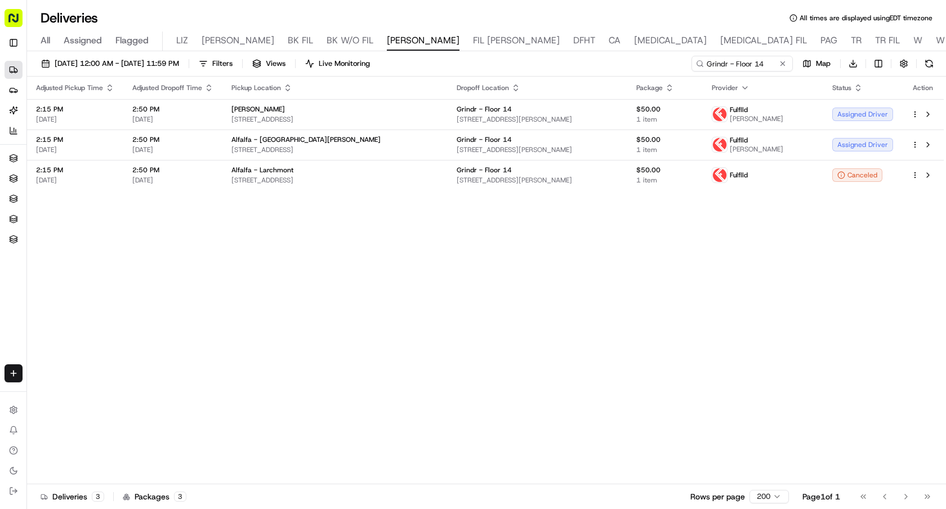
click at [701, 216] on div "Adjusted Pickup Time Adjusted Dropoff Time Pickup Location Dropoff Location Pac…" at bounding box center [485, 280] width 916 height 407
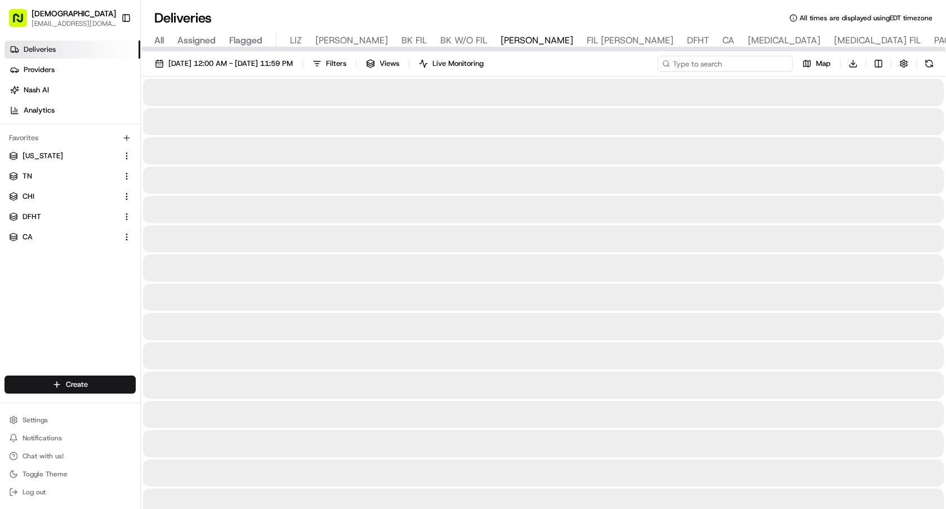
click at [760, 59] on input at bounding box center [724, 64] width 135 height 16
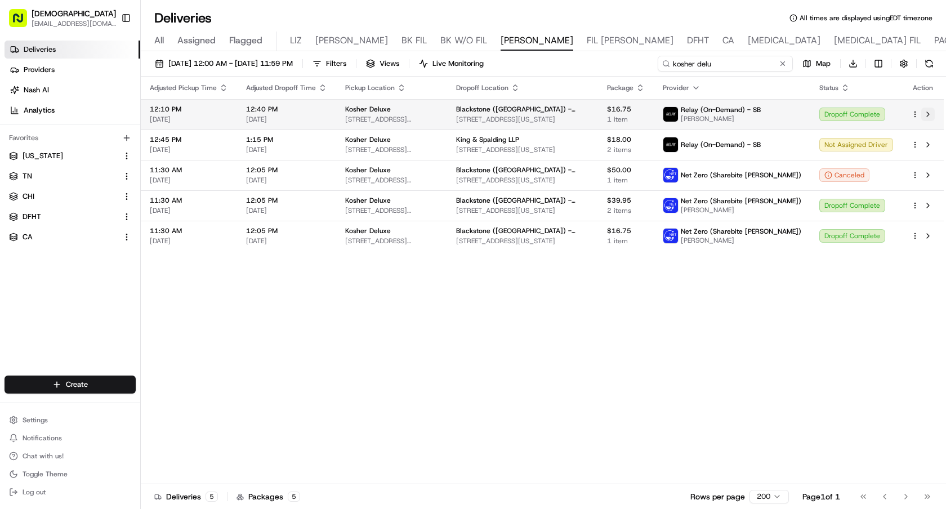
type input "kosher delu"
click at [926, 117] on button at bounding box center [928, 115] width 14 height 14
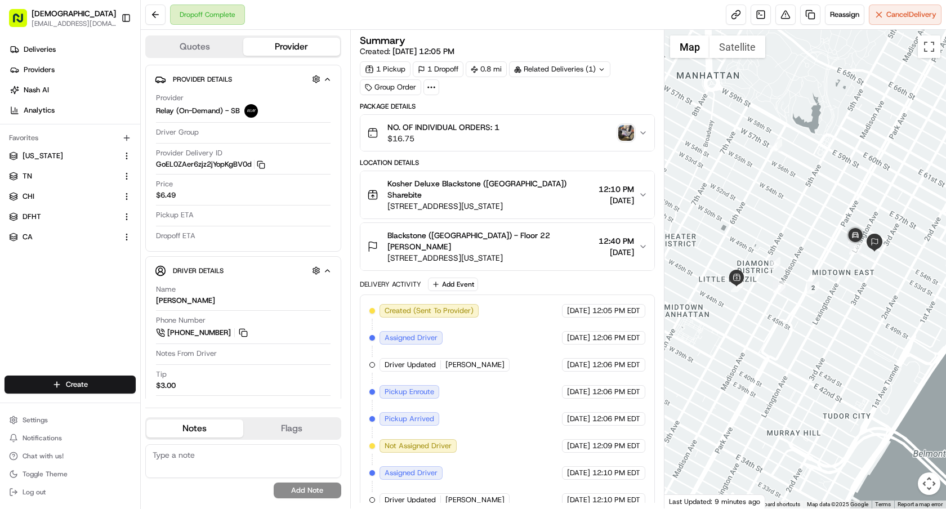
click at [627, 137] on img "button" at bounding box center [626, 133] width 16 height 16
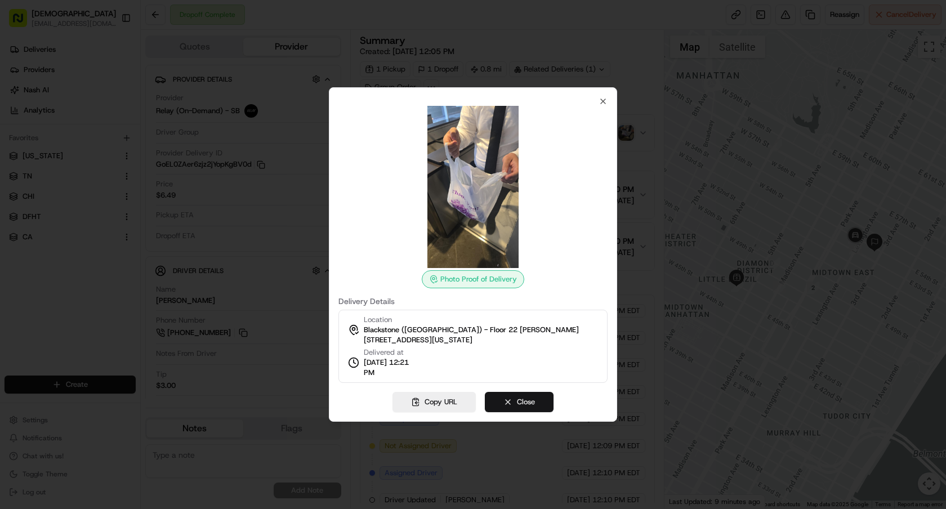
click at [526, 398] on button "Close" at bounding box center [519, 402] width 69 height 20
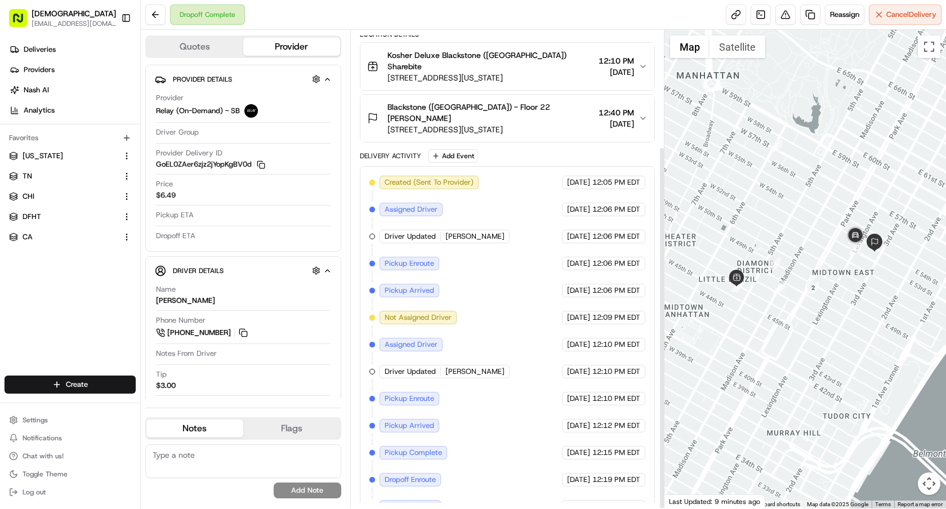
scroll to position [153, 0]
